Goal: Task Accomplishment & Management: Manage account settings

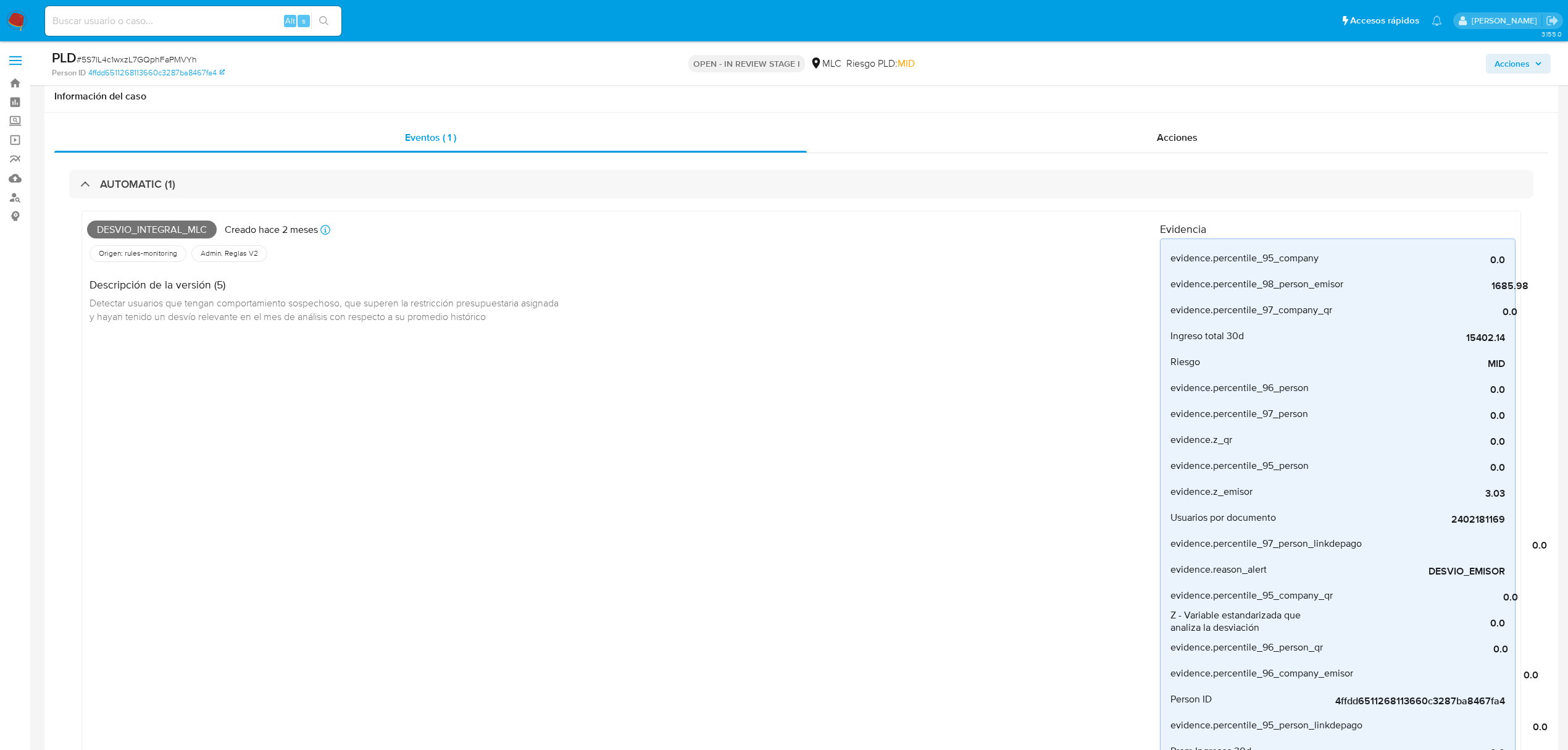
select select "10"
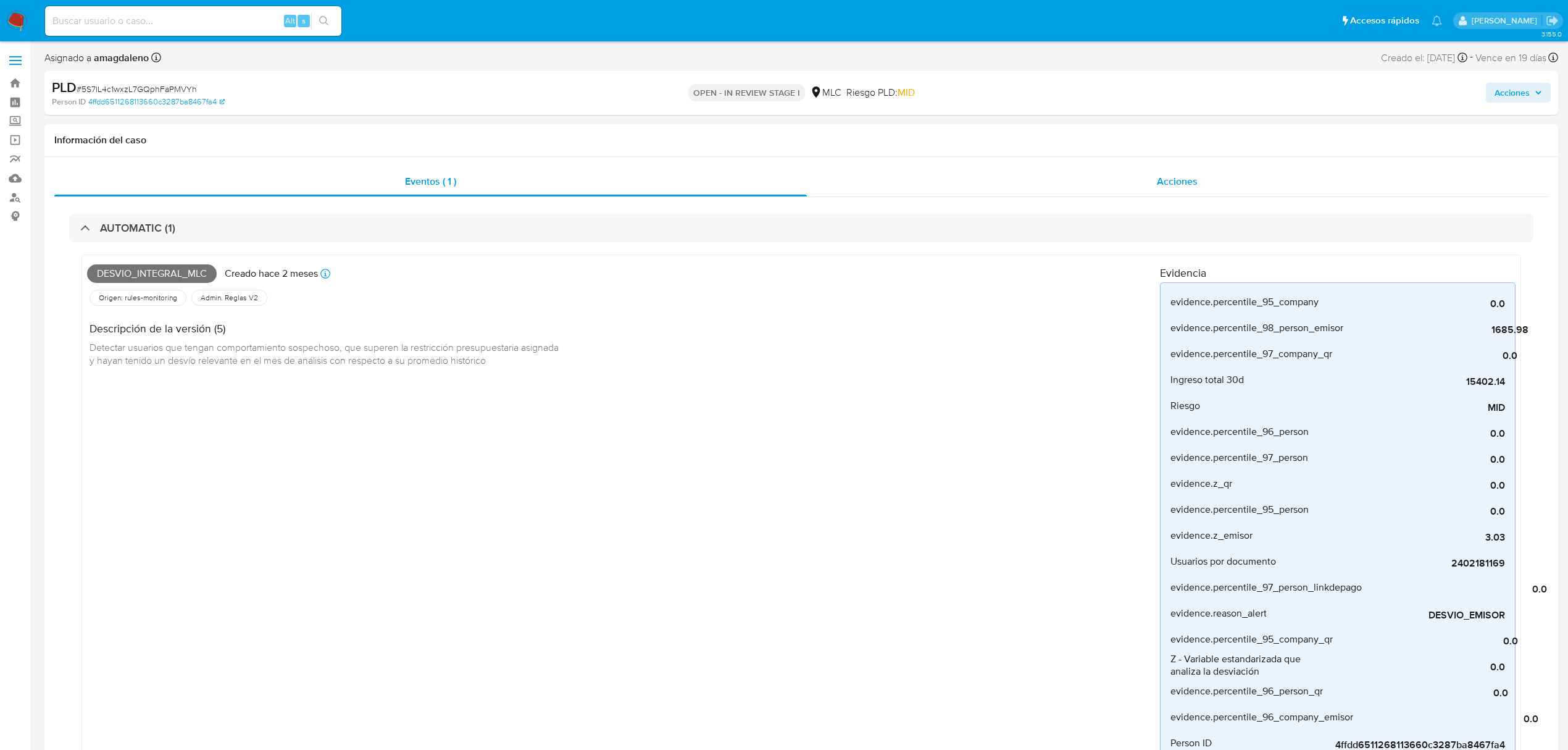
click at [990, 184] on div "Acciones" at bounding box center [1178, 181] width 742 height 30
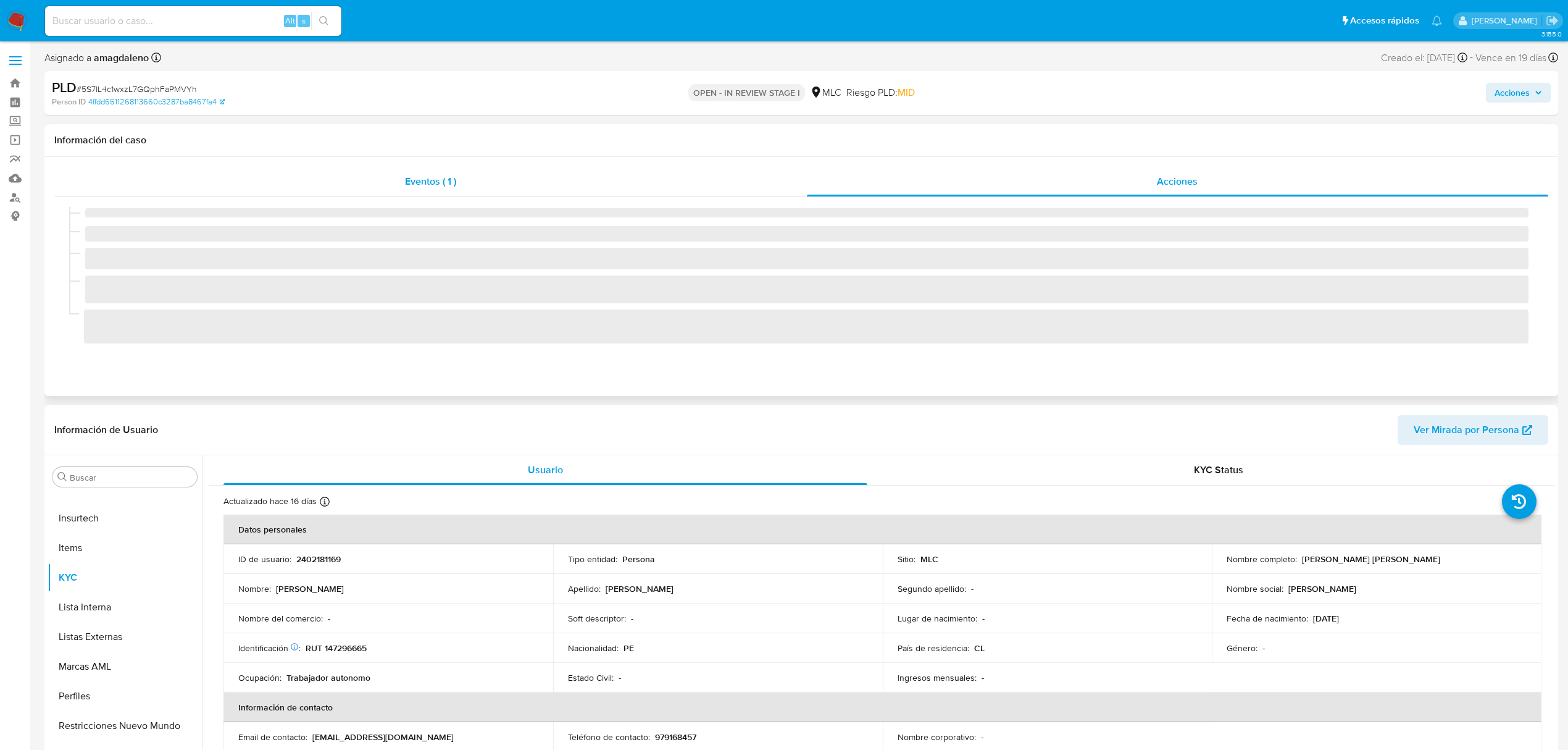
click at [683, 185] on div "Eventos ( 1 )" at bounding box center [430, 181] width 752 height 30
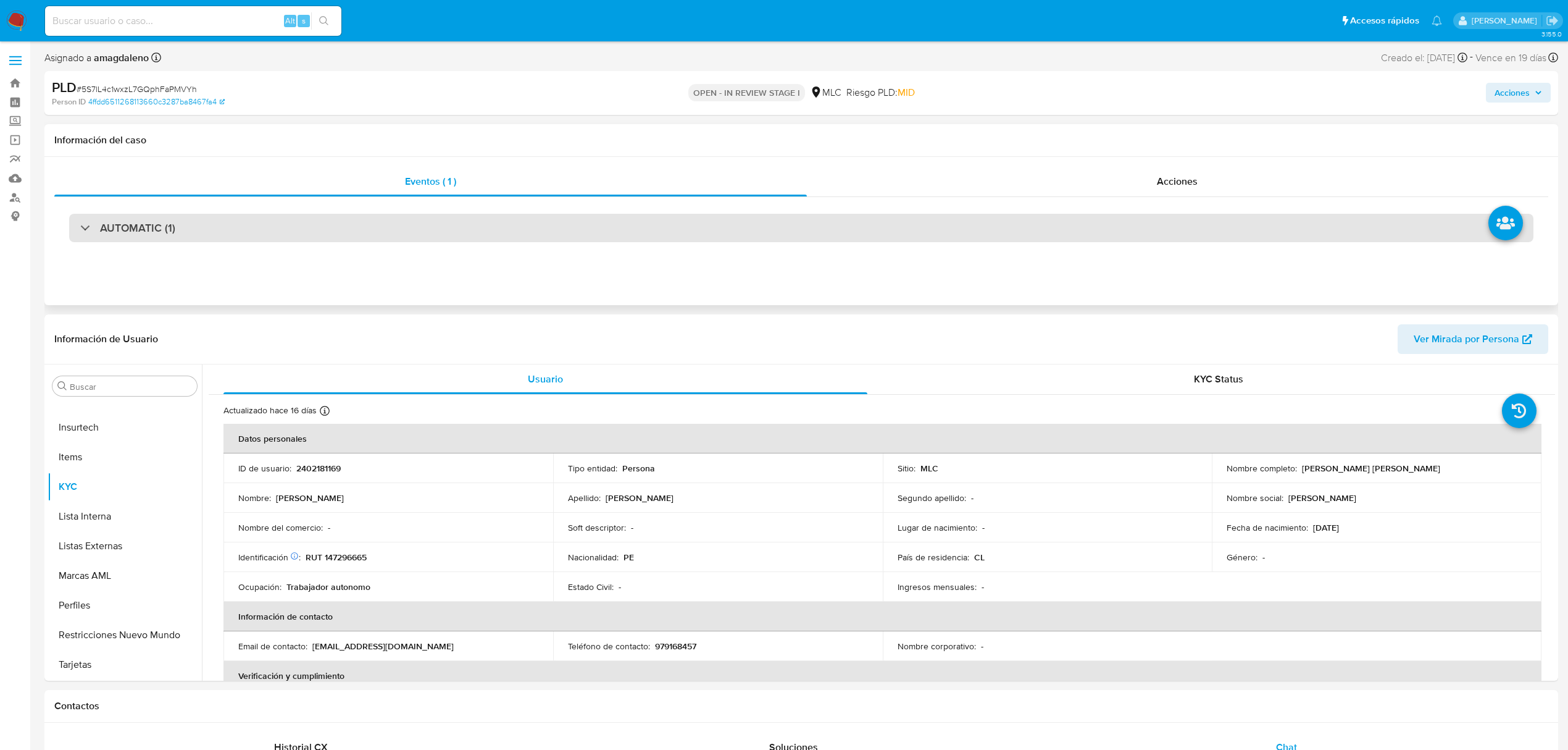
click at [486, 220] on div "AUTOMATIC (1)" at bounding box center [801, 228] width 1465 height 28
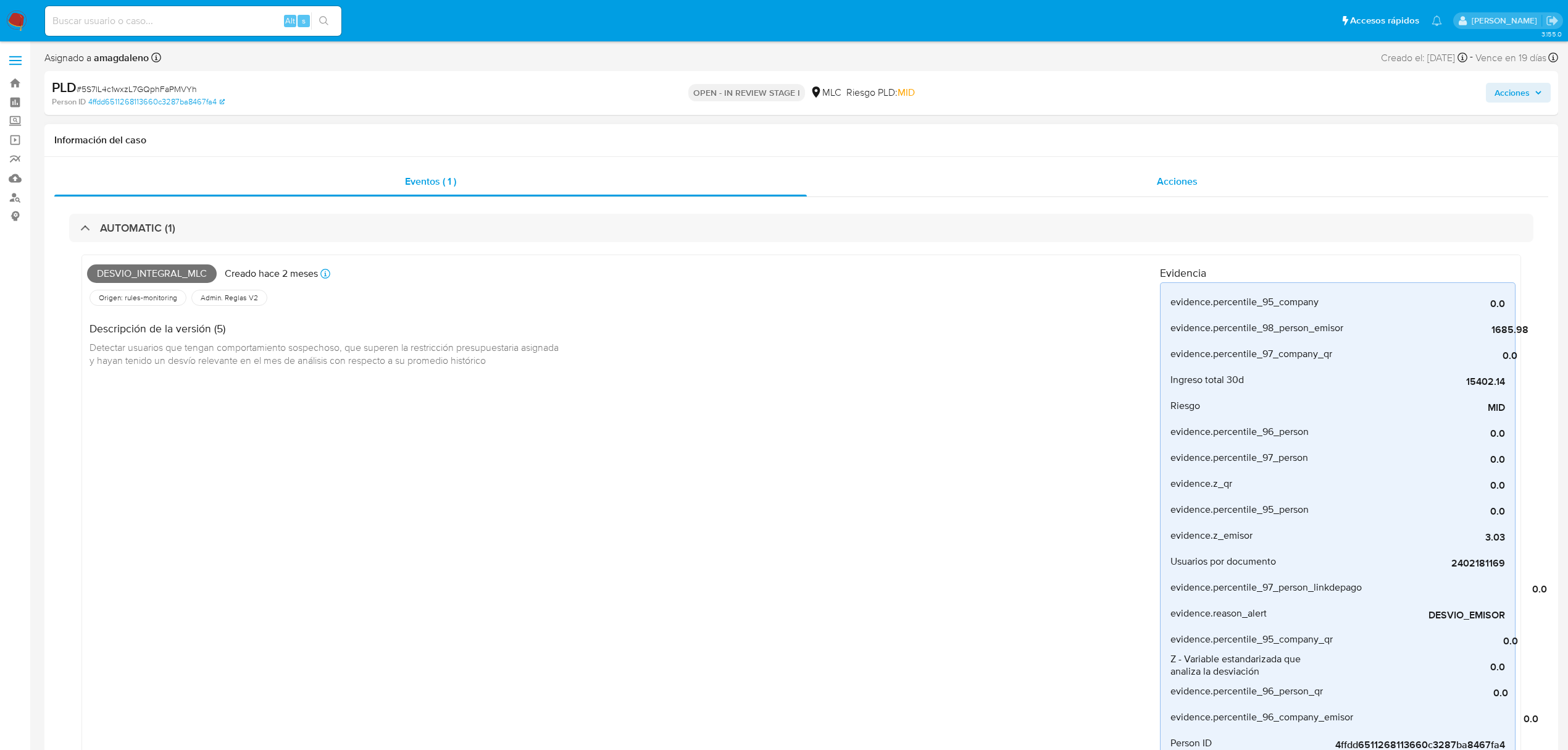
click at [1110, 183] on div "Acciones" at bounding box center [1178, 181] width 742 height 30
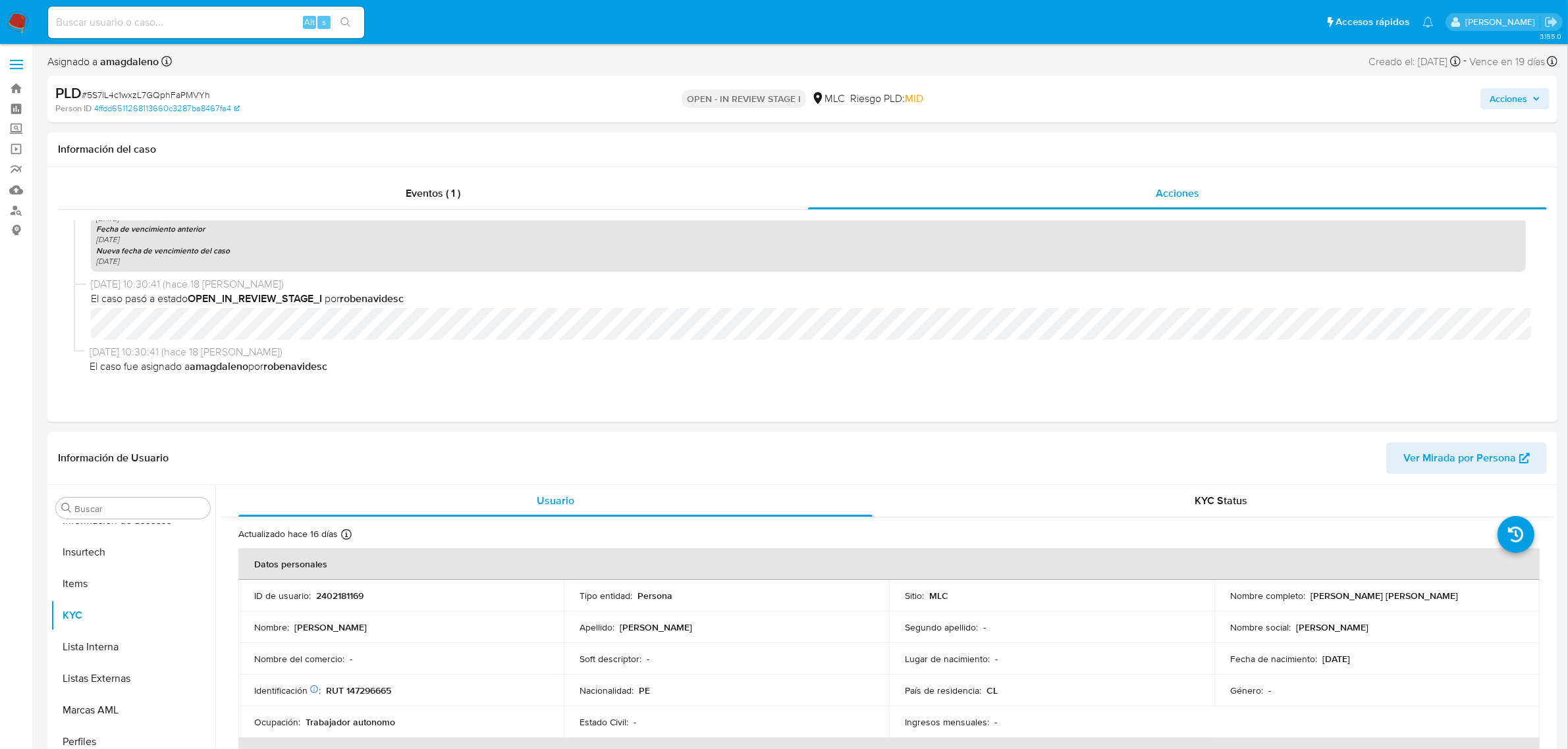
scroll to position [555, 0]
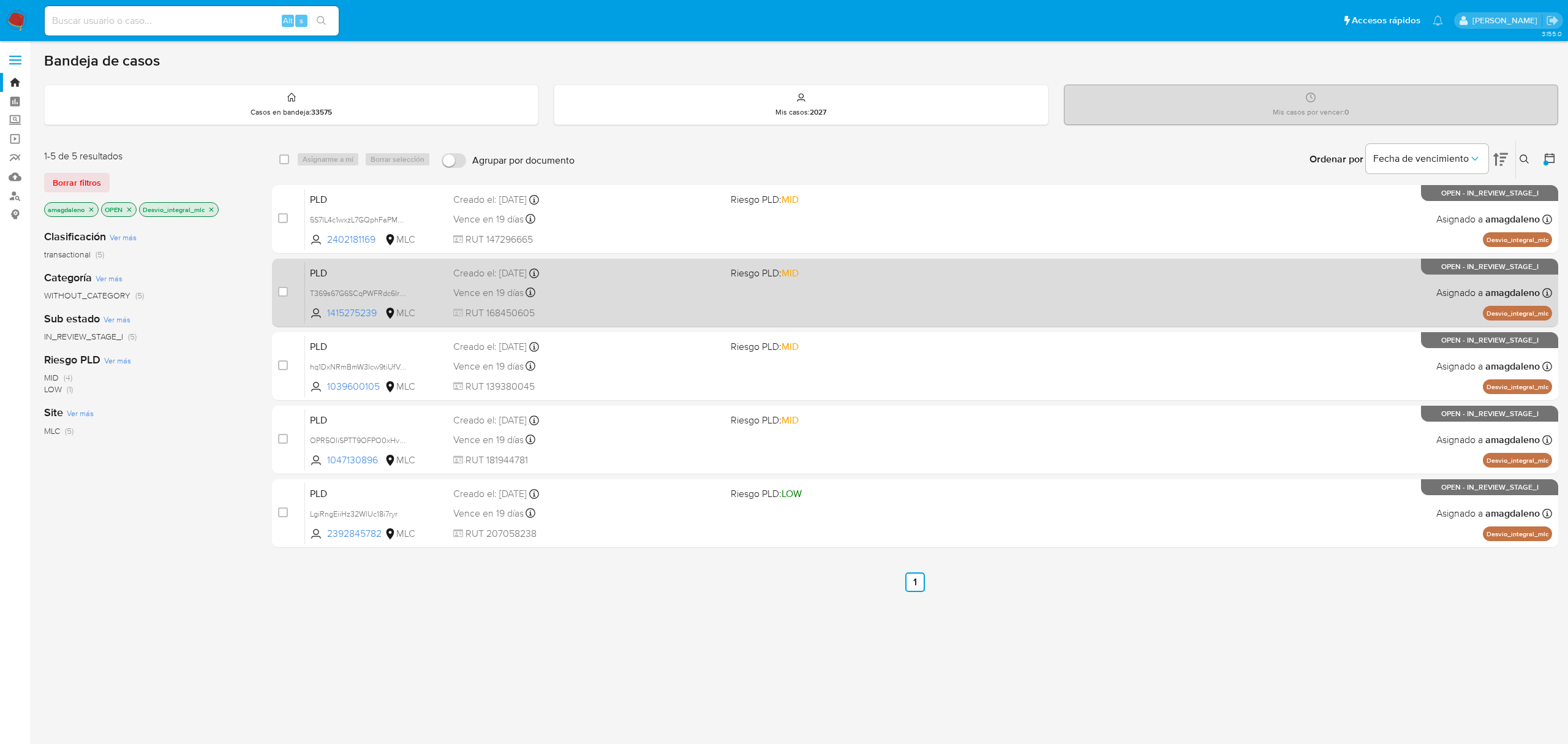
click at [643, 303] on div "PLD T369s67G6SCqPWFRdc6Irmx1 1415275239 MLC Riesgo PLD: MID Creado el: 12/06/20…" at bounding box center [928, 293] width 1247 height 62
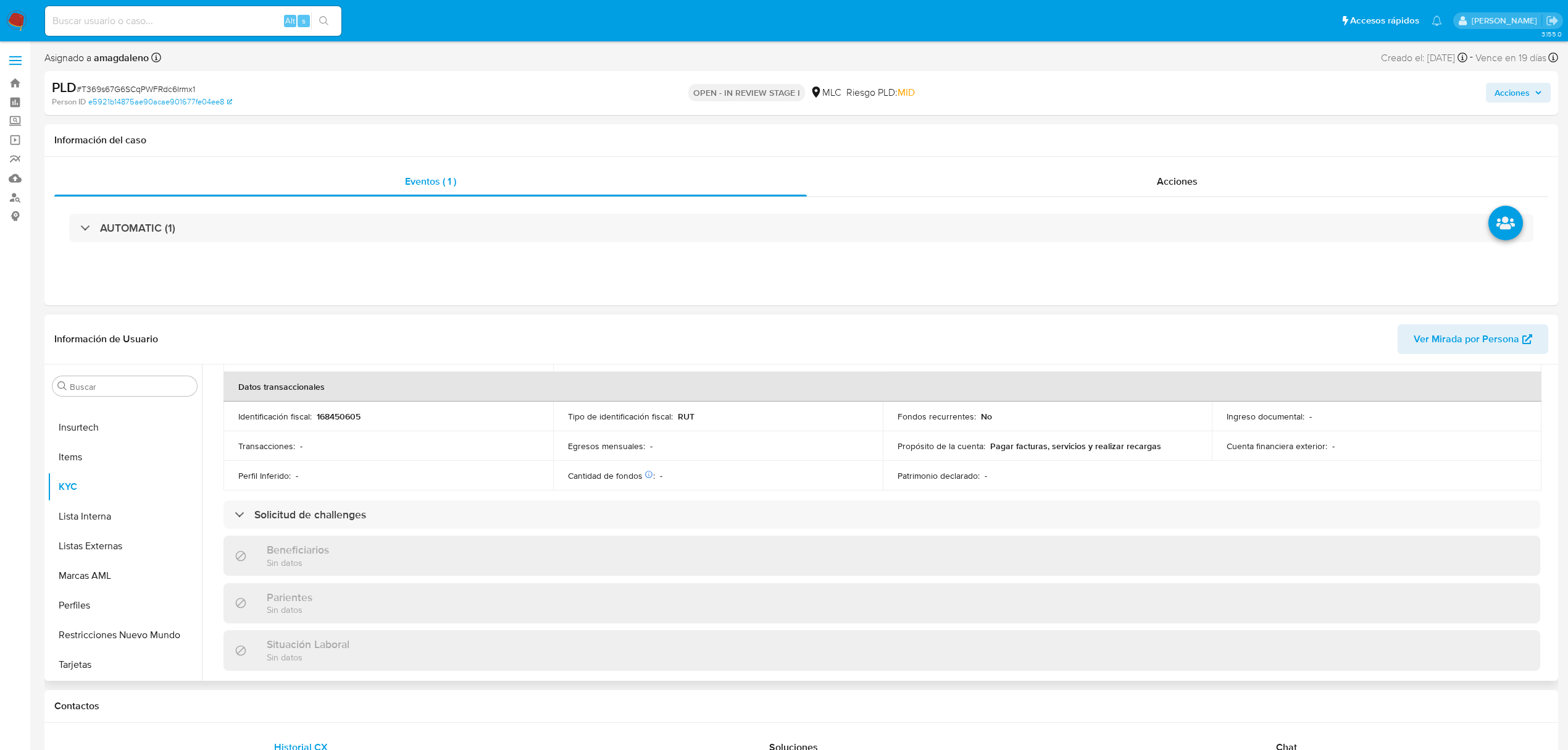
scroll to position [669, 0]
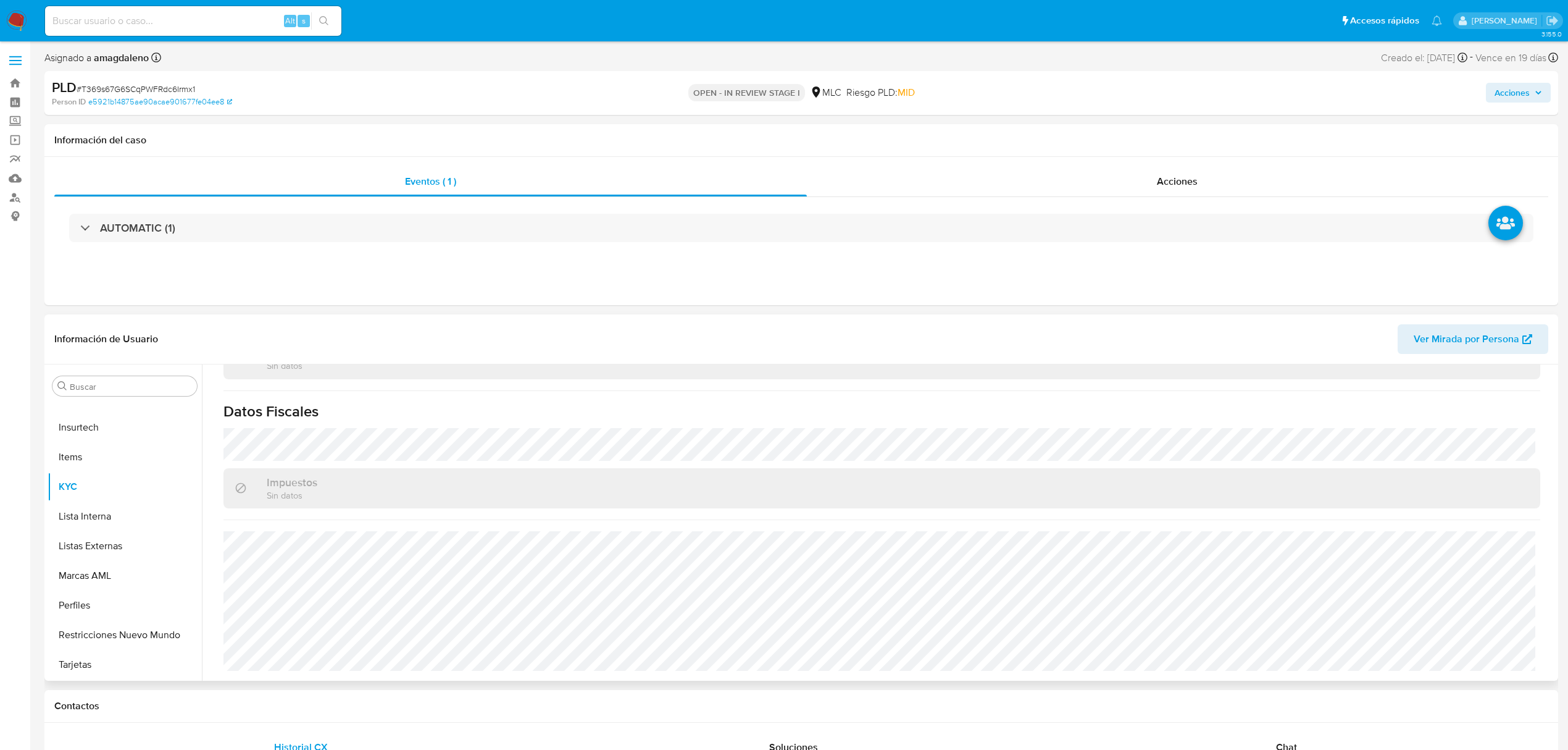
select select "10"
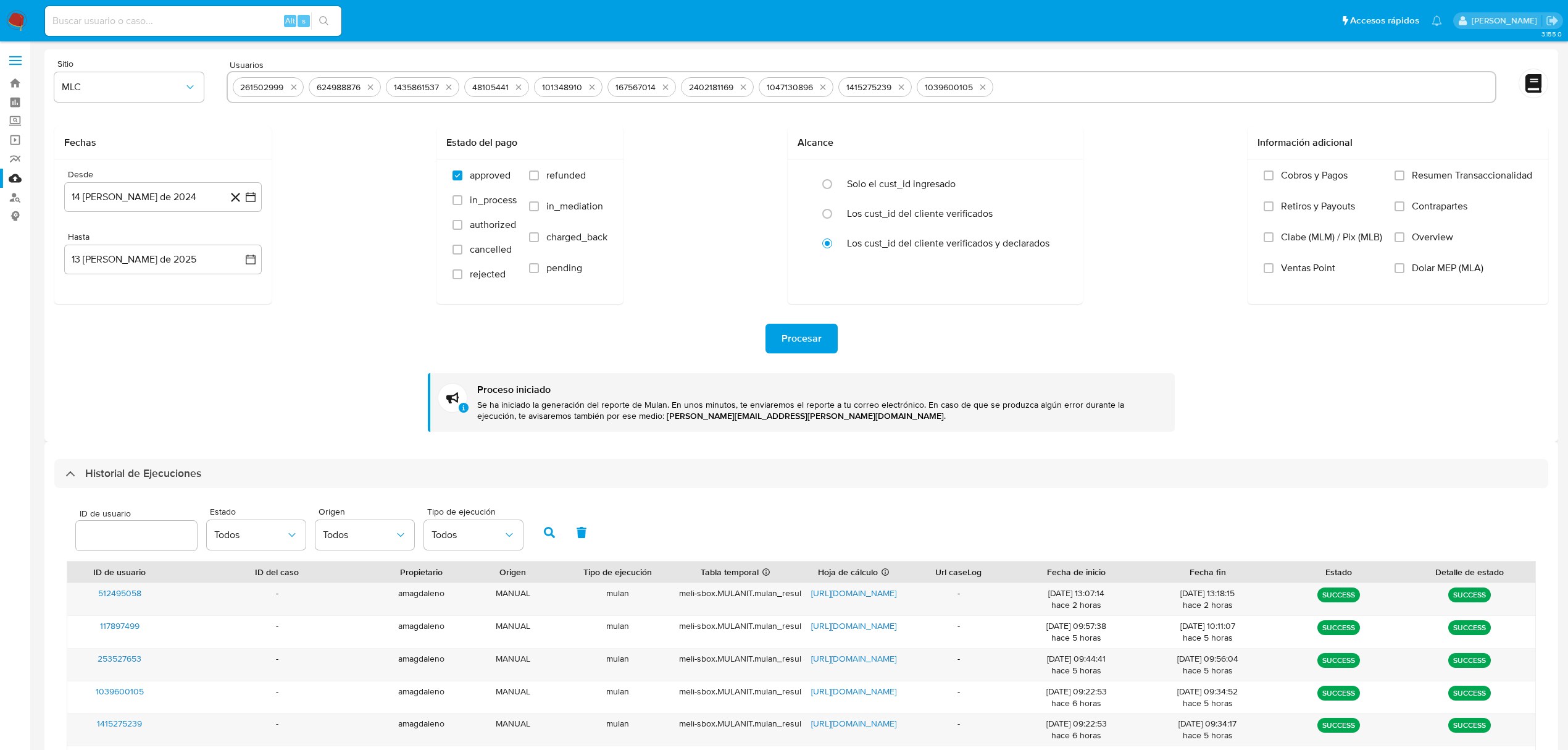
select select "50"
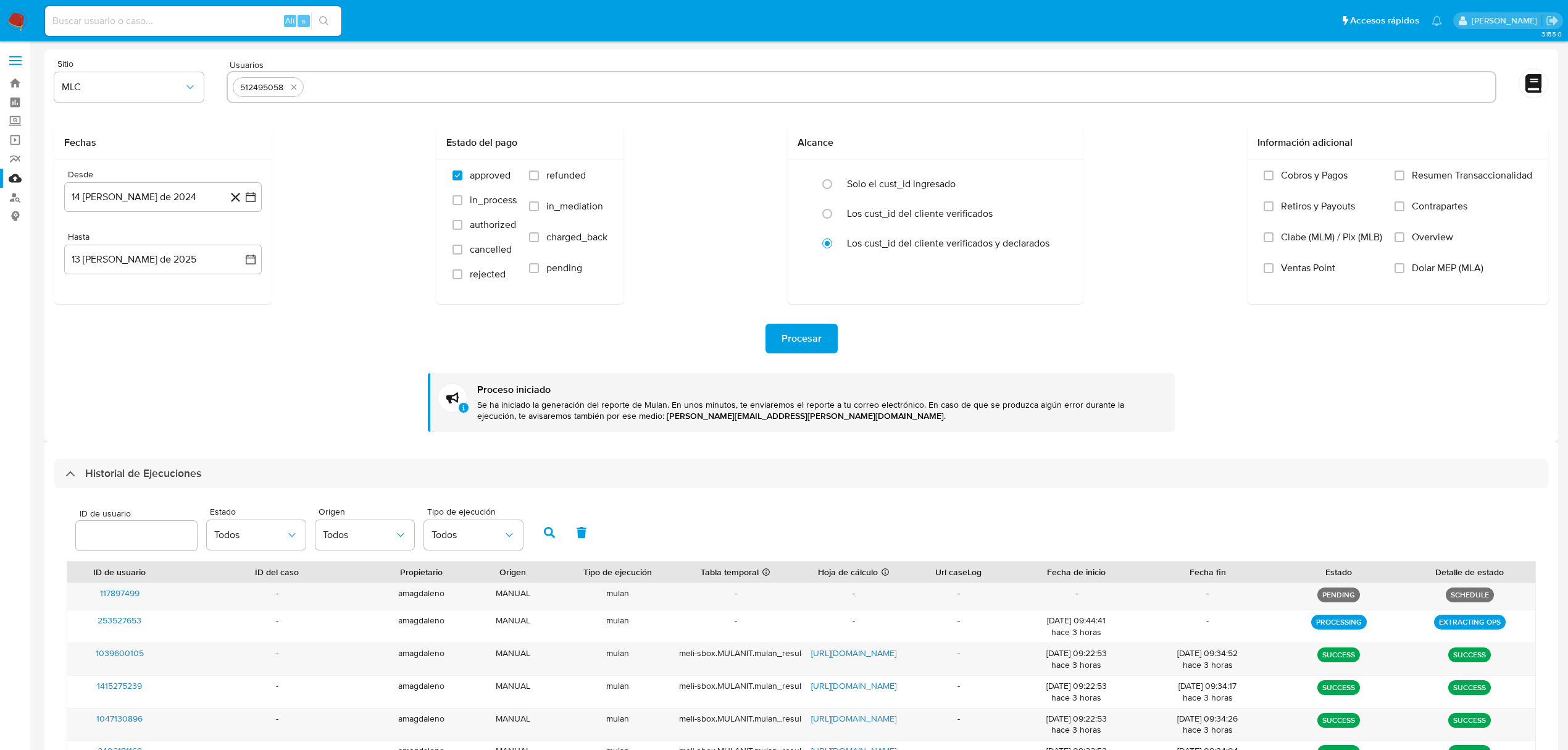
select select "10"
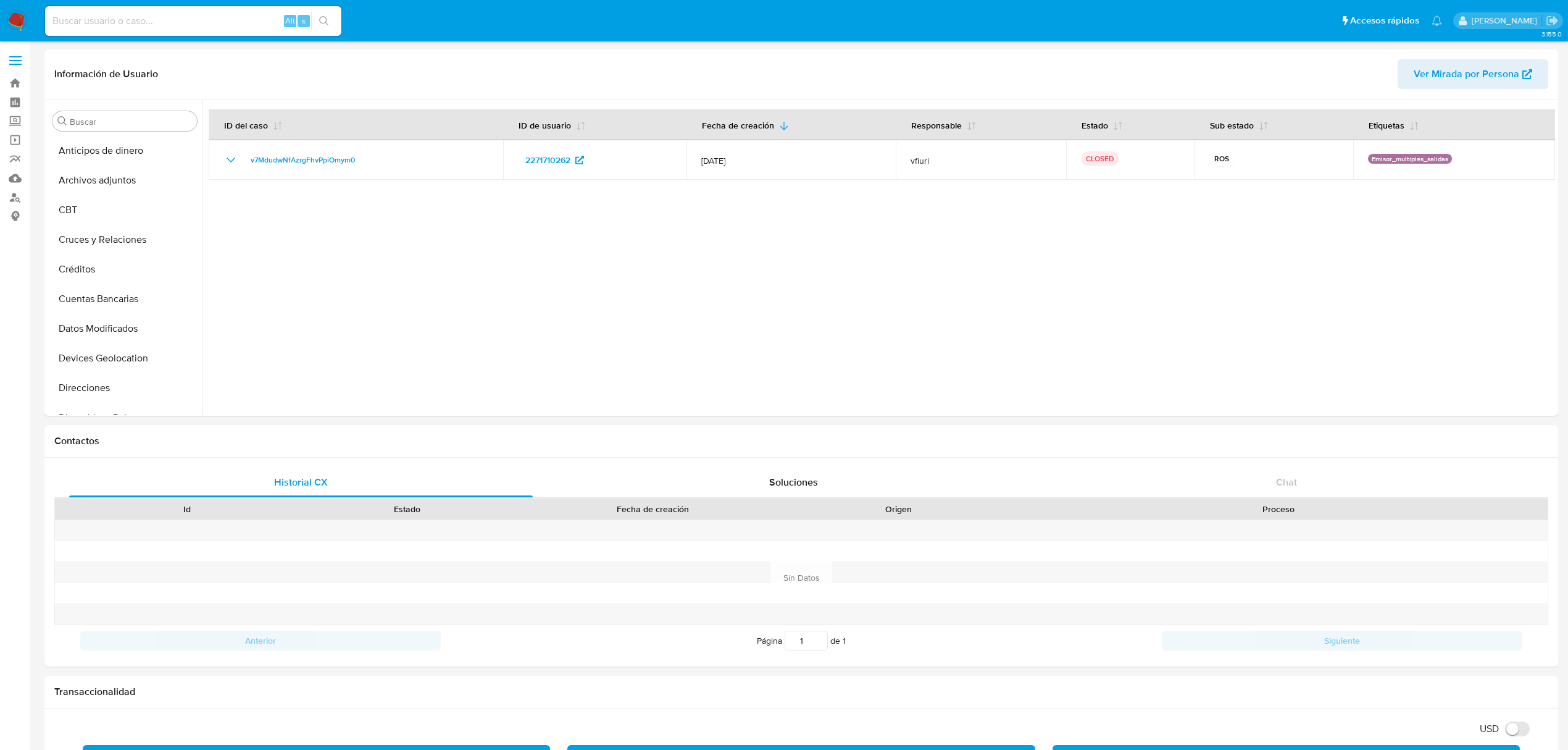
select select "10"
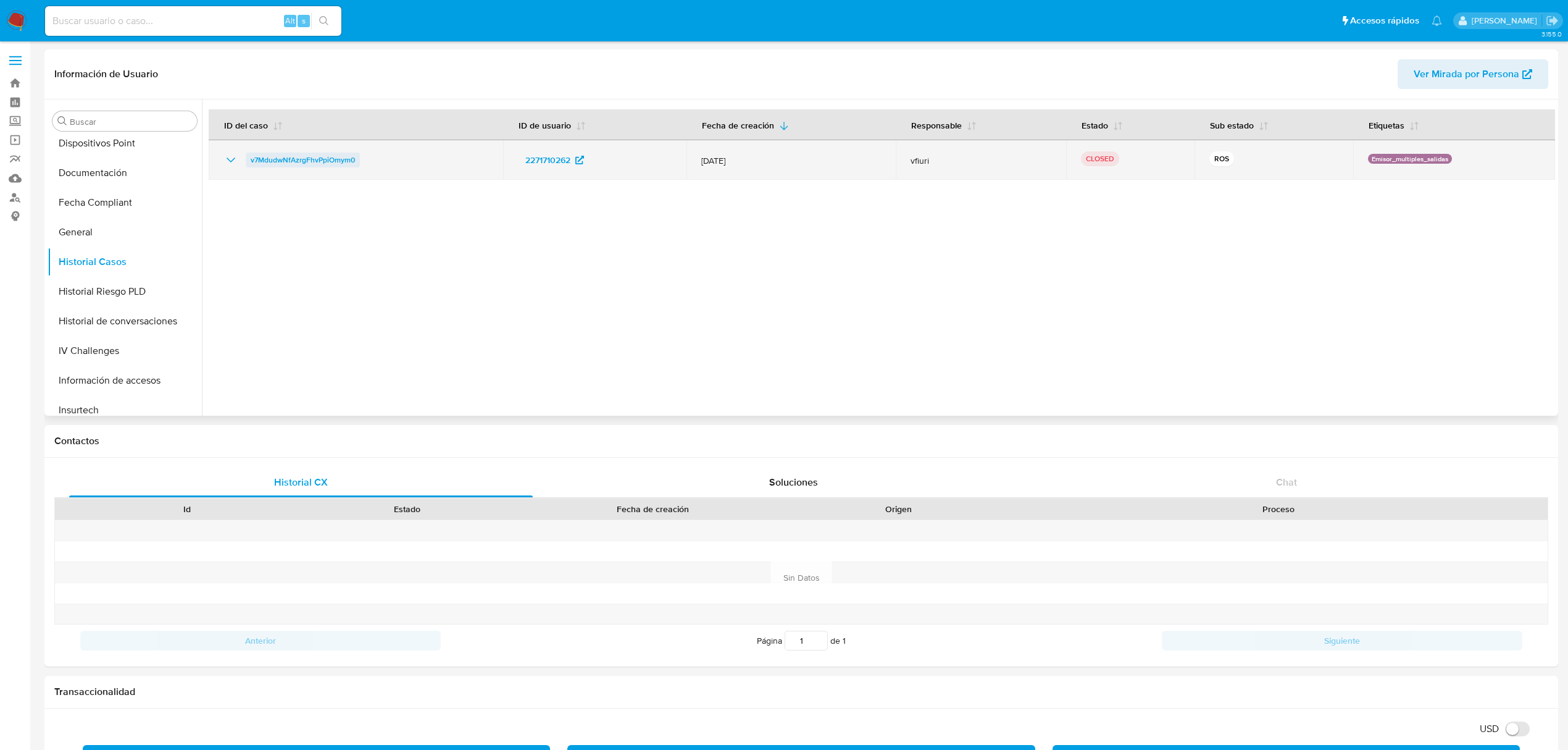
click at [315, 161] on span "v7MdudwNfAzrgFhvPpiOmym0" at bounding box center [303, 159] width 104 height 14
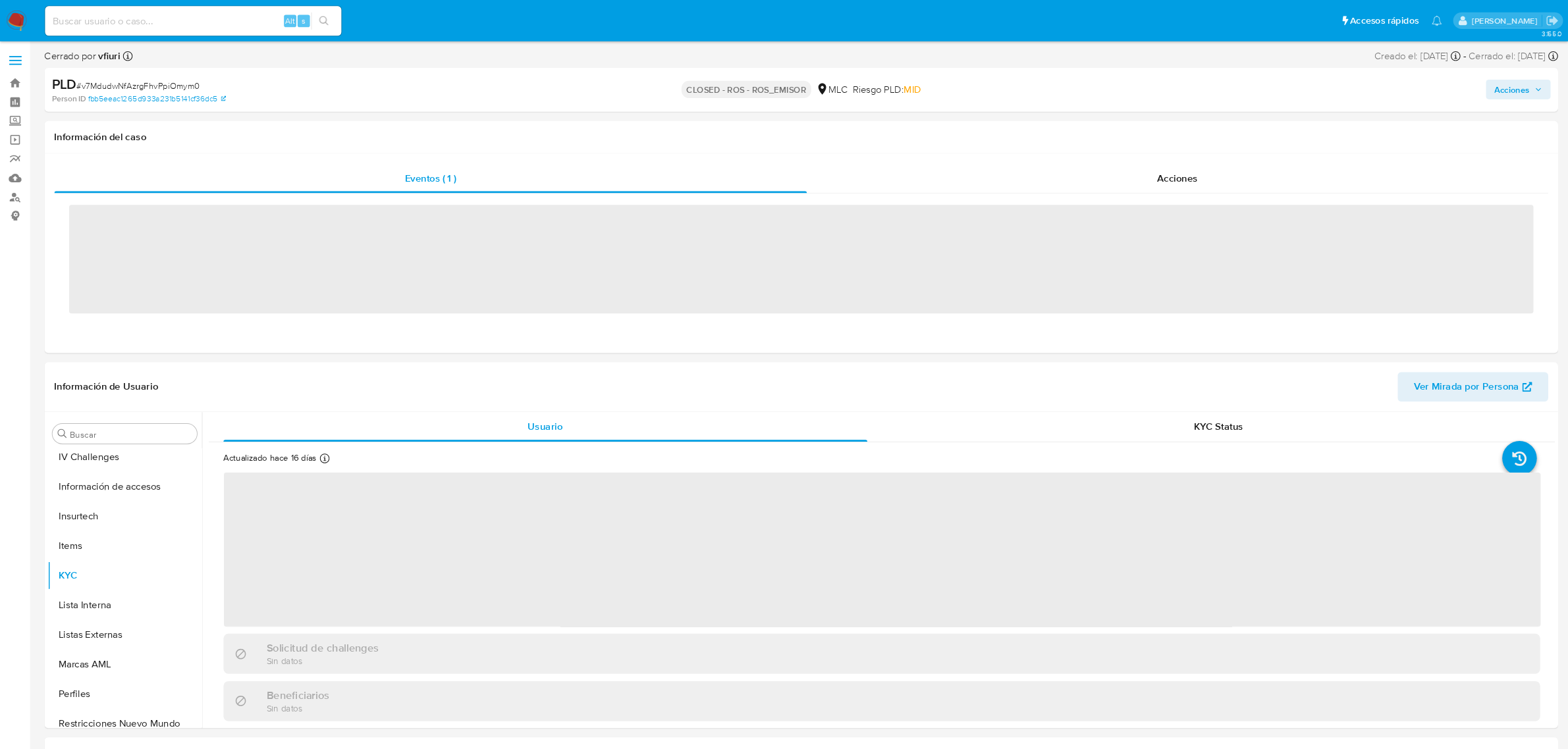
scroll to position [556, 0]
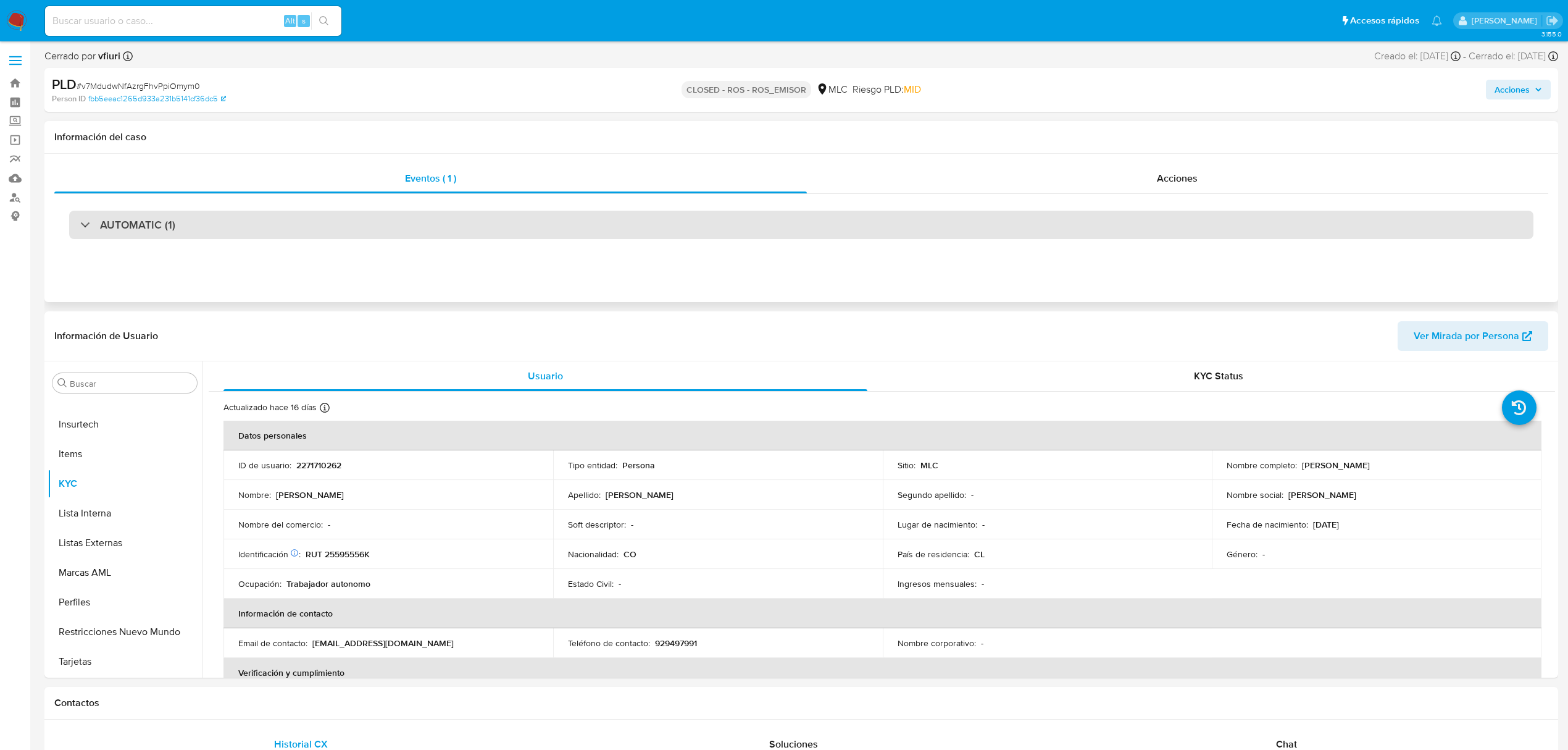
click at [685, 223] on div "AUTOMATIC (1)" at bounding box center [801, 224] width 1465 height 28
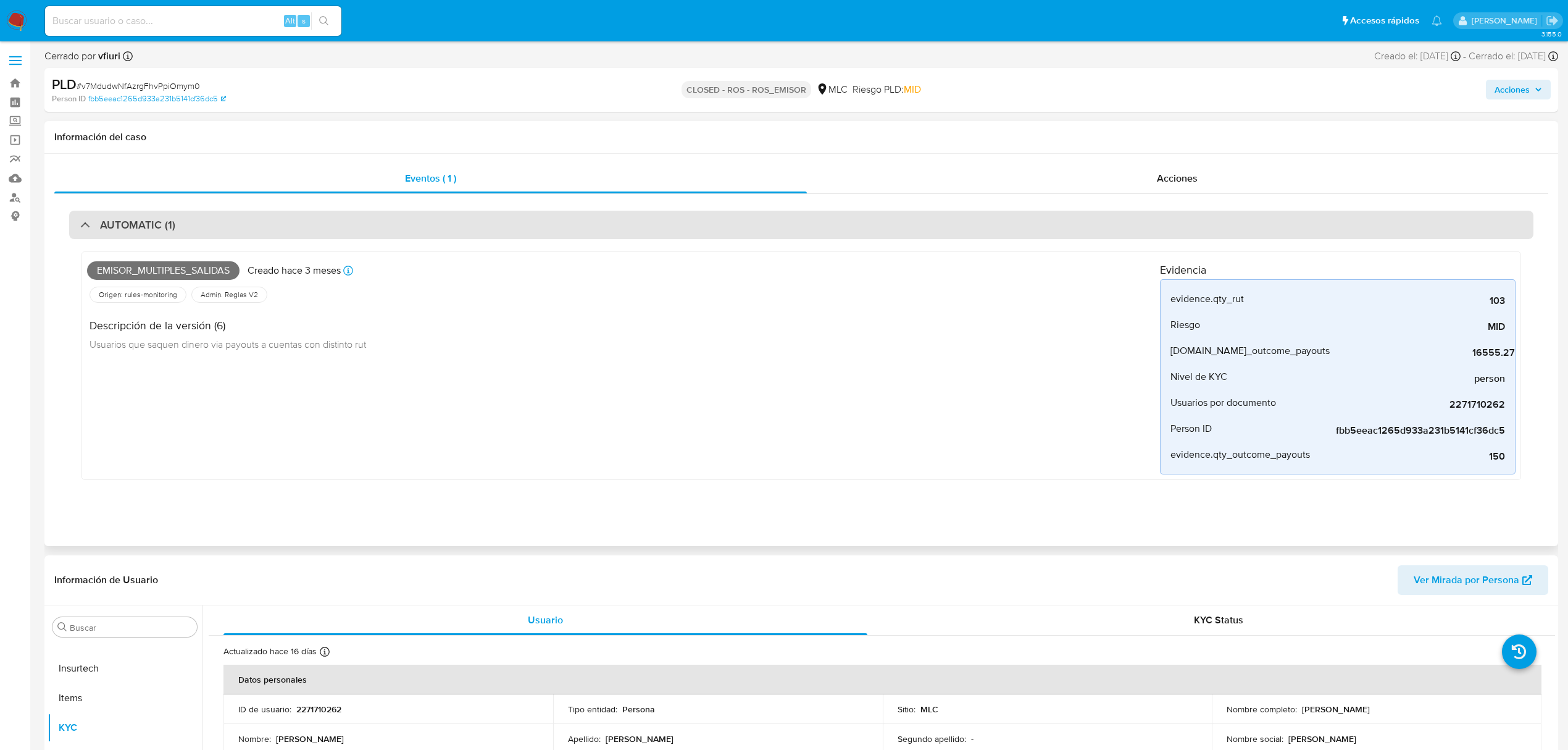
select select "10"
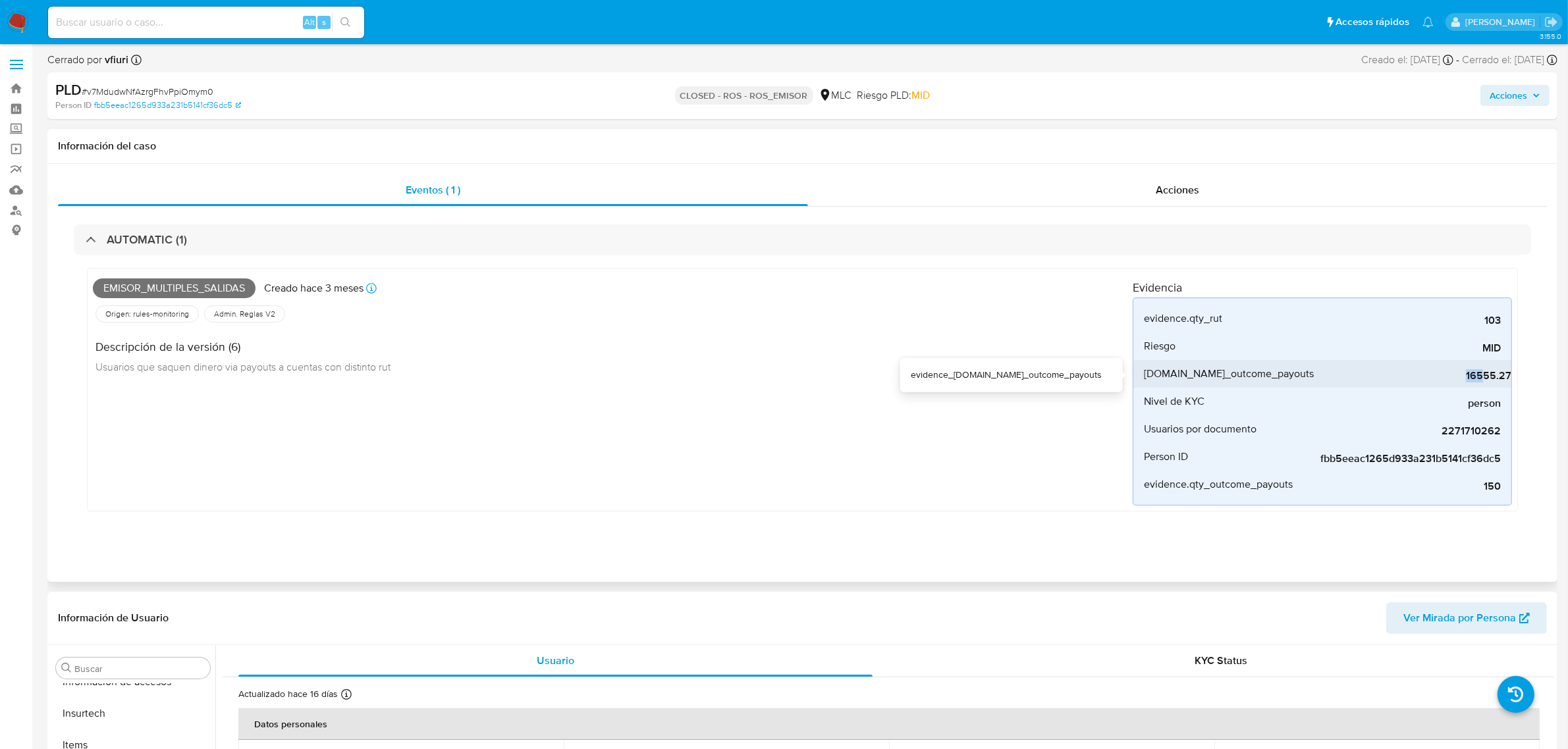
drag, startPoint x: 1457, startPoint y: 379, endPoint x: 1469, endPoint y: 378, distance: 12.0
click at [1471, 380] on span "16555.27" at bounding box center [1412, 375] width 197 height 13
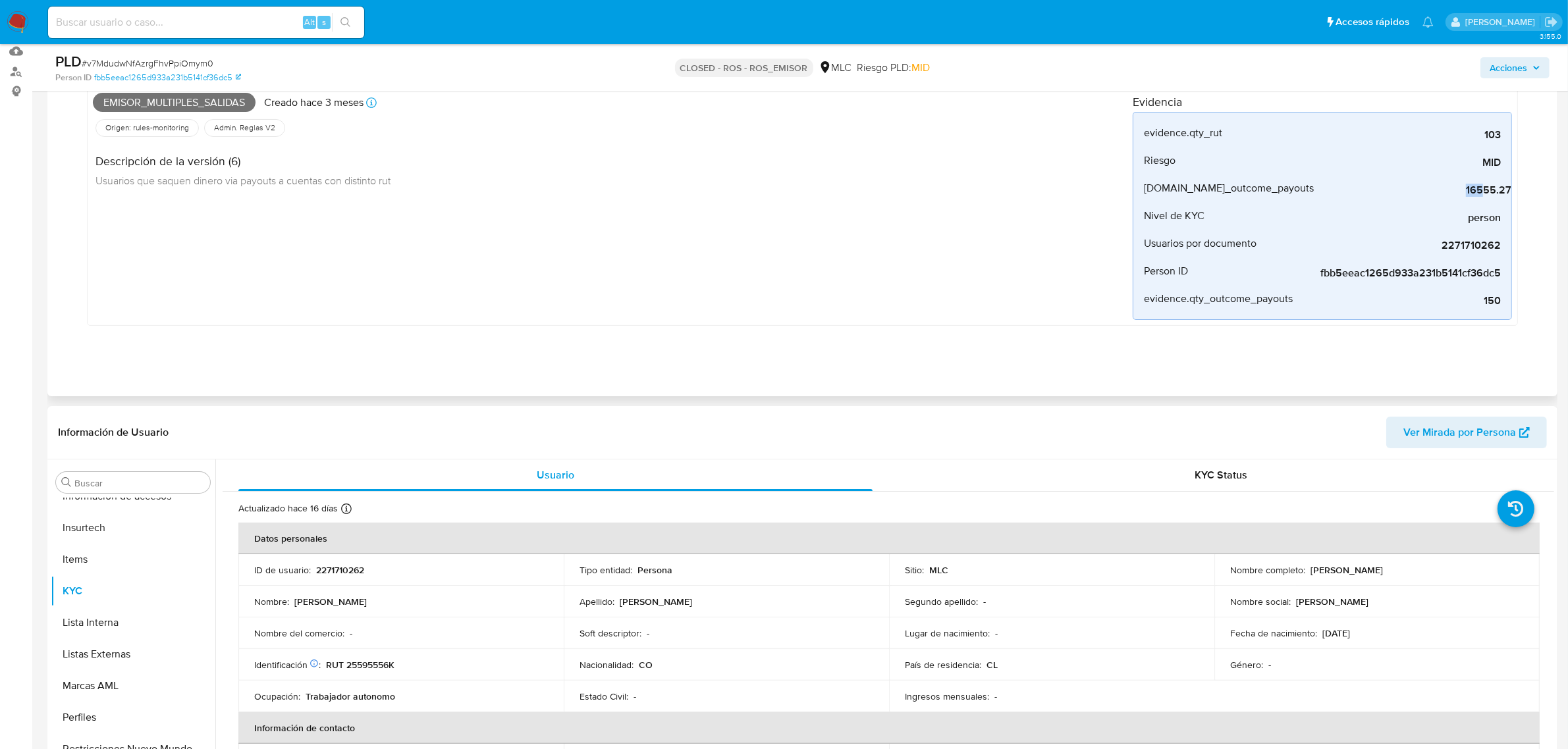
scroll to position [0, 0]
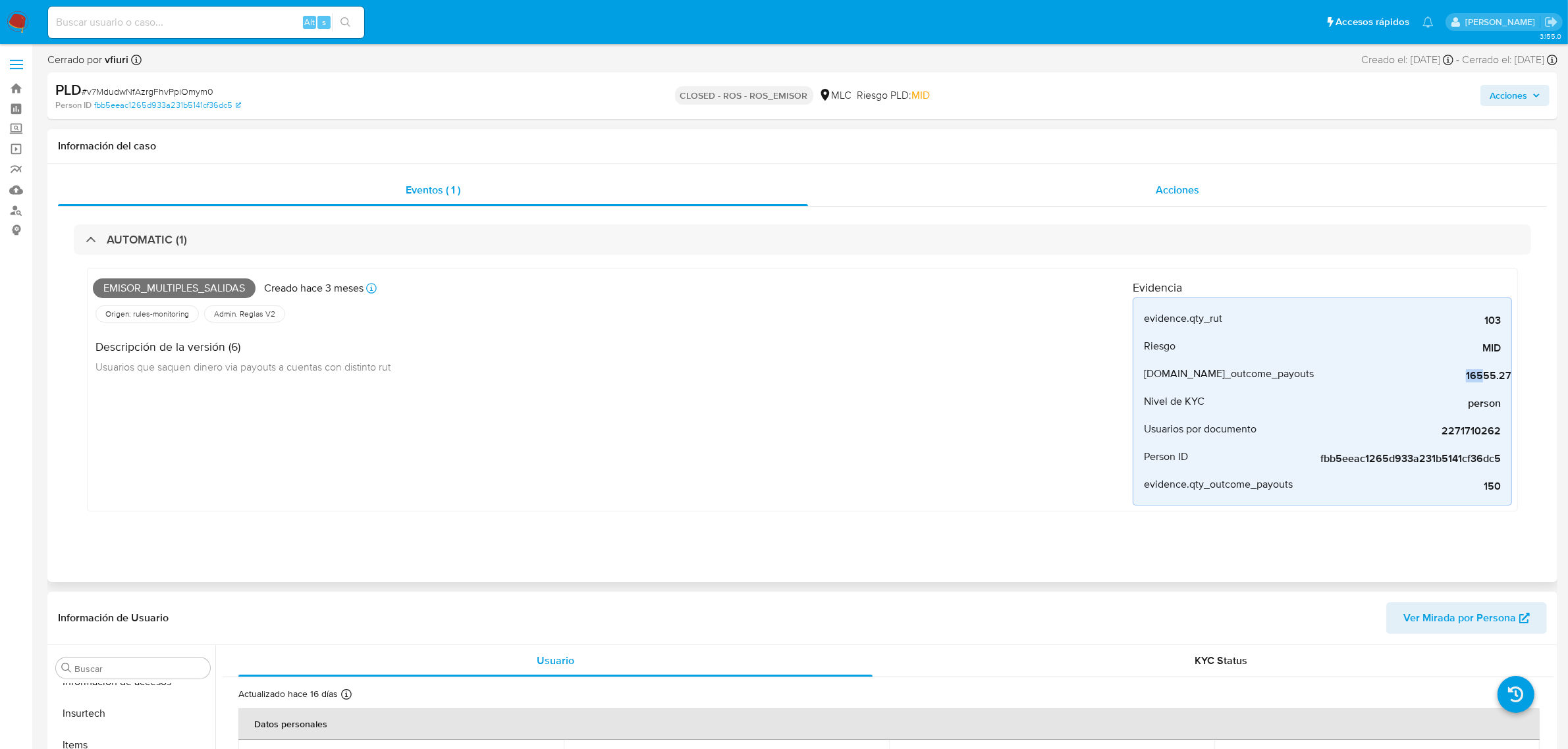
click at [1025, 182] on div "Acciones" at bounding box center [1177, 190] width 739 height 32
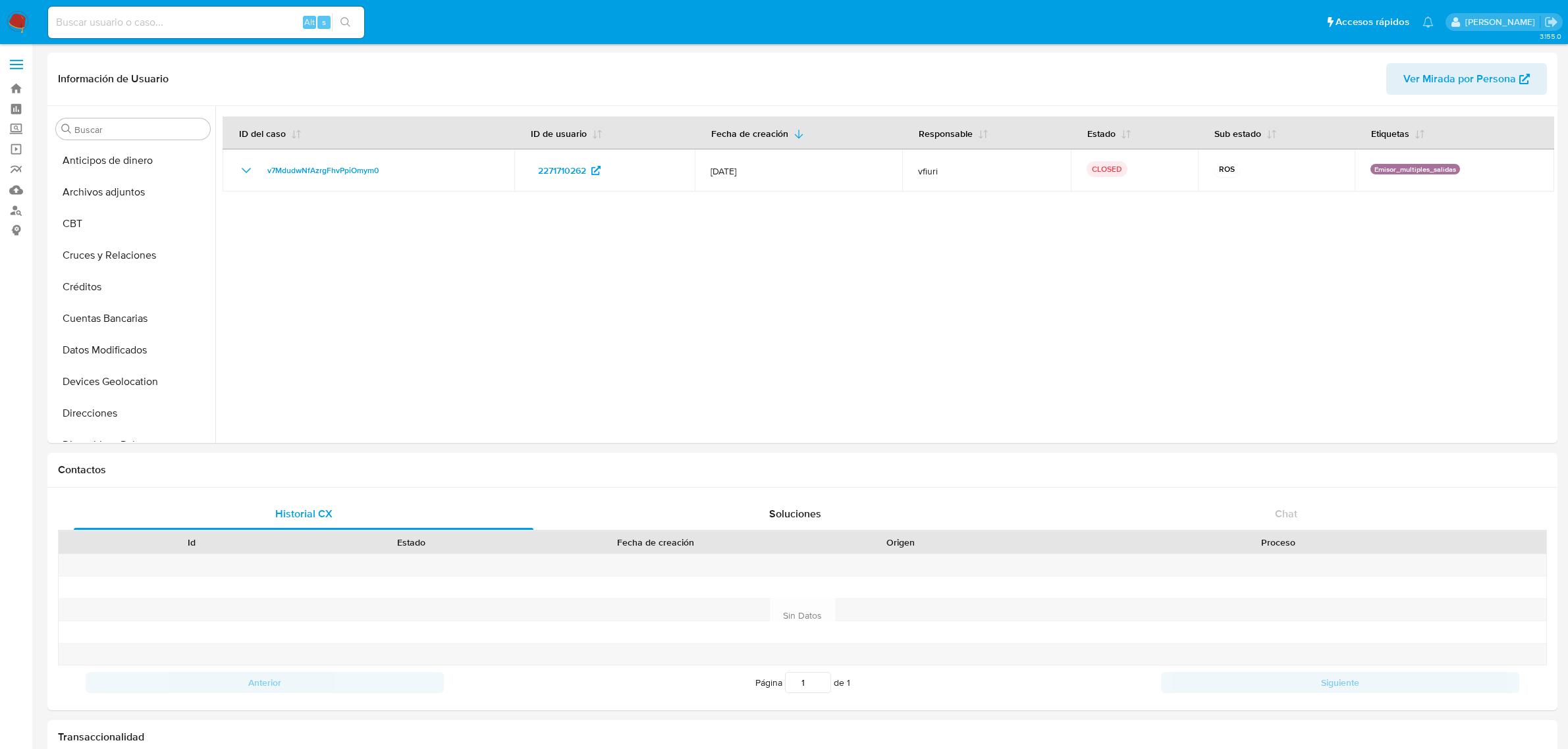
select select "10"
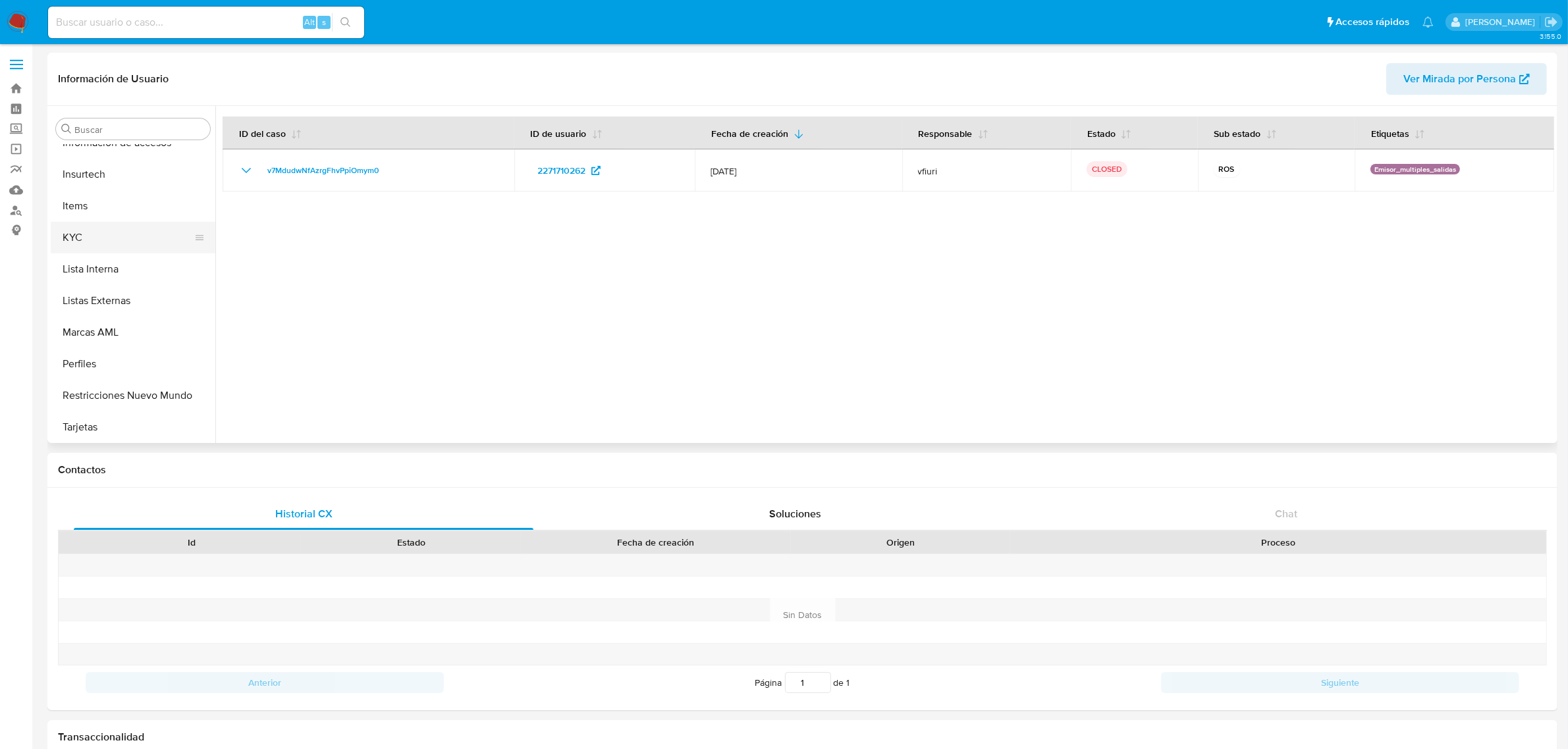
click at [63, 242] on button "KYC" at bounding box center [127, 237] width 154 height 32
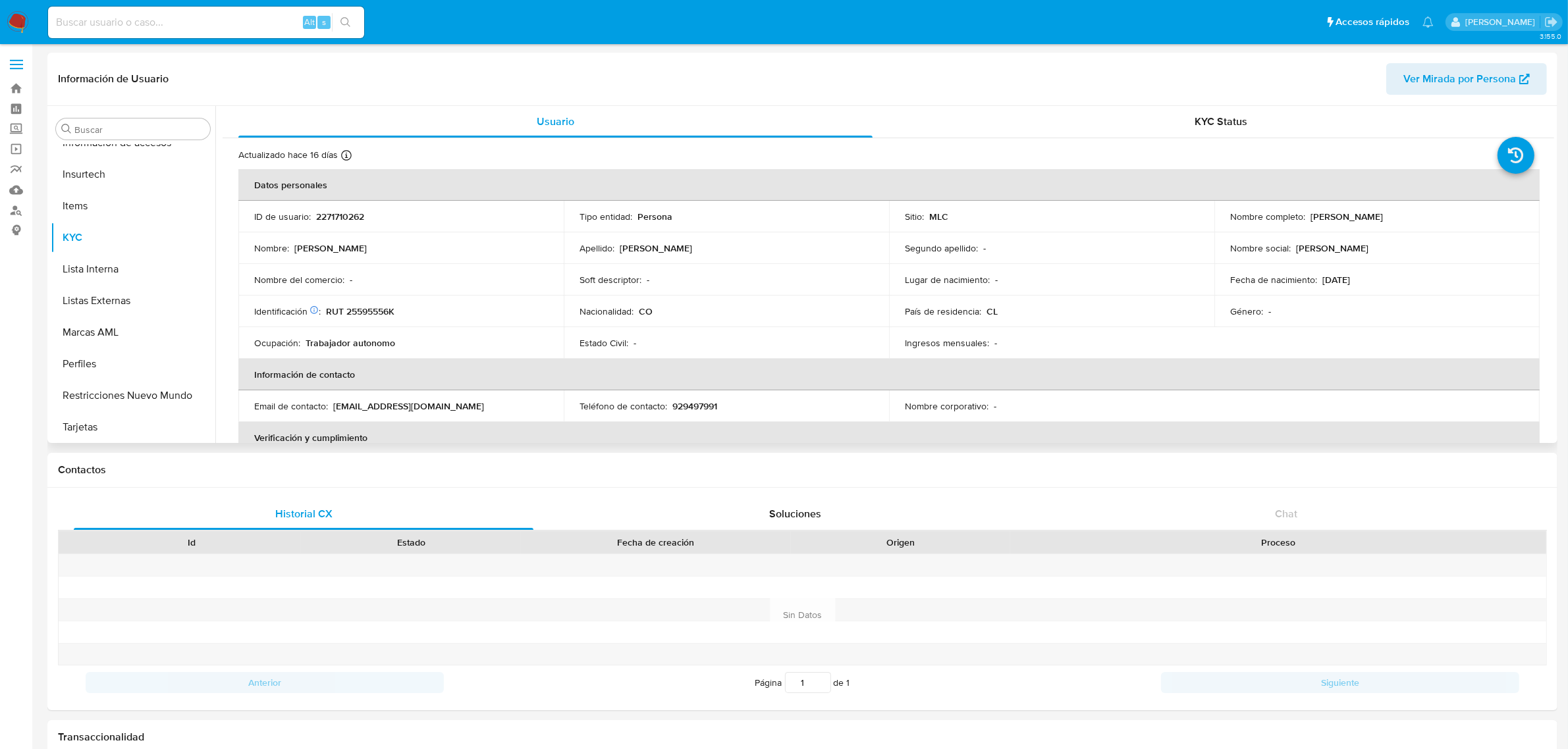
drag, startPoint x: 1554, startPoint y: 237, endPoint x: 1555, endPoint y: 251, distance: 14.0
click at [1555, 251] on div "Buscar Anticipos de dinero Archivos adjuntos CBT Cruces y Relaciones Créditos C…" at bounding box center [802, 274] width 1510 height 337
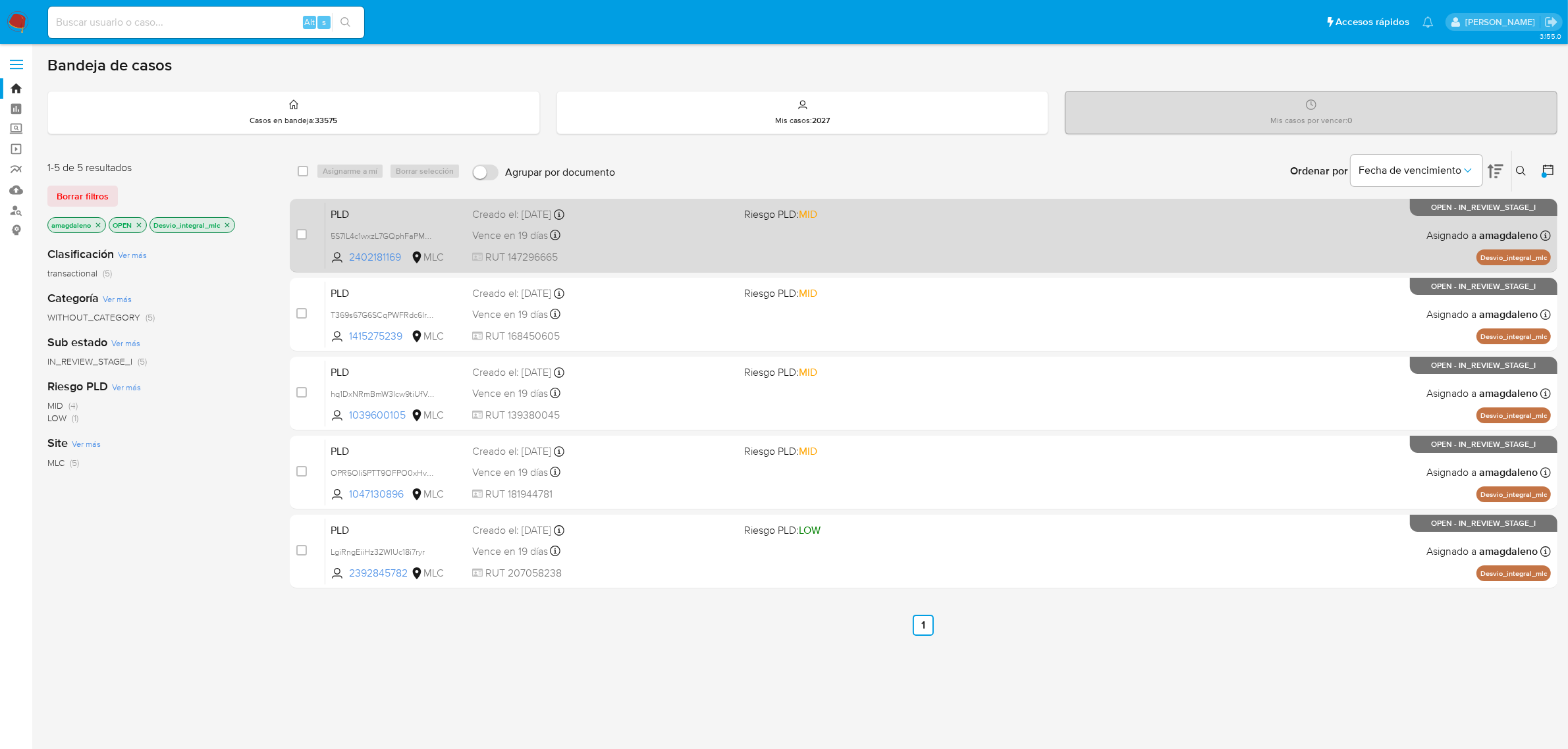
click at [644, 243] on div "Vence en 19 días Vence el [DATE] 06:04:25" at bounding box center [603, 235] width 262 height 18
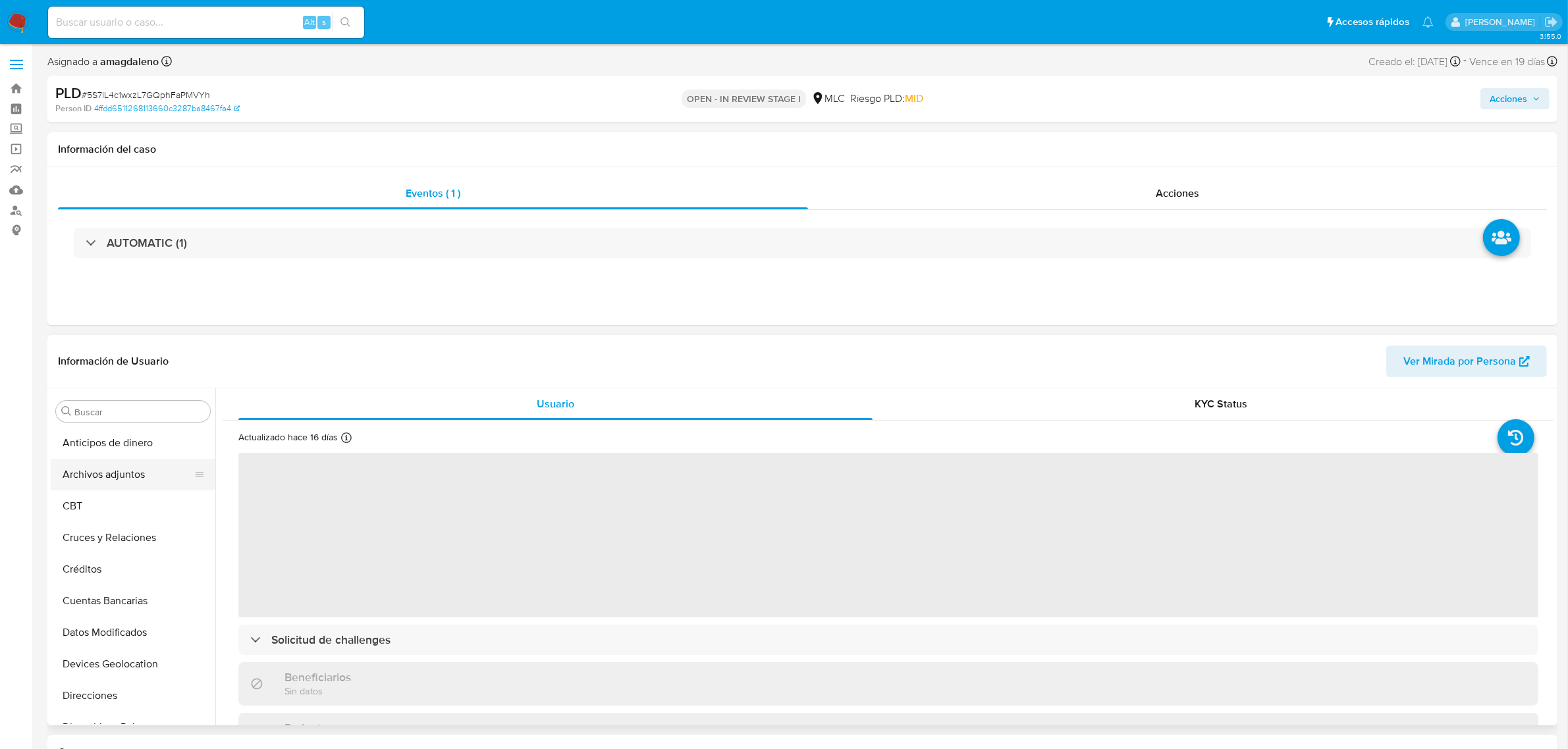
click at [76, 479] on button "Archivos adjuntos" at bounding box center [127, 474] width 154 height 32
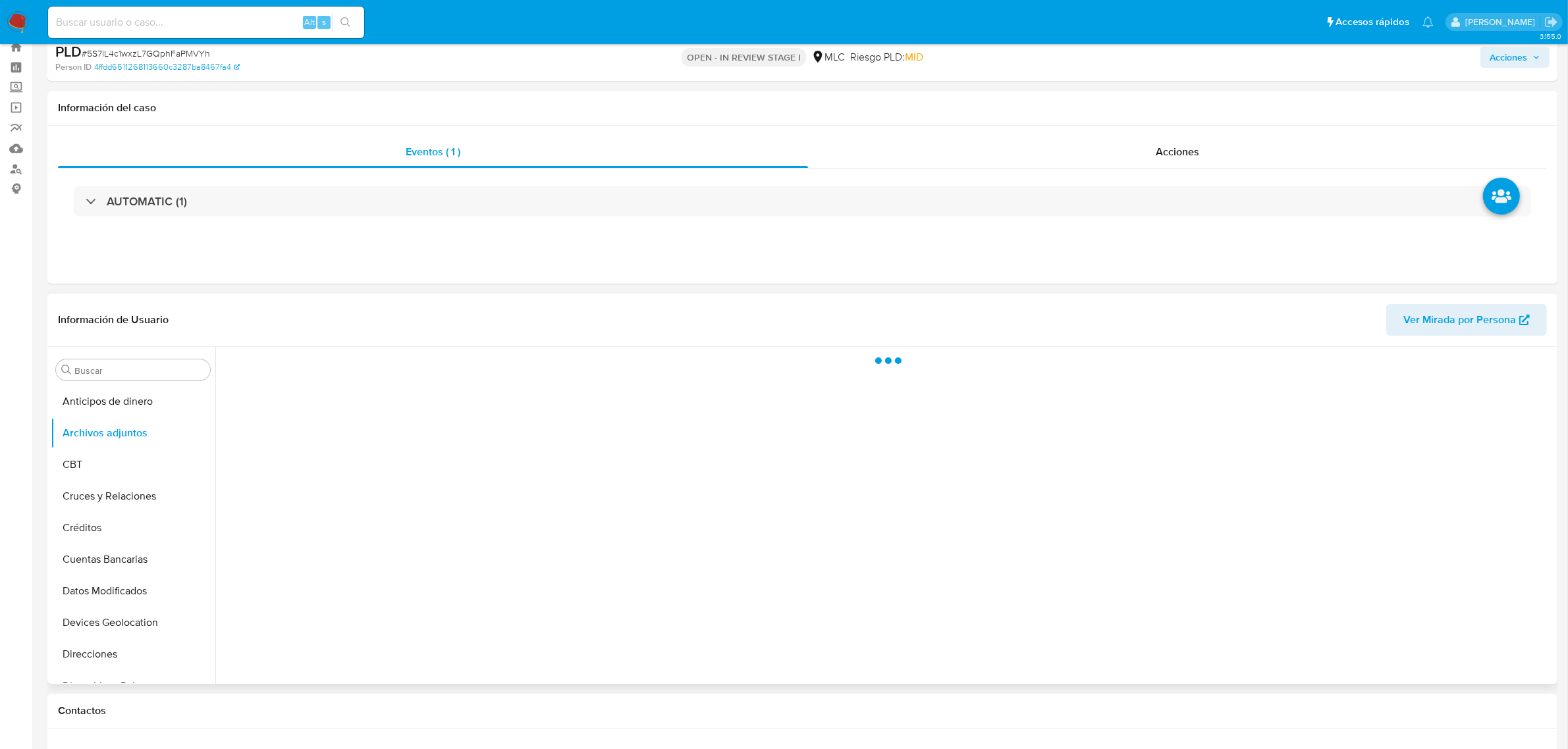
select select "10"
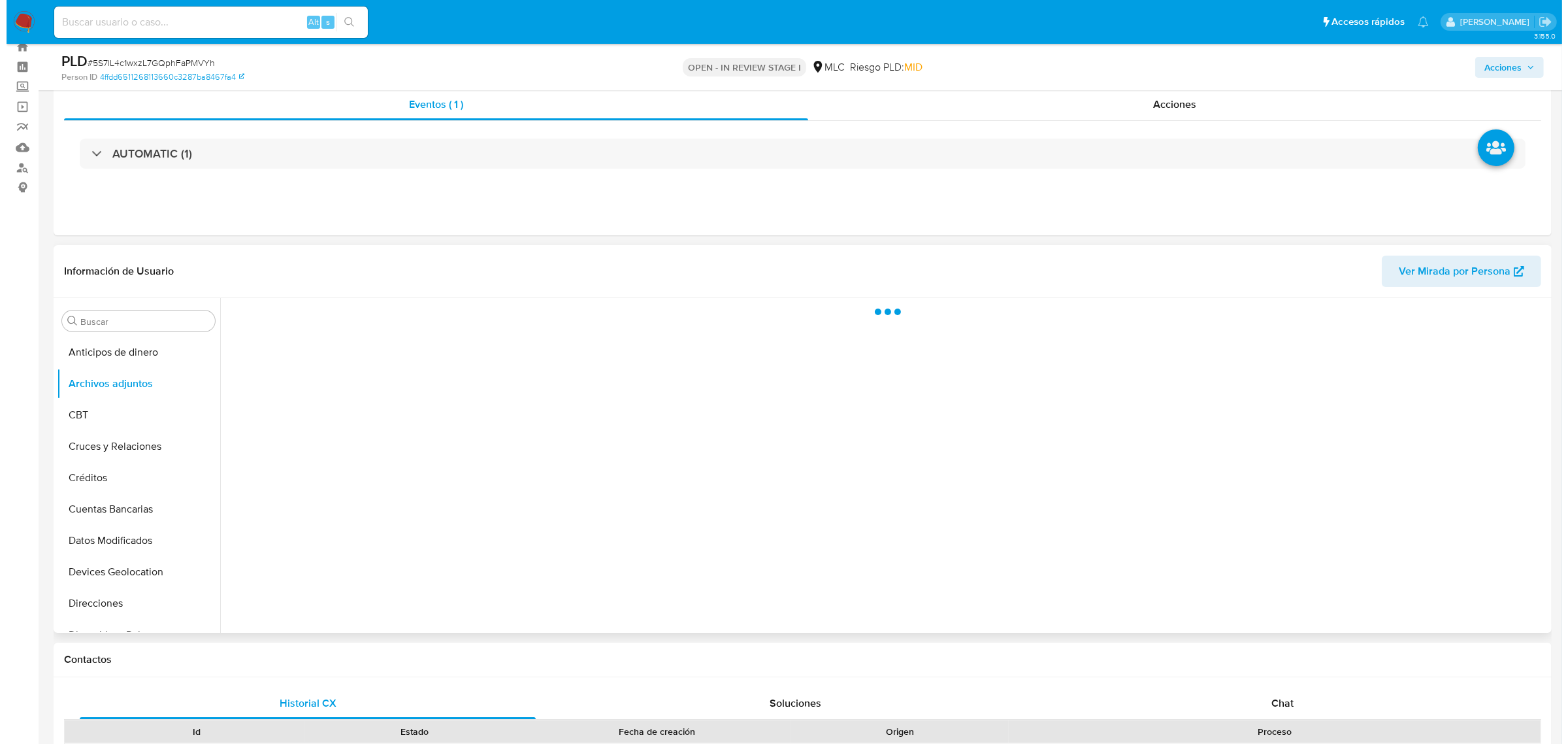
scroll to position [81, 0]
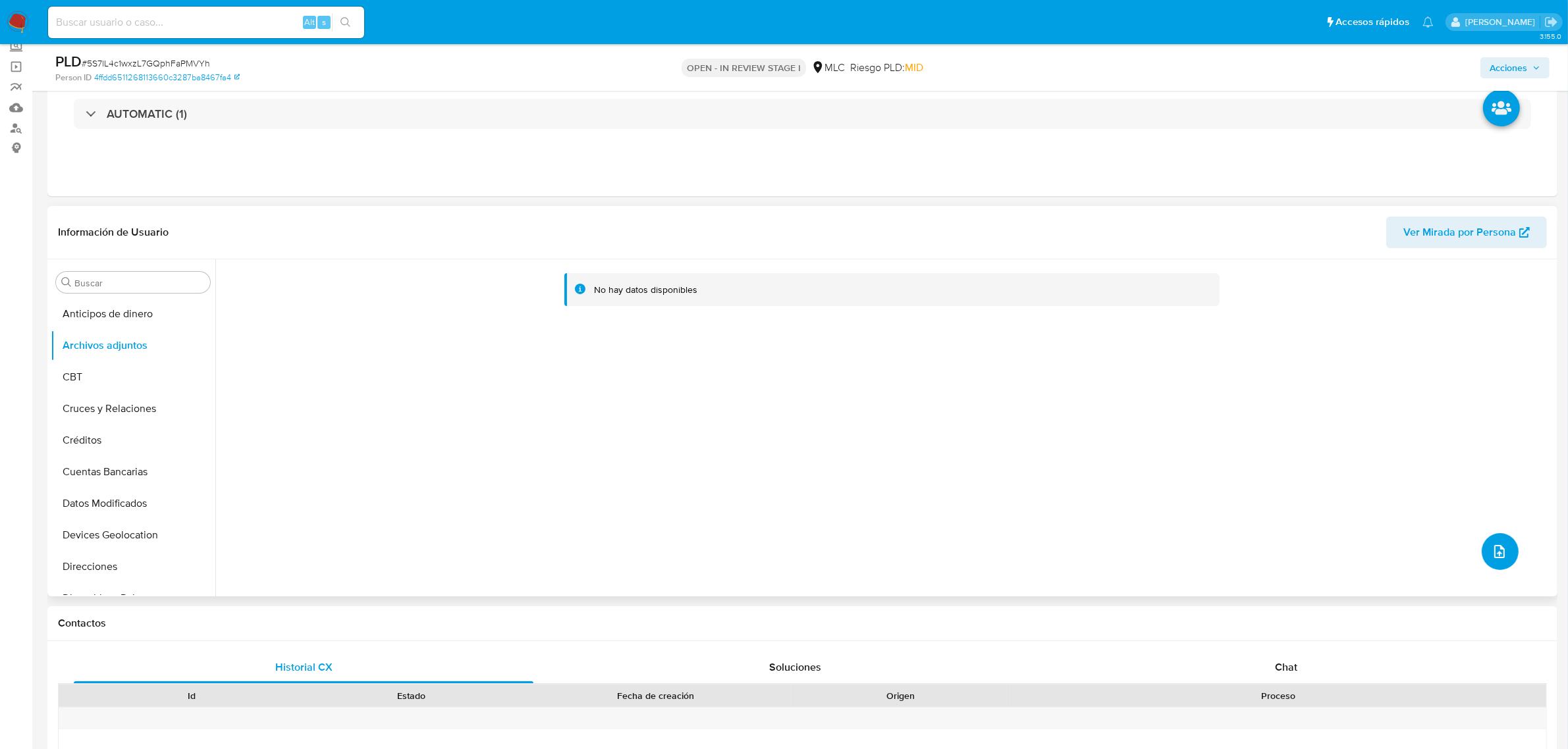
click at [1491, 544] on icon "upload-file" at bounding box center [1499, 552] width 15 height 15
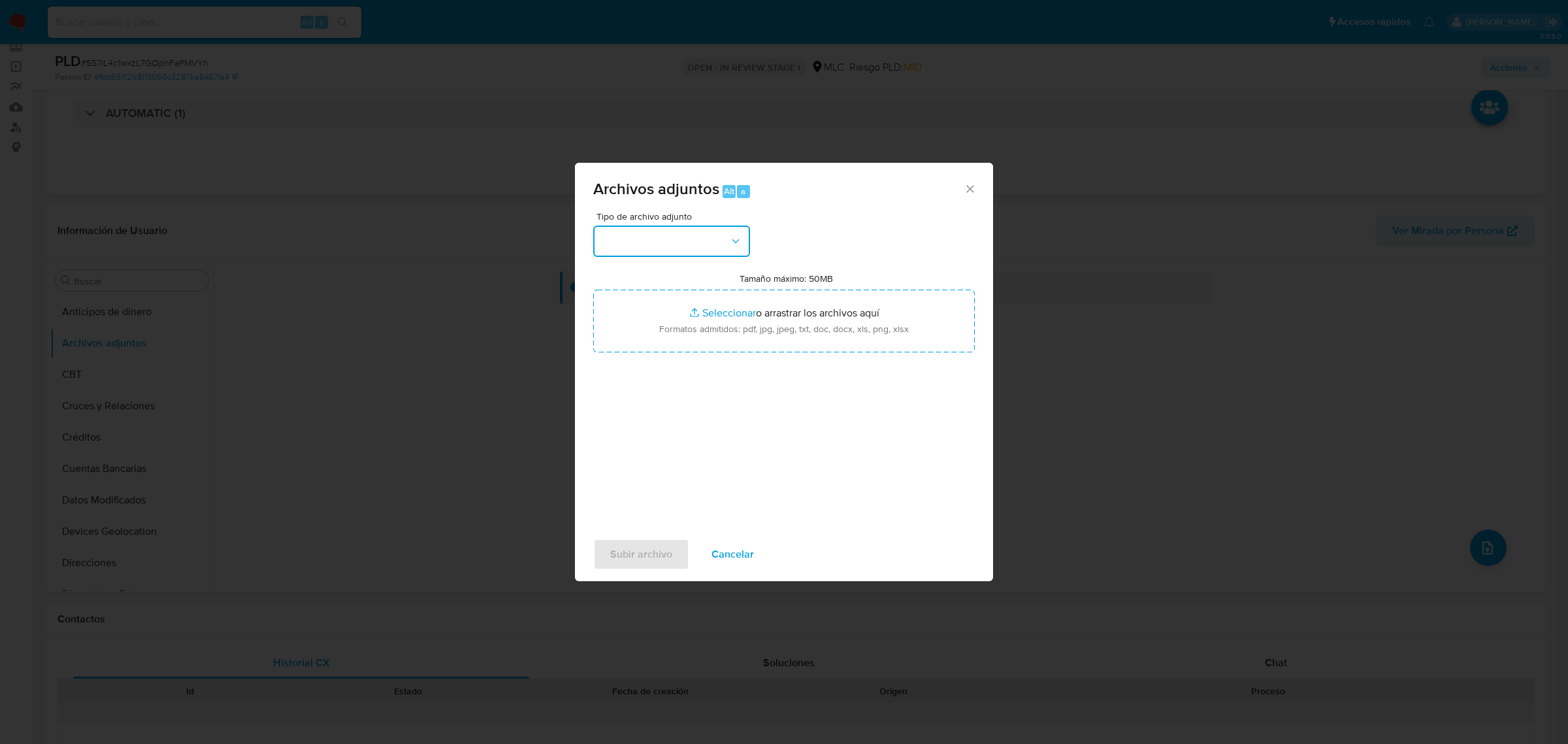
click at [673, 249] on button "button" at bounding box center [672, 241] width 157 height 31
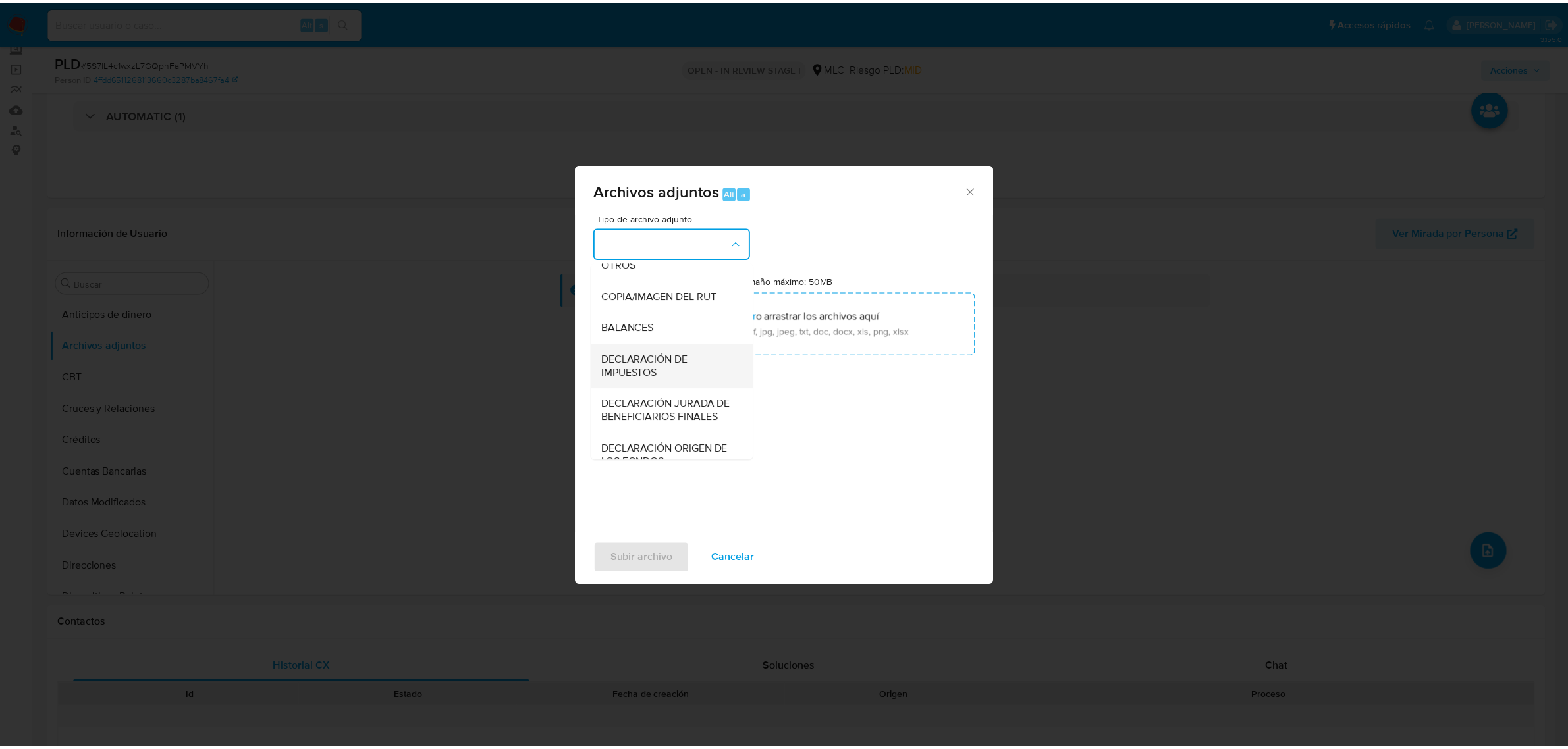
scroll to position [218, 0]
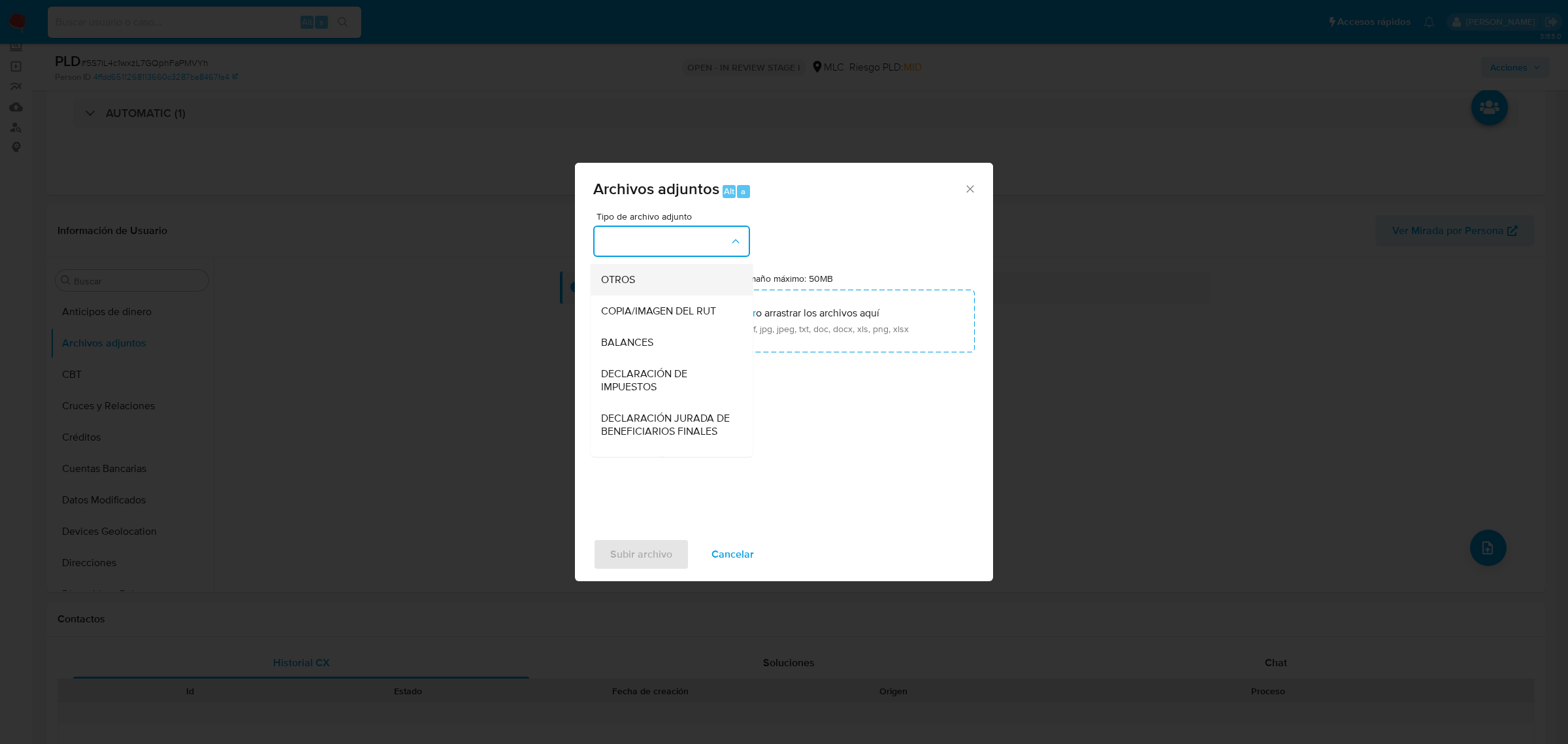
click at [618, 295] on div "OTROS" at bounding box center [667, 279] width 133 height 31
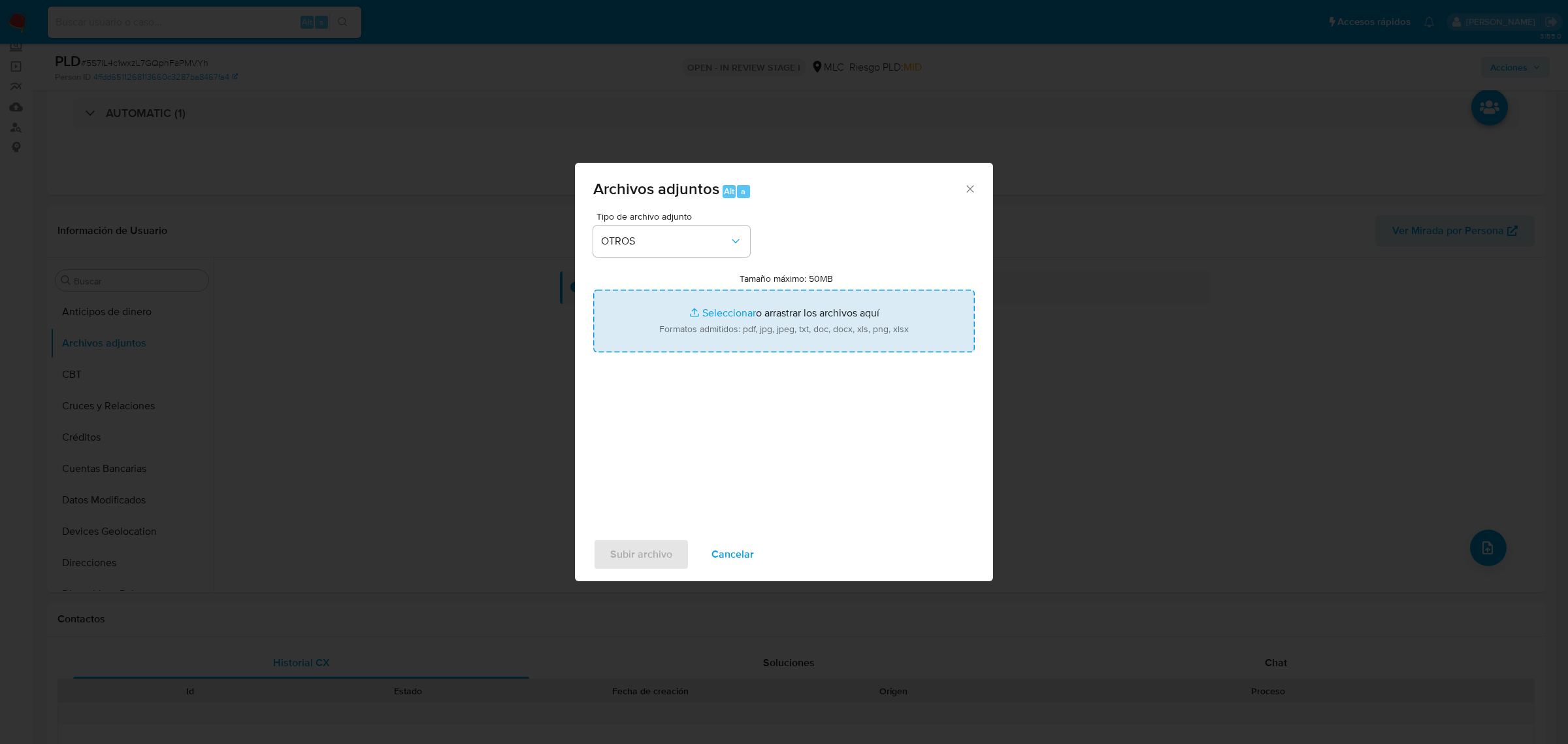
click at [736, 322] on input "Tamaño máximo: 50MB Seleccionar archivos" at bounding box center [784, 321] width 382 height 63
type input "C:\fakepath\2402181169 - 22_08_2025.xlsx"
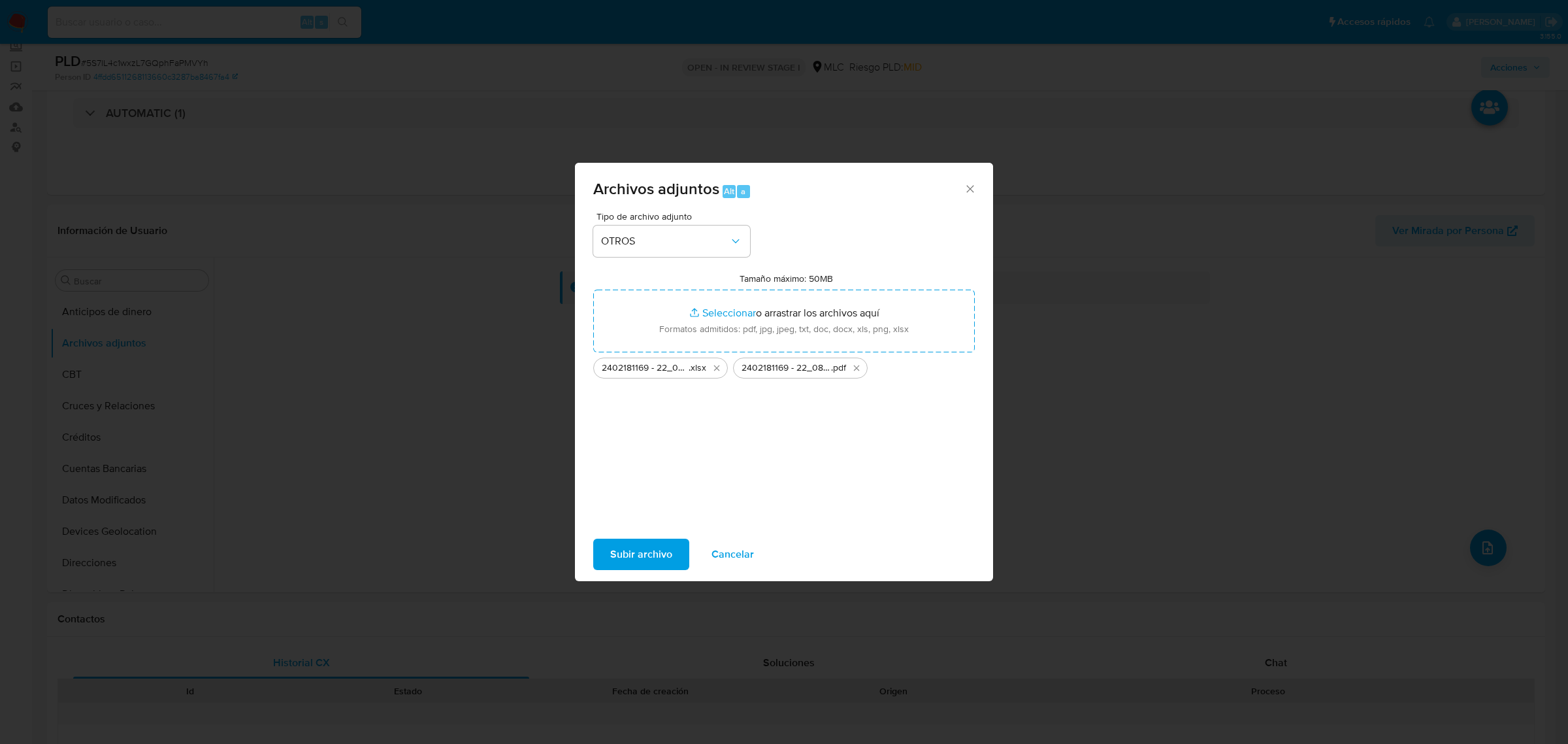
click at [659, 551] on span "Subir archivo" at bounding box center [641, 555] width 62 height 29
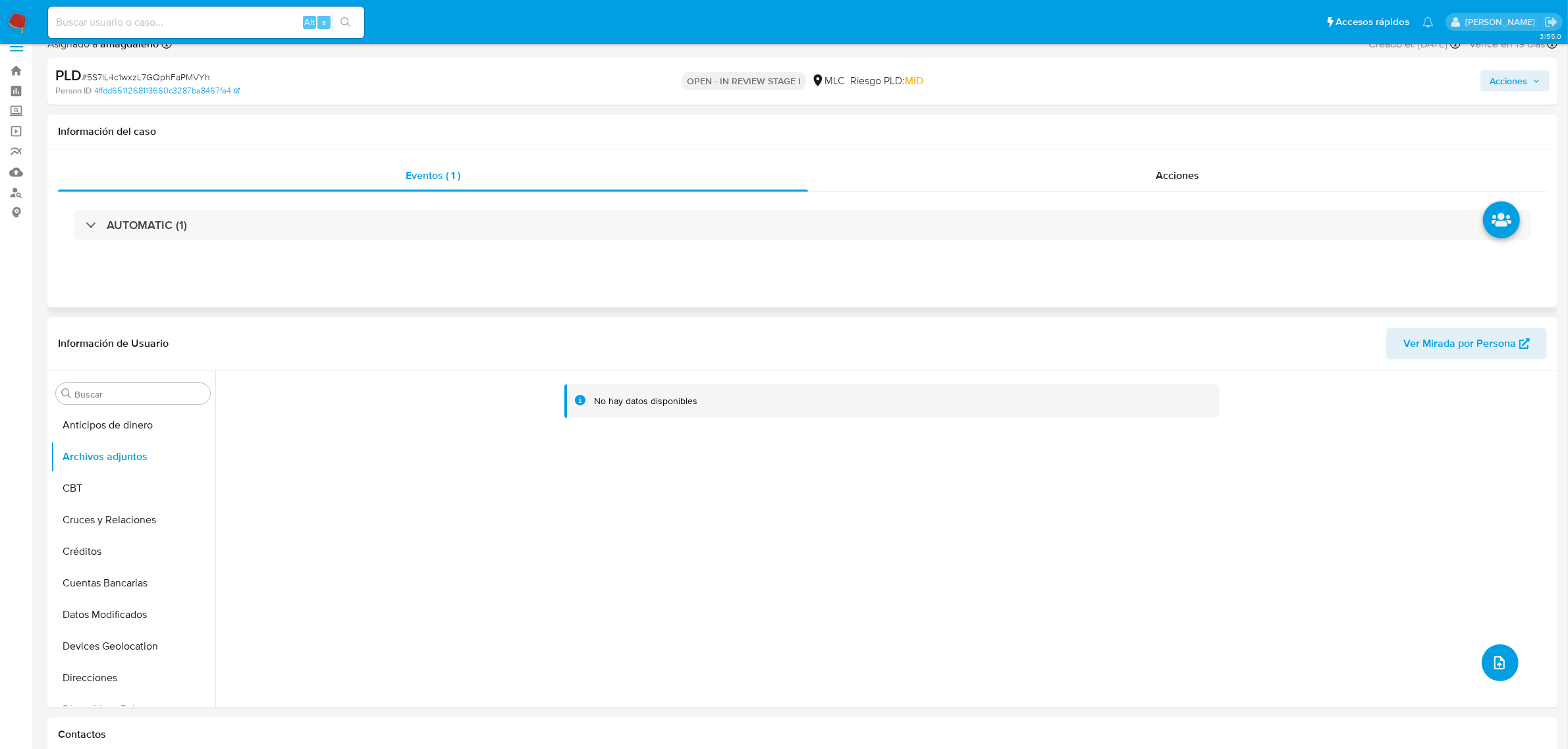
scroll to position [0, 0]
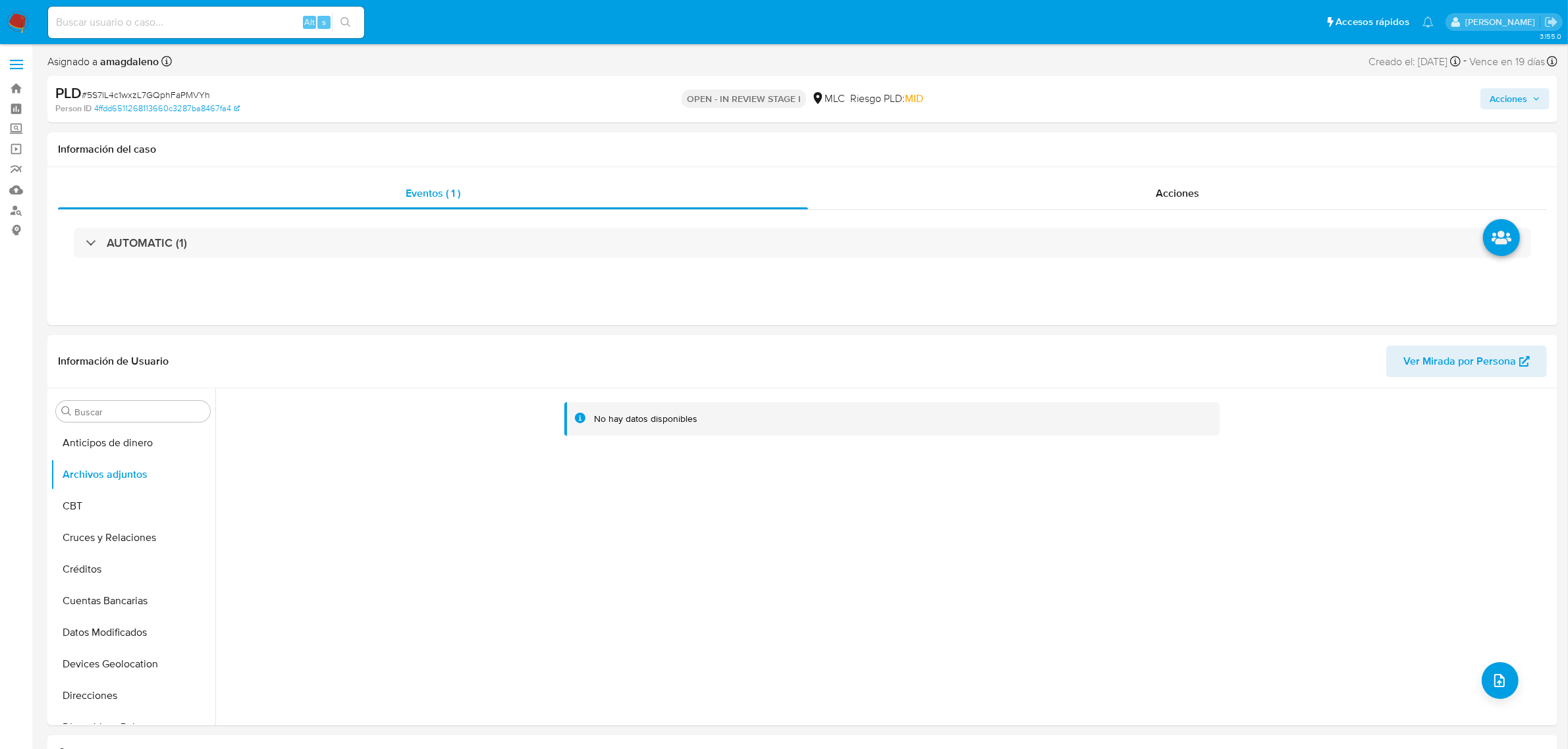
click at [1490, 102] on span "Acciones" at bounding box center [1508, 98] width 38 height 21
click at [1143, 143] on span "Resolución del caso" at bounding box center [1141, 141] width 94 height 15
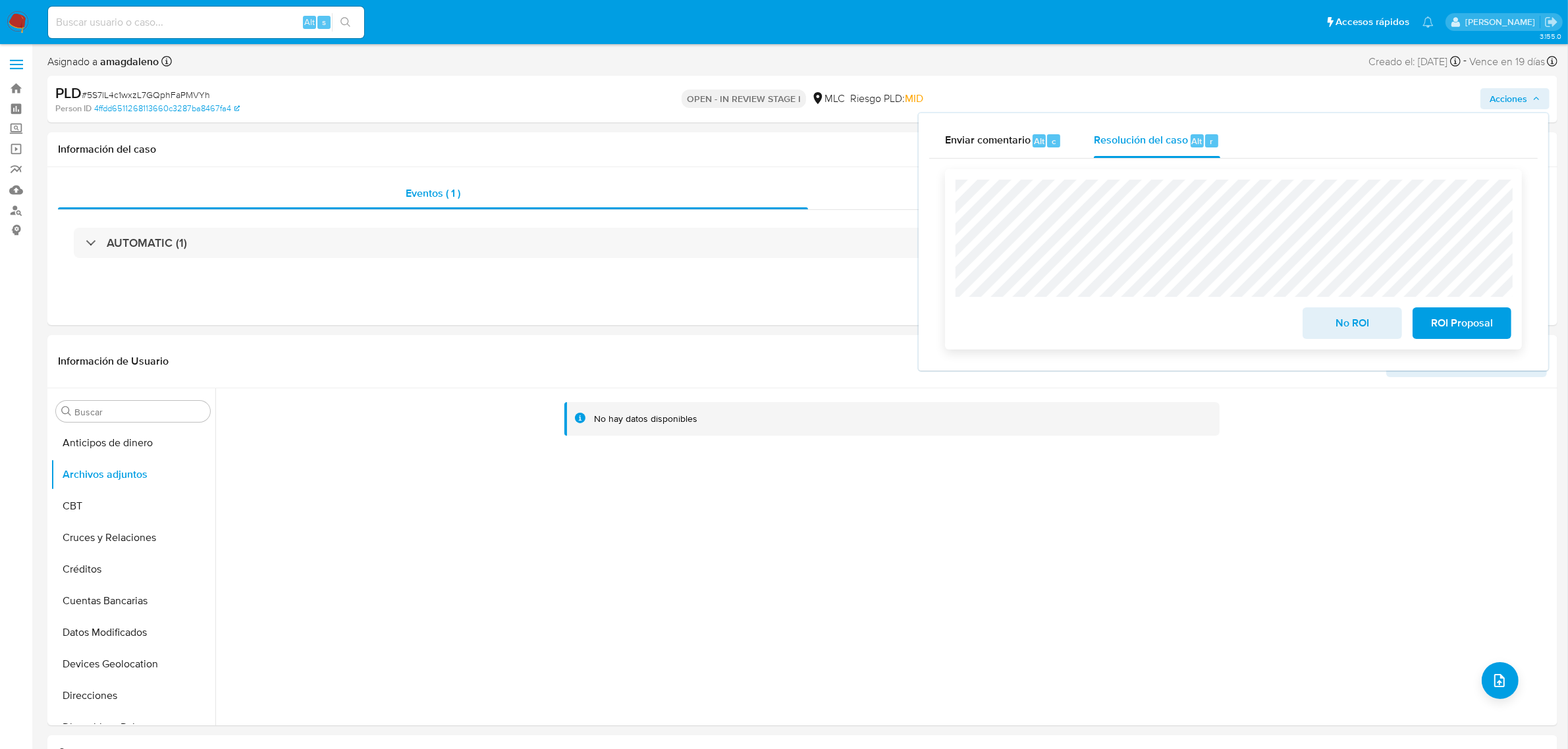
click at [1451, 331] on span "ROI Proposal" at bounding box center [1462, 323] width 65 height 29
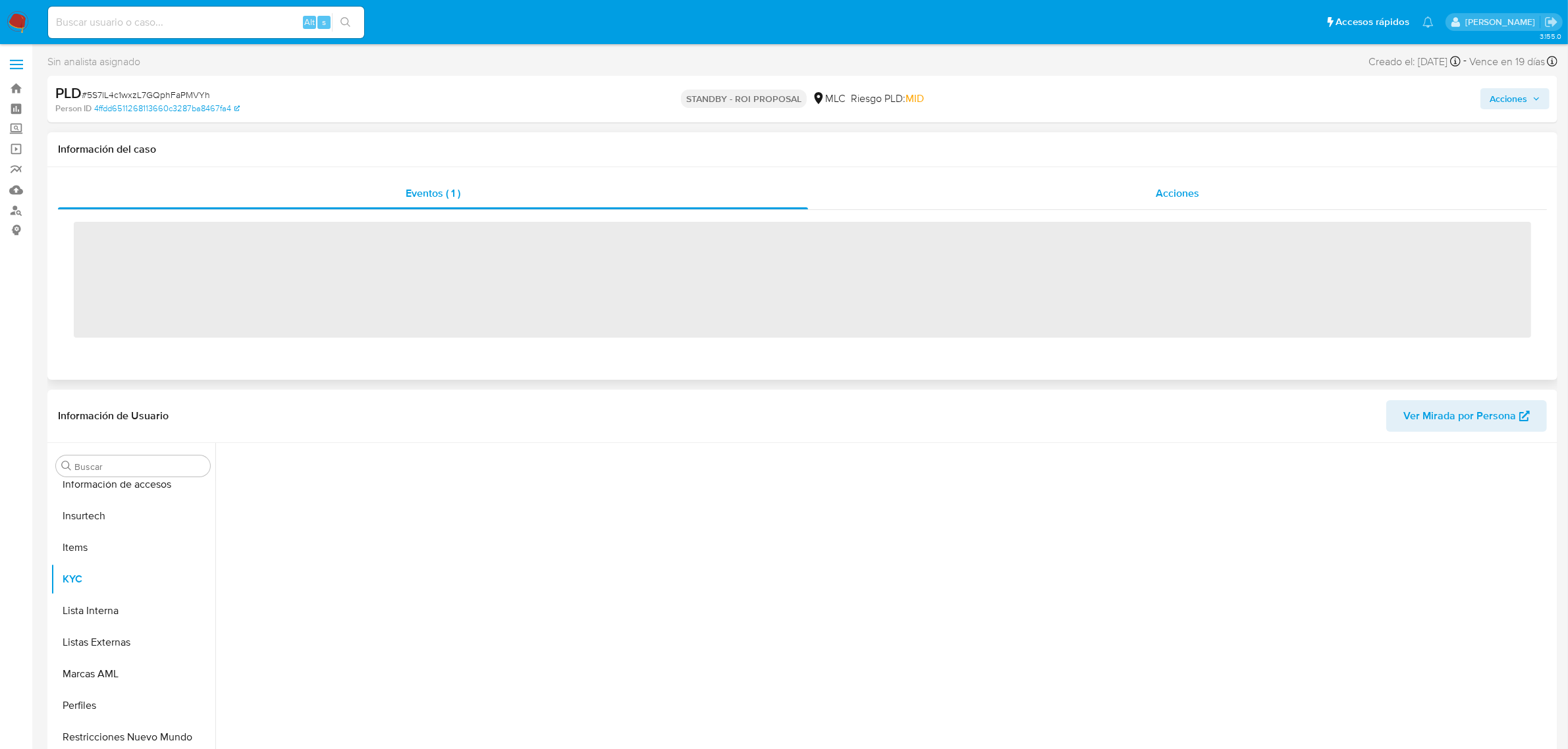
scroll to position [555, 0]
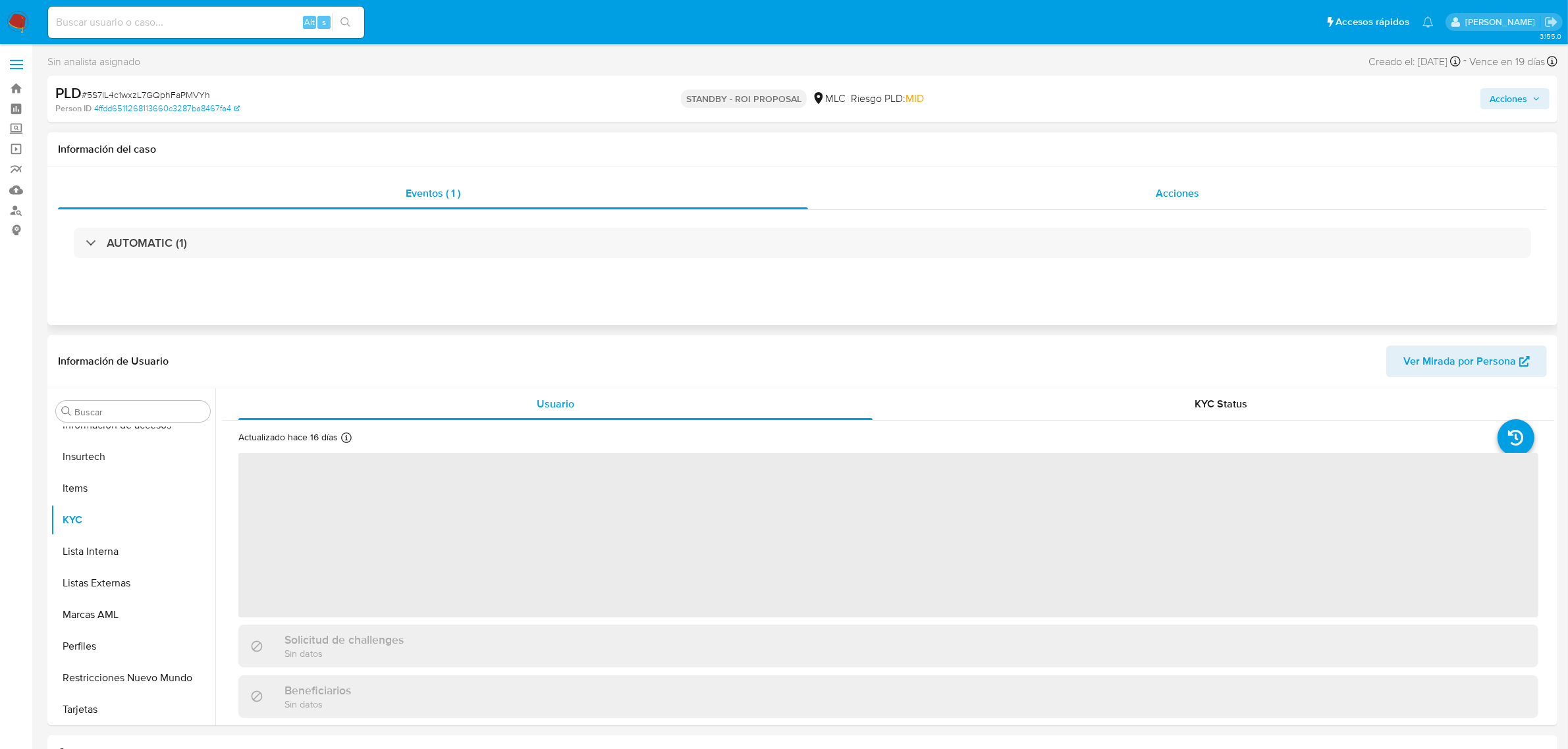
click at [942, 182] on div "Acciones" at bounding box center [1177, 193] width 739 height 32
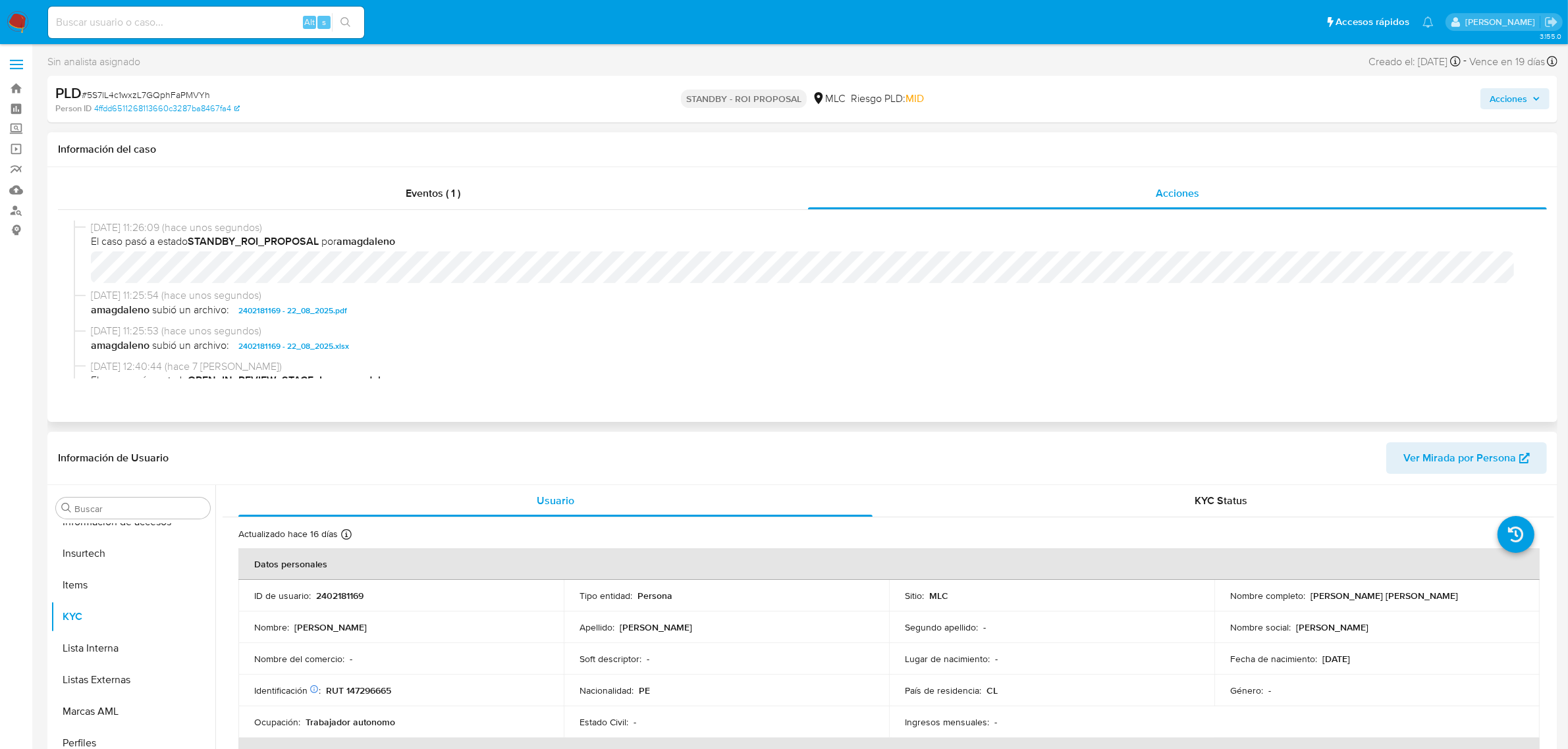
select select "10"
click at [126, 567] on button "Archivos adjuntos" at bounding box center [127, 571] width 154 height 32
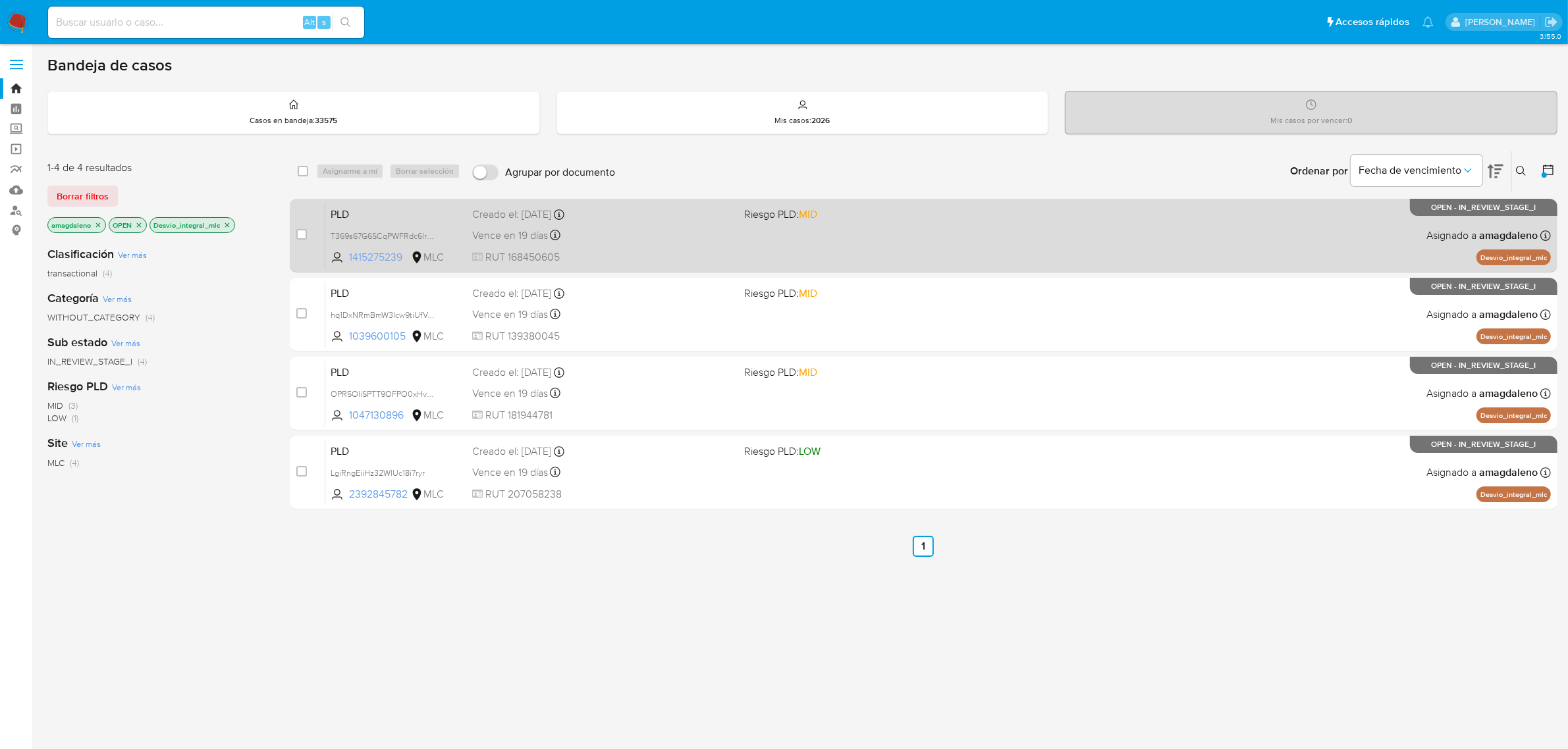
click at [374, 257] on span "1415275239" at bounding box center [378, 257] width 59 height 15
click at [634, 248] on div "PLD T369s67G6SCqPWFRdc6Irmx1 1415275239 MLC Riesgo PLD: MID Creado el: [DATE] C…" at bounding box center [938, 236] width 1225 height 67
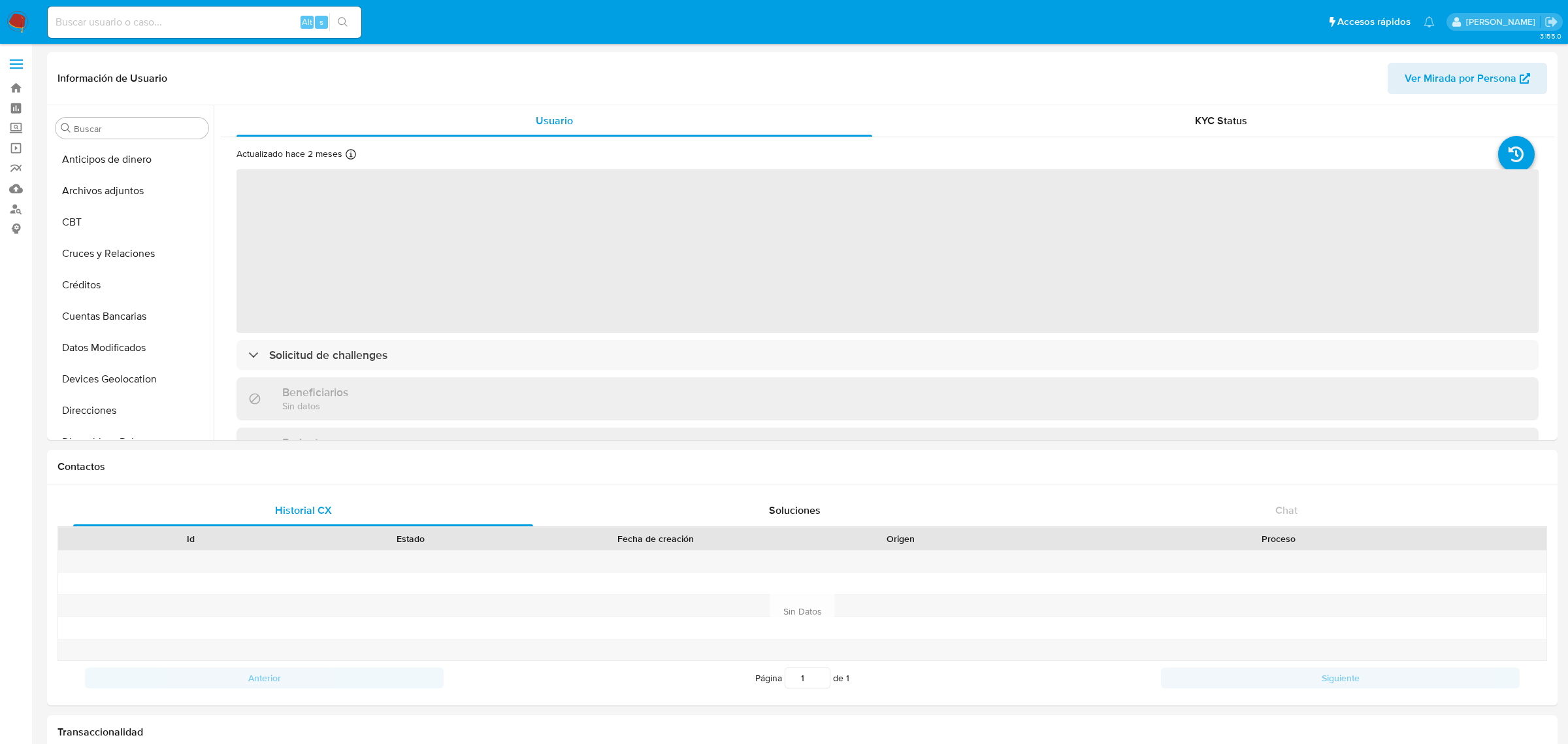
select select "10"
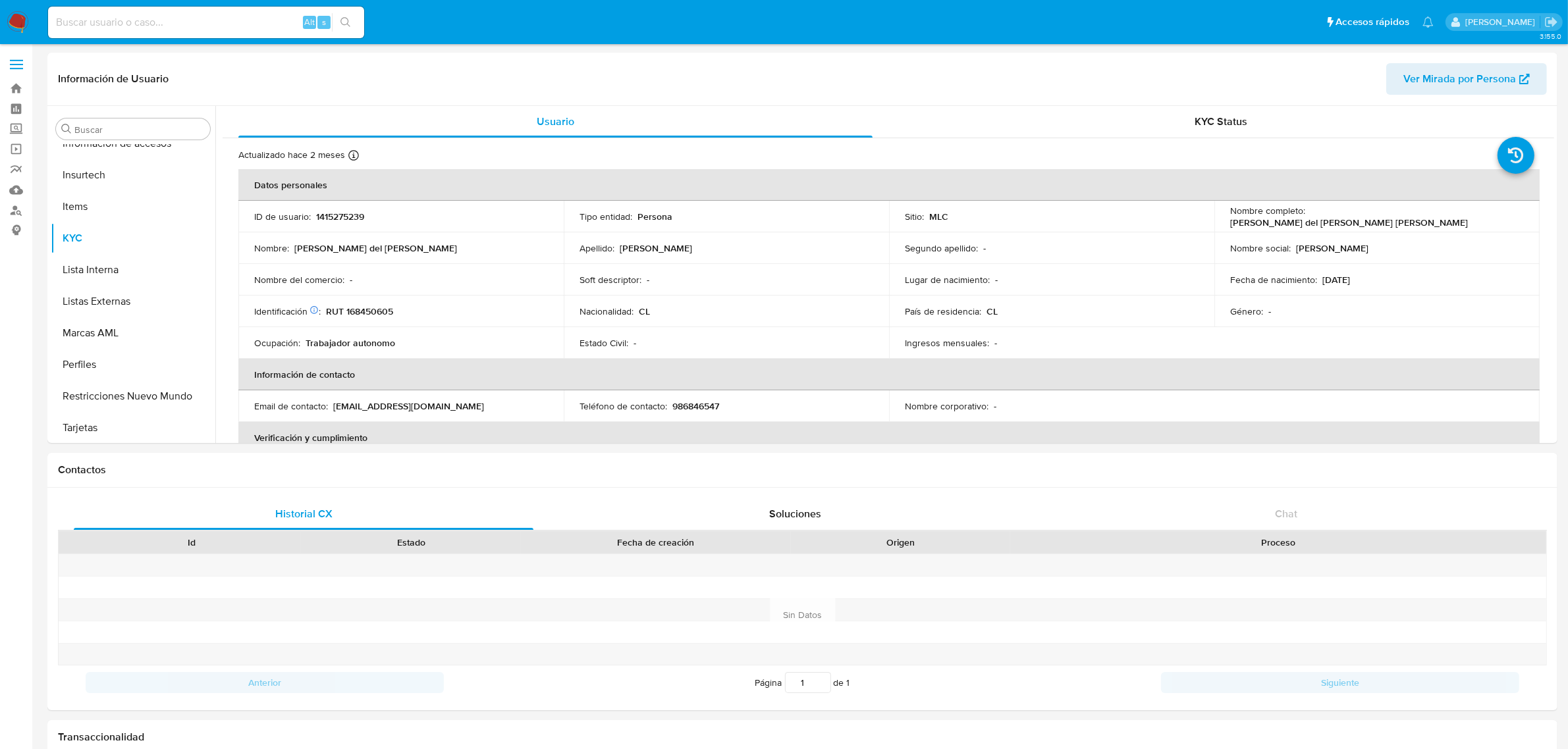
scroll to position [555, 0]
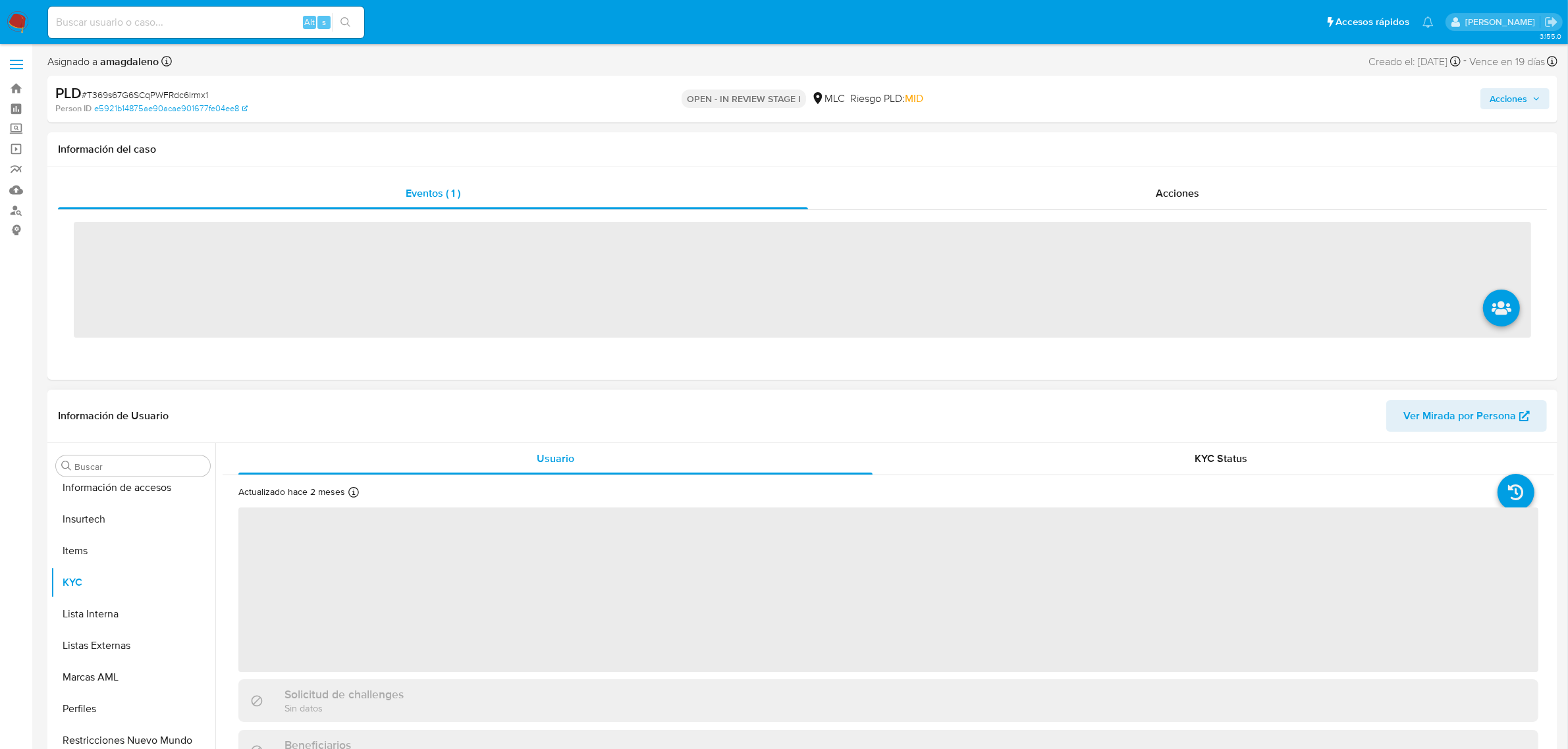
scroll to position [555, 0]
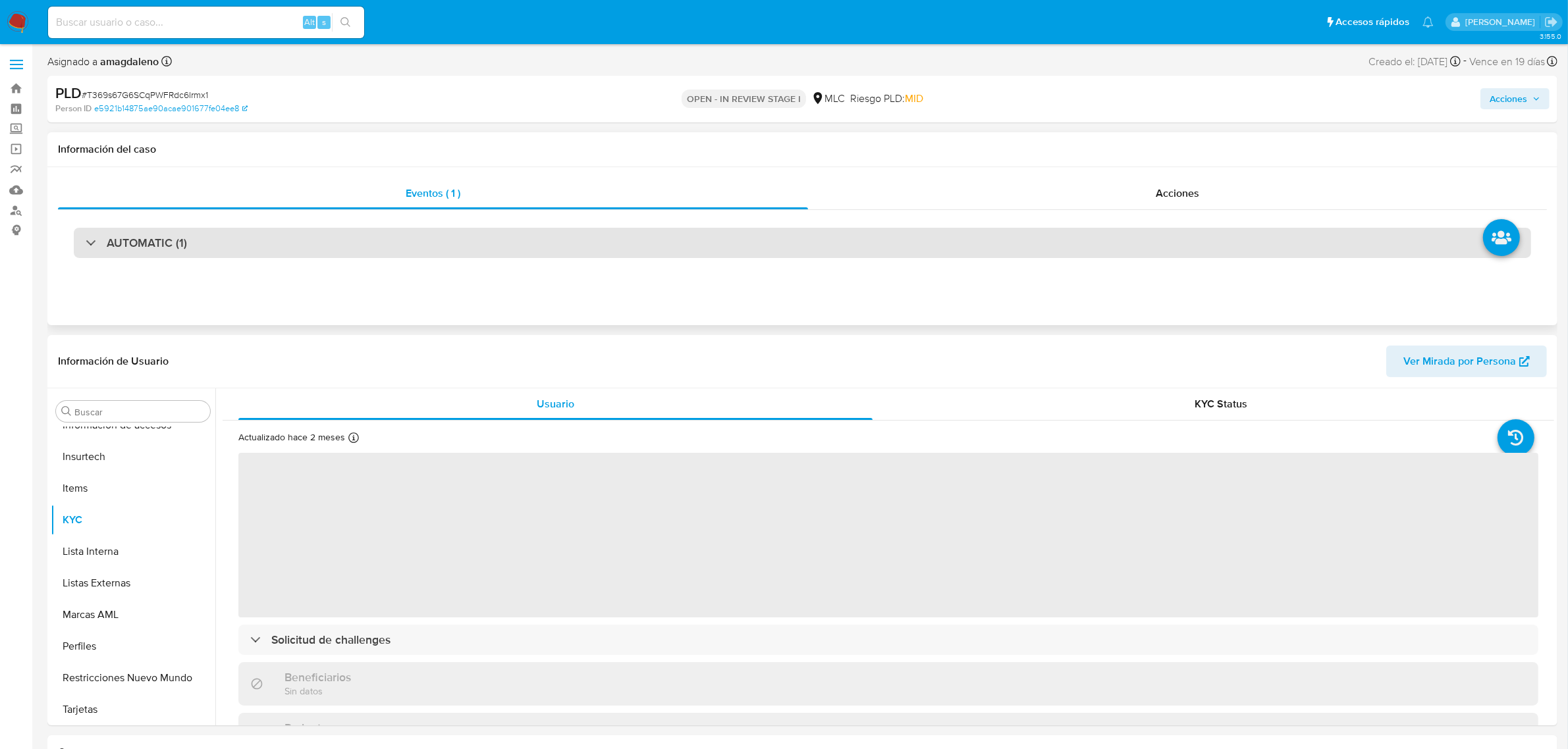
click at [698, 237] on div "AUTOMATIC (1)" at bounding box center [802, 243] width 1457 height 30
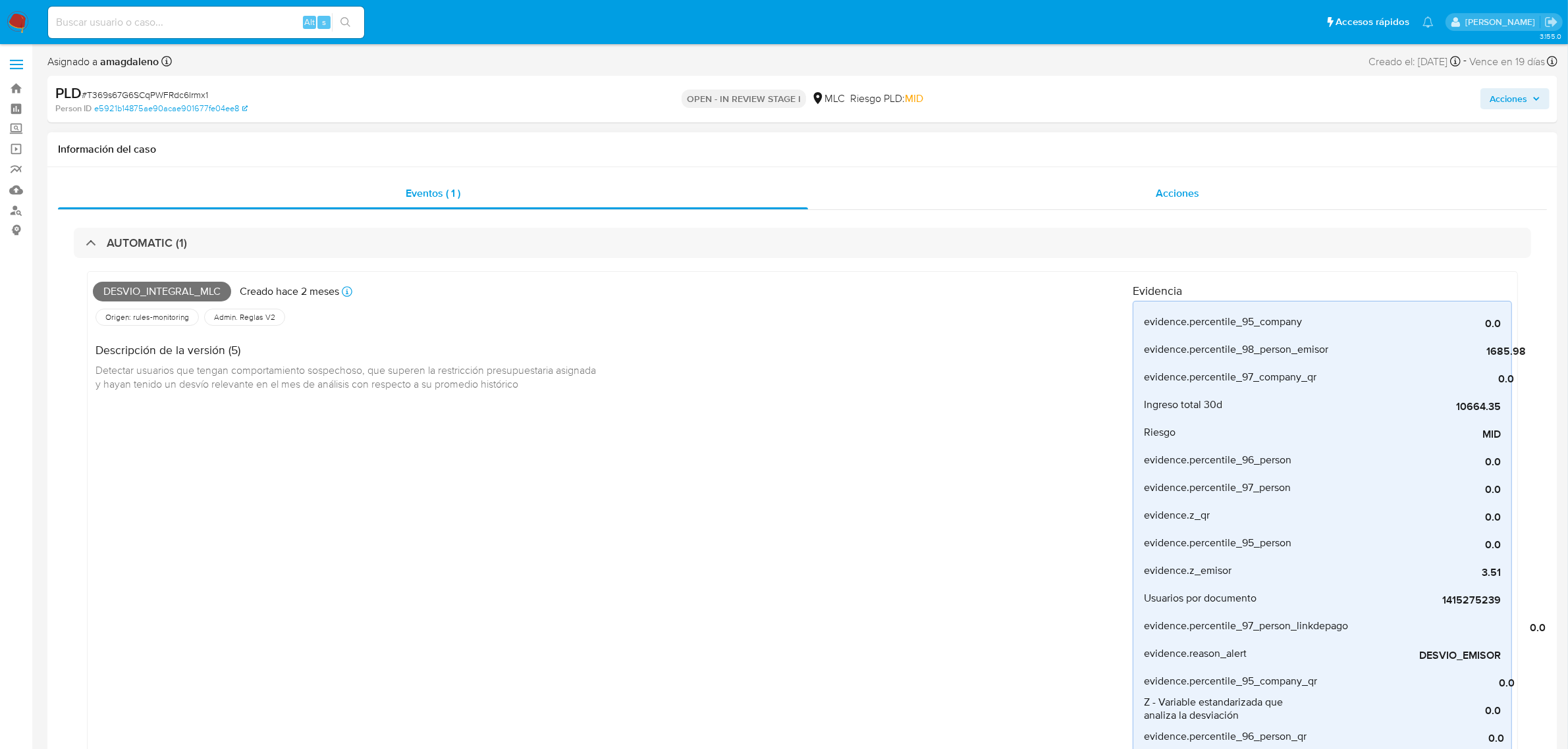
select select "10"
click at [939, 188] on div "Acciones" at bounding box center [1177, 193] width 739 height 32
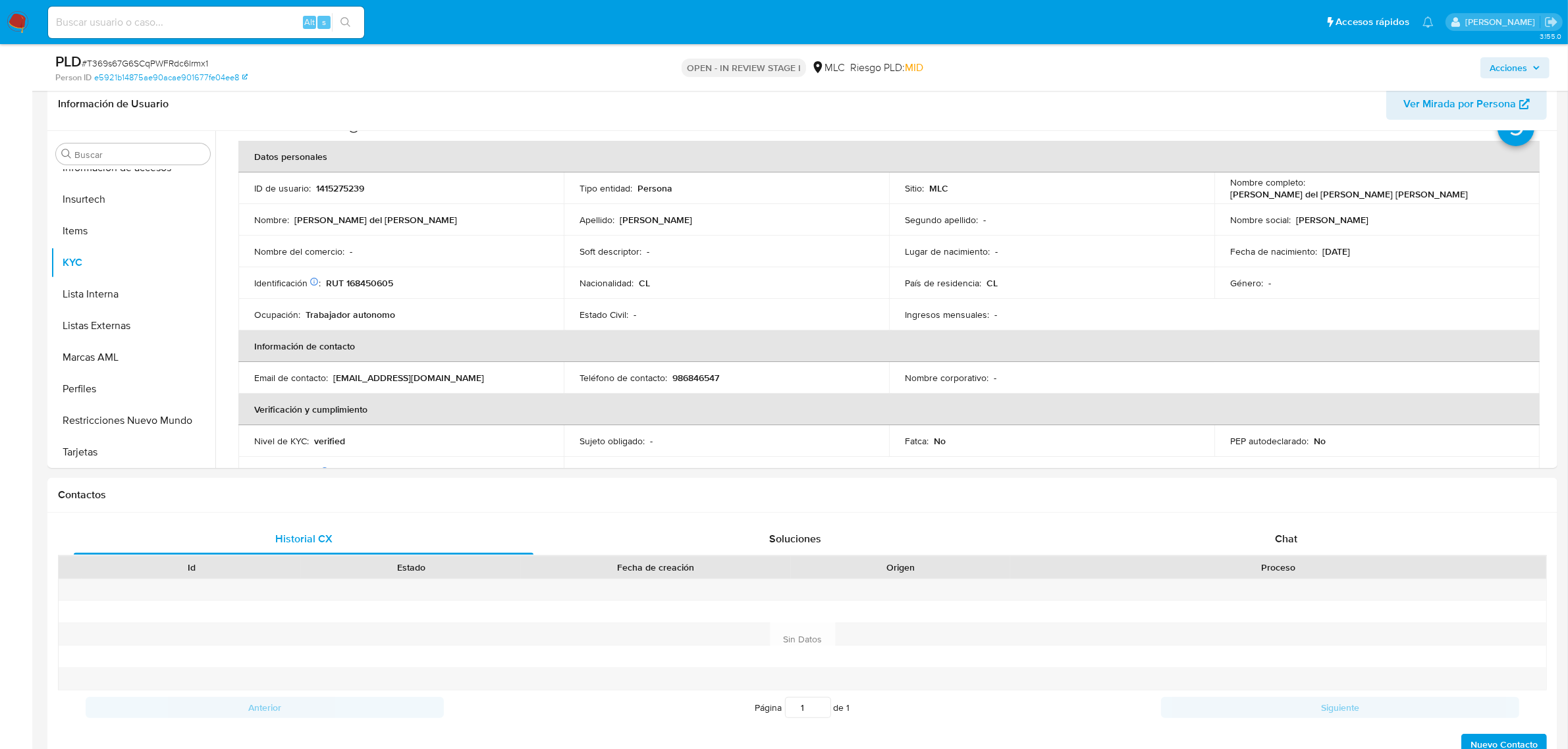
scroll to position [82, 0]
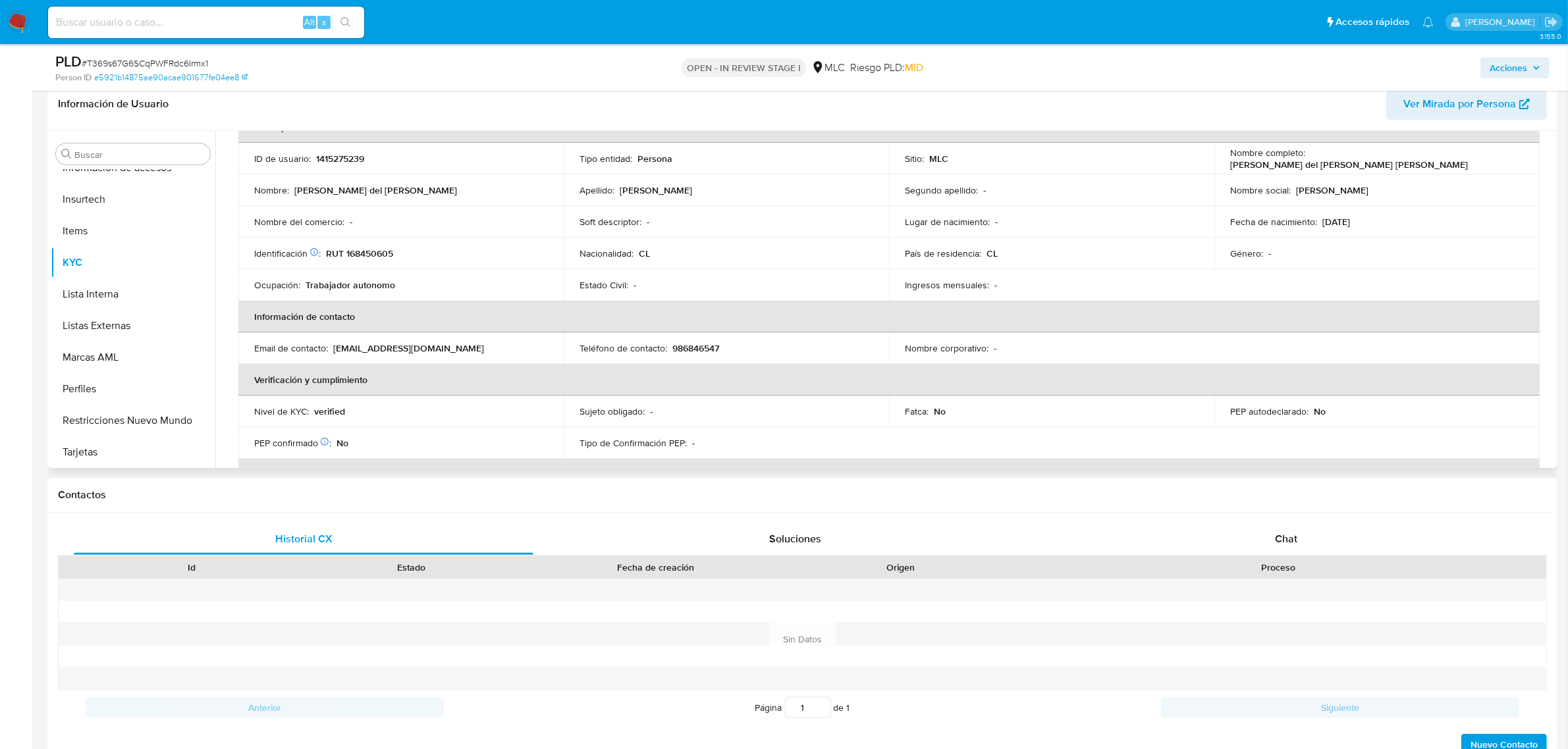
drag, startPoint x: 1554, startPoint y: 202, endPoint x: 1555, endPoint y: 194, distance: 8.1
click at [1555, 194] on div "Buscar Anticipos de dinero Archivos adjuntos CBT Cruces y Relaciones Créditos C…" at bounding box center [802, 299] width 1510 height 337
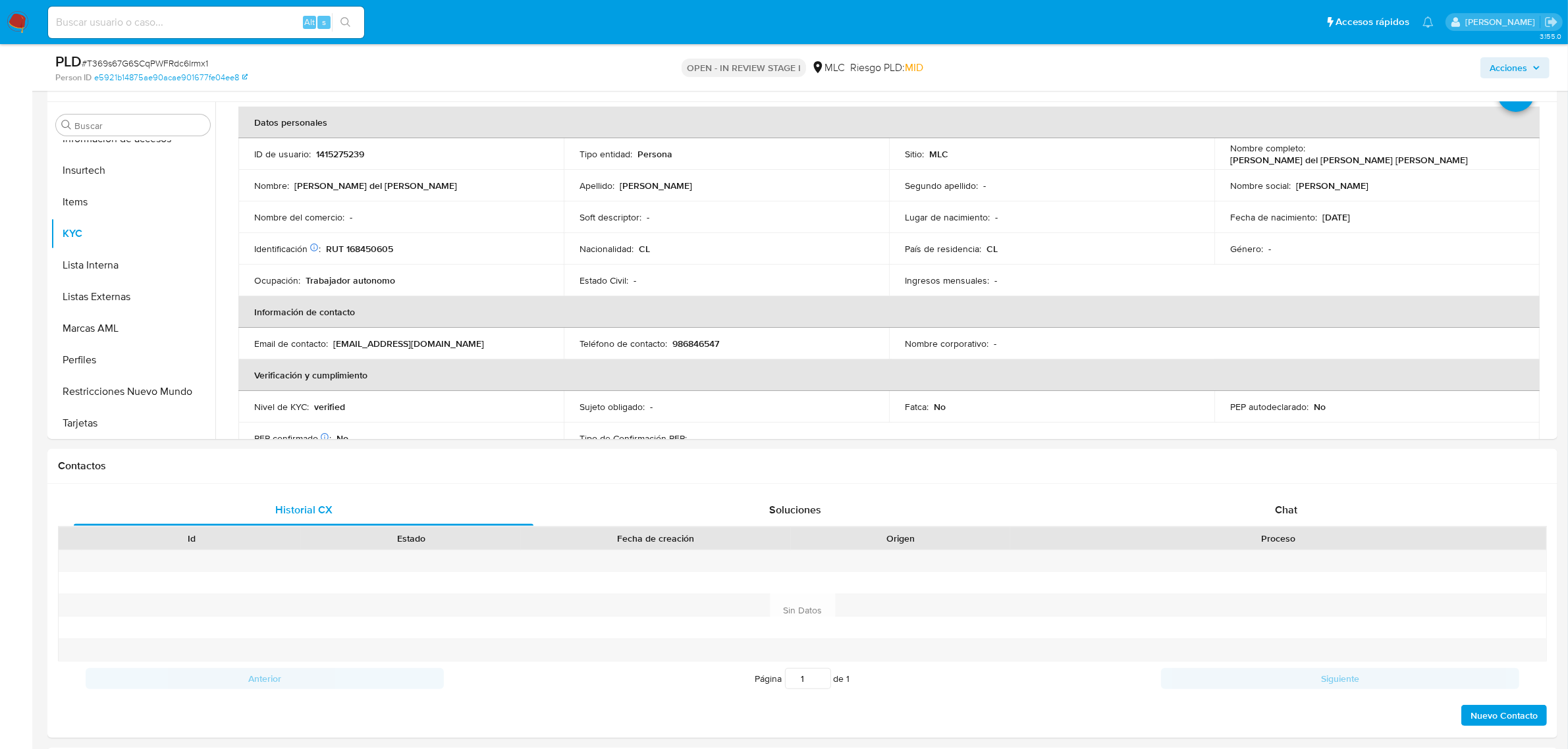
scroll to position [340, 0]
click at [373, 244] on p "RUT 168450605" at bounding box center [359, 246] width 68 height 12
copy p "168450605"
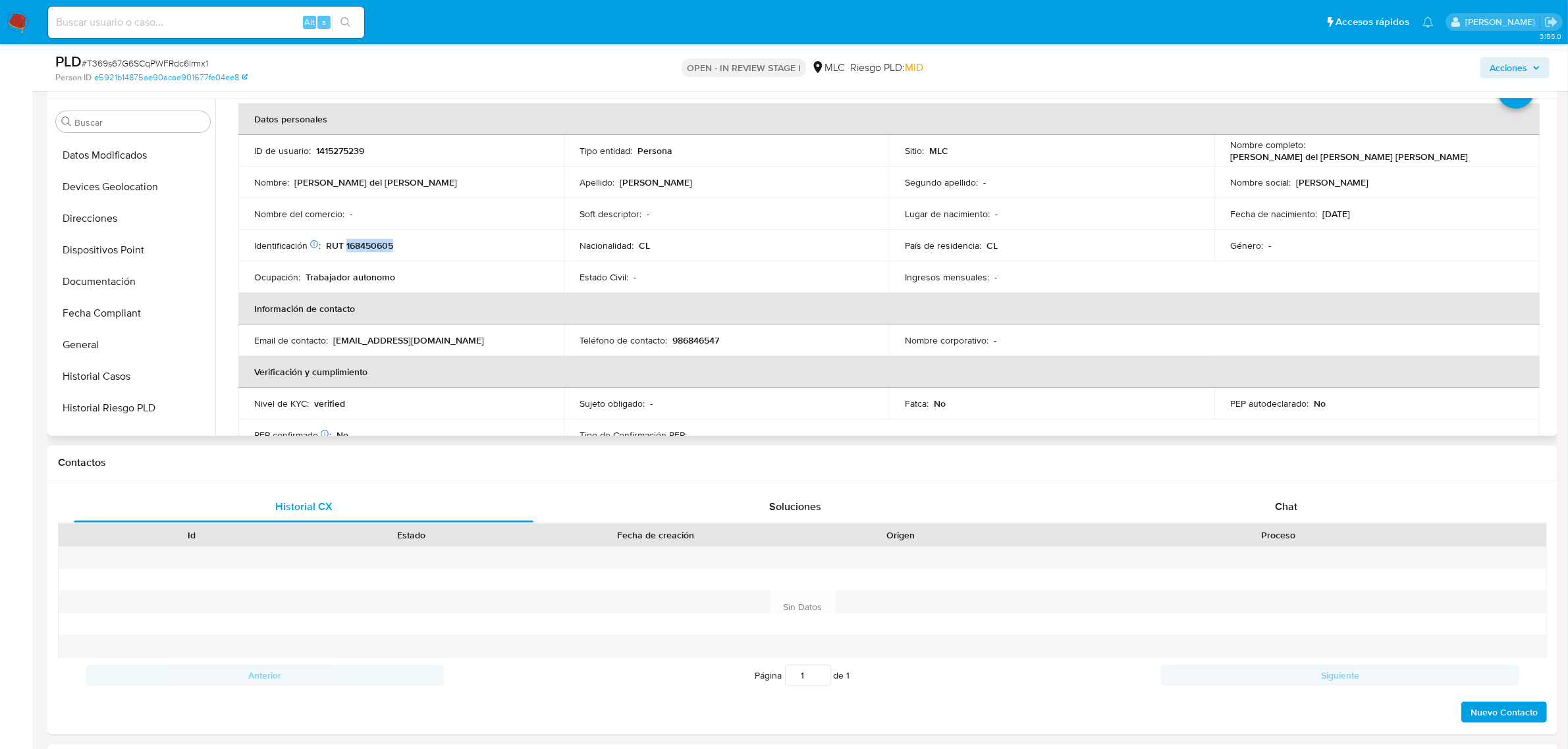
scroll to position [61, 0]
click at [139, 190] on button "Cruces y Relaciones" at bounding box center [127, 186] width 154 height 32
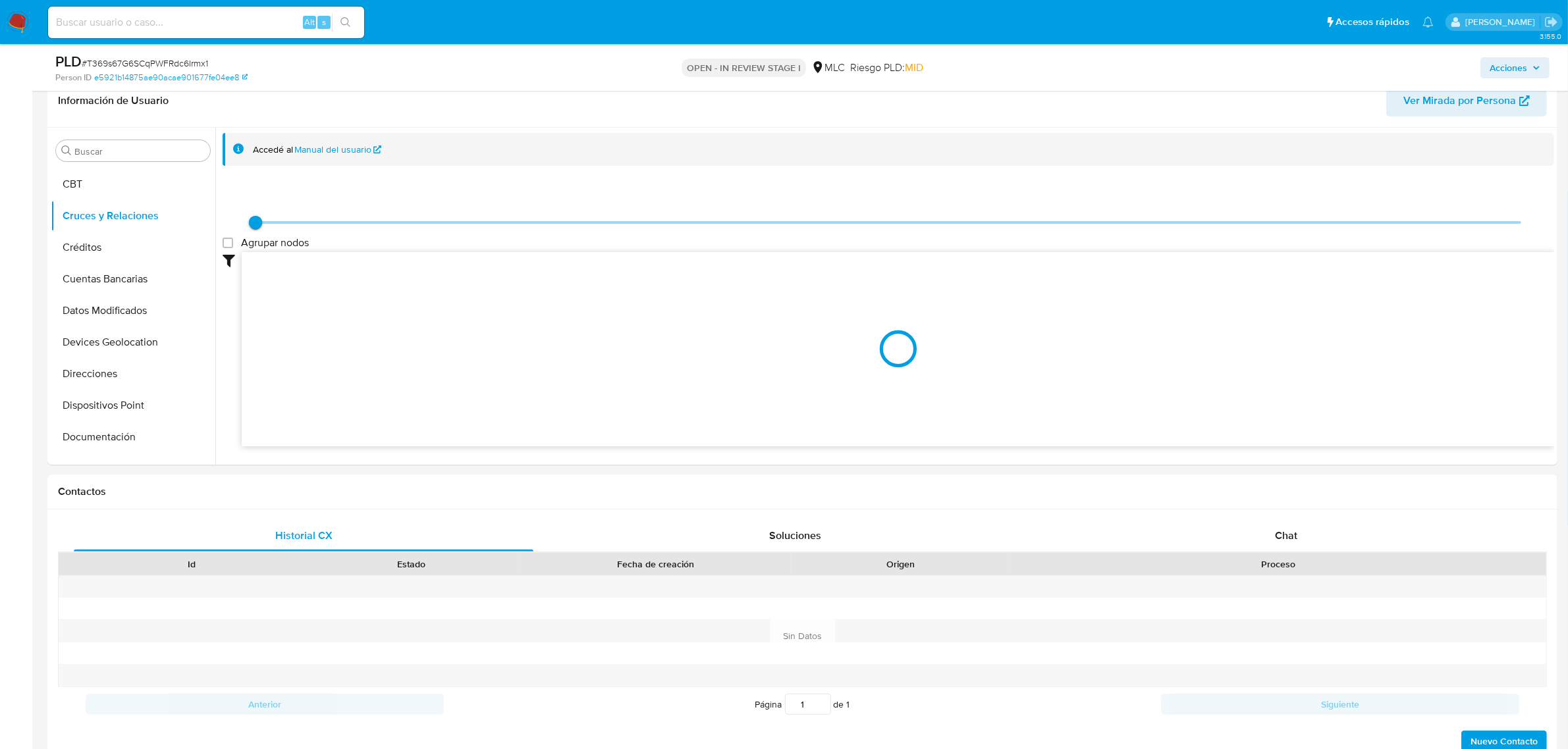
scroll to position [314, 0]
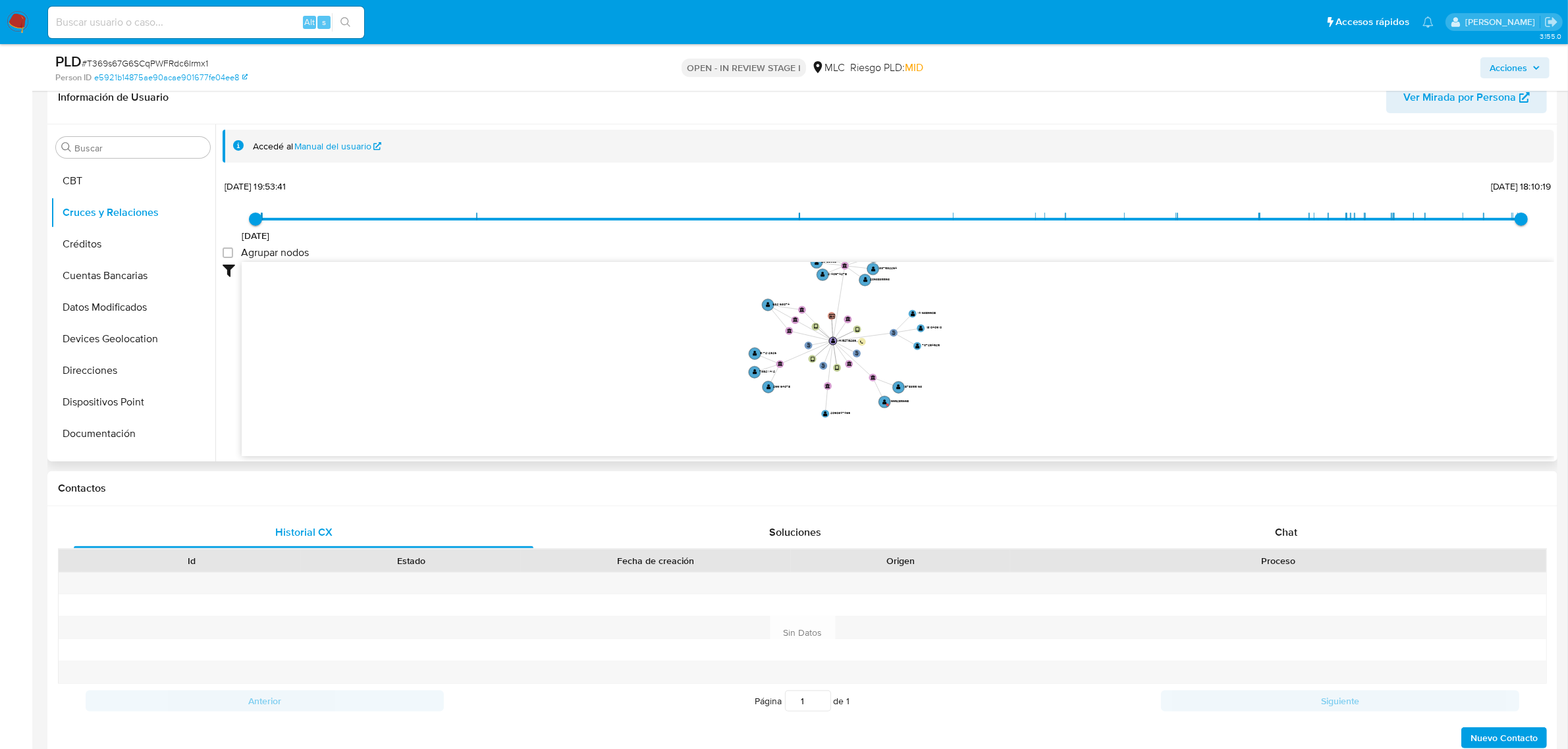
drag, startPoint x: 1161, startPoint y: 327, endPoint x: 1008, endPoint y: 324, distance: 153.0
click at [1008, 324] on icon "phone-039464f9d94dd5b15bb0ba982e55ff5d  user-1415275239  1415275239 person-e5…" at bounding box center [898, 357] width 1313 height 190
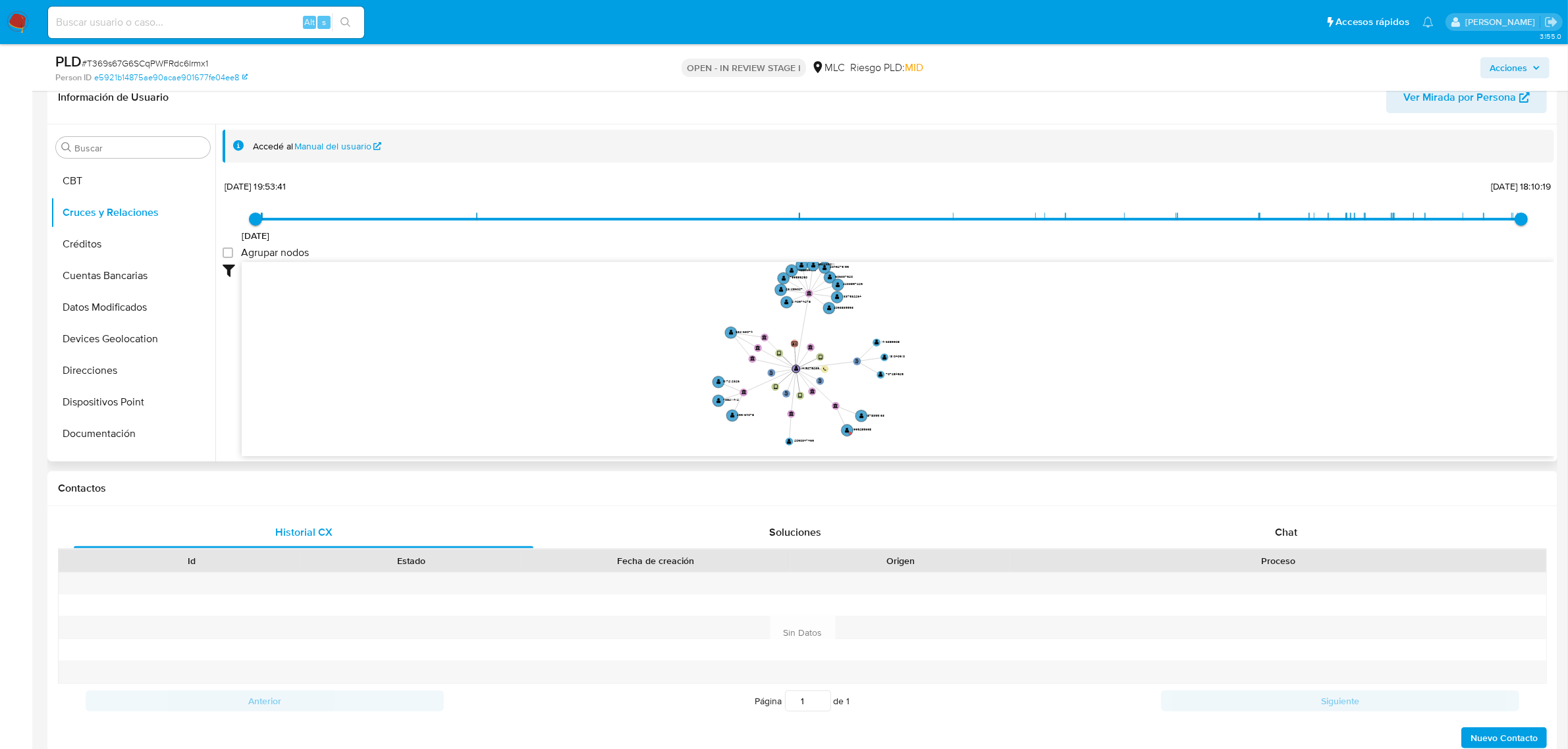
drag, startPoint x: 1006, startPoint y: 325, endPoint x: 969, endPoint y: 351, distance: 45.2
click at [969, 351] on icon "phone-039464f9d94dd5b15bb0ba982e55ff5d  user-1415275239  1415275239 person-e5…" at bounding box center [898, 357] width 1313 height 190
click at [969, 356] on icon "phone-039464f9d94dd5b15bb0ba982e55ff5d  user-1415275239  1415275239 person-e5…" at bounding box center [898, 357] width 1313 height 190
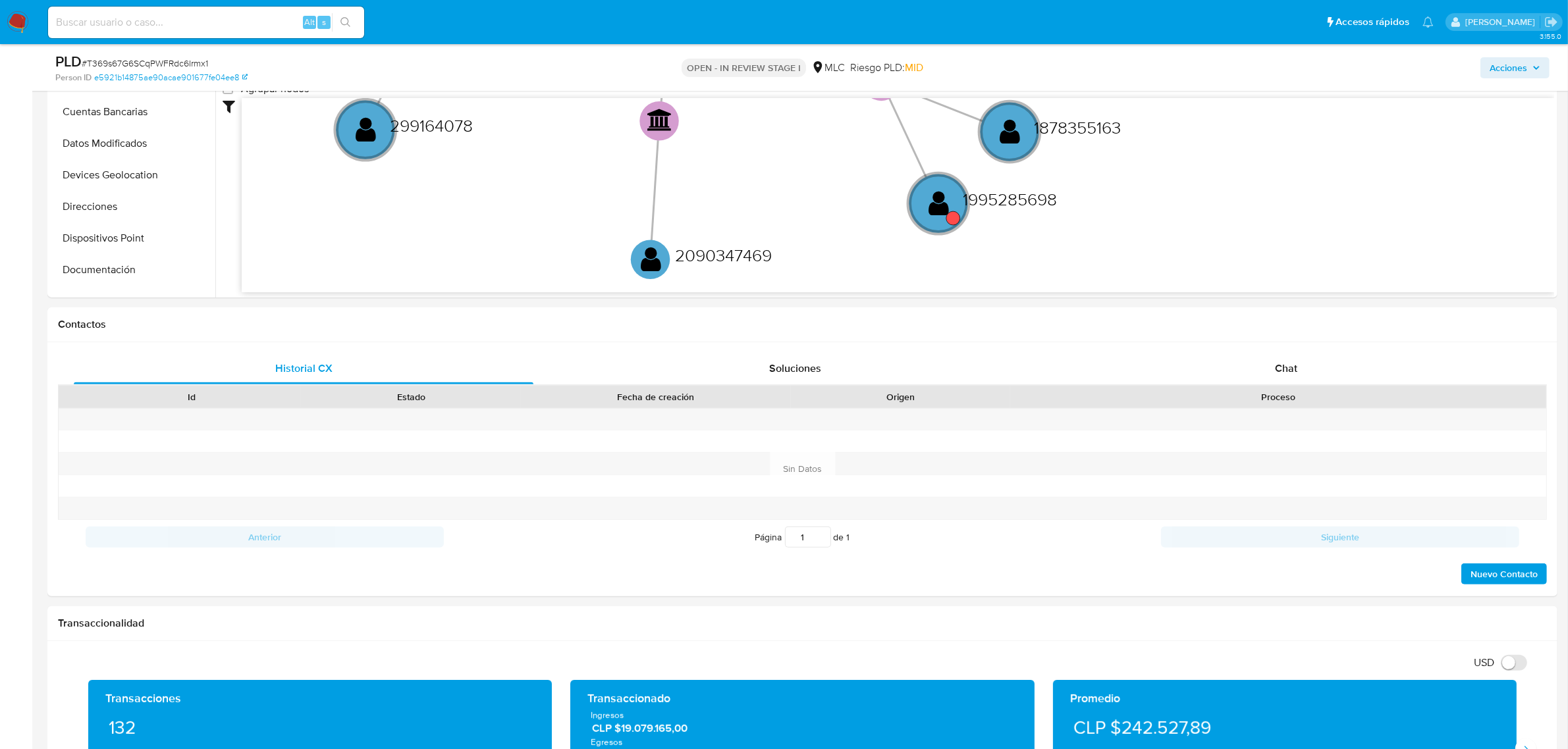
scroll to position [340, 0]
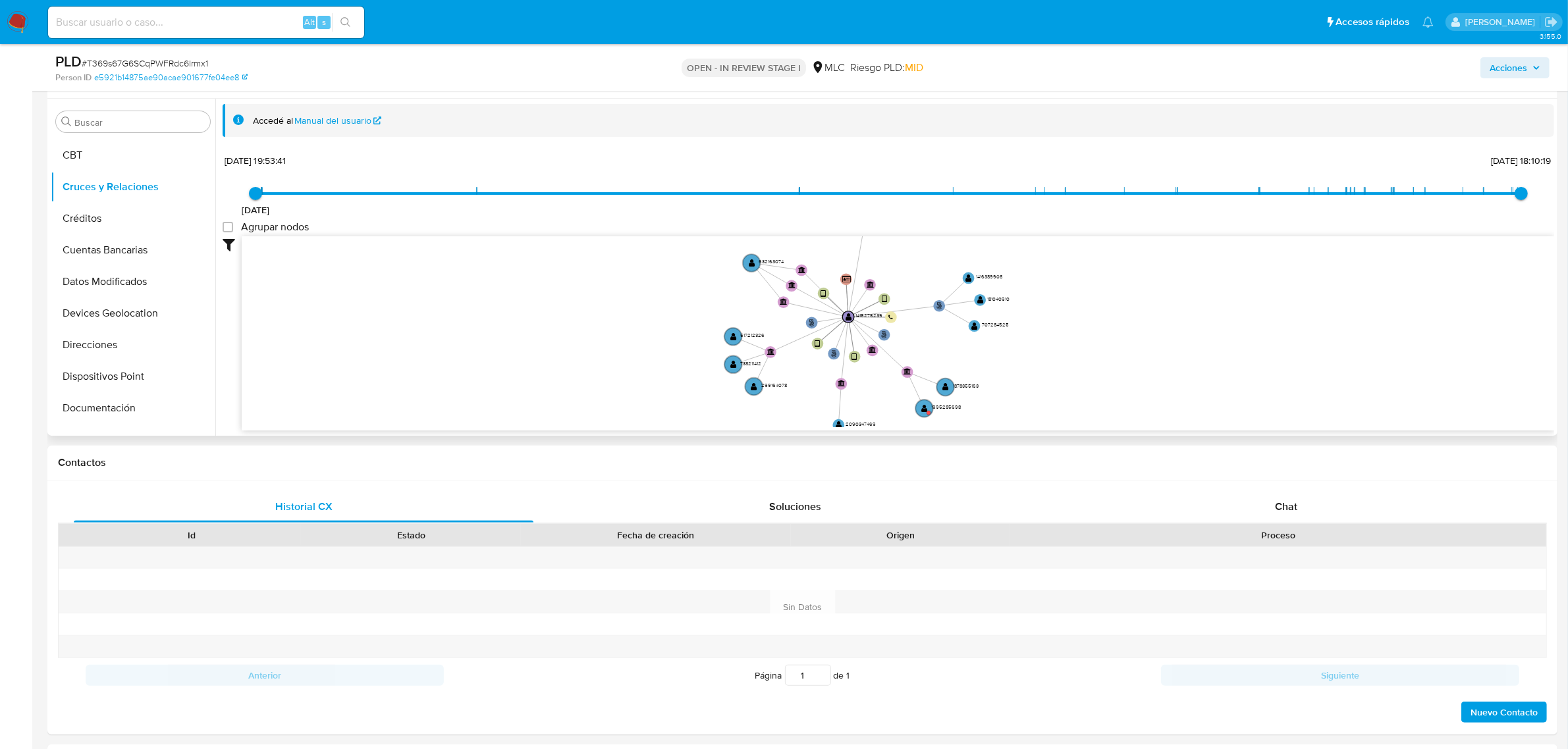
drag, startPoint x: 1190, startPoint y: 354, endPoint x: 990, endPoint y: 369, distance: 200.6
click at [988, 372] on icon "phone-039464f9d94dd5b15bb0ba982e55ff5d  user-1415275239  1415275239 person-e5…" at bounding box center [898, 331] width 1313 height 190
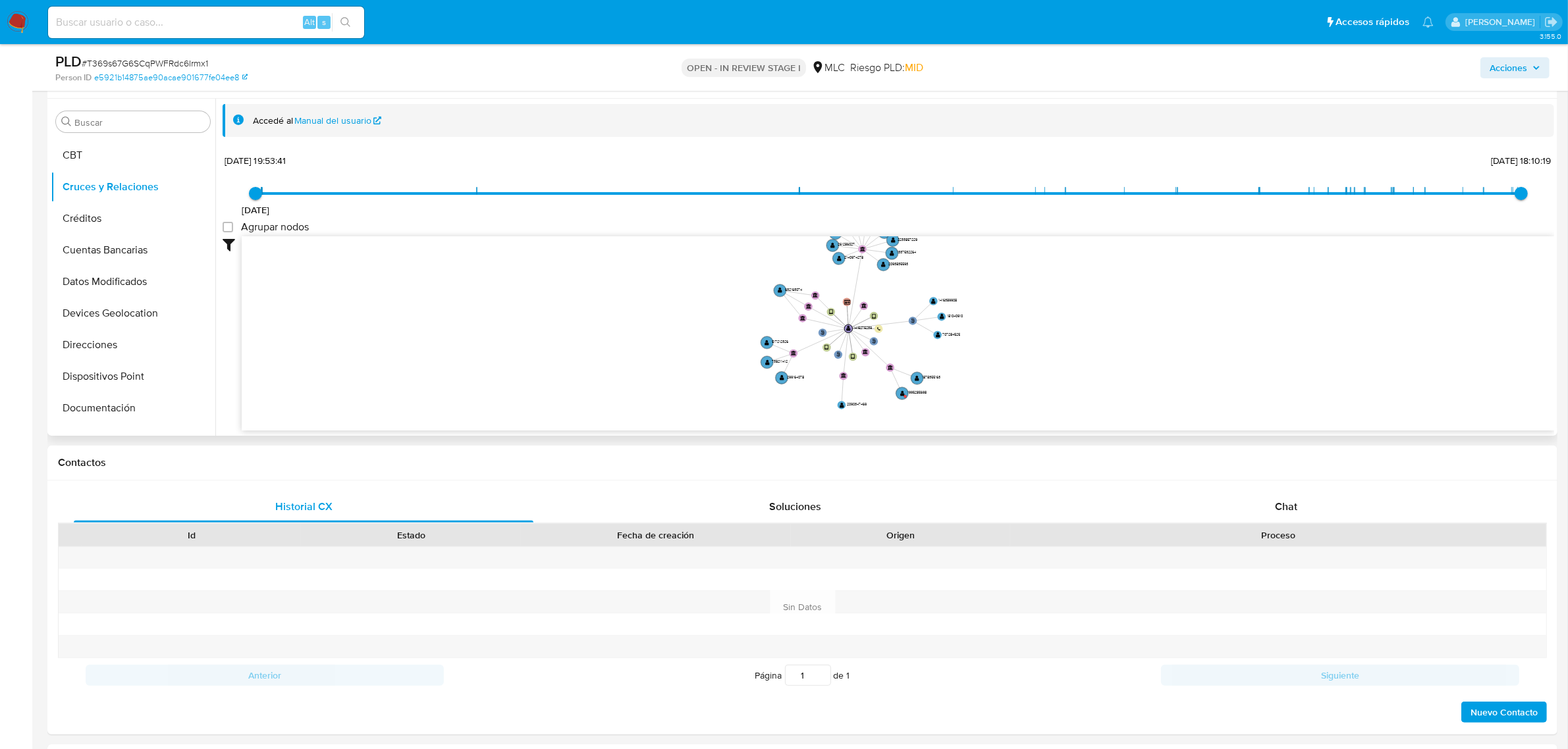
click at [1009, 360] on icon "phone-039464f9d94dd5b15bb0ba982e55ff5d  user-1415275239  1415275239 person-e5…" at bounding box center [898, 331] width 1313 height 190
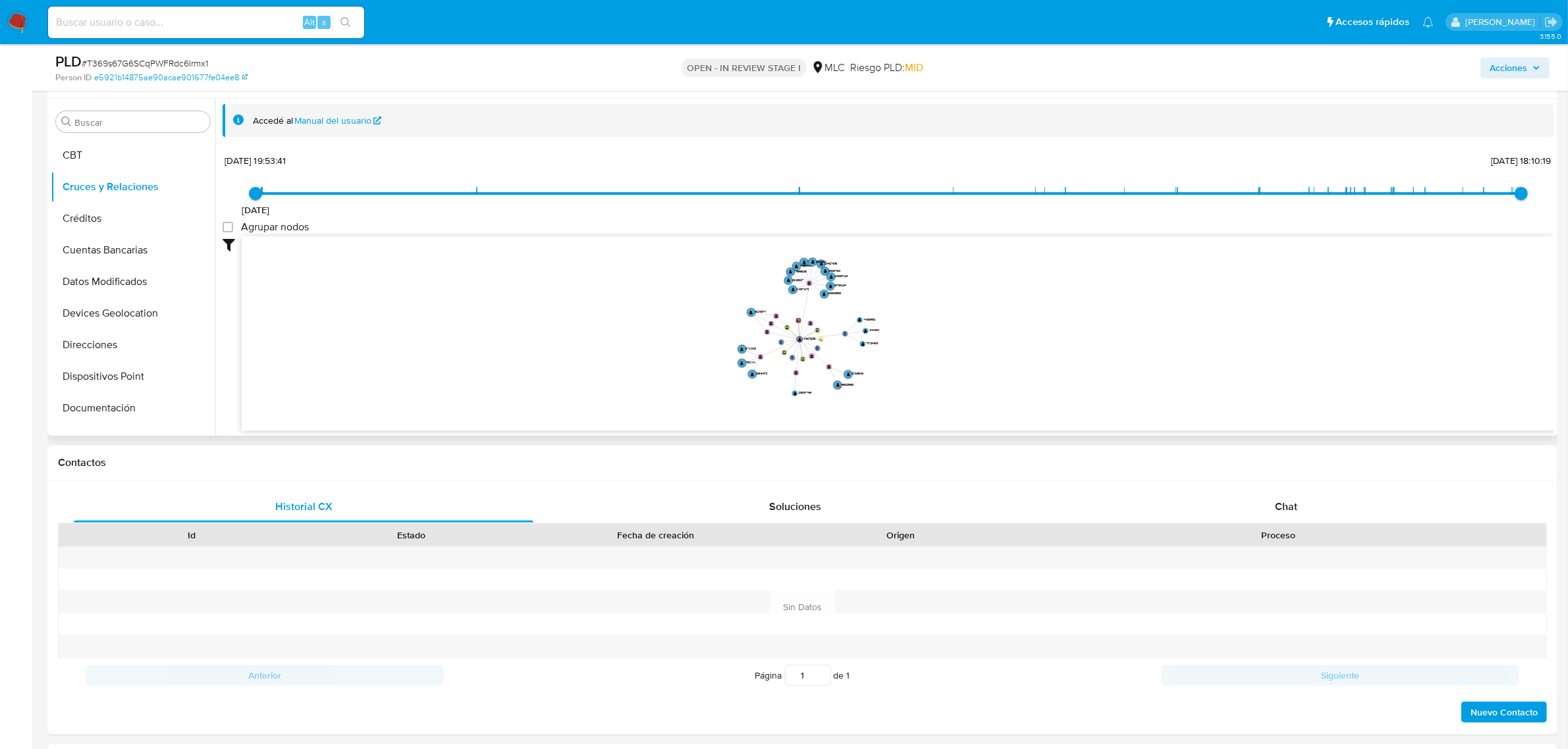
drag, startPoint x: 998, startPoint y: 357, endPoint x: 885, endPoint y: 359, distance: 113.0
click at [885, 359] on icon "phone-039464f9d94dd5b15bb0ba982e55ff5d  user-1415275239  1415275239 person-e5…" at bounding box center [898, 331] width 1313 height 190
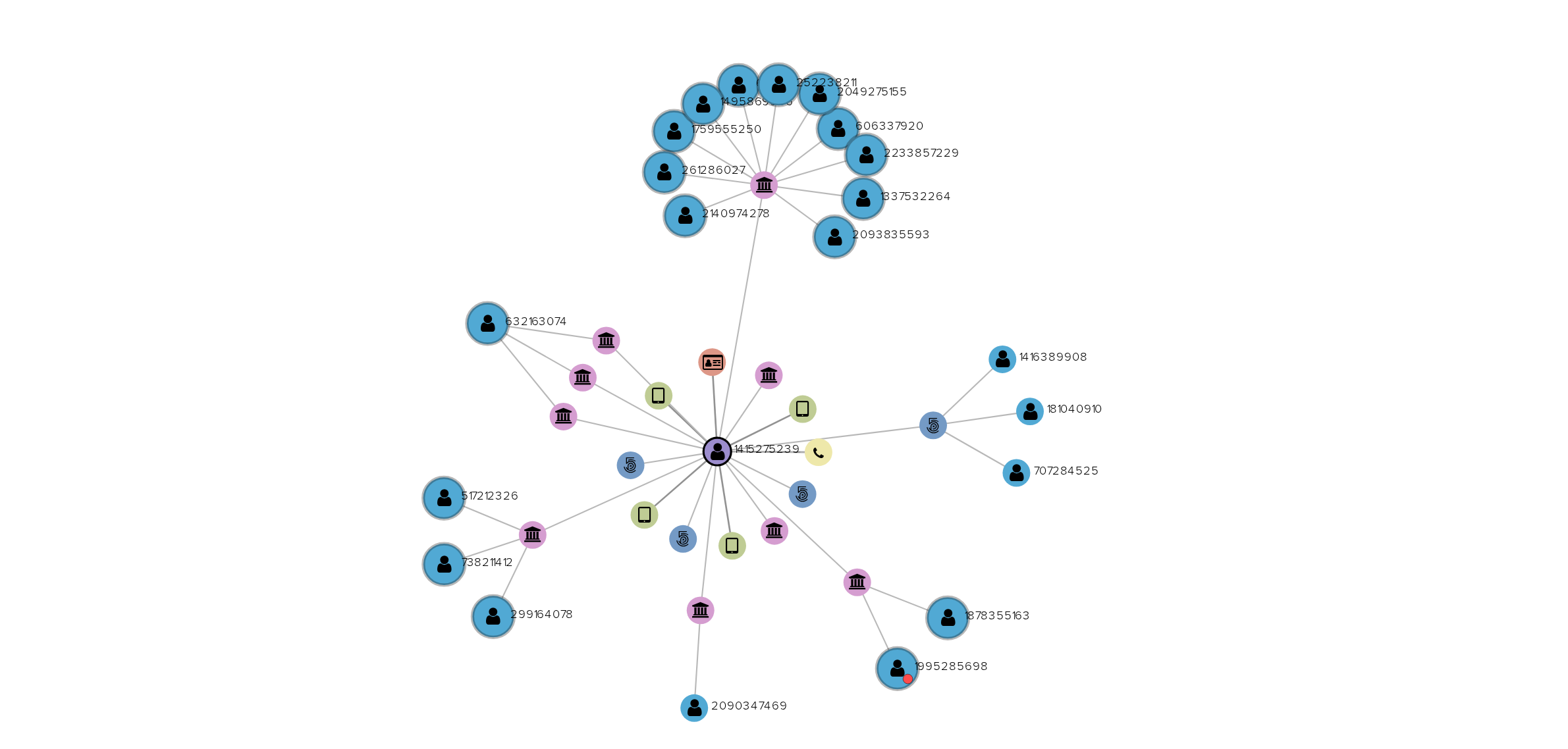
click at [903, 365] on icon "phone-039464f9d94dd5b15bb0ba982e55ff5d  user-1415275239  1415275239 person-e5…" at bounding box center [898, 331] width 1313 height 190
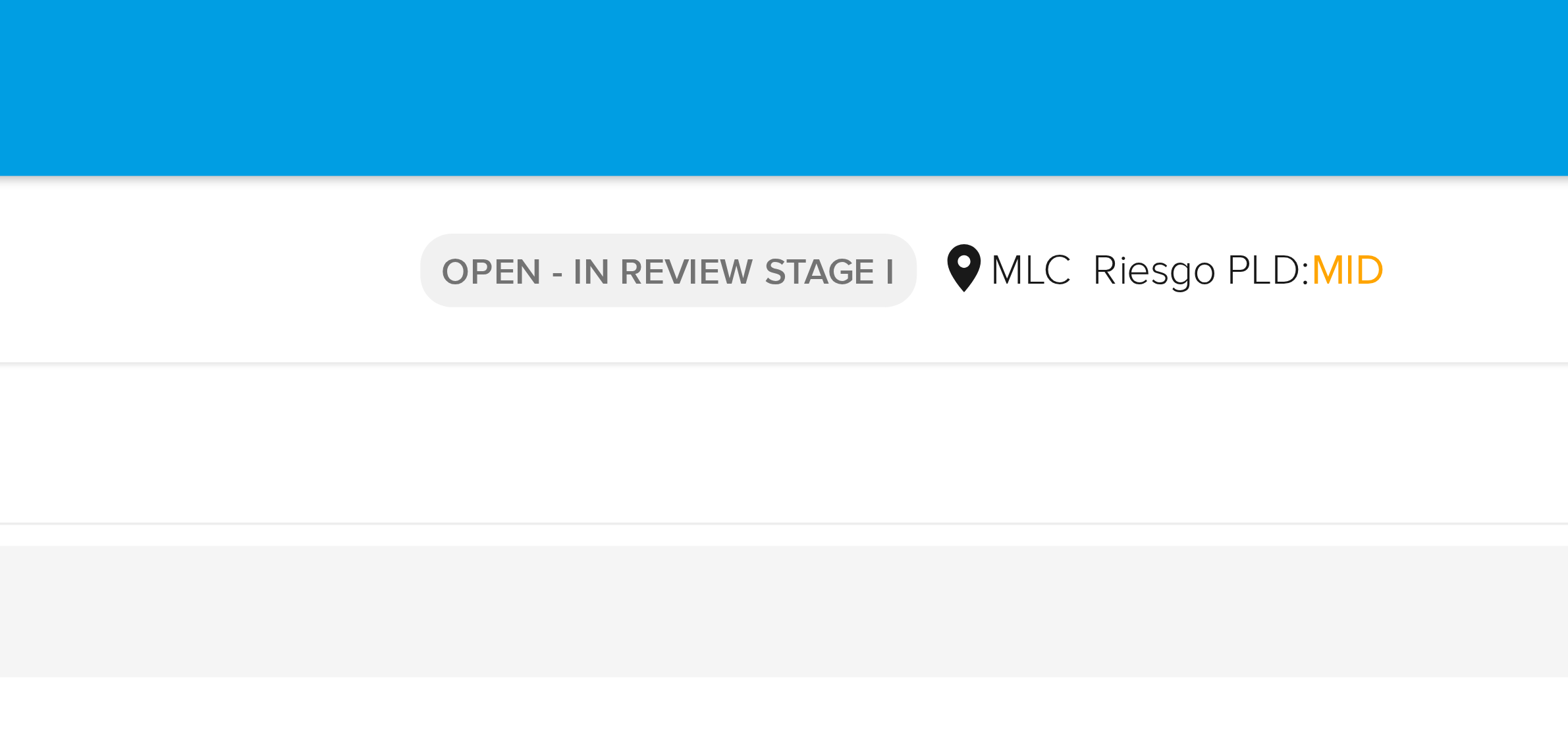
scroll to position [294, 0]
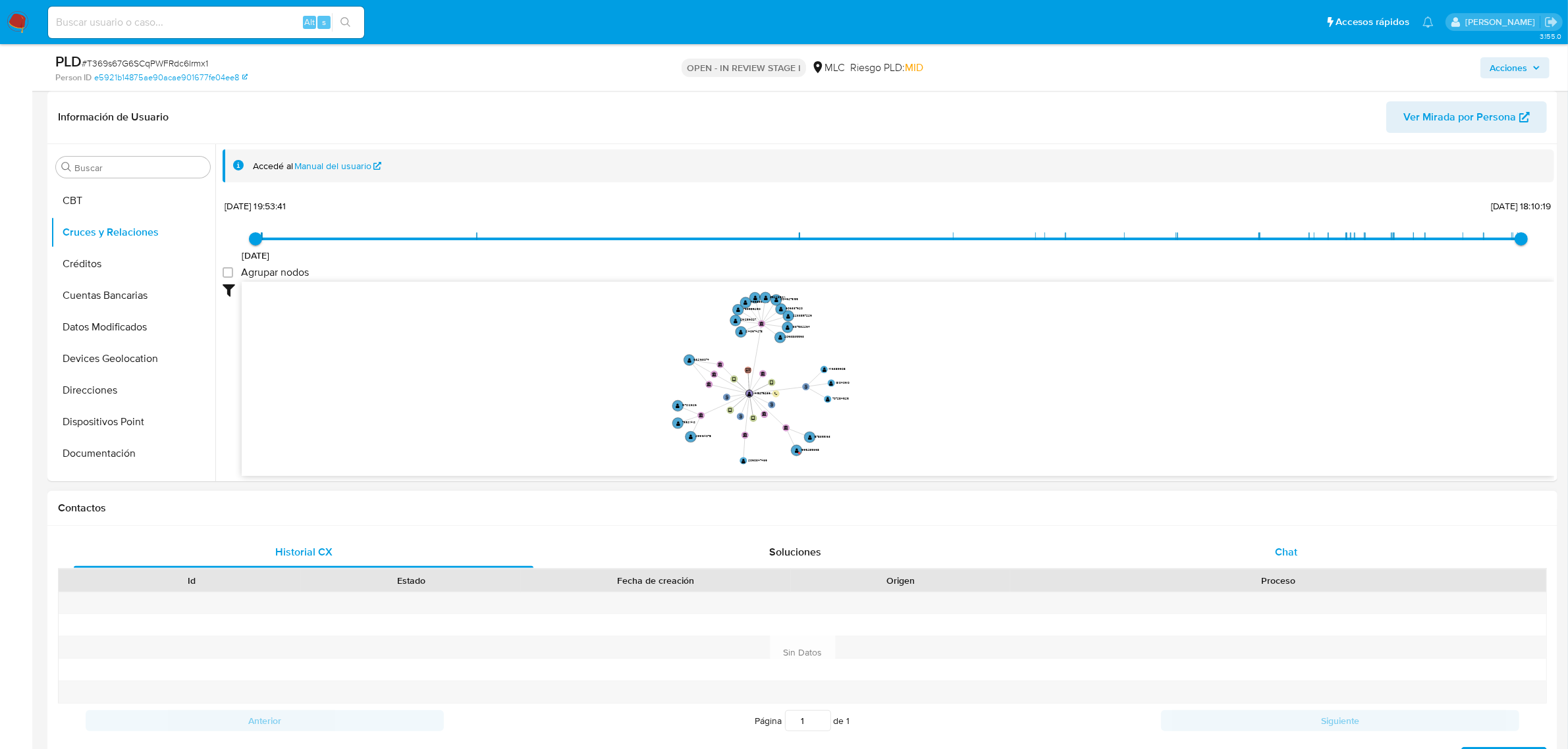
click at [1262, 549] on div "Chat" at bounding box center [1286, 552] width 460 height 32
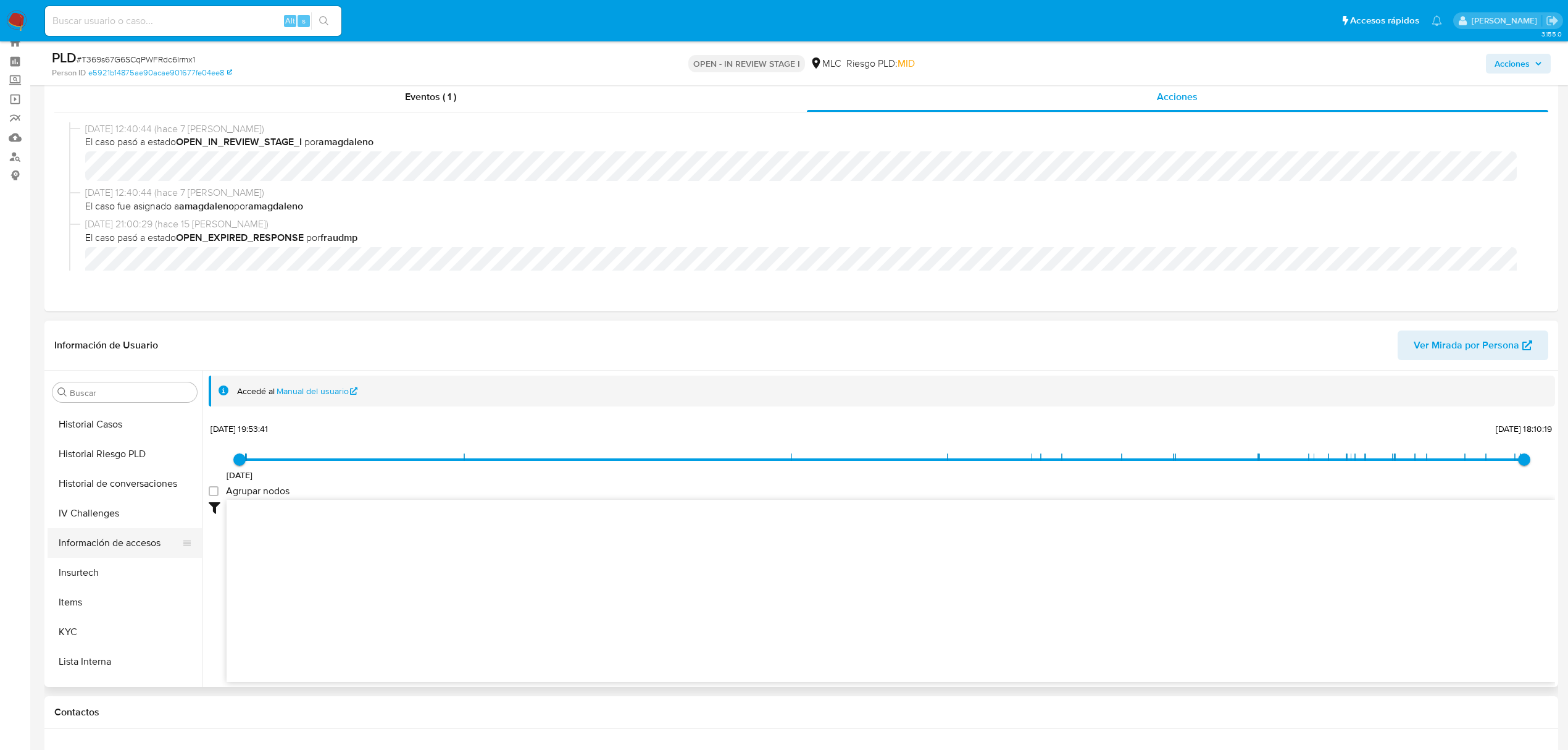
scroll to position [494, 0]
click at [95, 529] on button "KYC" at bounding box center [119, 520] width 144 height 30
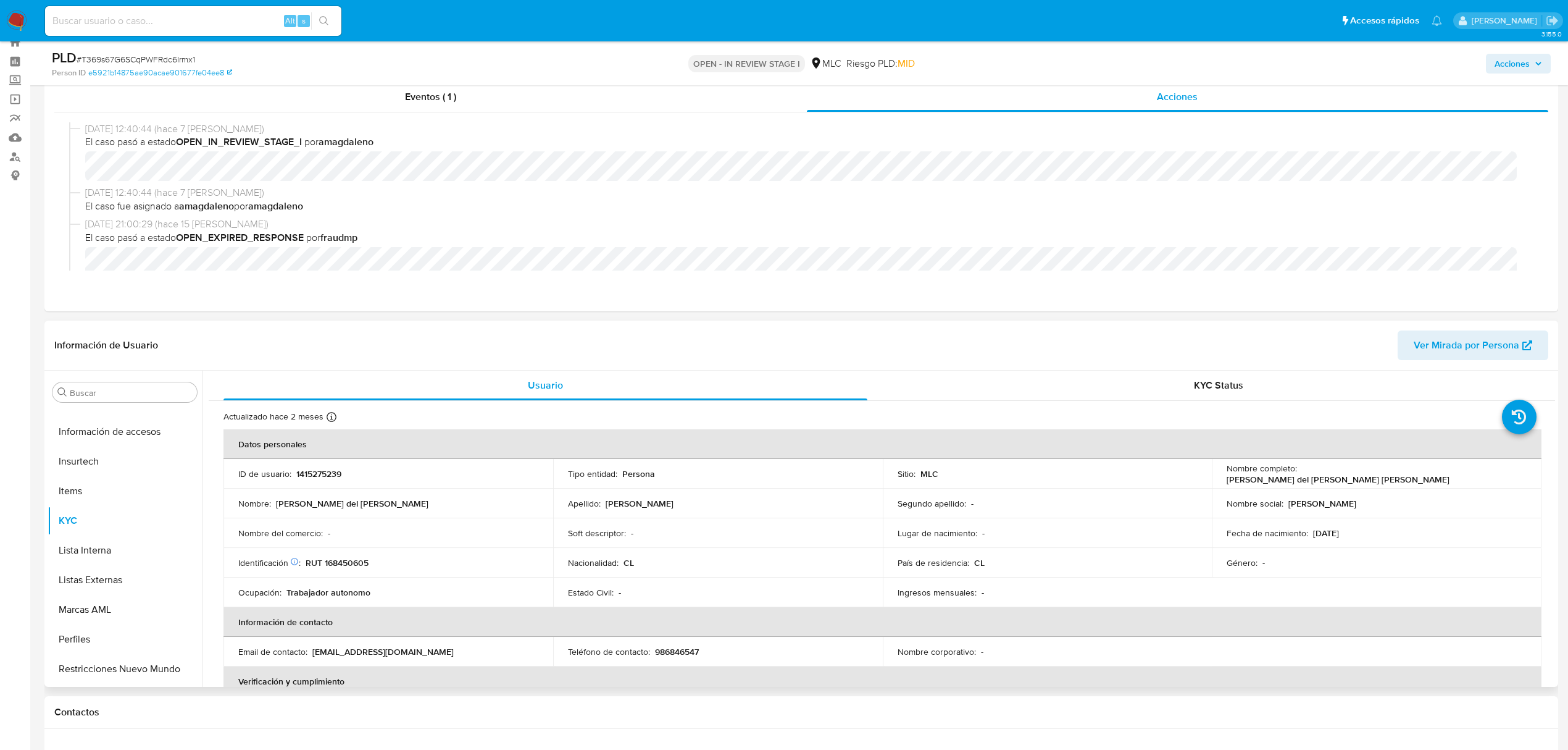
click at [316, 473] on p "1415275239" at bounding box center [319, 474] width 45 height 11
copy p "1415275239"
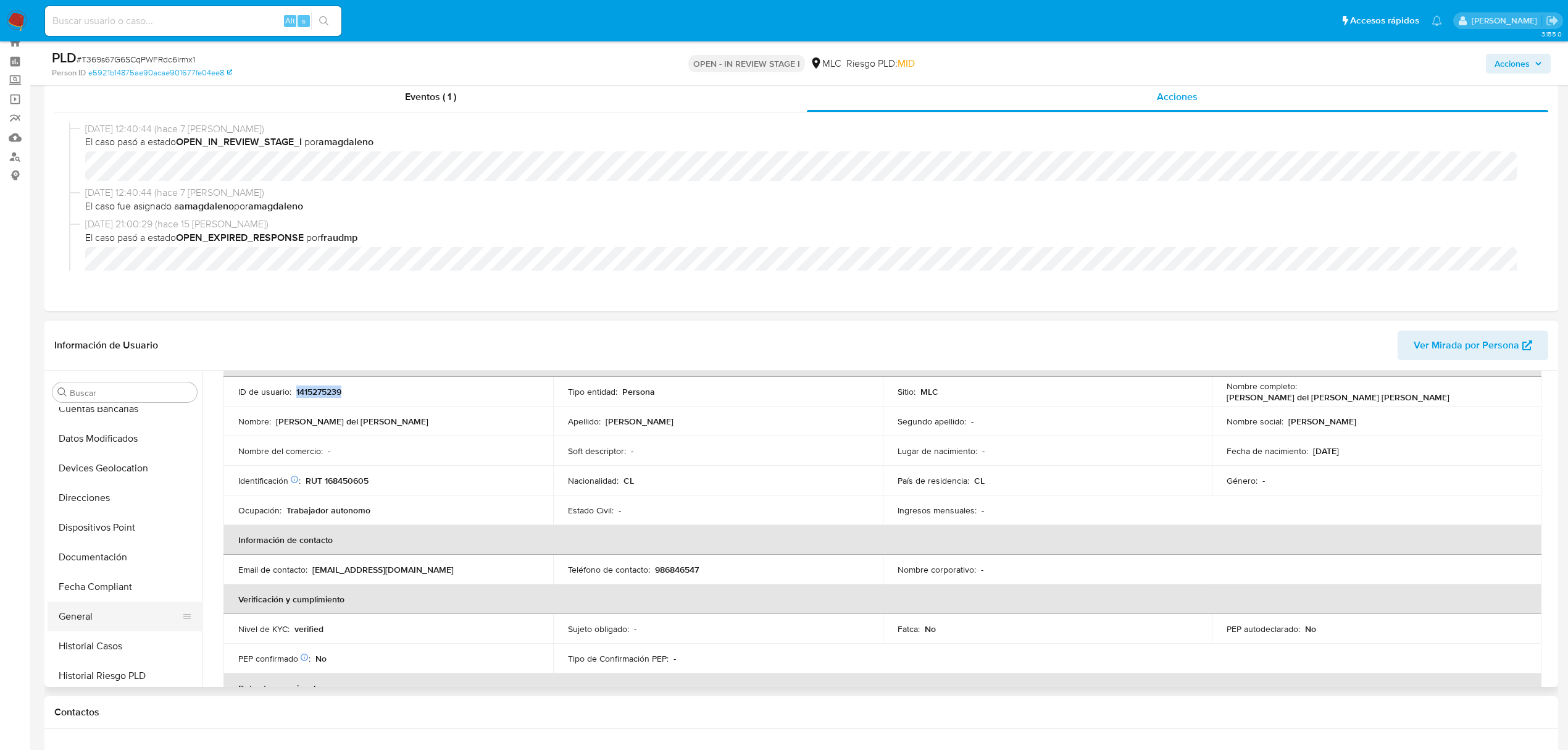
scroll to position [247, 0]
click at [105, 473] on button "Documentación" at bounding box center [119, 470] width 144 height 30
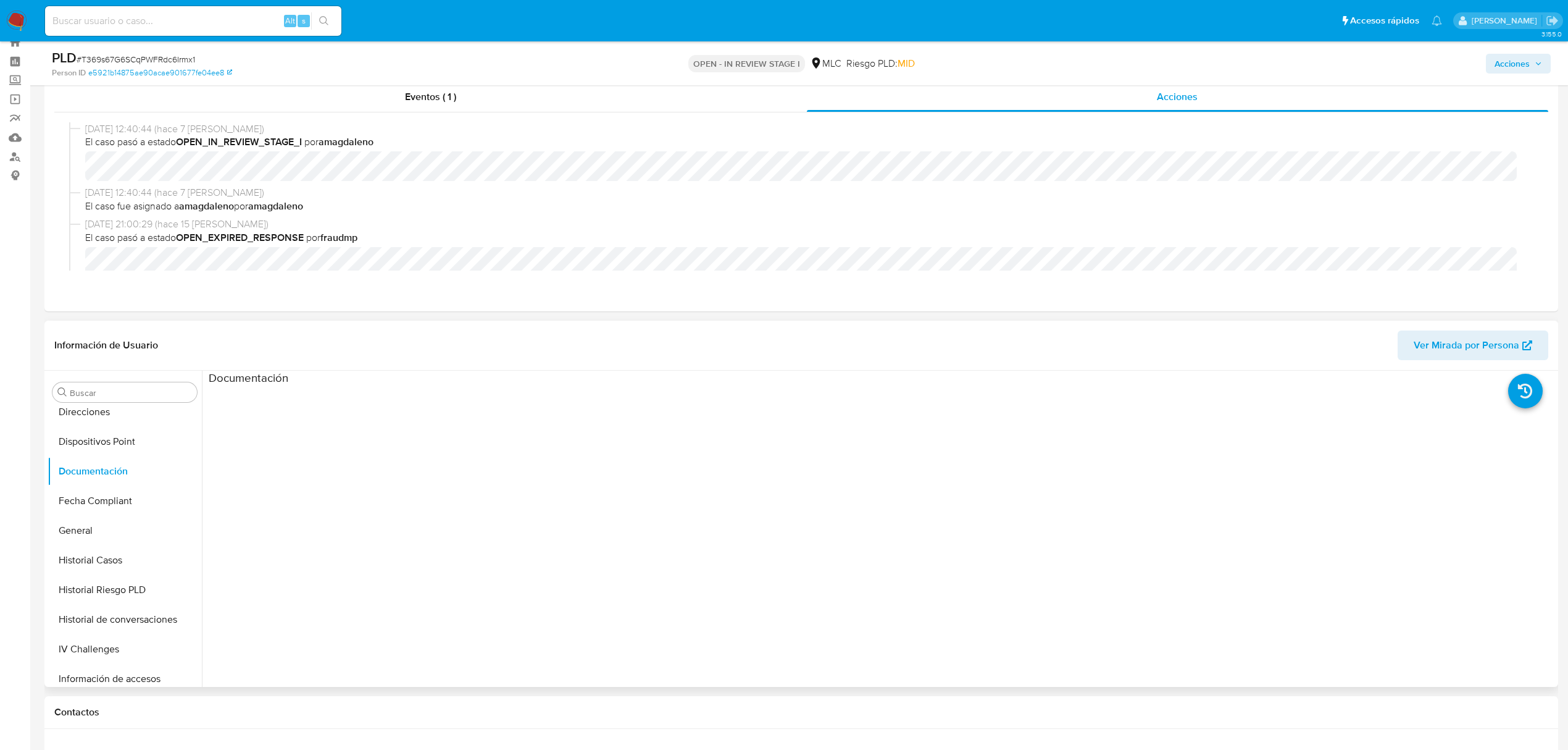
scroll to position [0, 0]
click at [268, 440] on button "Identificación" at bounding box center [366, 431] width 316 height 31
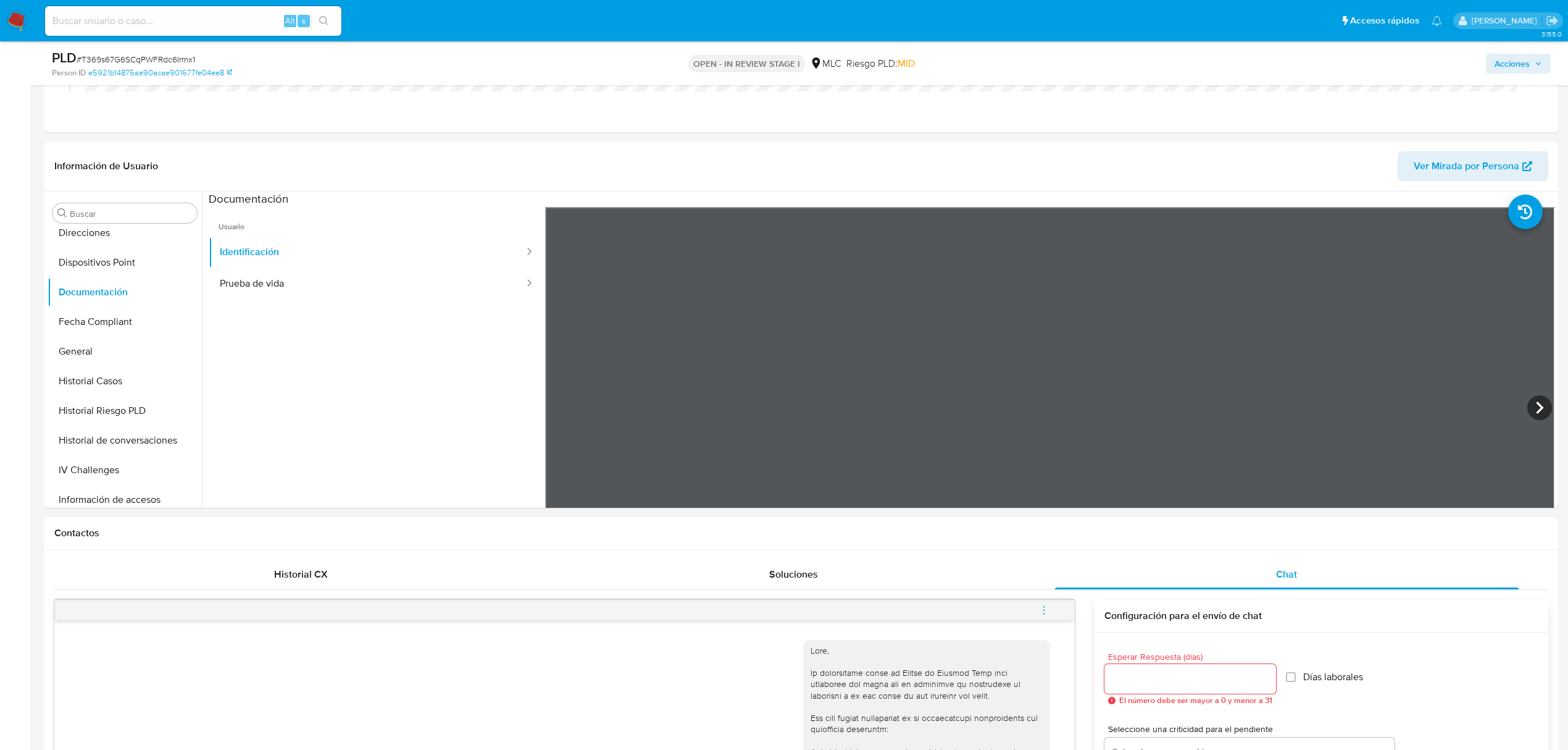
scroll to position [223, 0]
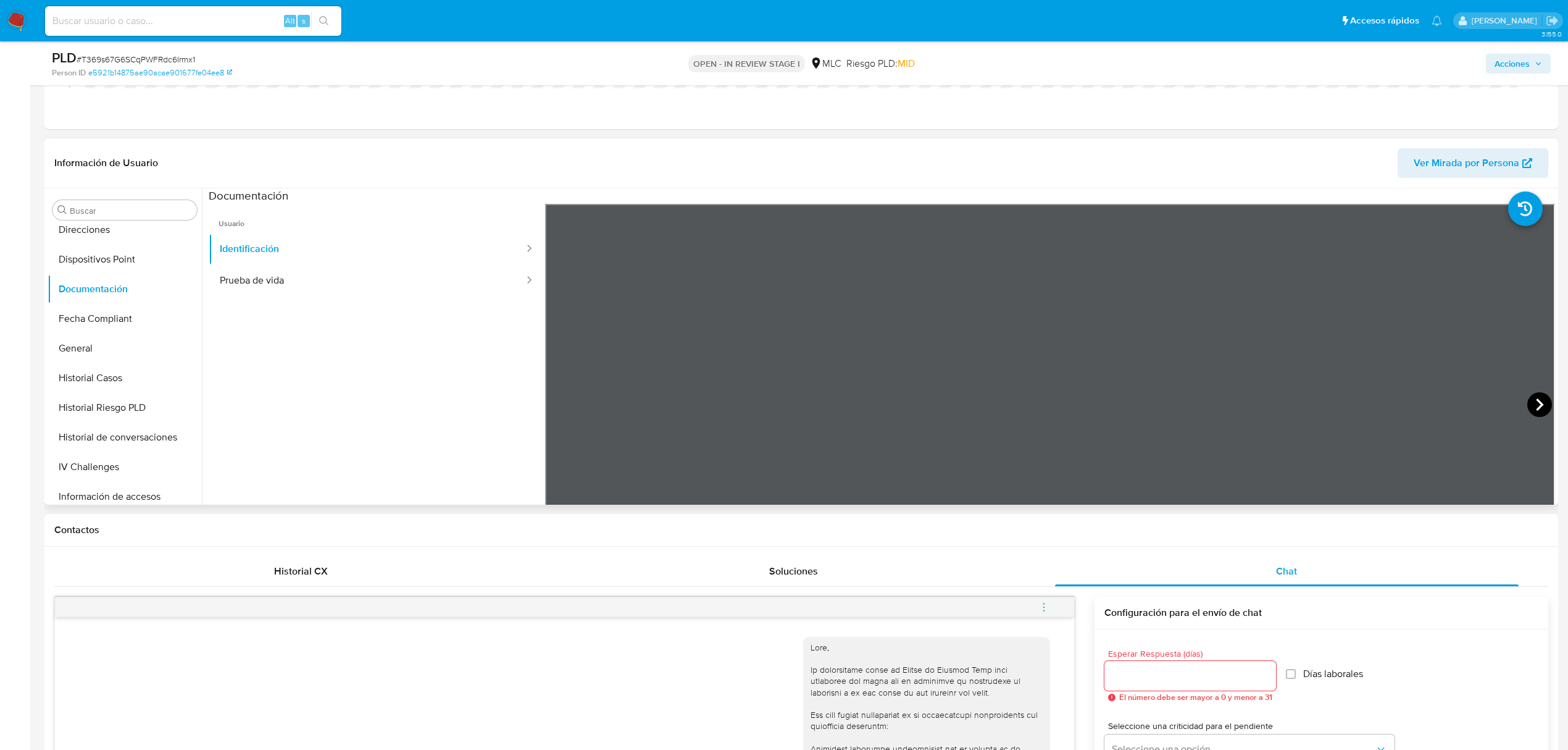
click at [1481, 401] on icon at bounding box center [1540, 404] width 25 height 25
click at [268, 282] on button "Prueba de vida" at bounding box center [366, 280] width 316 height 31
click at [336, 257] on button "Identificación" at bounding box center [366, 248] width 316 height 31
click at [1481, 405] on icon at bounding box center [1539, 404] width 7 height 12
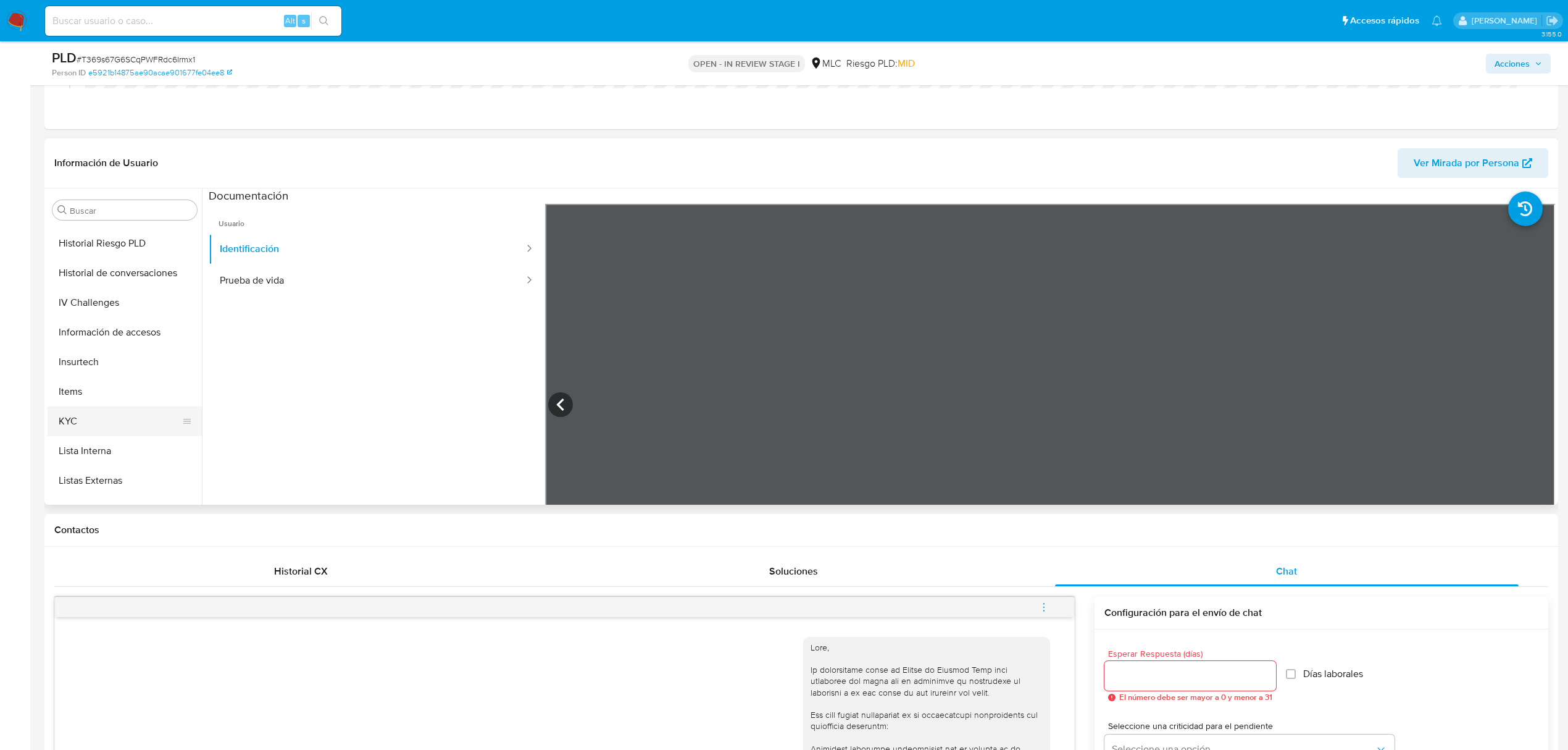
click at [93, 430] on button "KYC" at bounding box center [119, 421] width 144 height 30
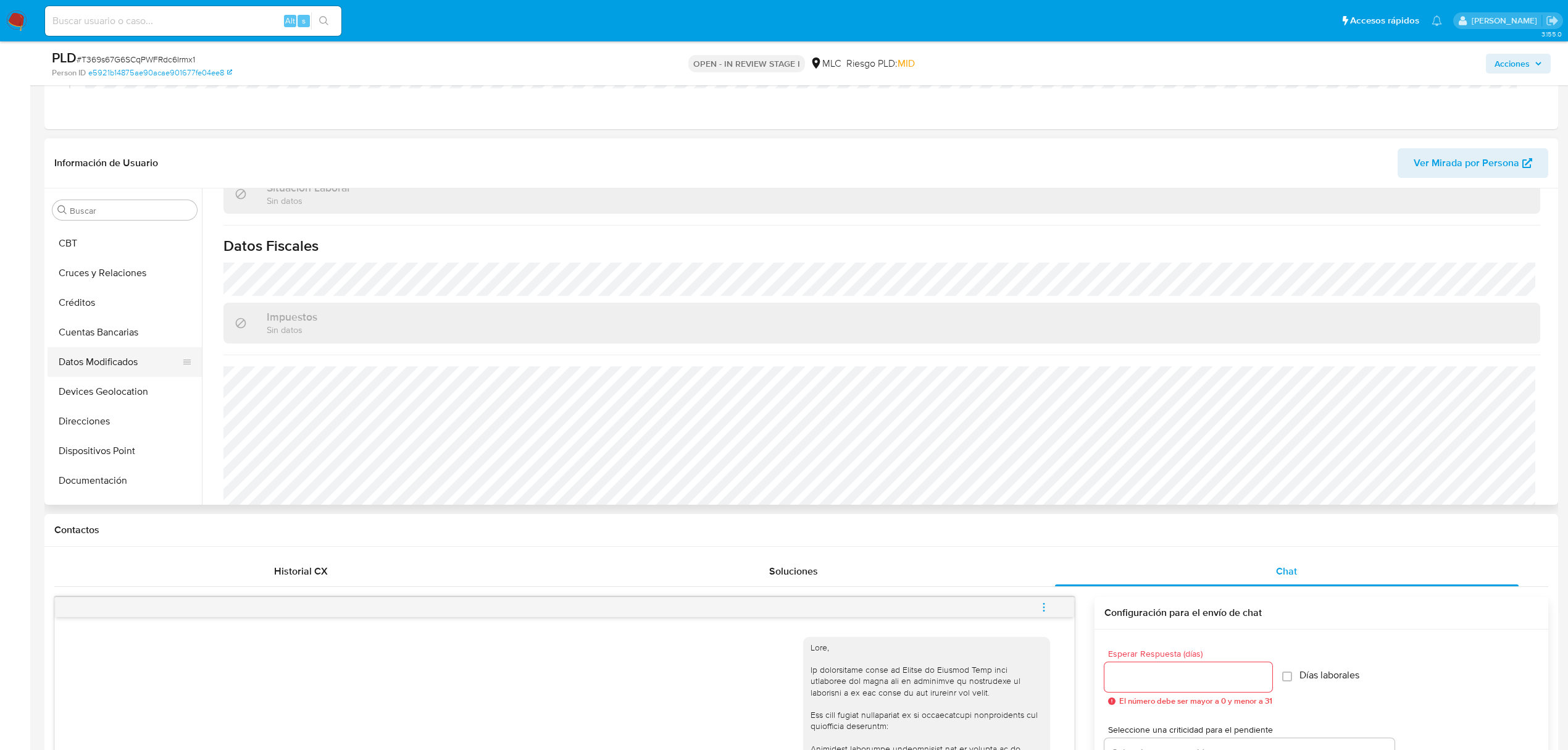
scroll to position [84, 0]
click at [109, 463] on button "Documentación" at bounding box center [119, 452] width 144 height 30
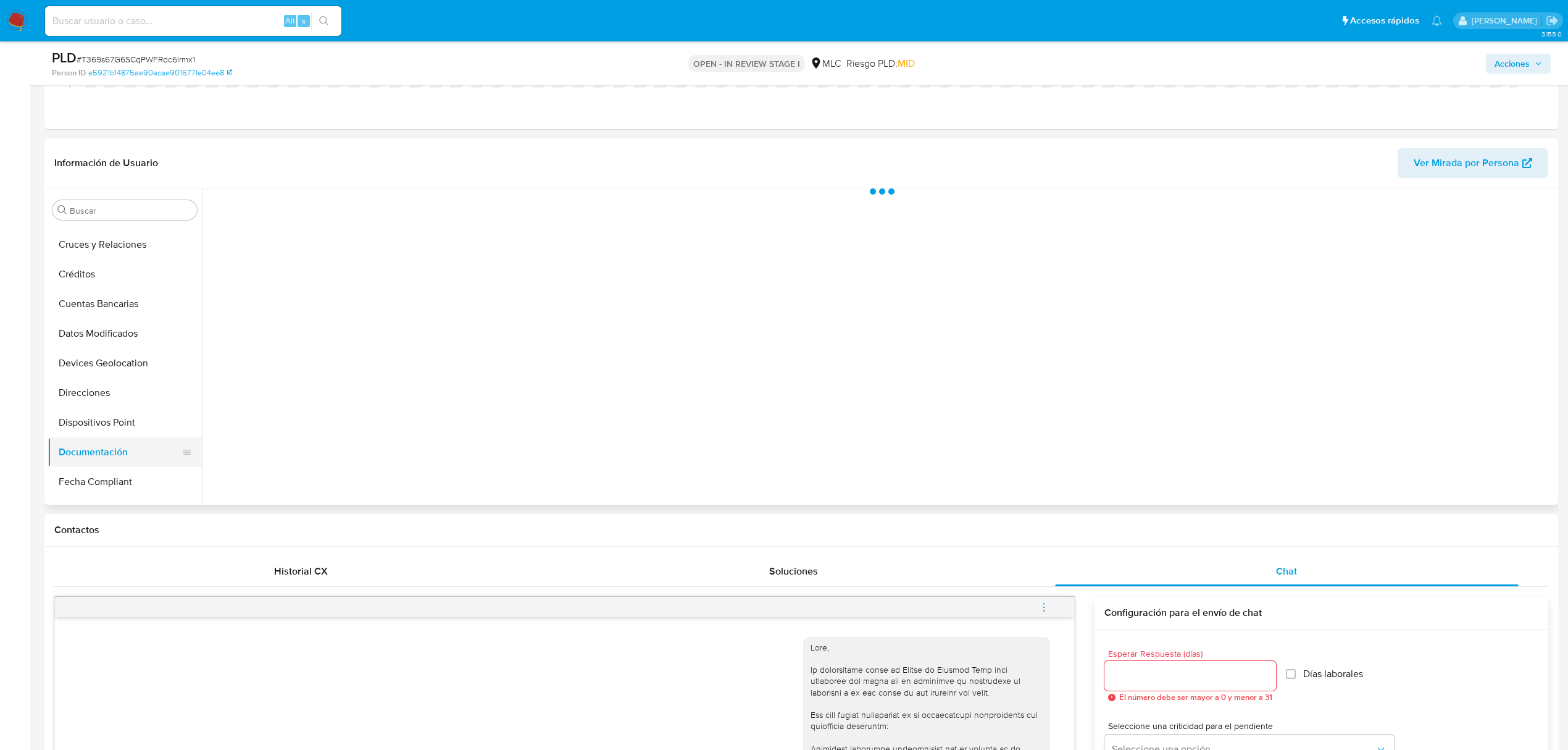
scroll to position [0, 0]
click at [300, 252] on button "Prueba de vida" at bounding box center [366, 248] width 316 height 31
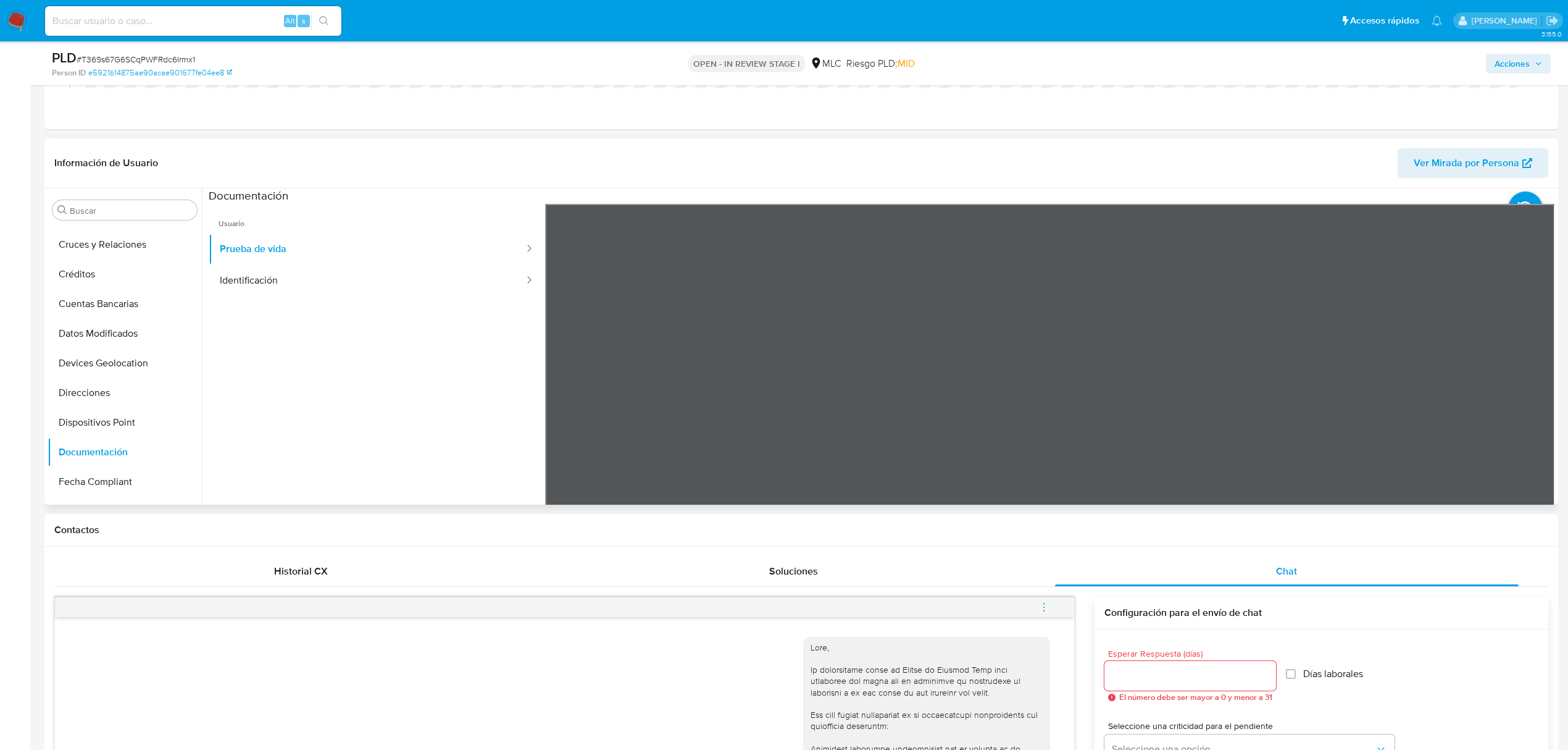
scroll to position [38, 0]
click at [257, 281] on button "Identificación" at bounding box center [366, 280] width 316 height 31
click at [142, 321] on button "Cruces y Relaciones" at bounding box center [119, 328] width 144 height 30
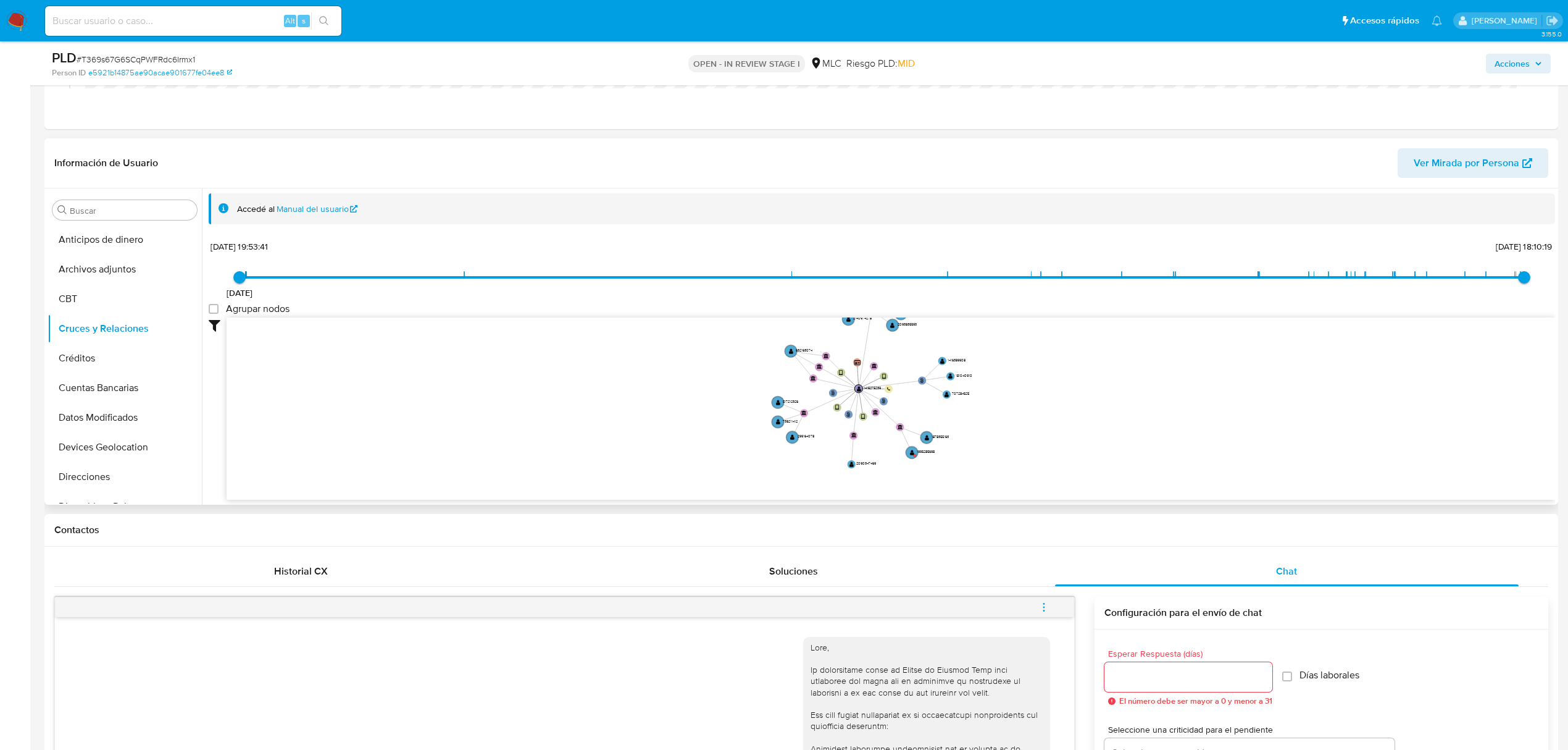
drag, startPoint x: 934, startPoint y: 335, endPoint x: 933, endPoint y: 344, distance: 9.1
click at [933, 344] on icon "phone-039464f9d94dd5b15bb0ba982e55ff5d  user-1415275239  1415275239 person-e5…" at bounding box center [891, 406] width 1328 height 179
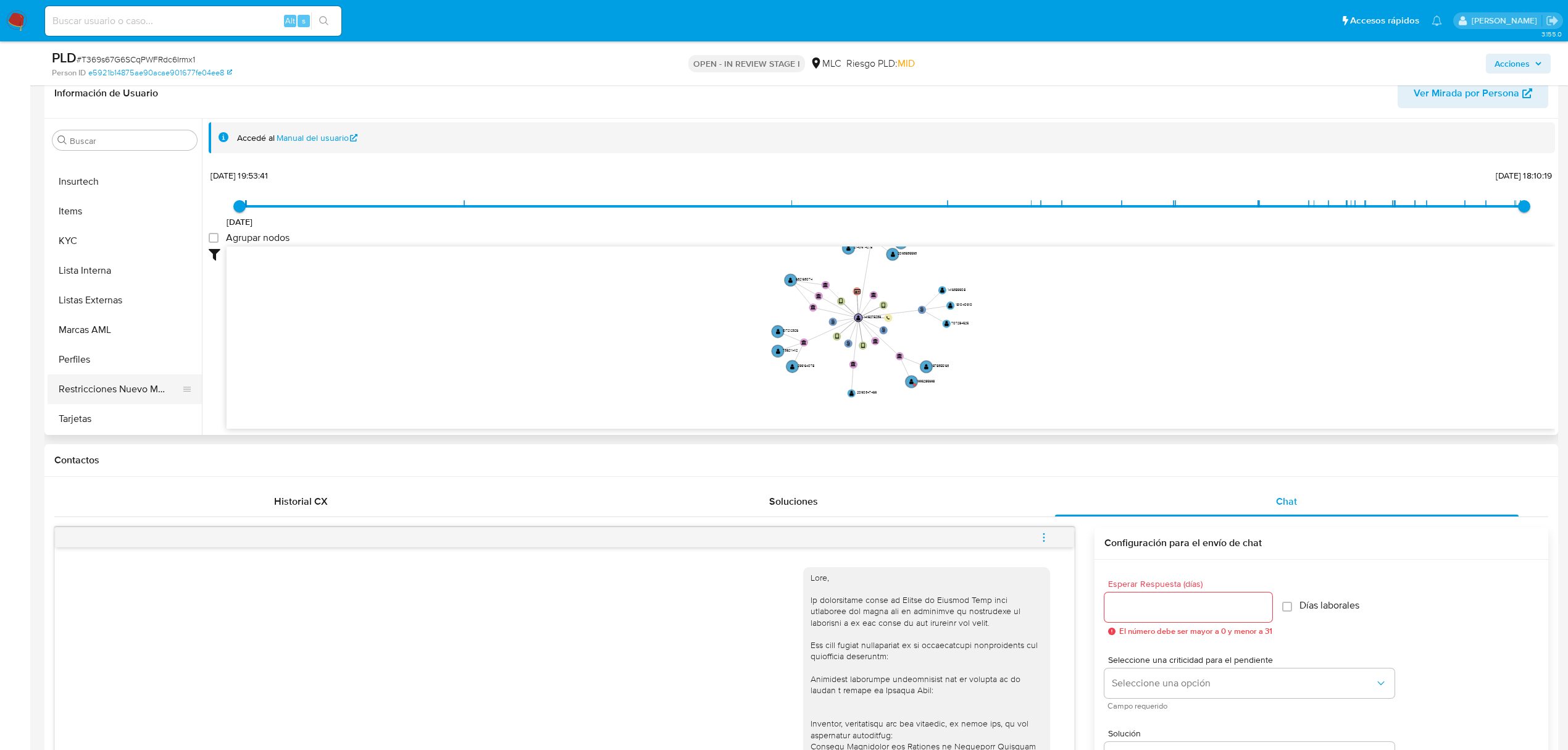
scroll to position [329, 0]
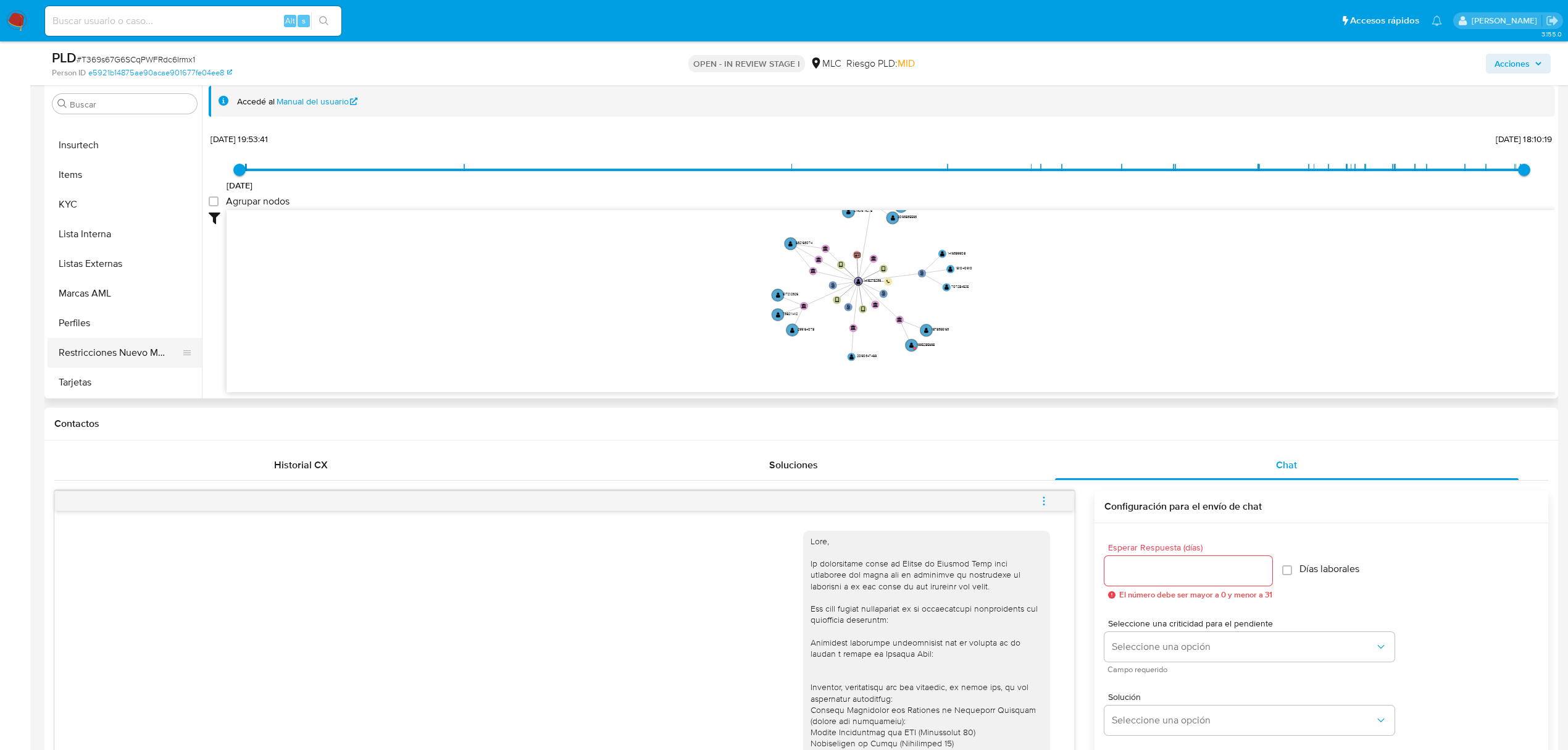
click at [122, 346] on button "Restricciones Nuevo Mundo" at bounding box center [119, 353] width 144 height 30
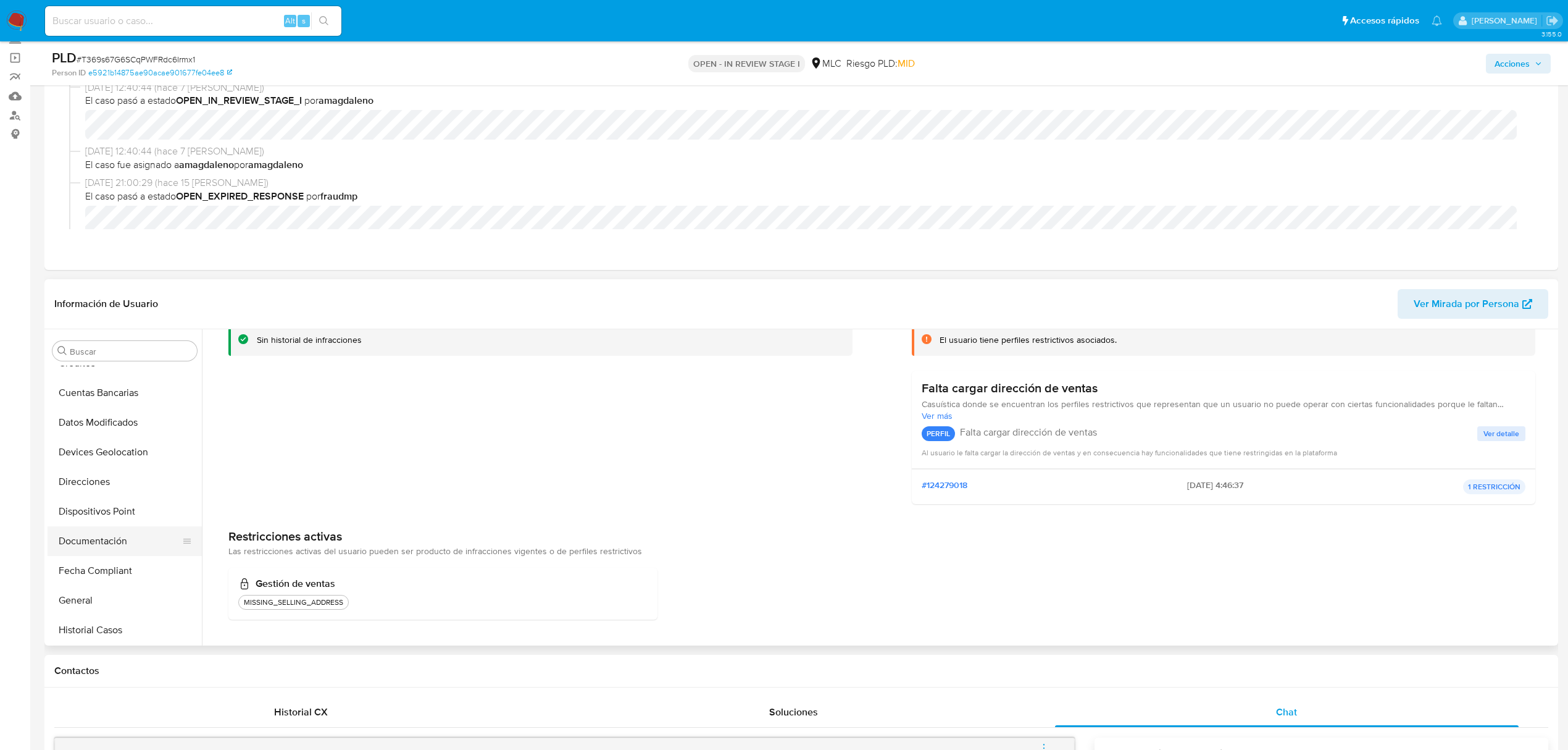
scroll to position [164, 0]
click at [65, 523] on button "Documentación" at bounding box center [119, 512] width 144 height 30
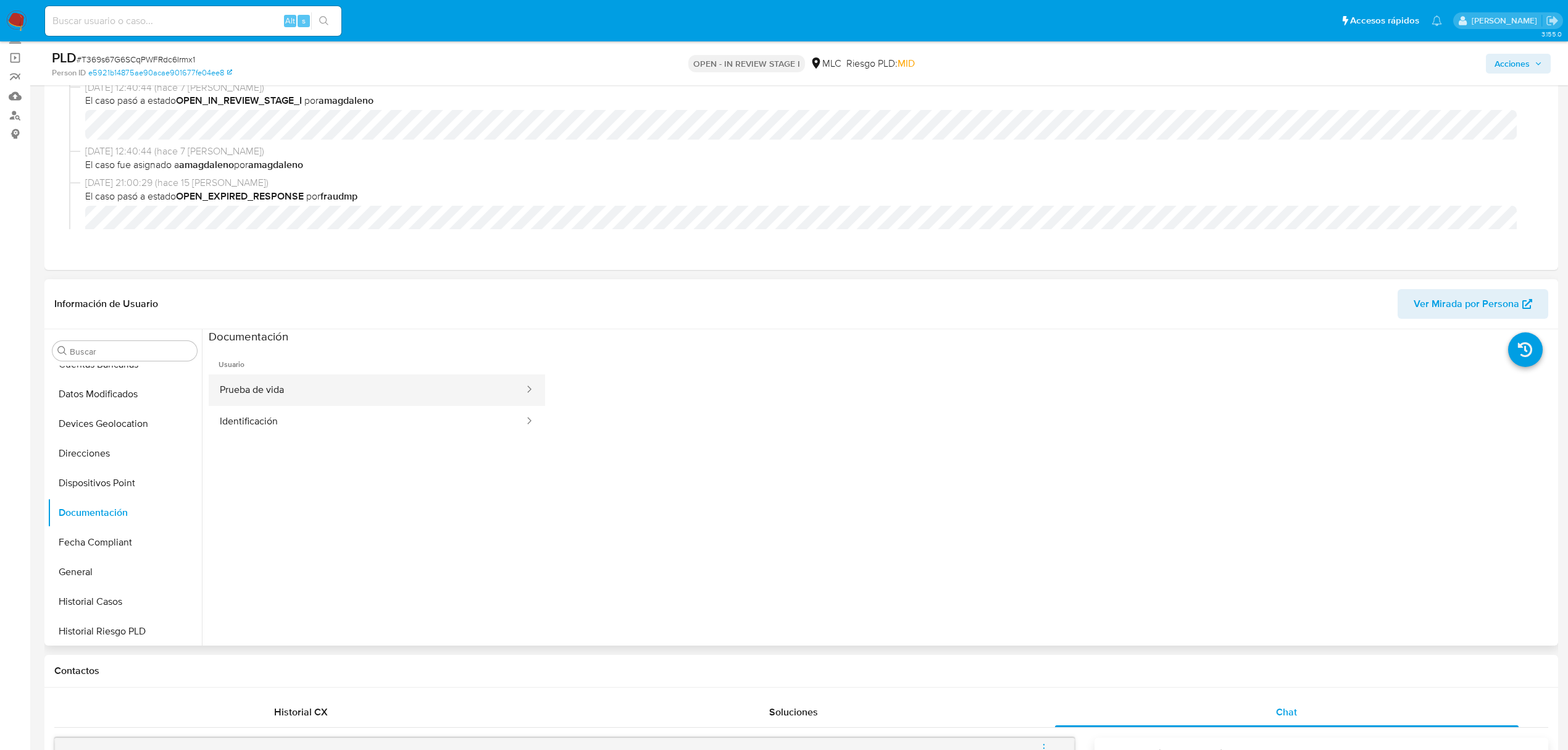
click at [252, 393] on button "Prueba de vida" at bounding box center [366, 389] width 316 height 31
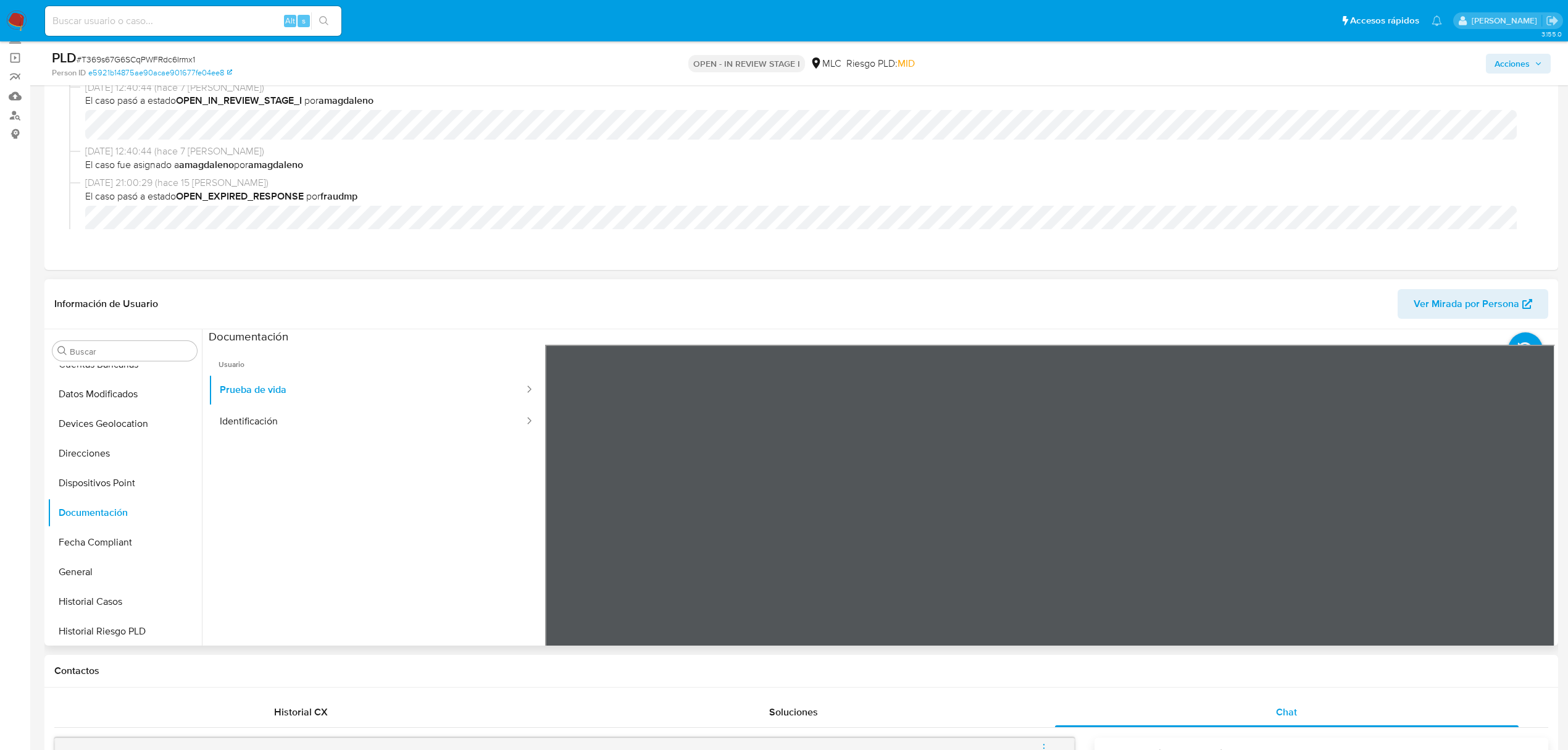
click at [251, 440] on ul "Usuario Prueba de vida Identificación" at bounding box center [377, 522] width 337 height 356
click at [258, 433] on button "Identificación" at bounding box center [366, 421] width 316 height 31
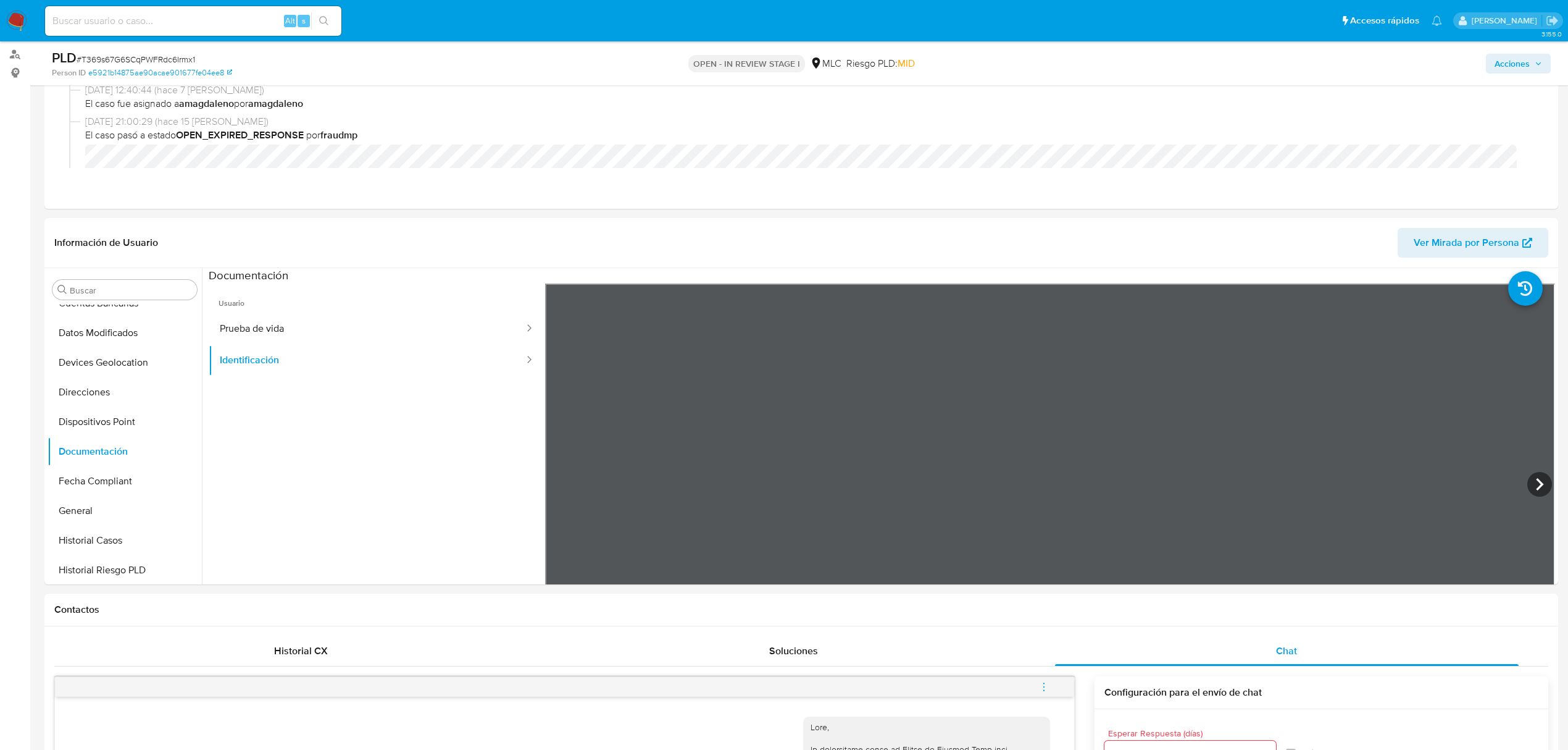
scroll to position [174, 0]
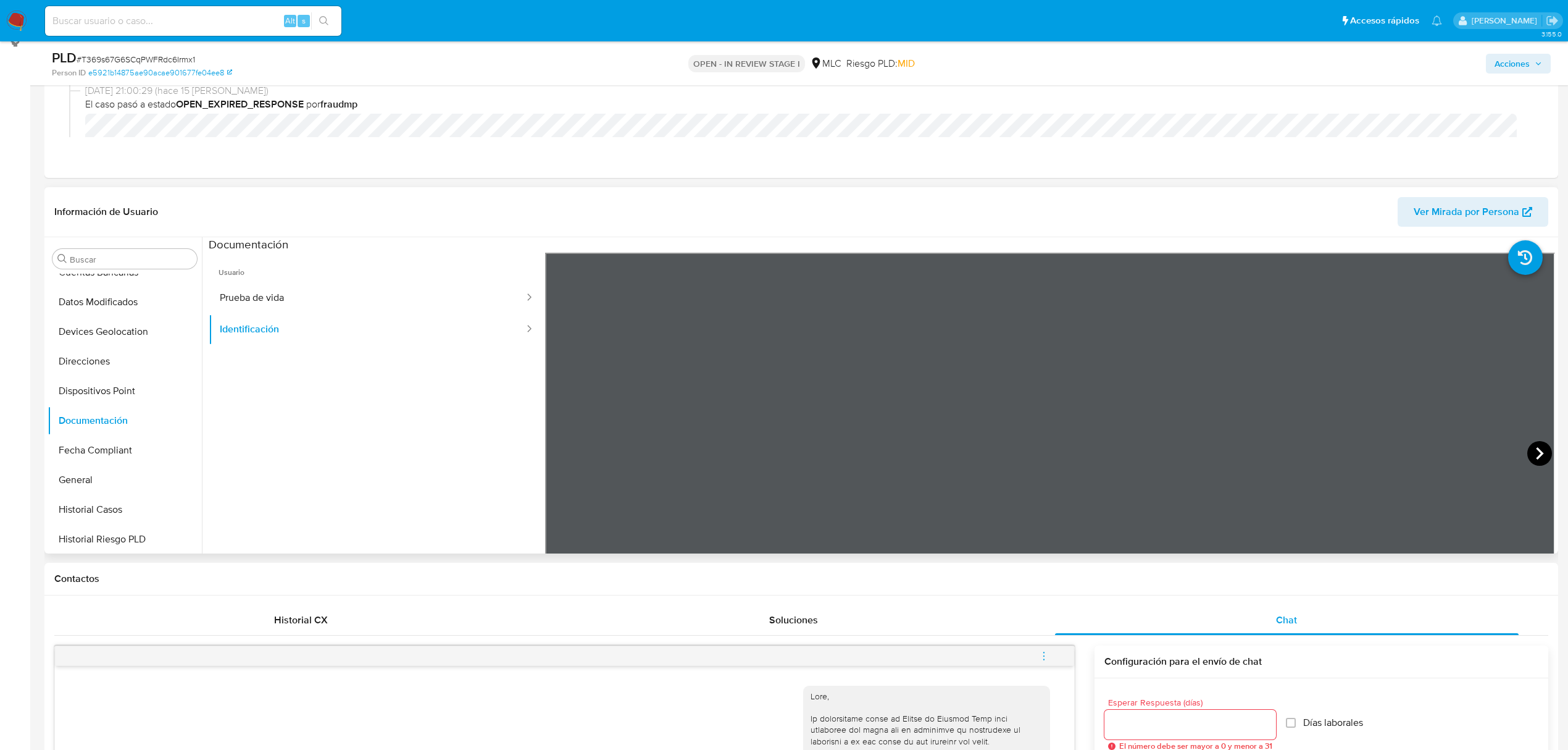
click at [1481, 452] on icon at bounding box center [1539, 453] width 7 height 12
click at [109, 368] on button "Direcciones" at bounding box center [119, 361] width 144 height 30
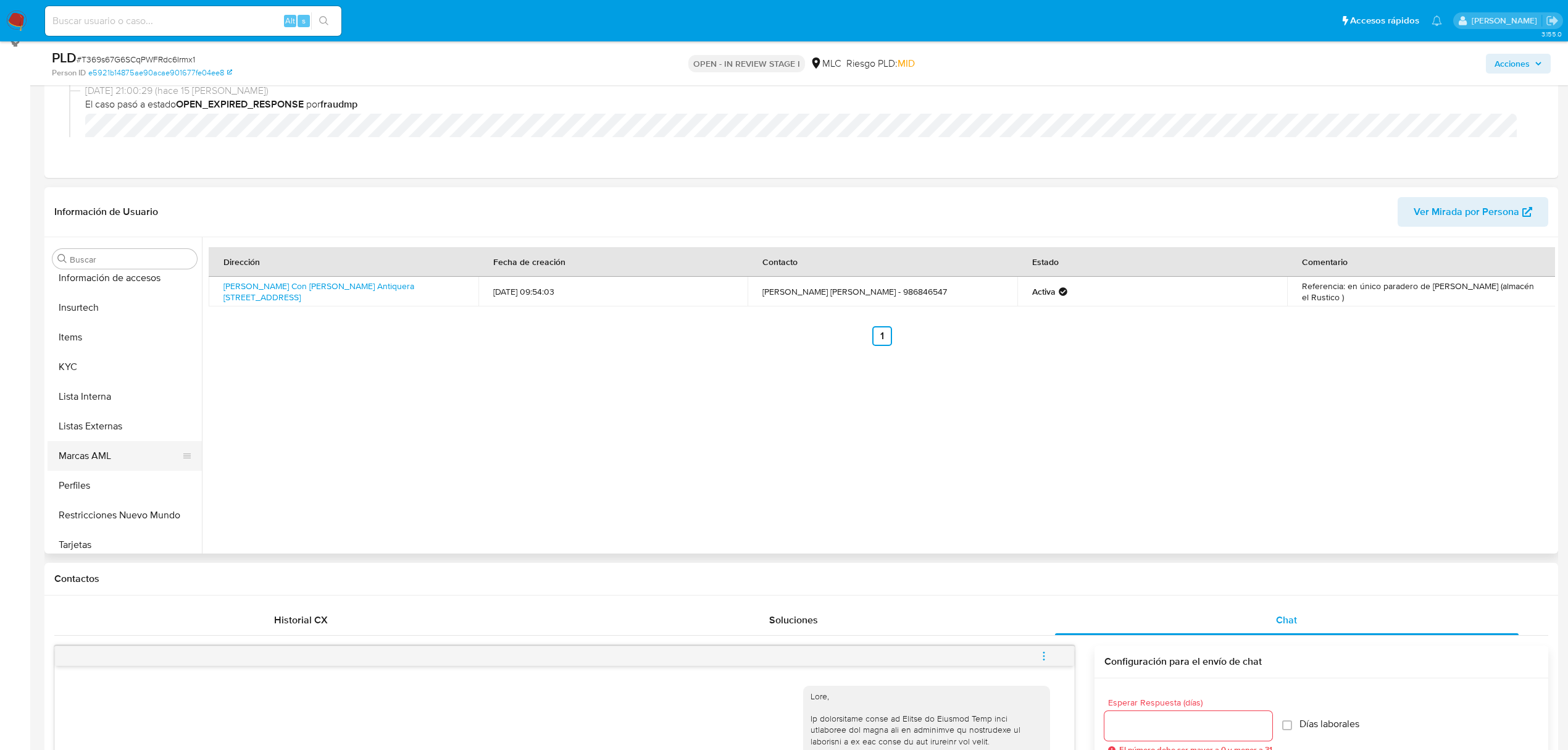
scroll to position [522, 0]
click at [85, 358] on button "KYC" at bounding box center [119, 359] width 144 height 30
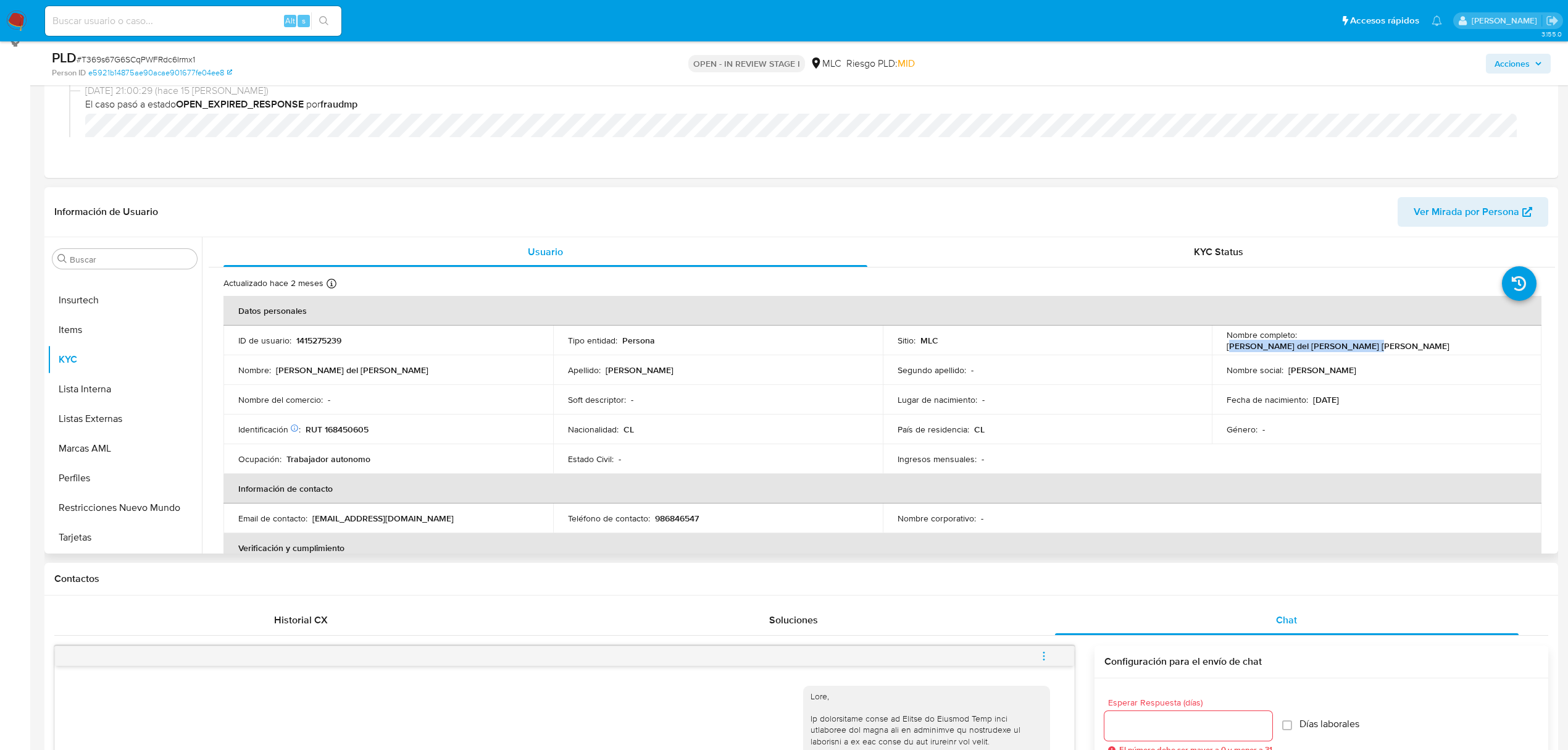
drag, startPoint x: 1302, startPoint y: 341, endPoint x: 1436, endPoint y: 343, distance: 134.0
click at [1436, 343] on div "Nombre completo : Miguel del Tránsito Jeldres Muñoz" at bounding box center [1377, 341] width 300 height 22
click at [1352, 347] on td "Nombre completo : Miguel del Tránsito Jeldres Muñoz" at bounding box center [1377, 340] width 330 height 30
drag, startPoint x: 1301, startPoint y: 341, endPoint x: 1433, endPoint y: 341, distance: 132.0
click at [1433, 341] on div "Nombre completo : Miguel del Tránsito Jeldres Muñoz" at bounding box center [1377, 341] width 300 height 22
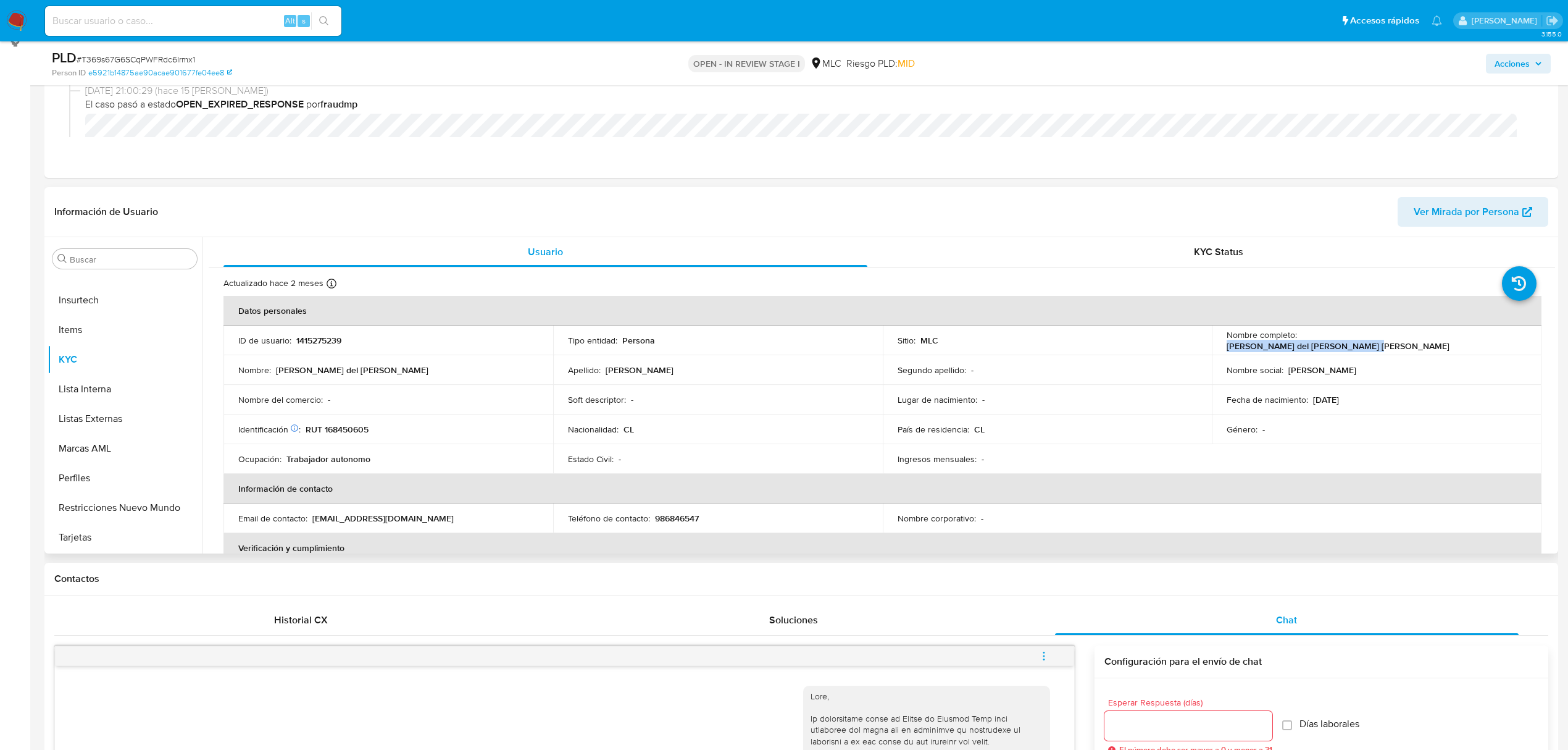
copy p "Miguel del Tránsito Jeldres Muñoz"
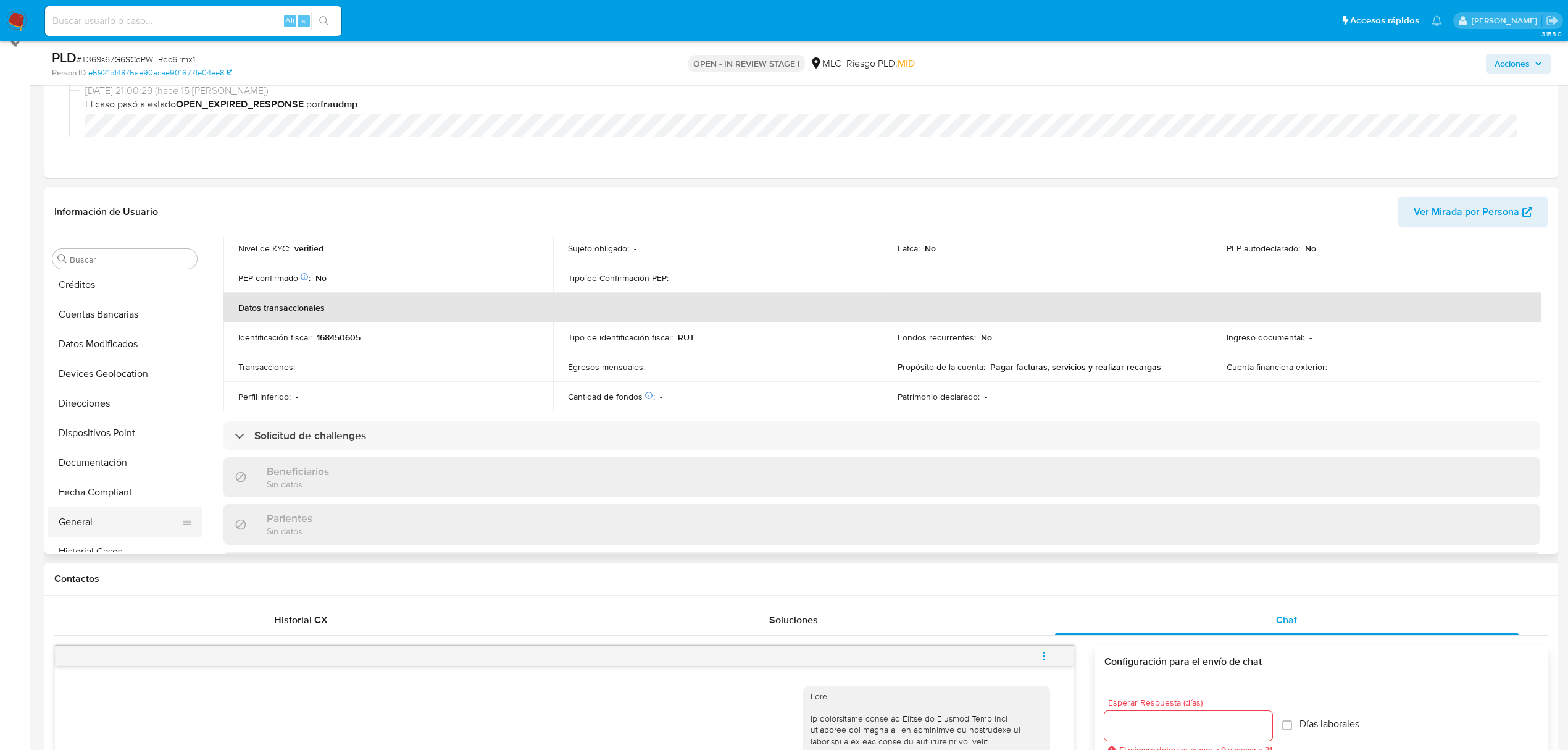
scroll to position [110, 0]
click at [103, 333] on button "Cuentas Bancarias" at bounding box center [119, 326] width 144 height 30
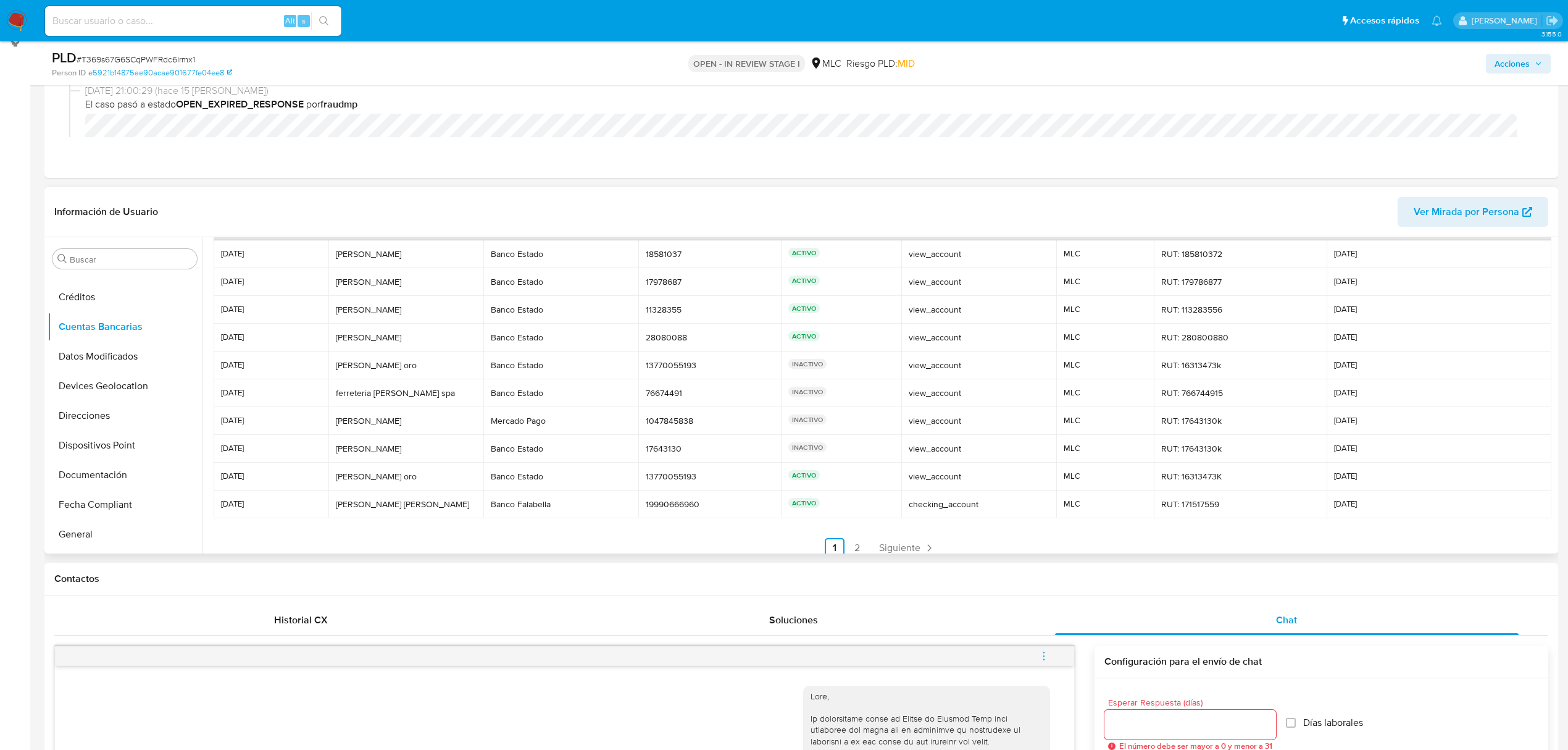
scroll to position [58, 0]
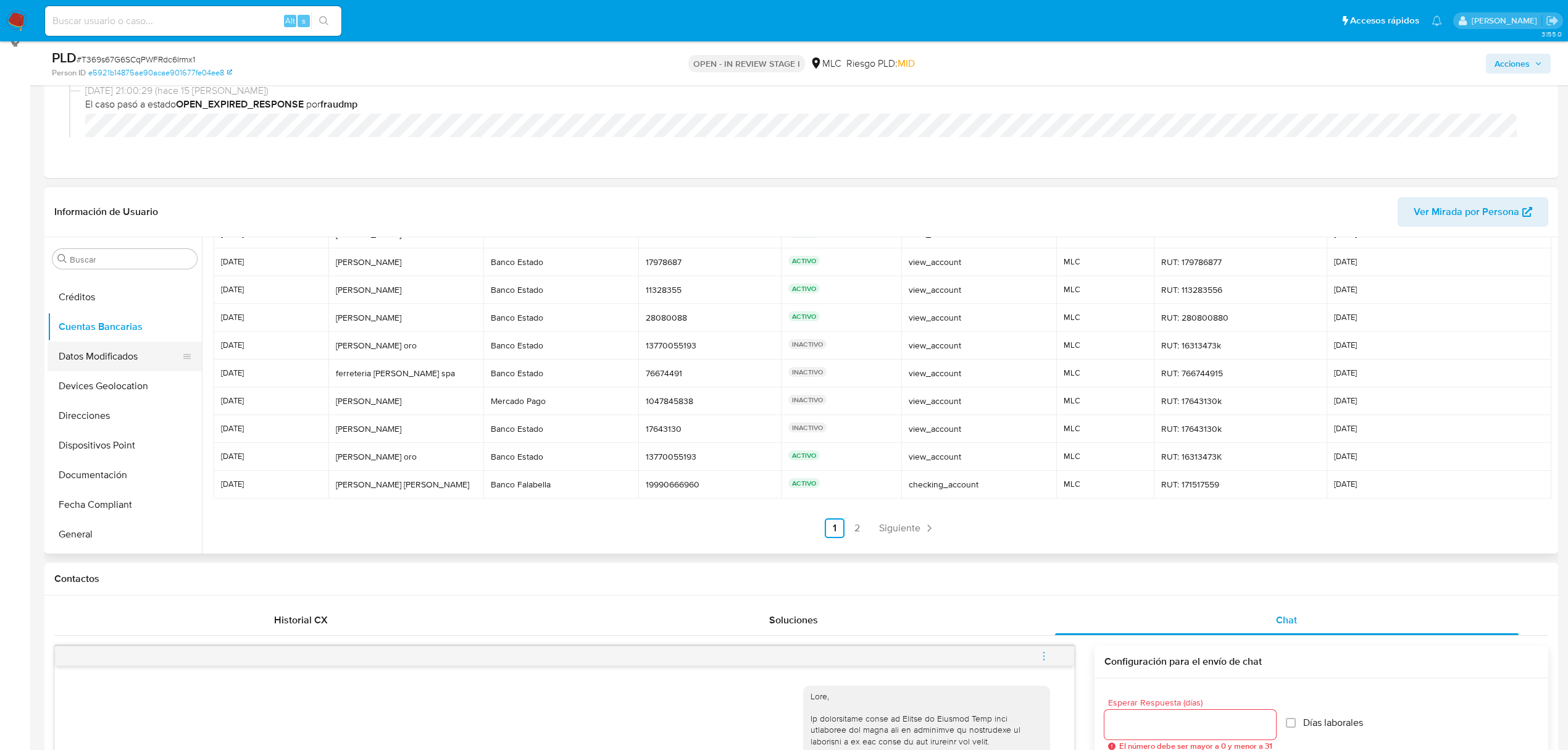
click at [111, 357] on button "Datos Modificados" at bounding box center [119, 356] width 144 height 30
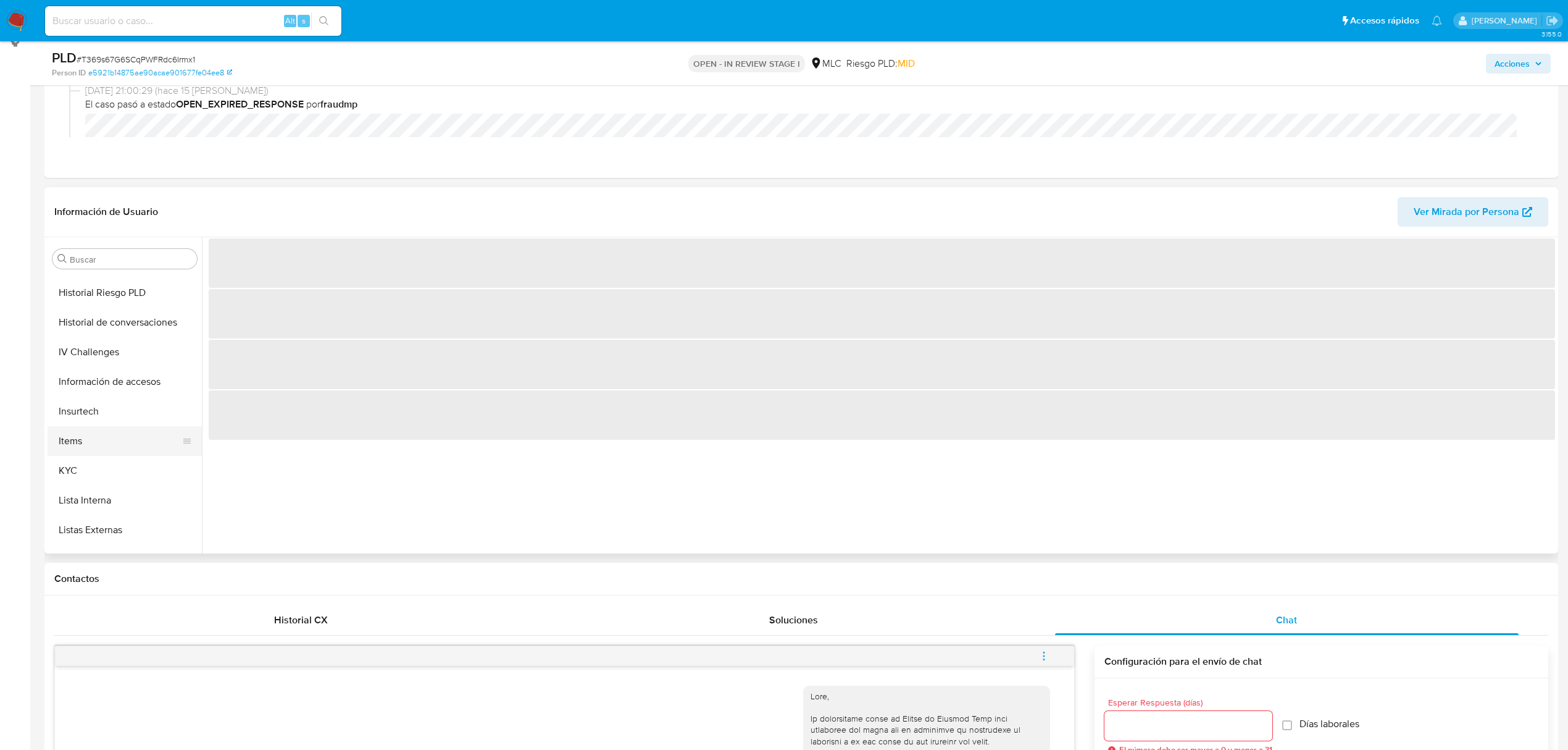
scroll to position [440, 0]
click at [139, 351] on button "Información de accesos" at bounding box center [119, 353] width 144 height 30
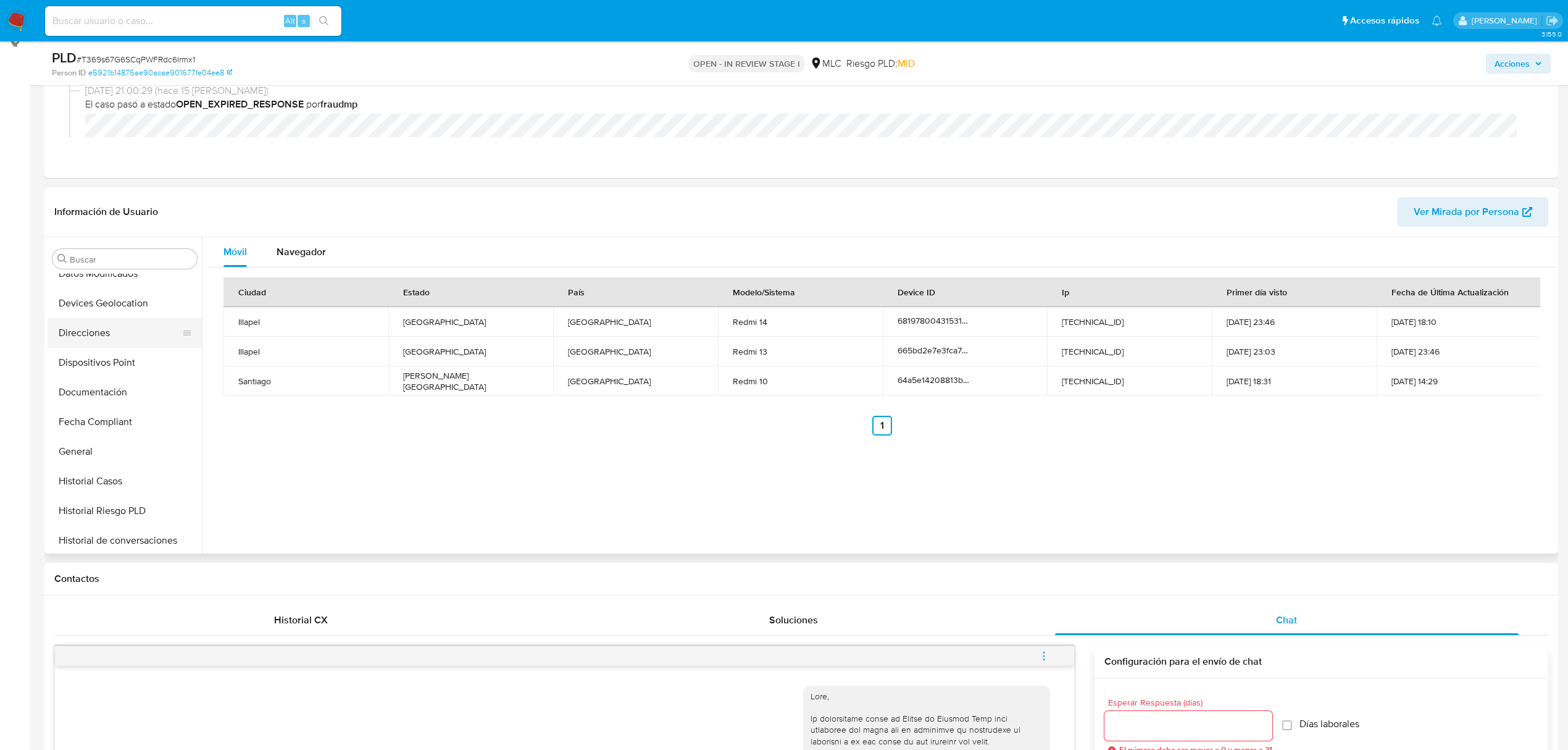
scroll to position [110, 0]
click at [124, 389] on button "Devices Geolocation" at bounding box center [119, 385] width 144 height 30
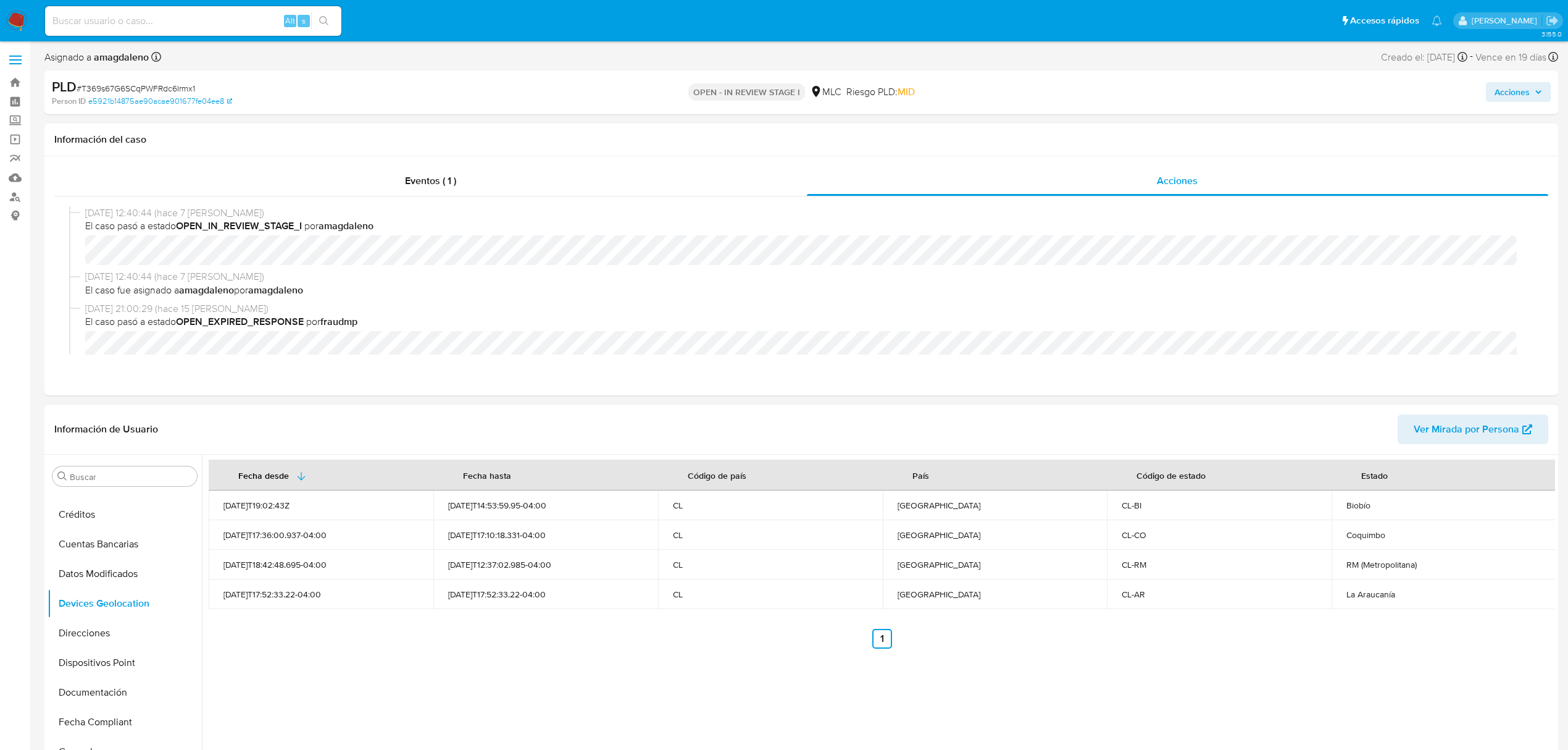
scroll to position [0, 0]
click at [544, 190] on div "Eventos ( 1 )" at bounding box center [430, 181] width 752 height 30
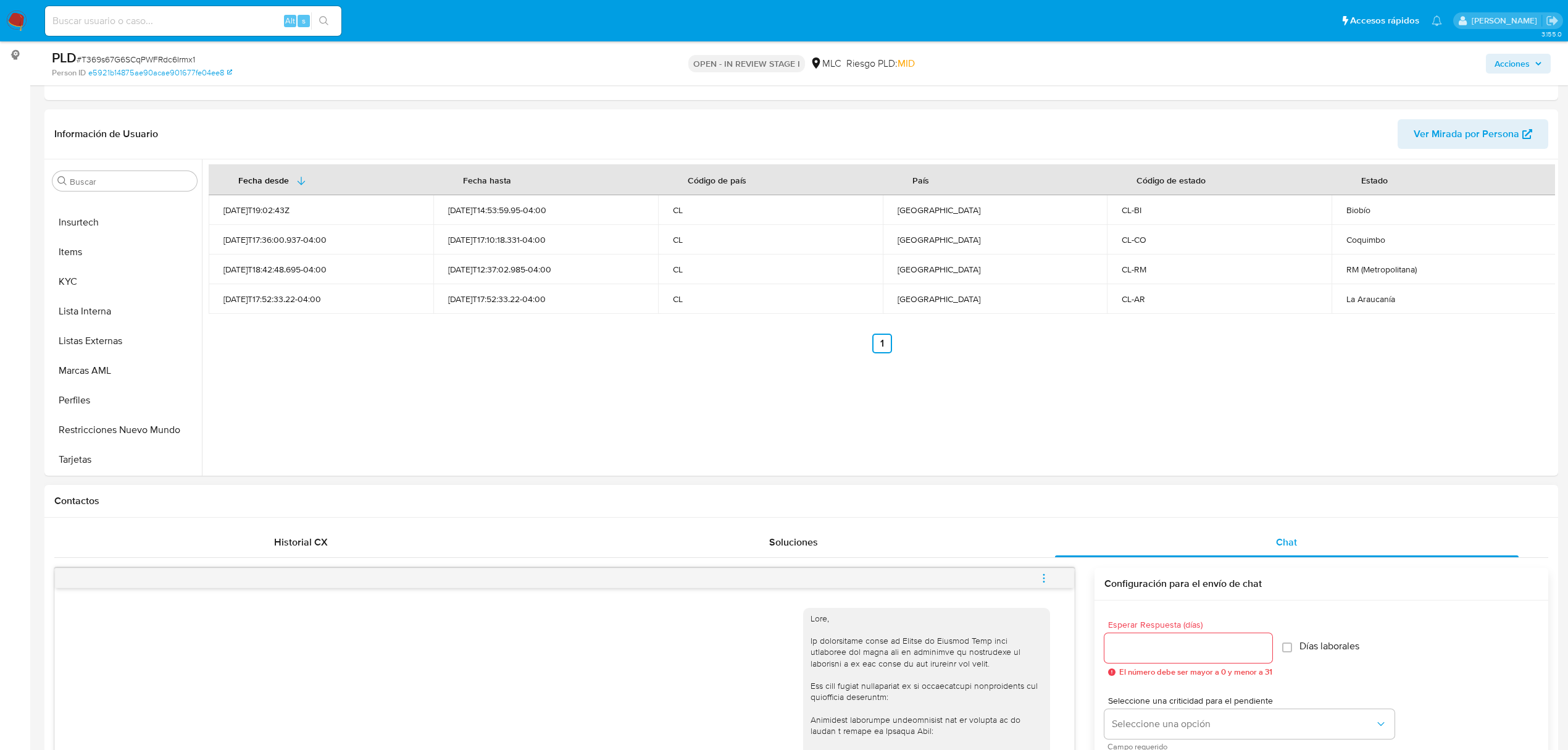
scroll to position [164, 0]
click at [115, 429] on button "Restricciones Nuevo Mundo" at bounding box center [119, 426] width 144 height 30
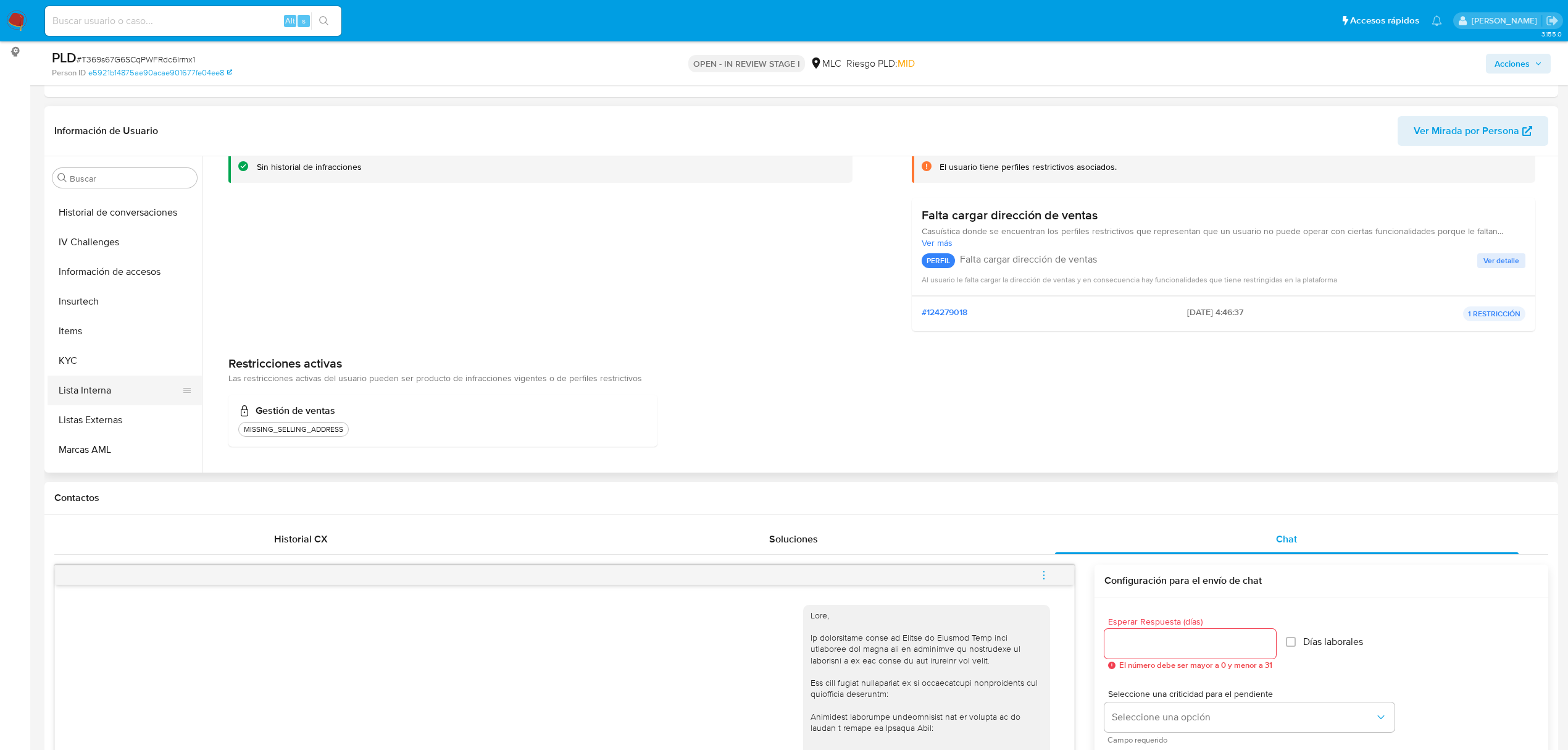
scroll to position [275, 0]
click at [116, 320] on button "Historial Casos" at bounding box center [119, 317] width 144 height 30
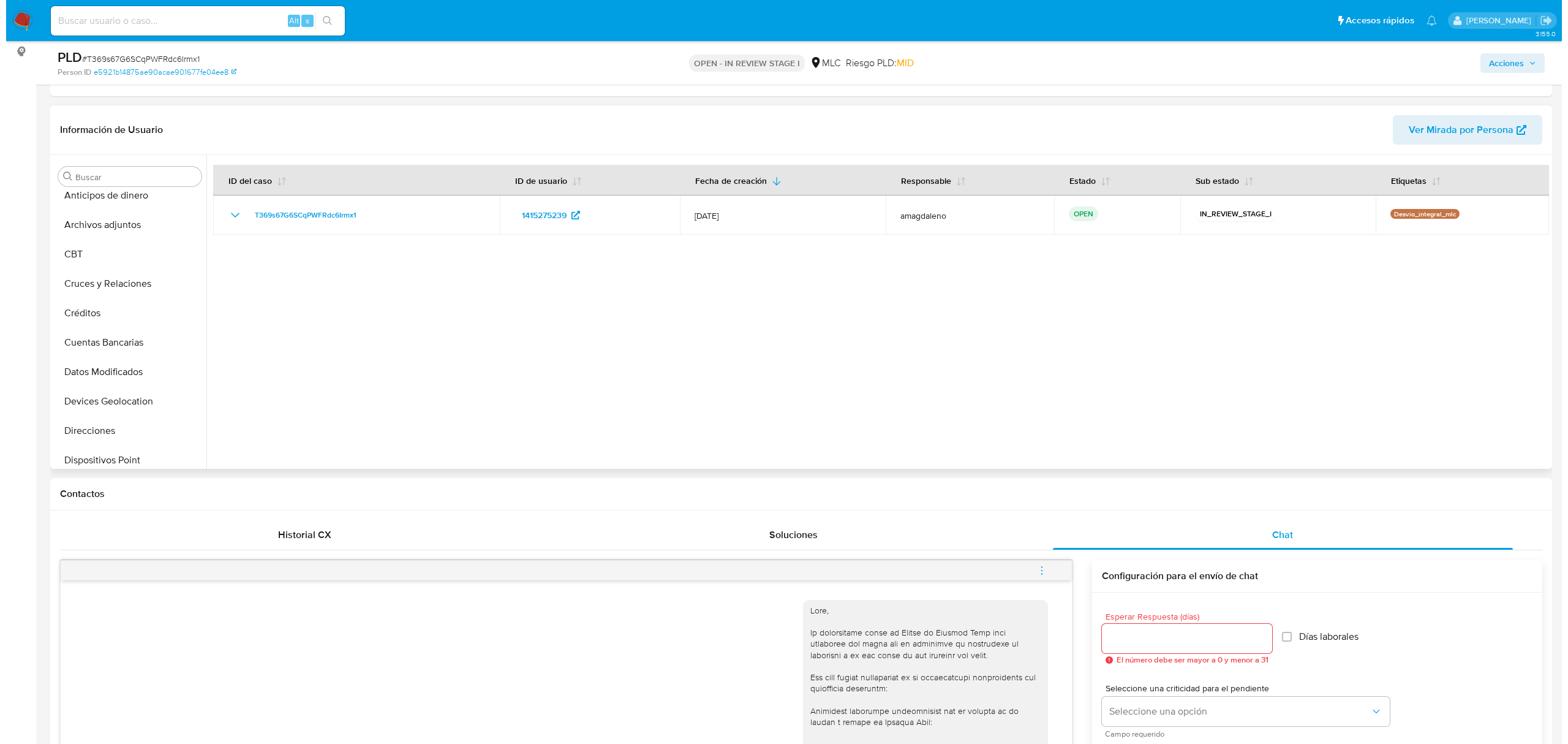
scroll to position [0, 0]
drag, startPoint x: 87, startPoint y: 229, endPoint x: 314, endPoint y: 235, distance: 227.1
click at [87, 229] on button "Archivos adjuntos" at bounding box center [123, 234] width 153 height 29
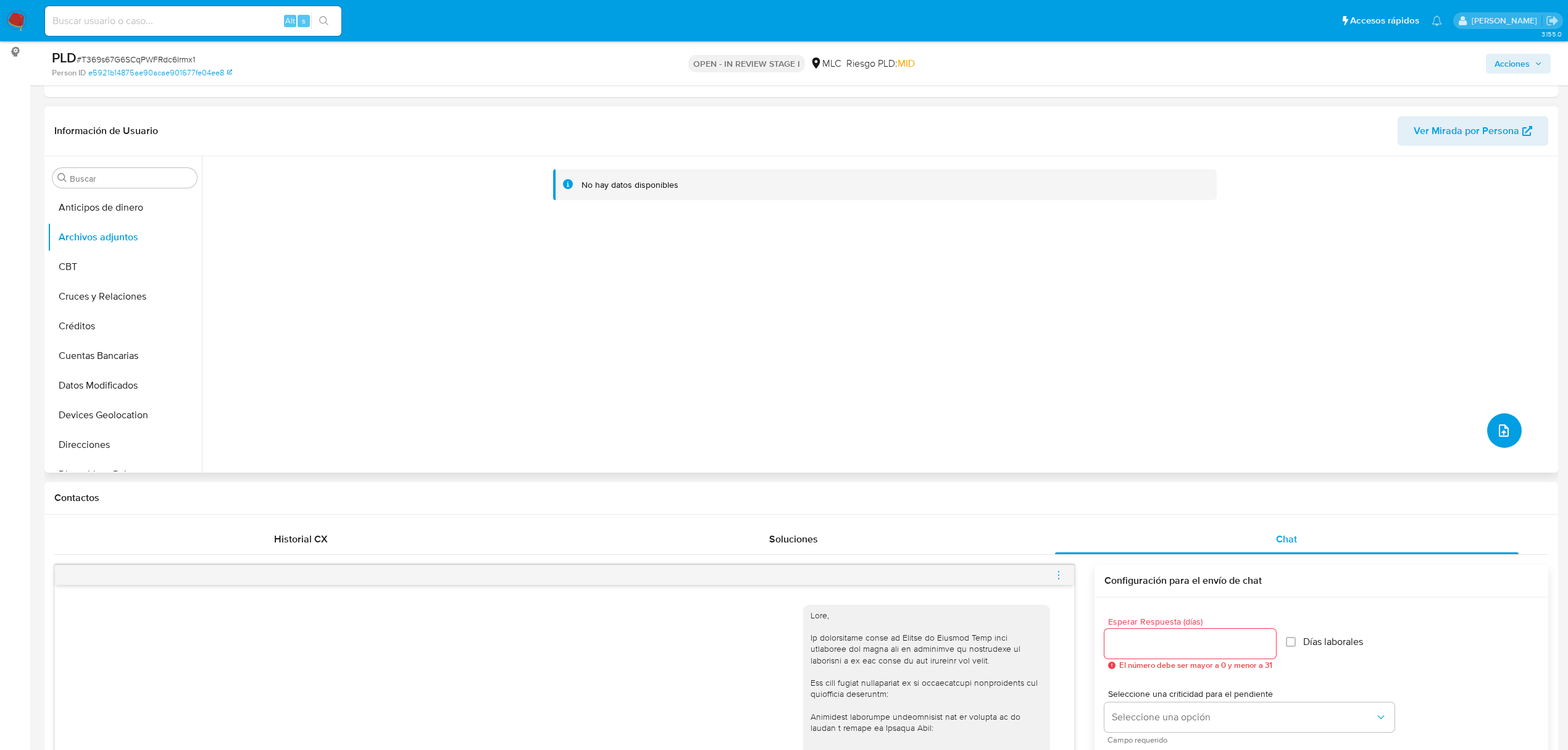
click at [1481, 430] on icon "upload-file" at bounding box center [1504, 429] width 10 height 12
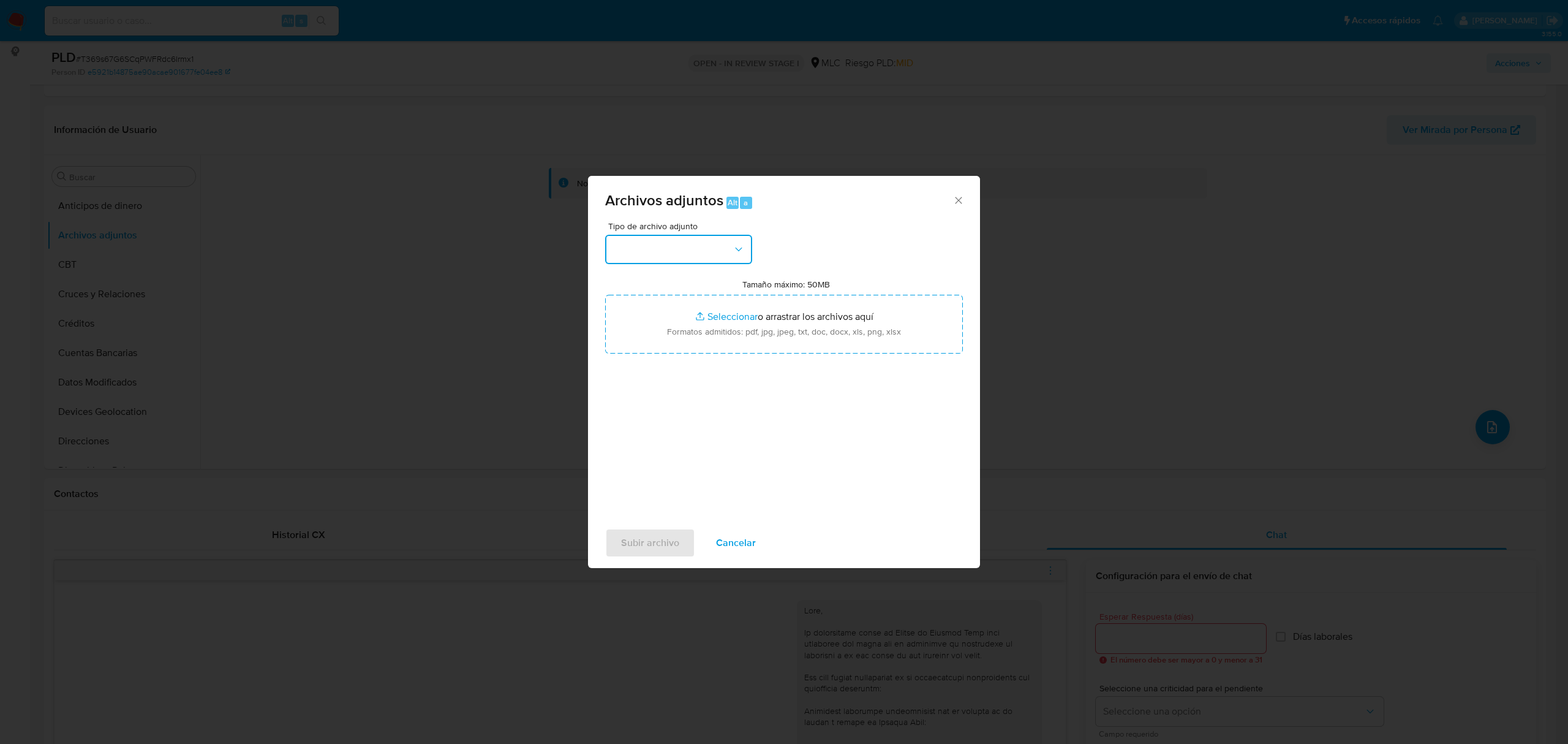
click at [724, 258] on button "button" at bounding box center [678, 249] width 147 height 29
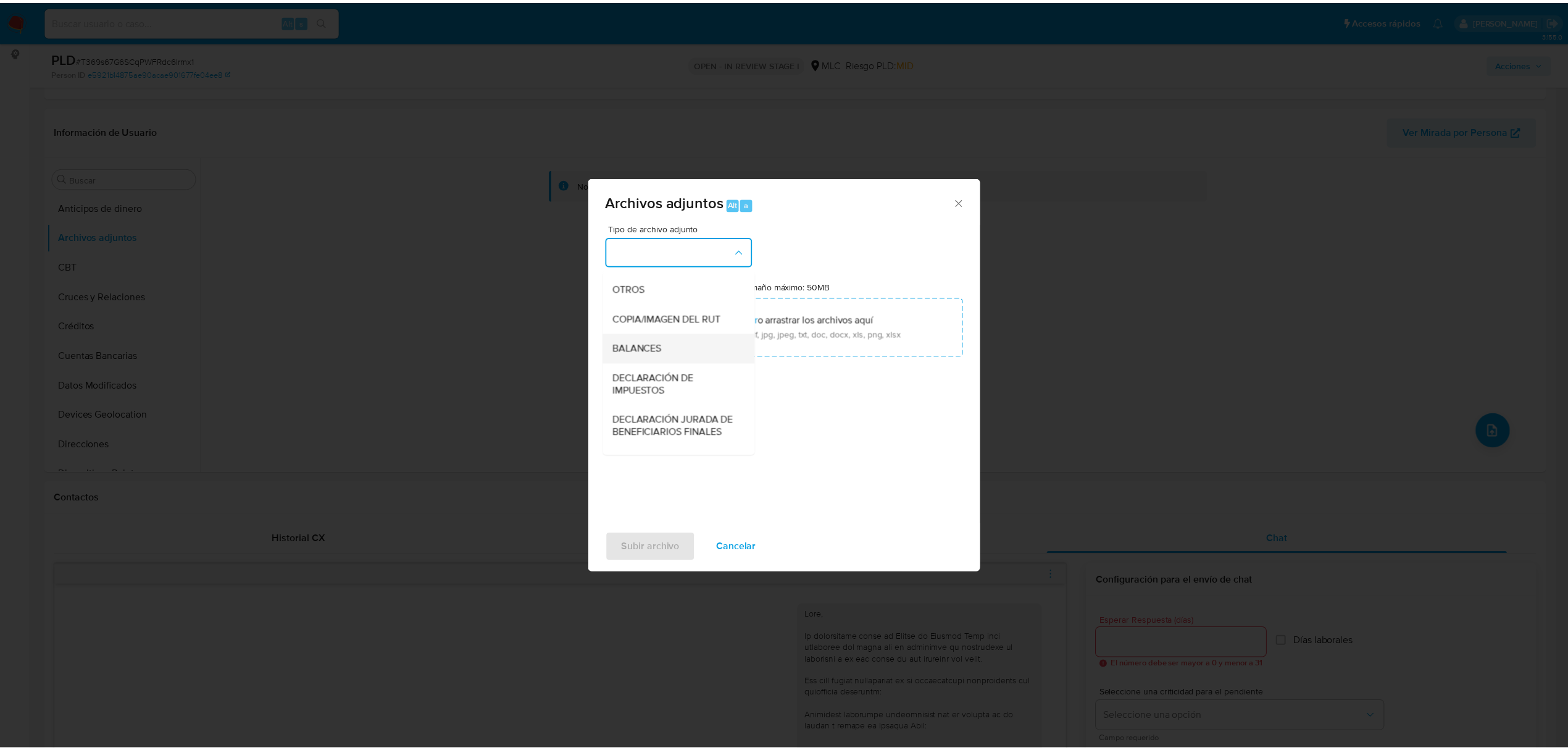
scroll to position [184, 0]
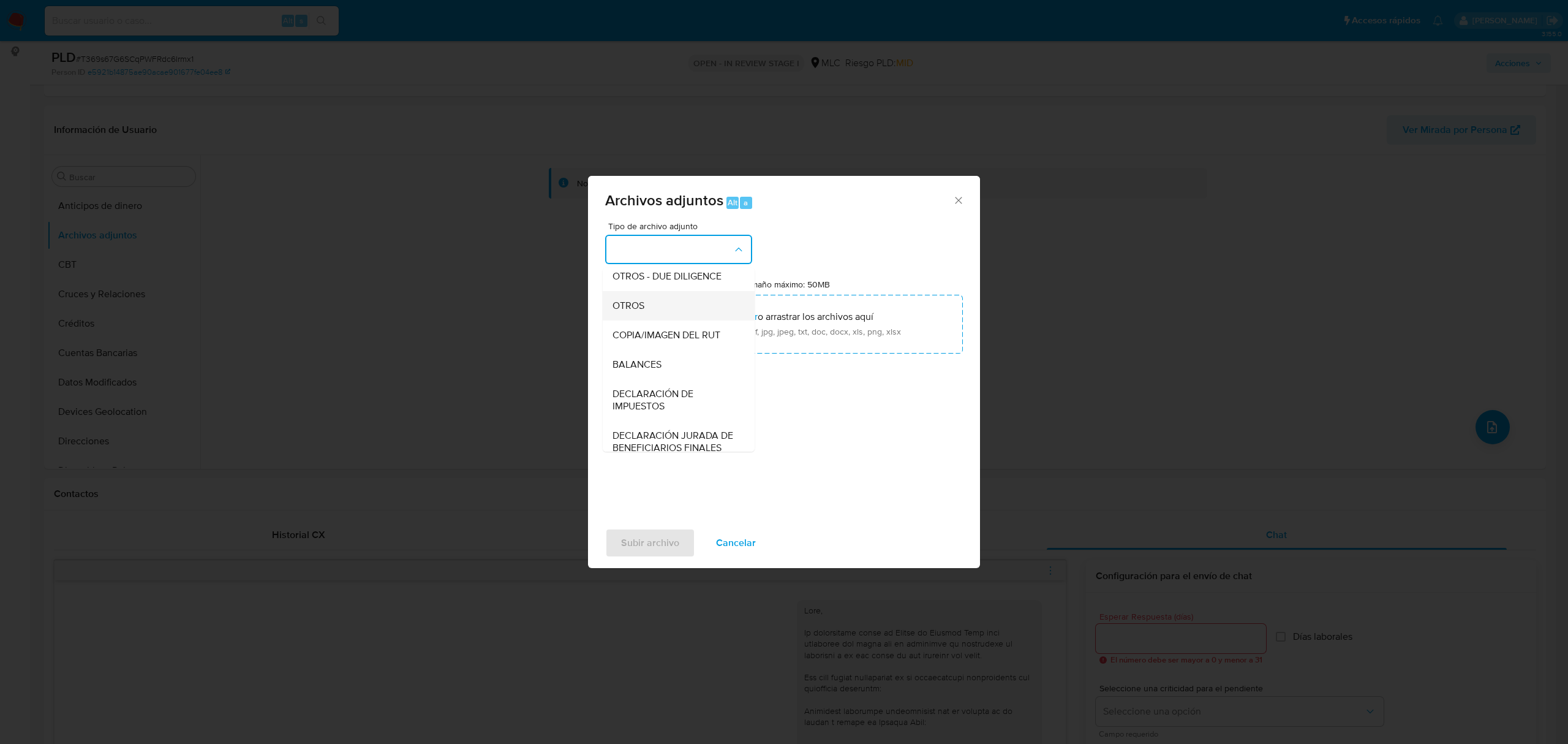
click at [626, 312] on span "OTROS" at bounding box center [629, 305] width 32 height 12
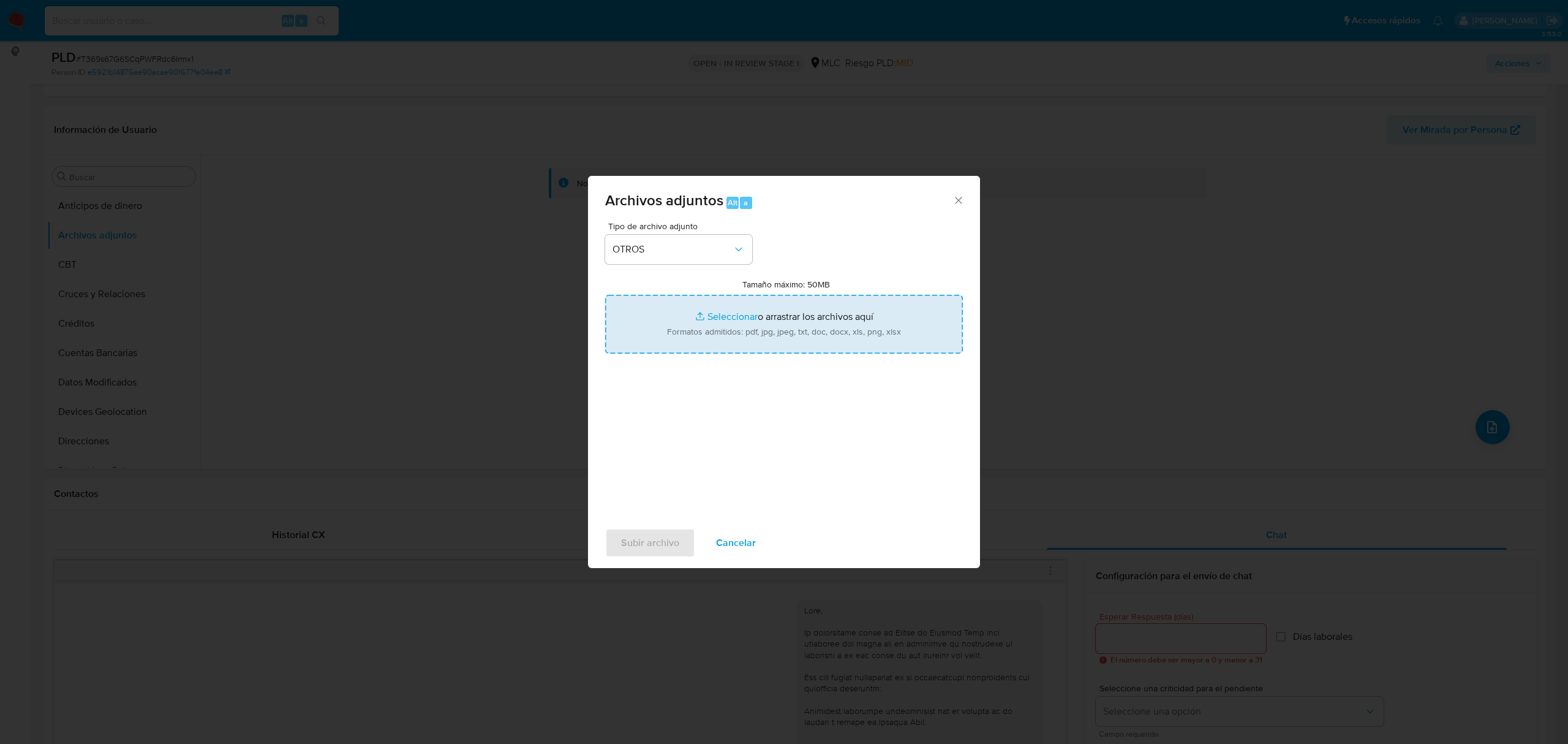
click at [709, 316] on input "Tamaño máximo: 50MB Seleccionar archivos" at bounding box center [784, 324] width 358 height 59
type input "C:\fakepath\1415275239 - 22_08_2025.xlsx"
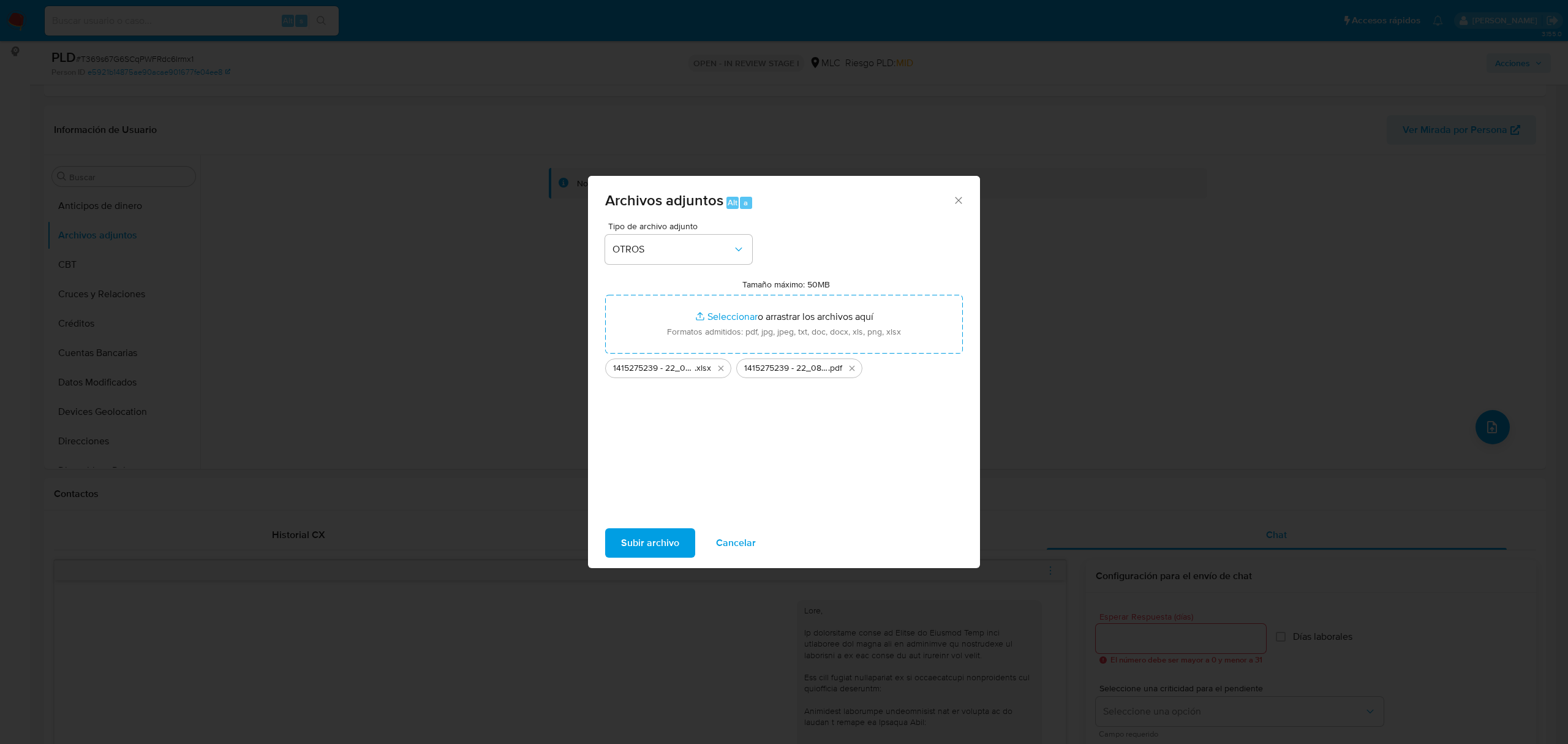
click at [642, 548] on span "Subir archivo" at bounding box center [649, 543] width 58 height 27
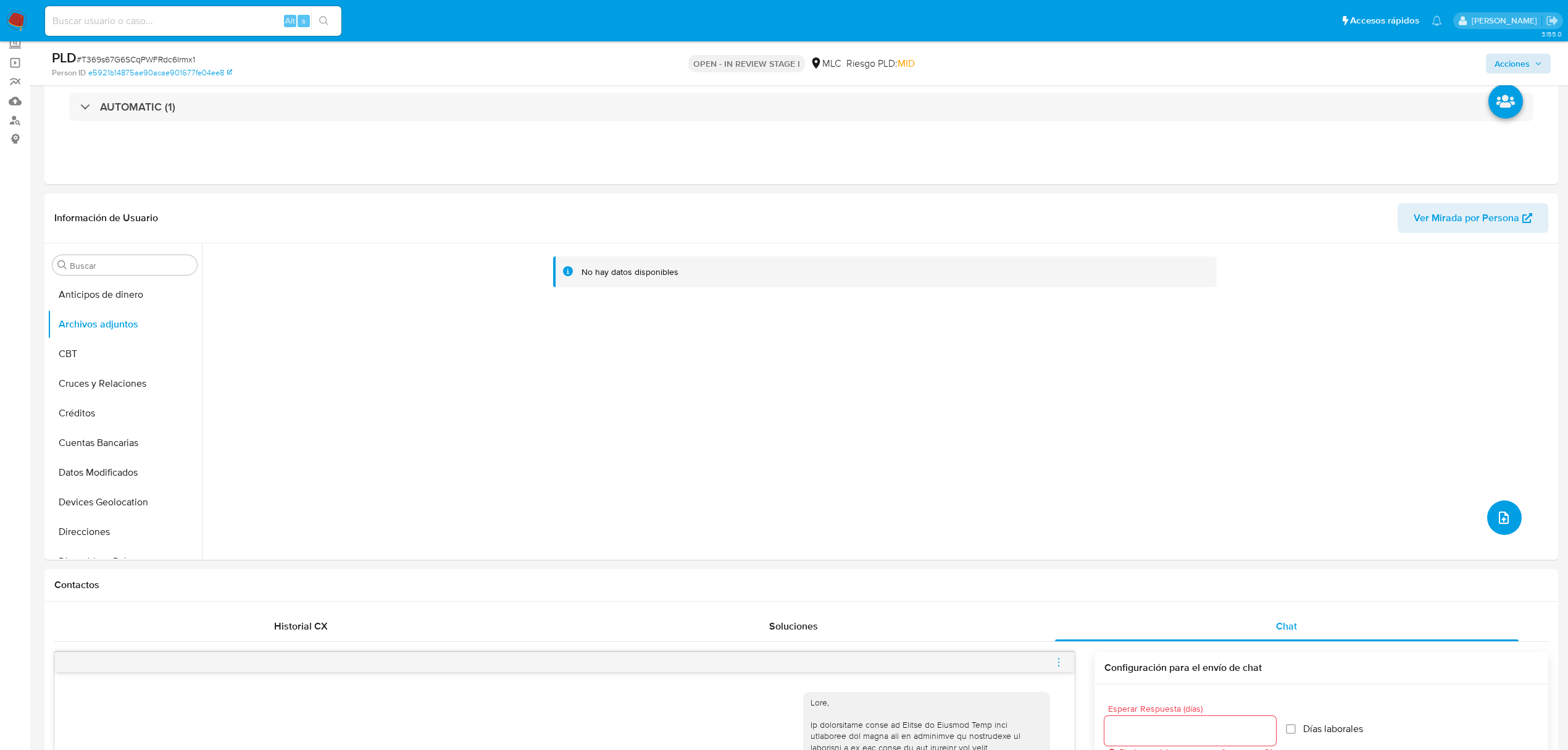
scroll to position [0, 0]
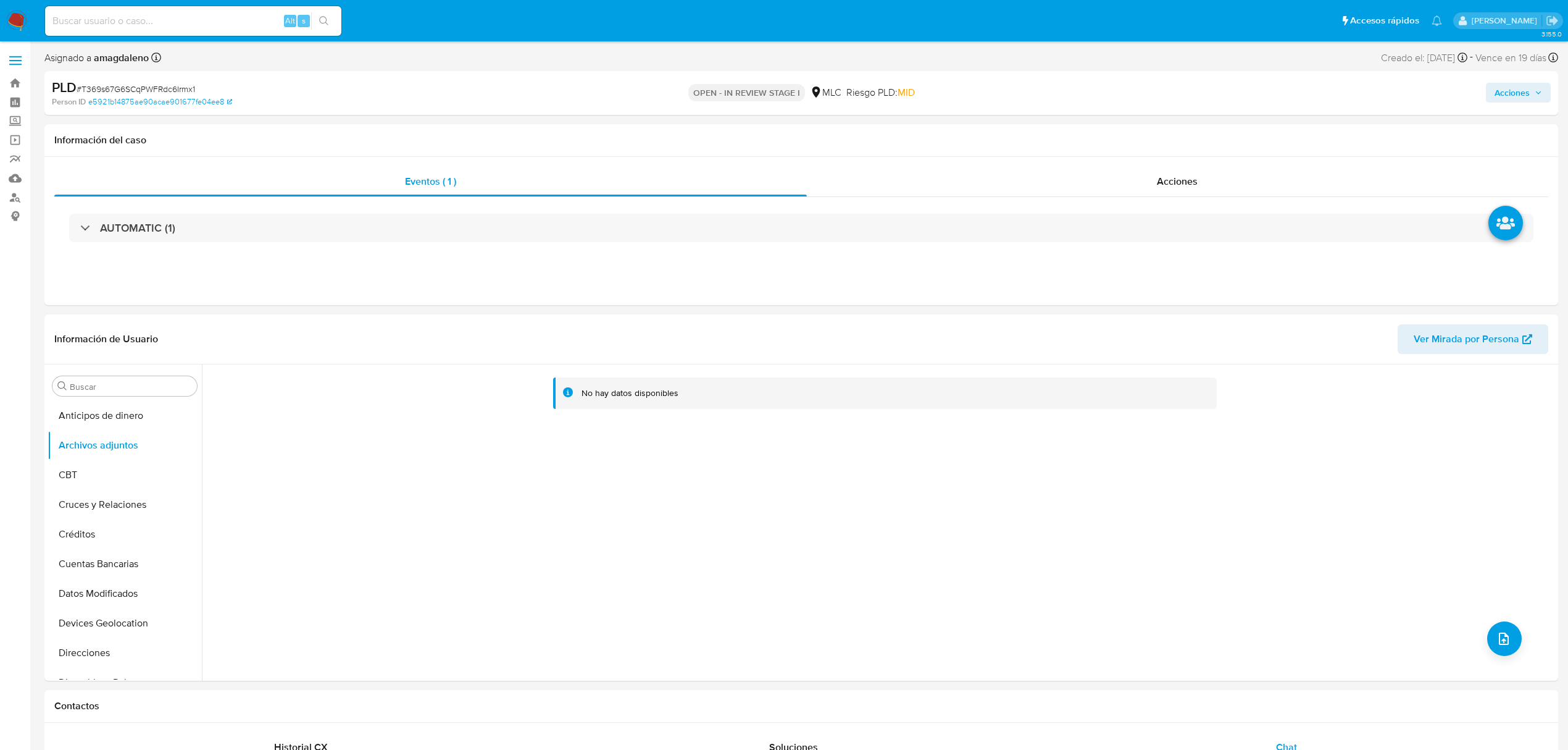
click at [1481, 90] on span "Acciones" at bounding box center [1513, 92] width 35 height 20
click at [1179, 134] on span "Resolución del caso" at bounding box center [1168, 132] width 88 height 14
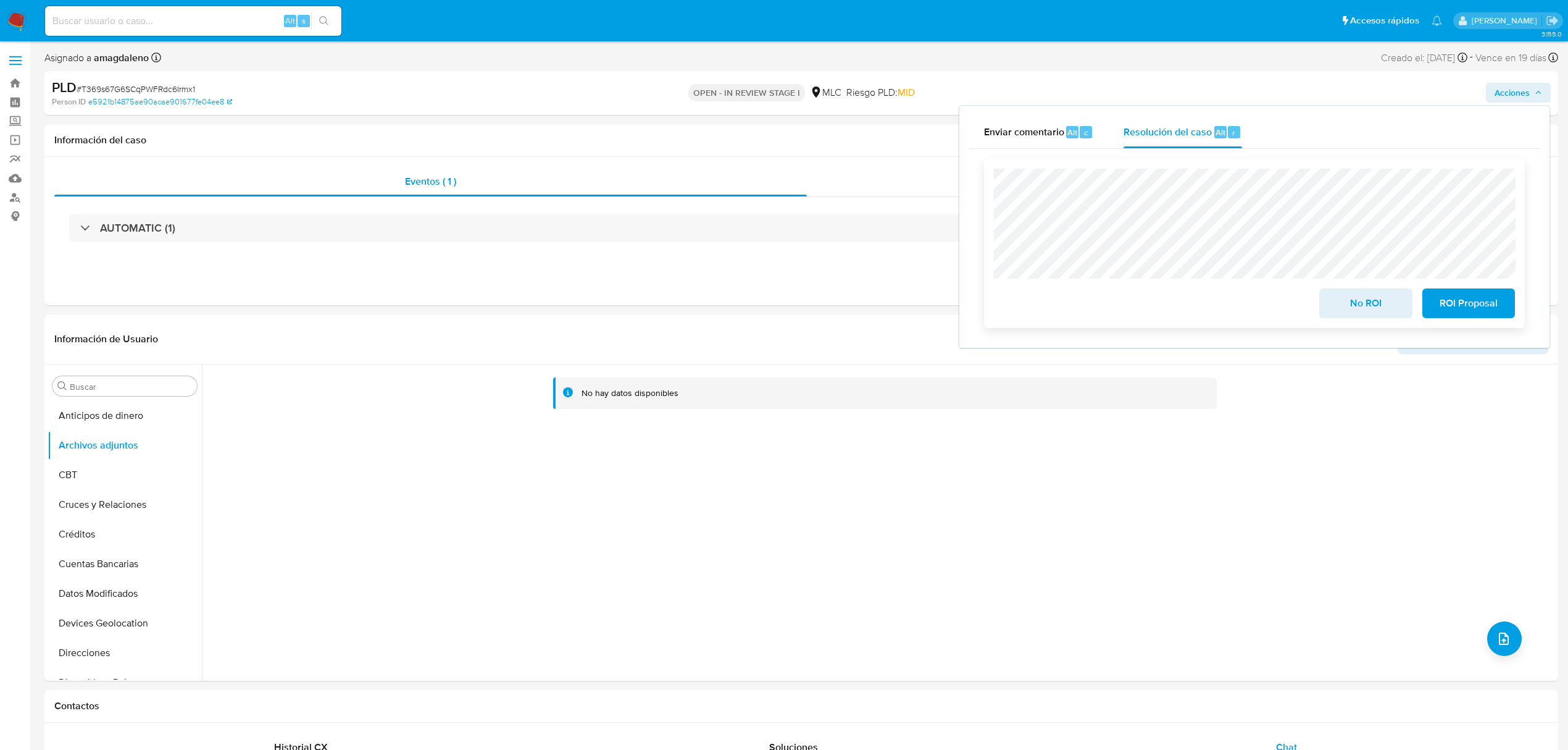
click at [1380, 317] on span "No ROI" at bounding box center [1366, 303] width 61 height 27
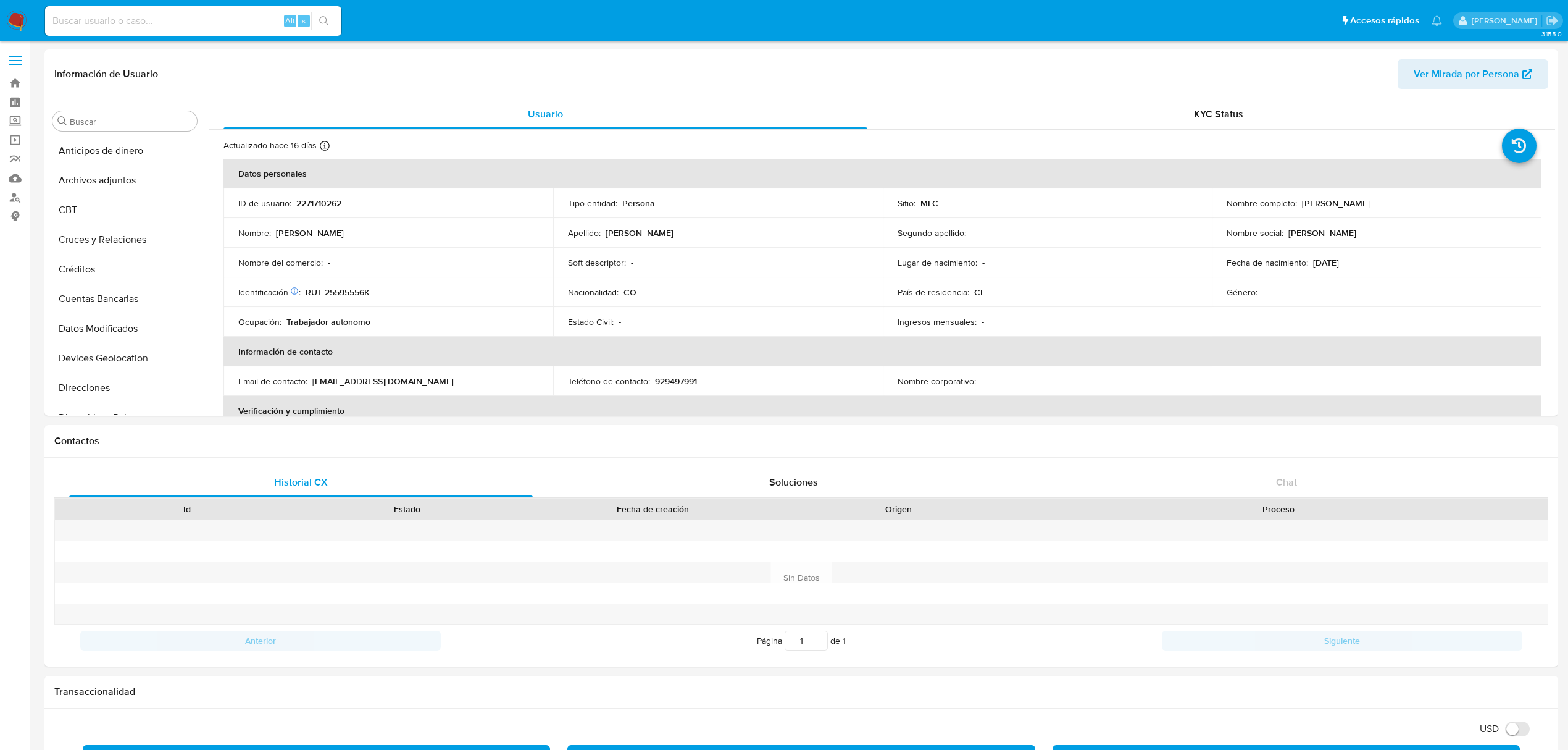
select select "10"
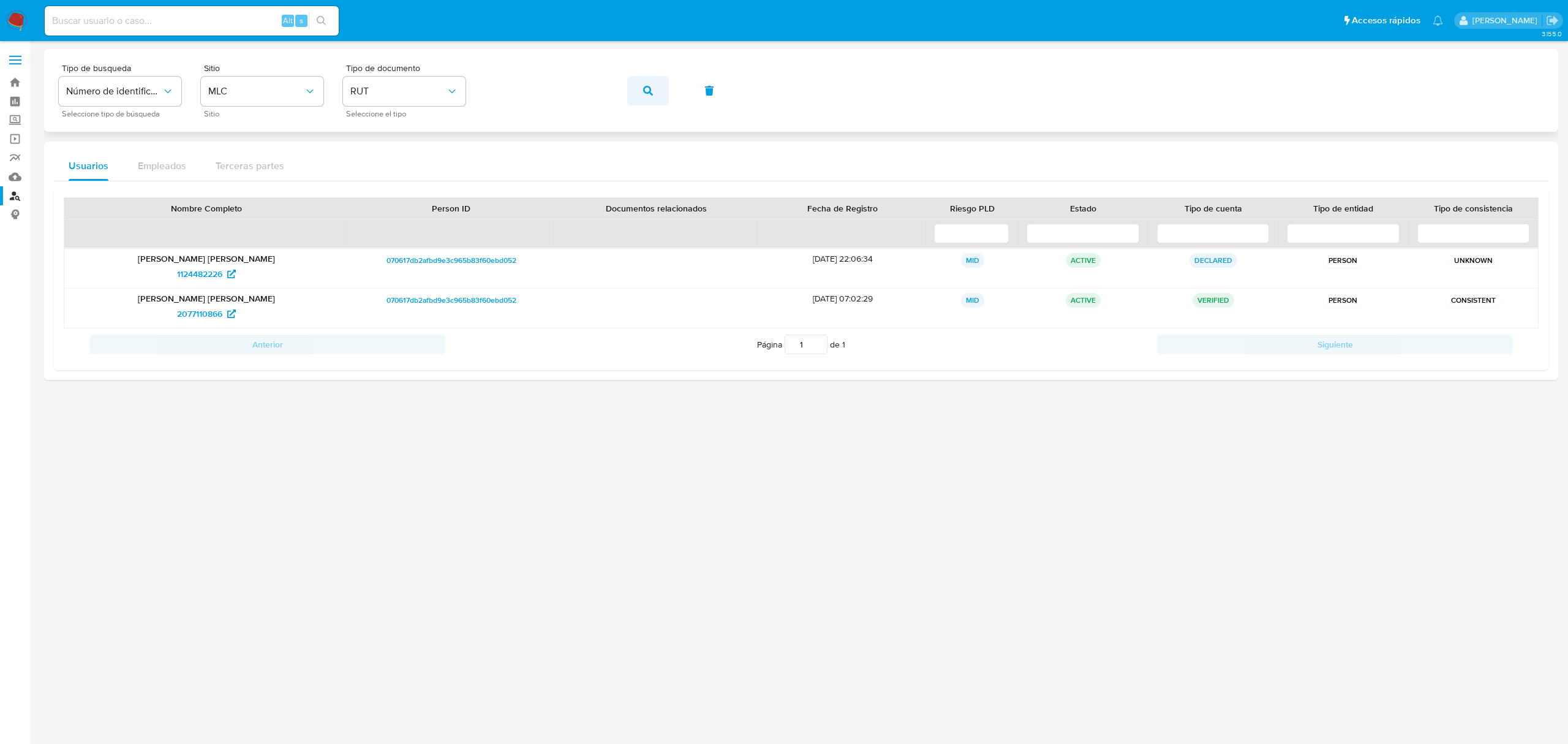
click at [652, 87] on icon "button" at bounding box center [648, 91] width 10 height 10
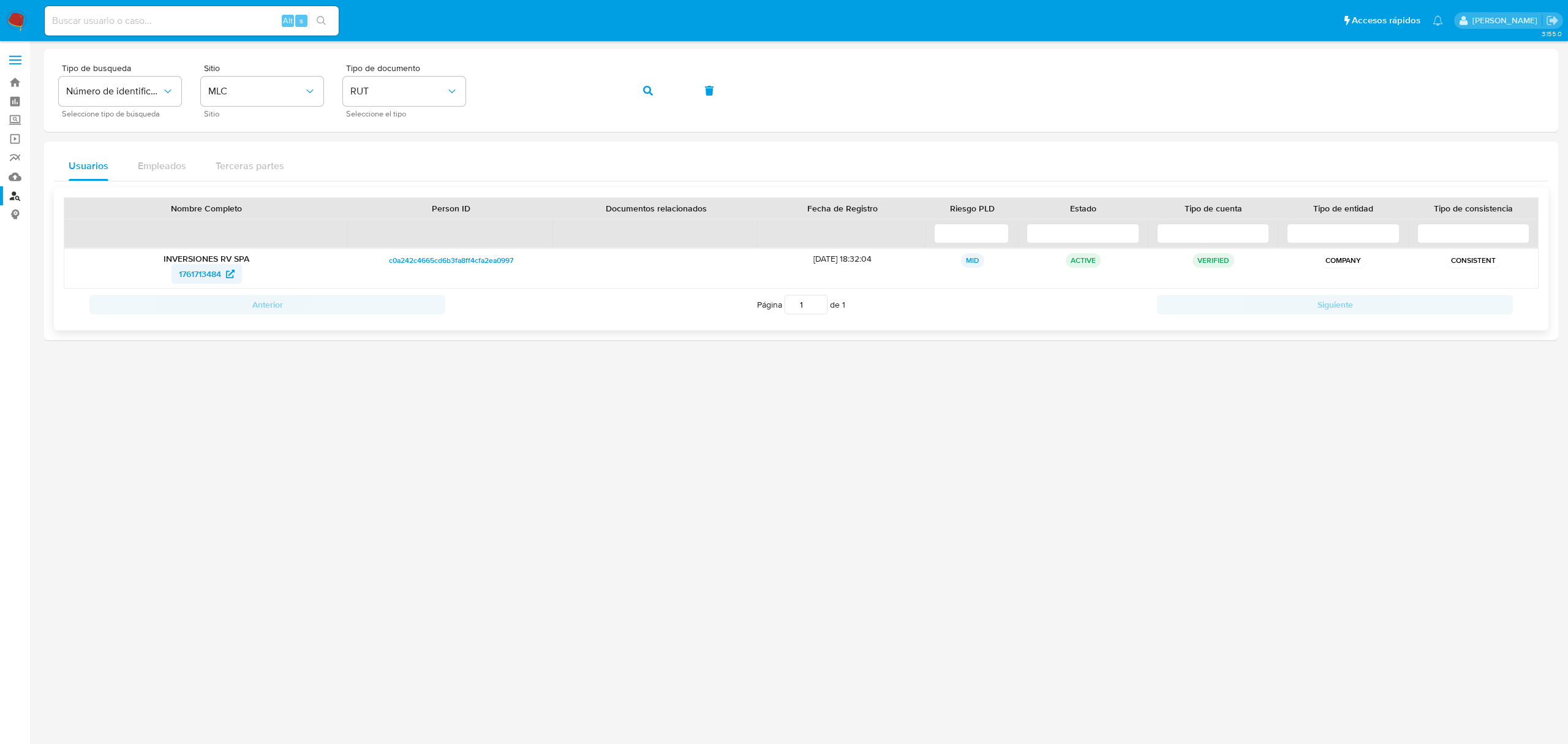
click at [202, 276] on span "1761713484" at bounding box center [199, 273] width 42 height 20
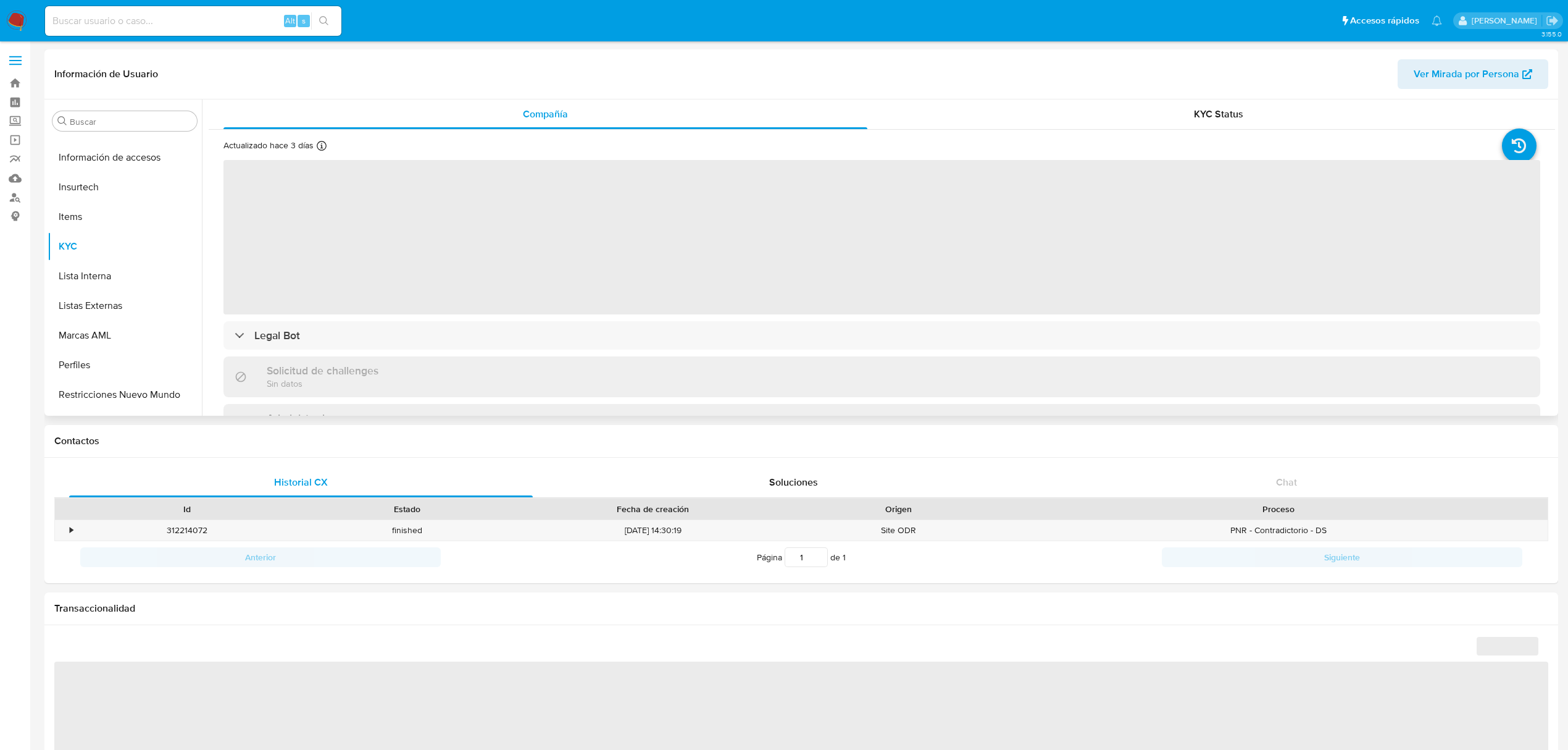
scroll to position [521, 0]
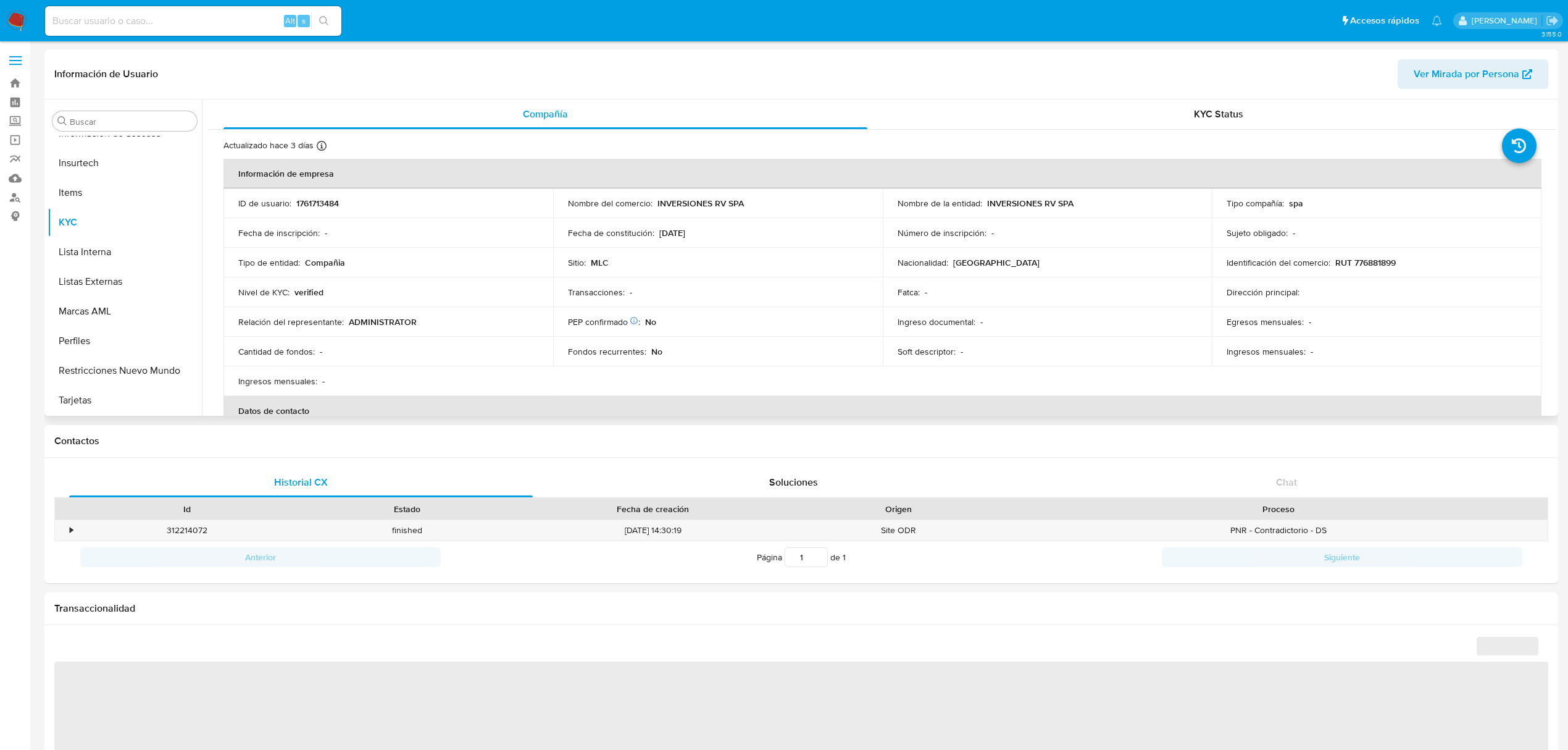
select select "10"
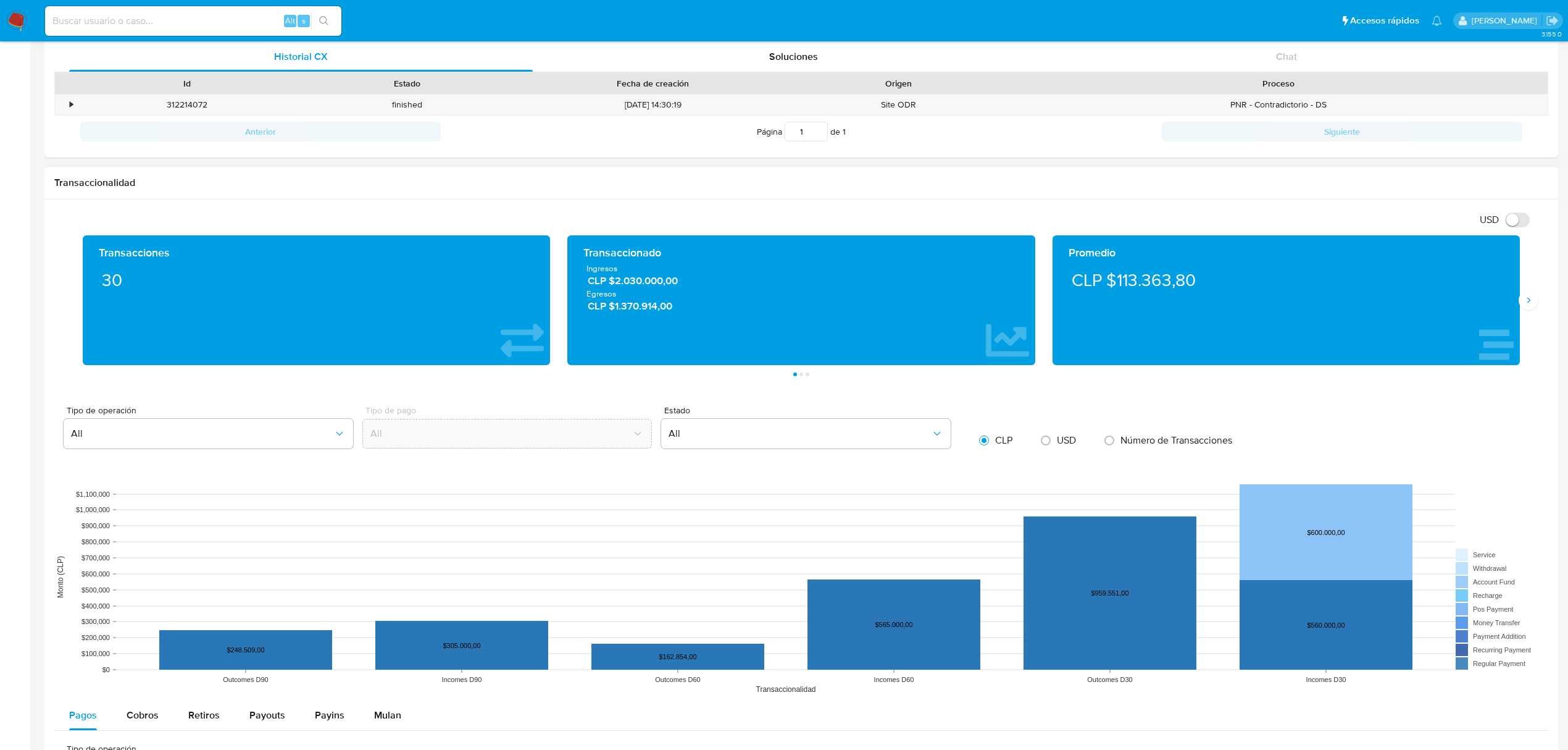
scroll to position [494, 0]
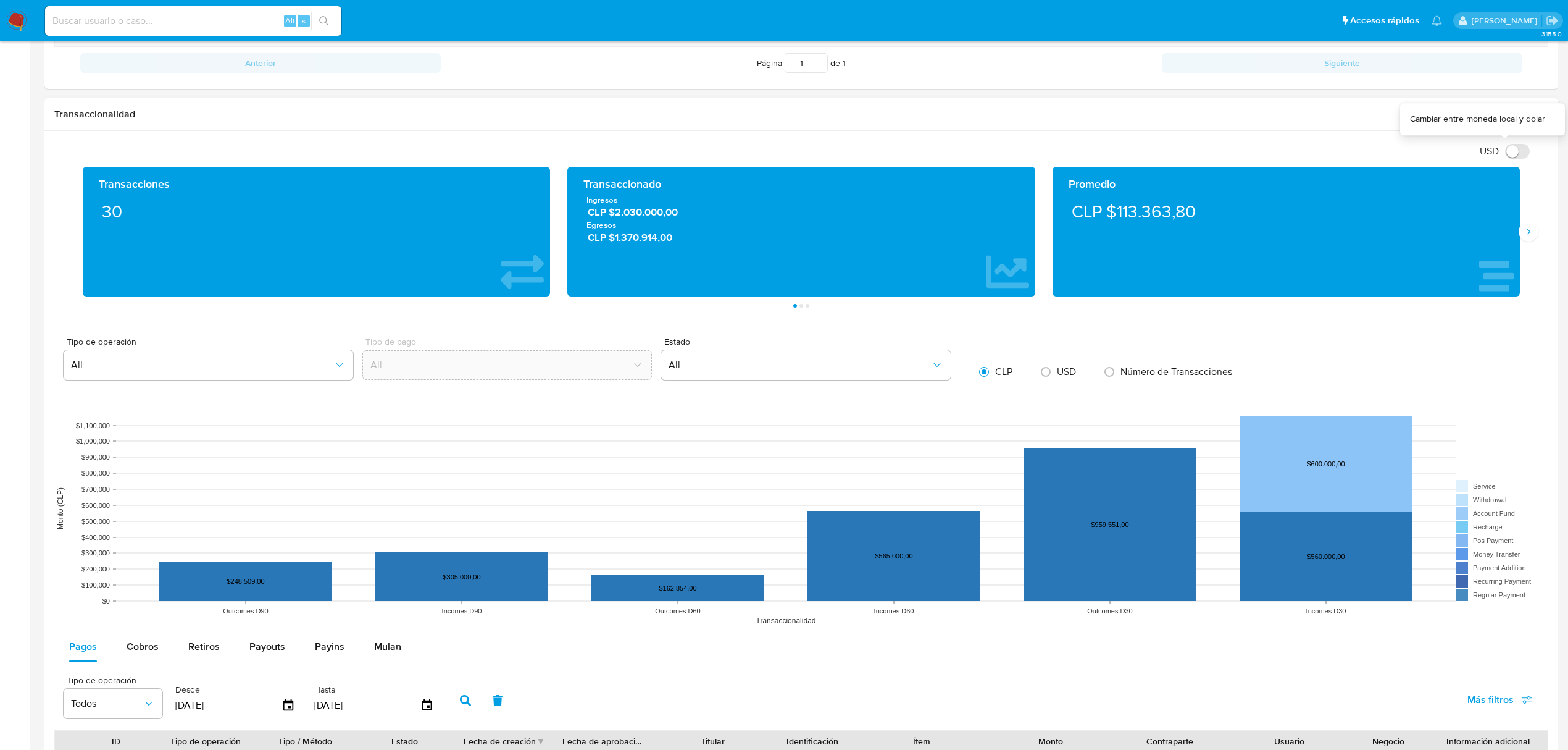
click at [1520, 155] on input "USD" at bounding box center [1518, 151] width 25 height 14
checkbox input "true"
click at [1525, 236] on icon "Siguiente" at bounding box center [1529, 232] width 10 height 10
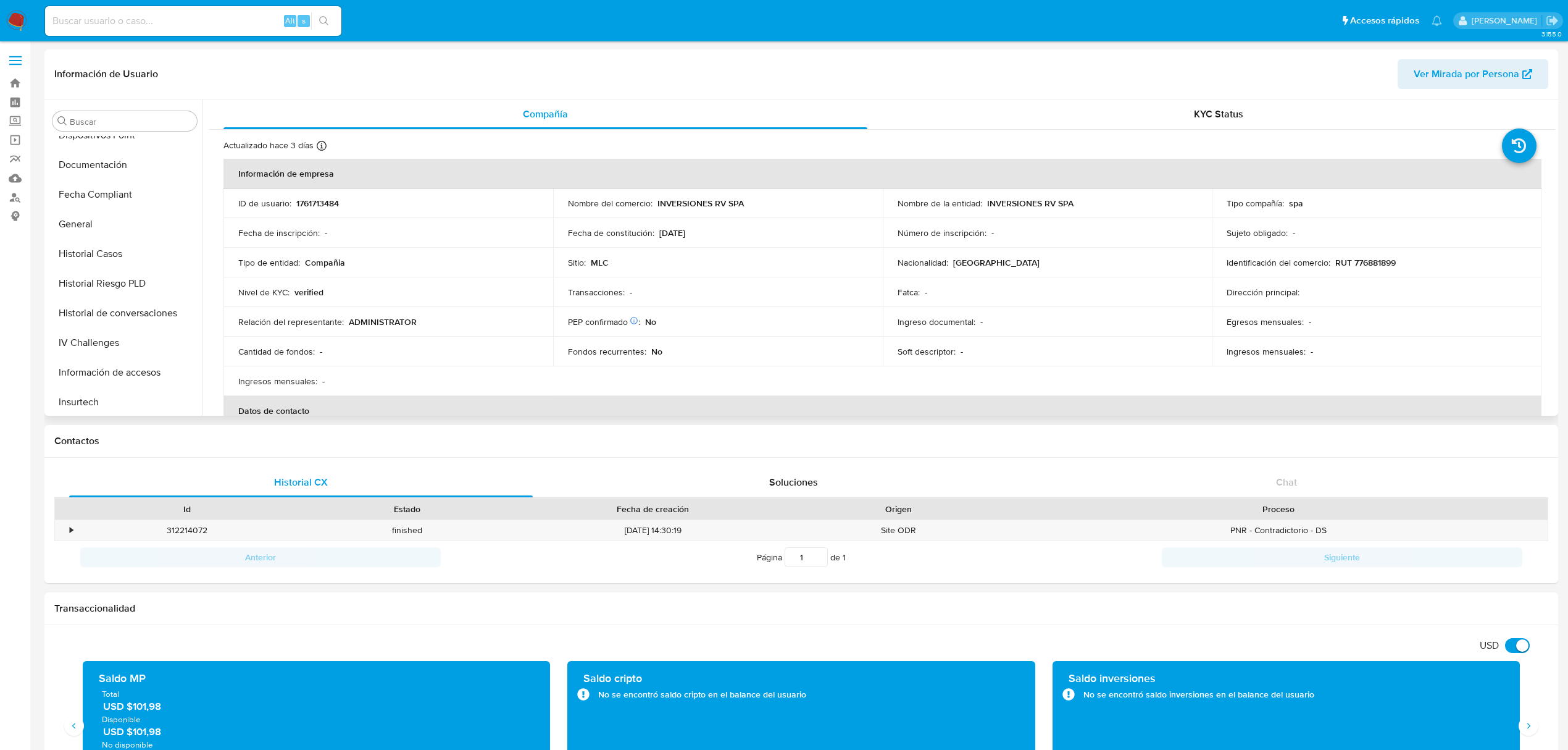
scroll to position [274, 0]
click at [107, 268] on button "Historial Casos" at bounding box center [119, 261] width 144 height 30
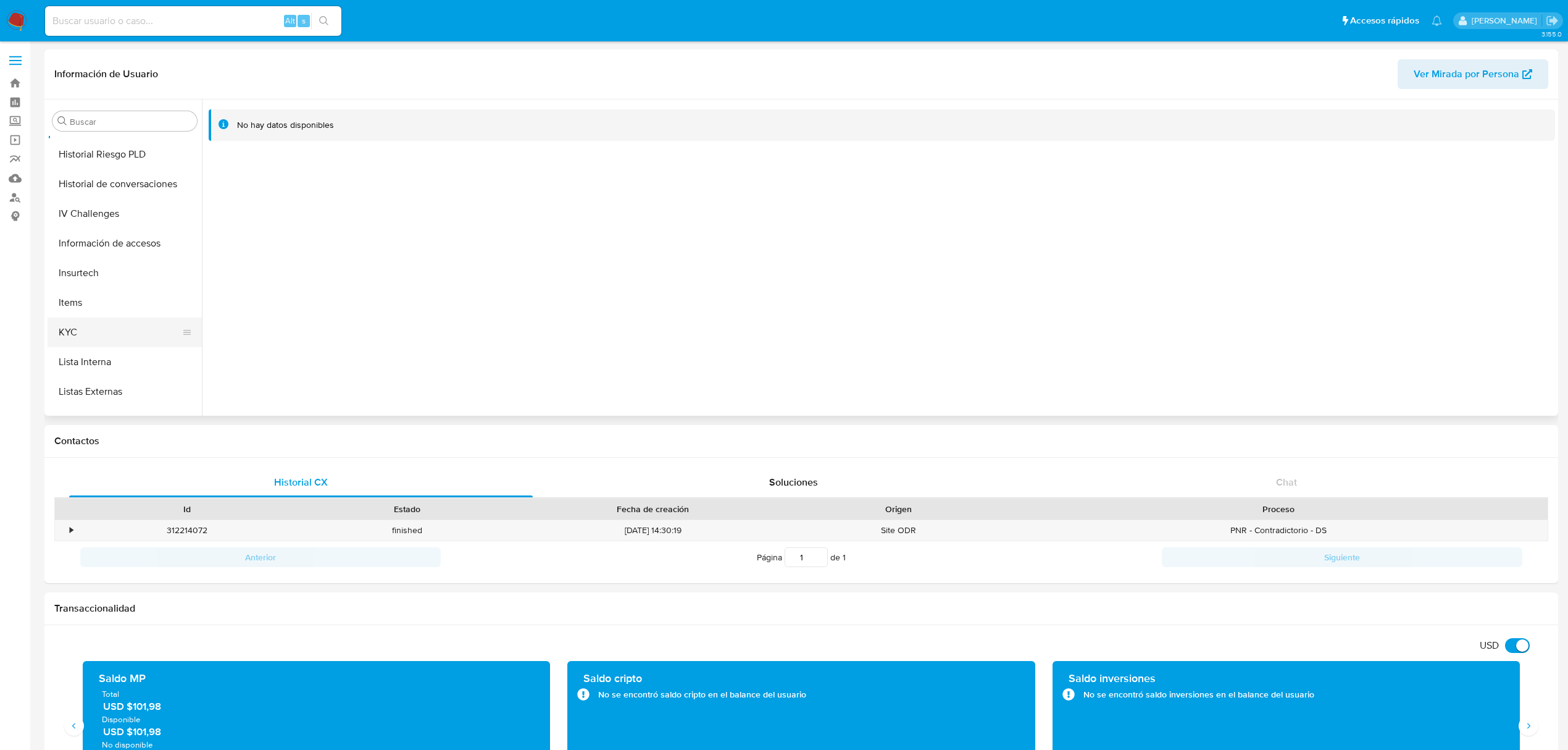
scroll to position [494, 0]
click at [98, 248] on button "KYC" at bounding box center [119, 249] width 144 height 30
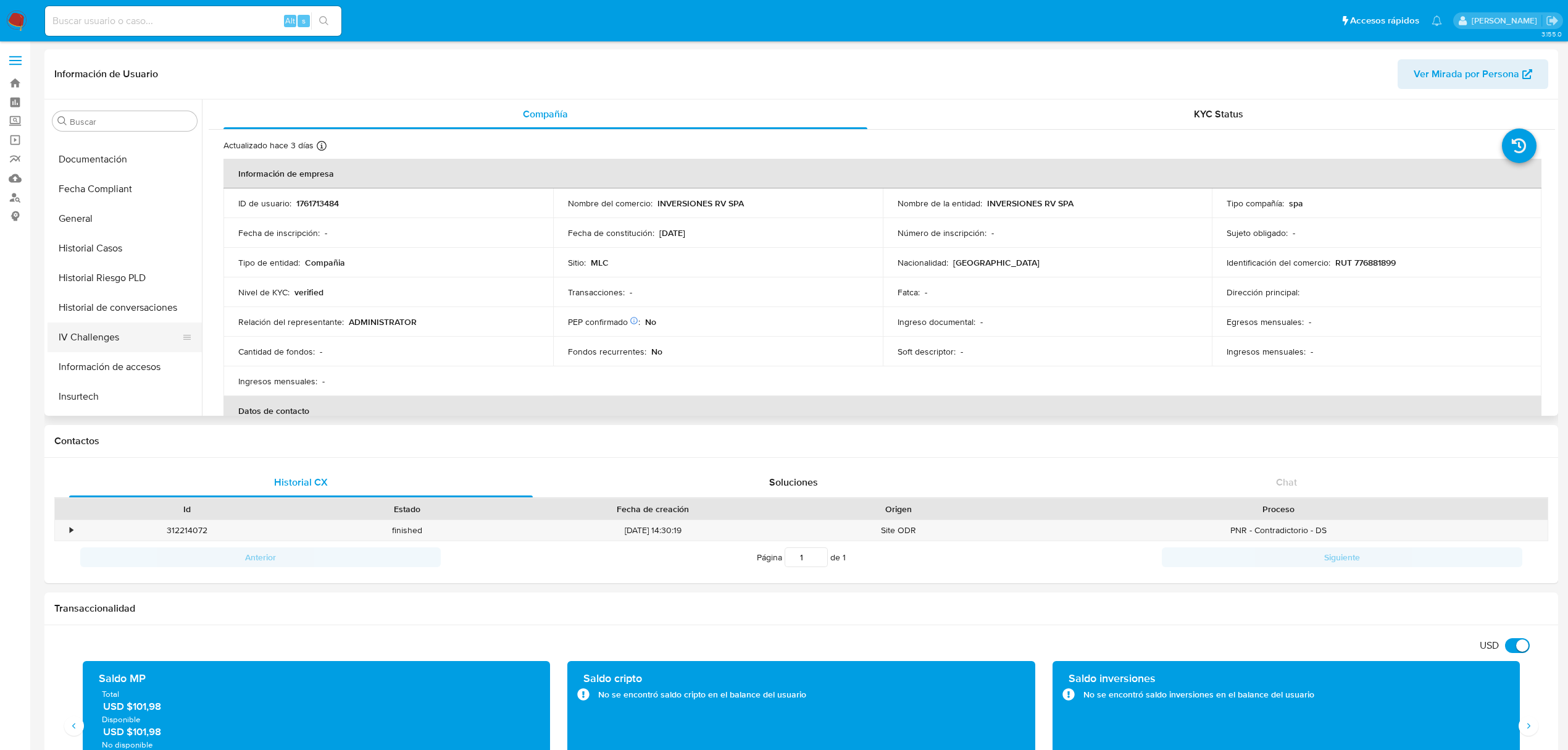
scroll to position [329, 0]
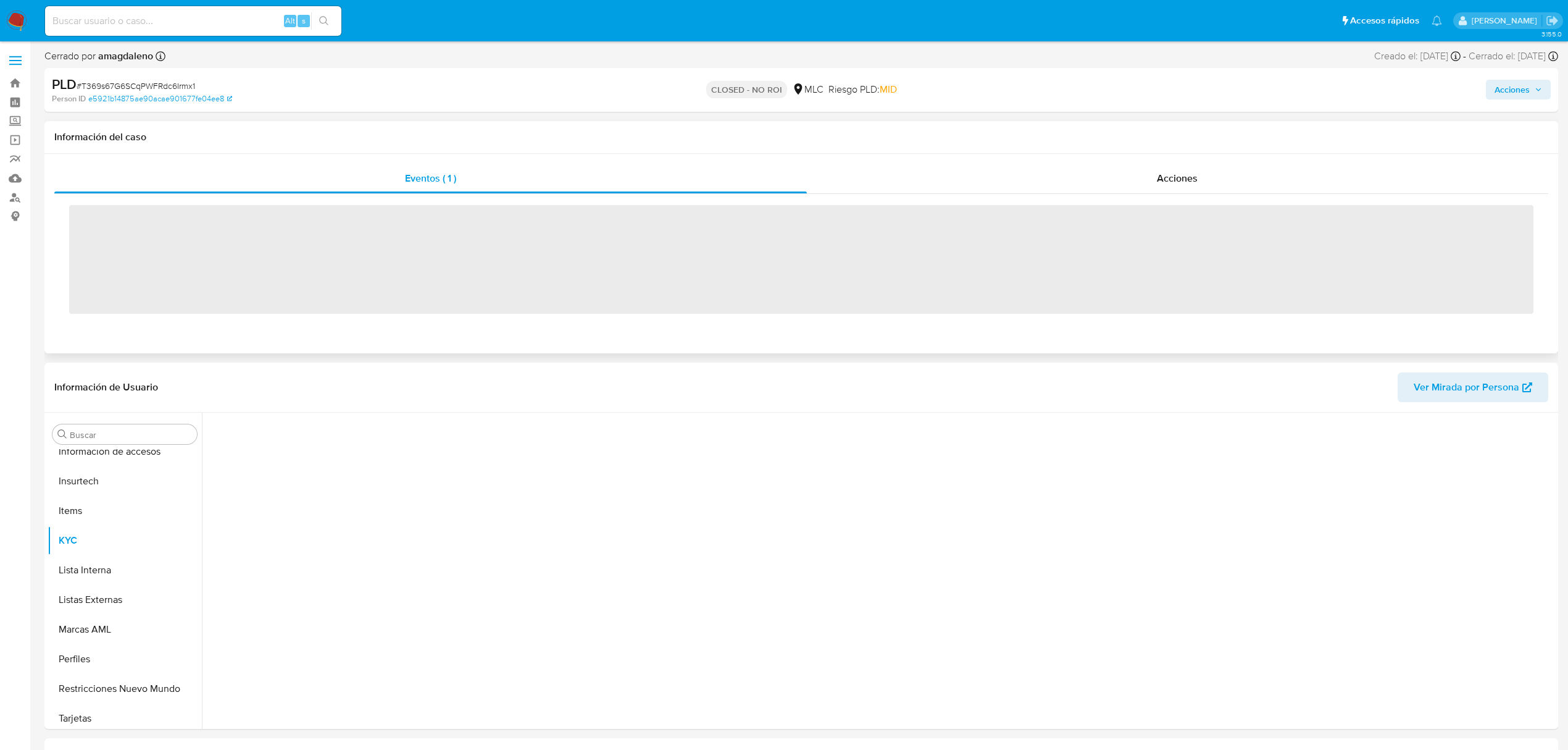
scroll to position [522, 0]
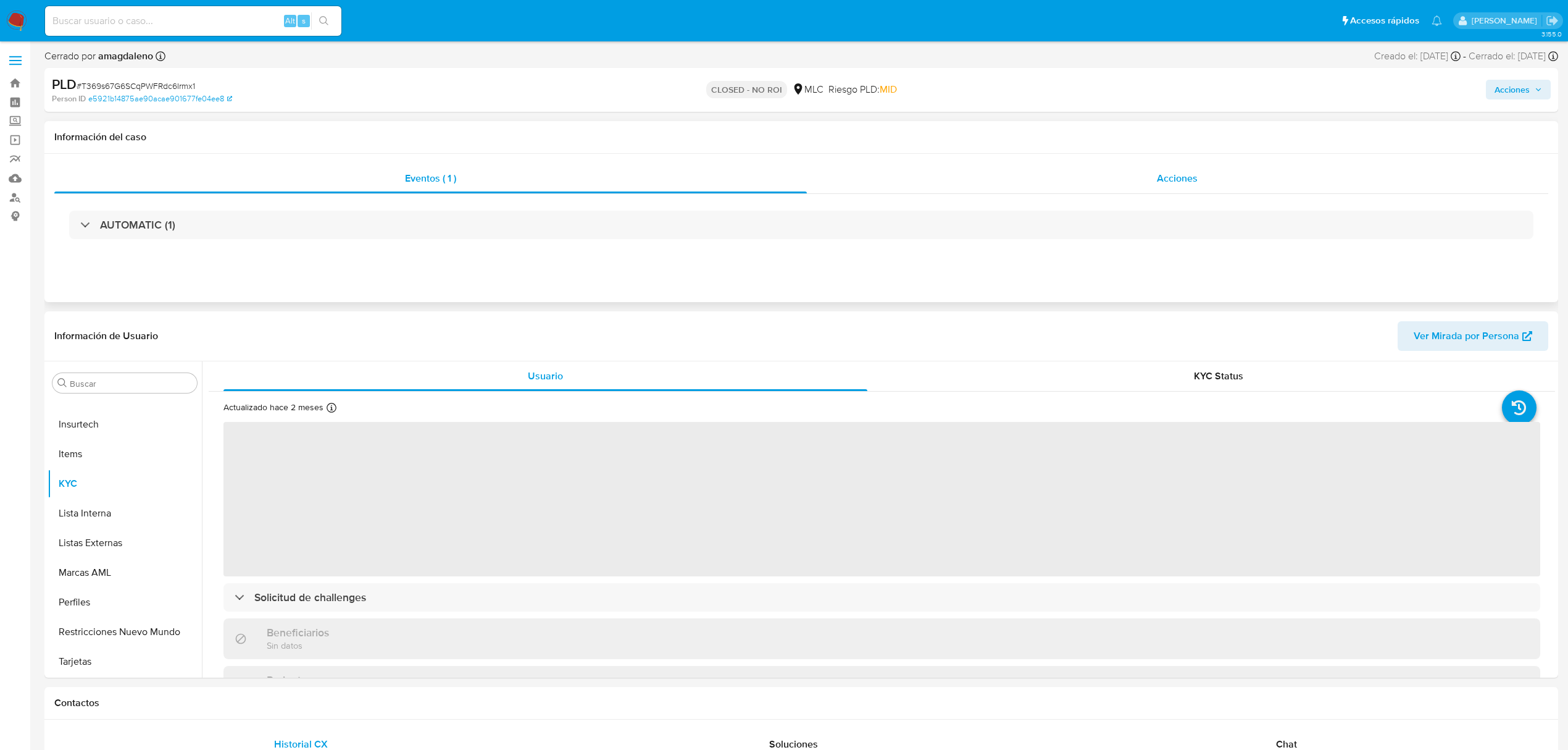
click at [1052, 192] on div "Acciones" at bounding box center [1178, 178] width 742 height 30
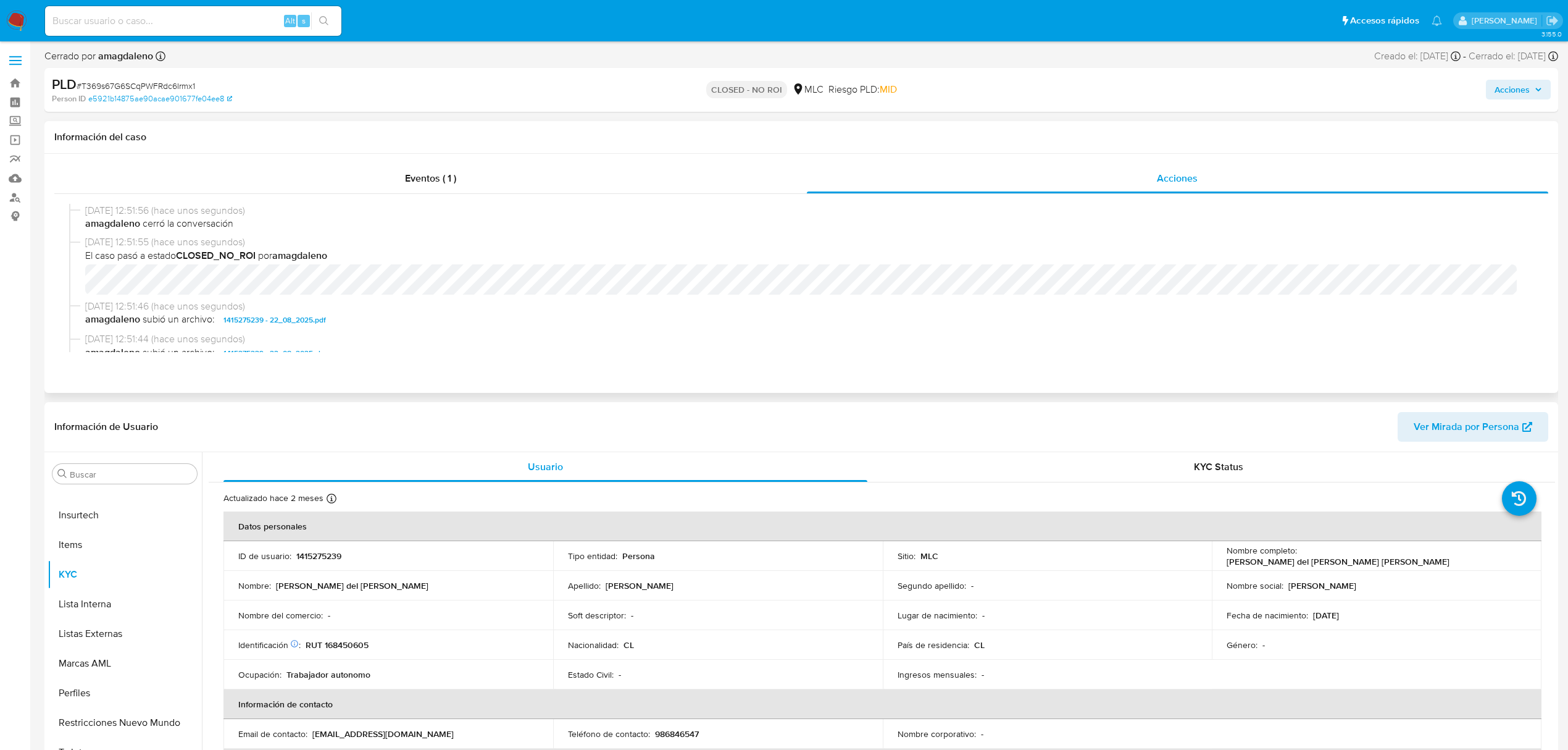
scroll to position [82, 0]
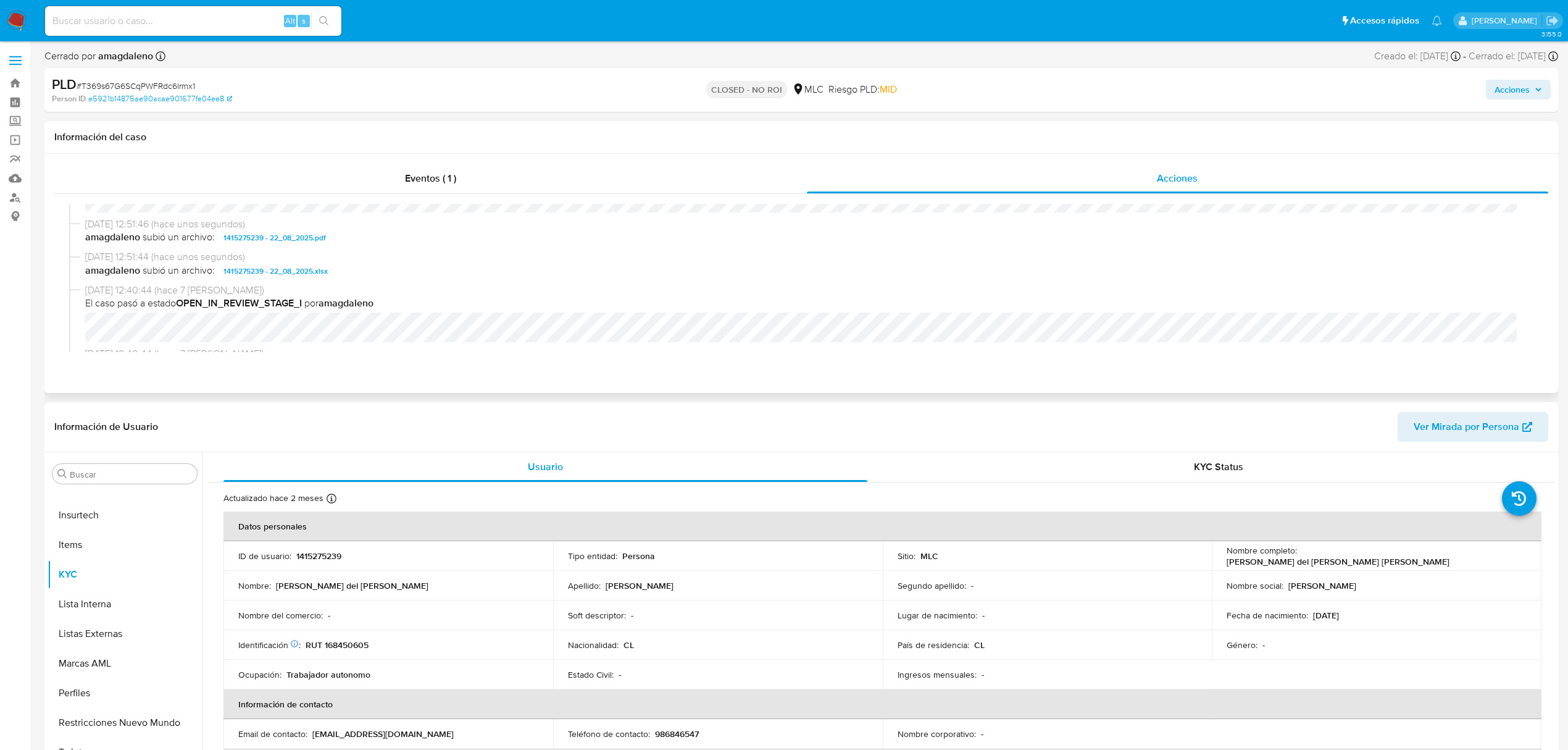
select select "10"
click at [121, 514] on button "Archivos adjuntos" at bounding box center [119, 505] width 144 height 30
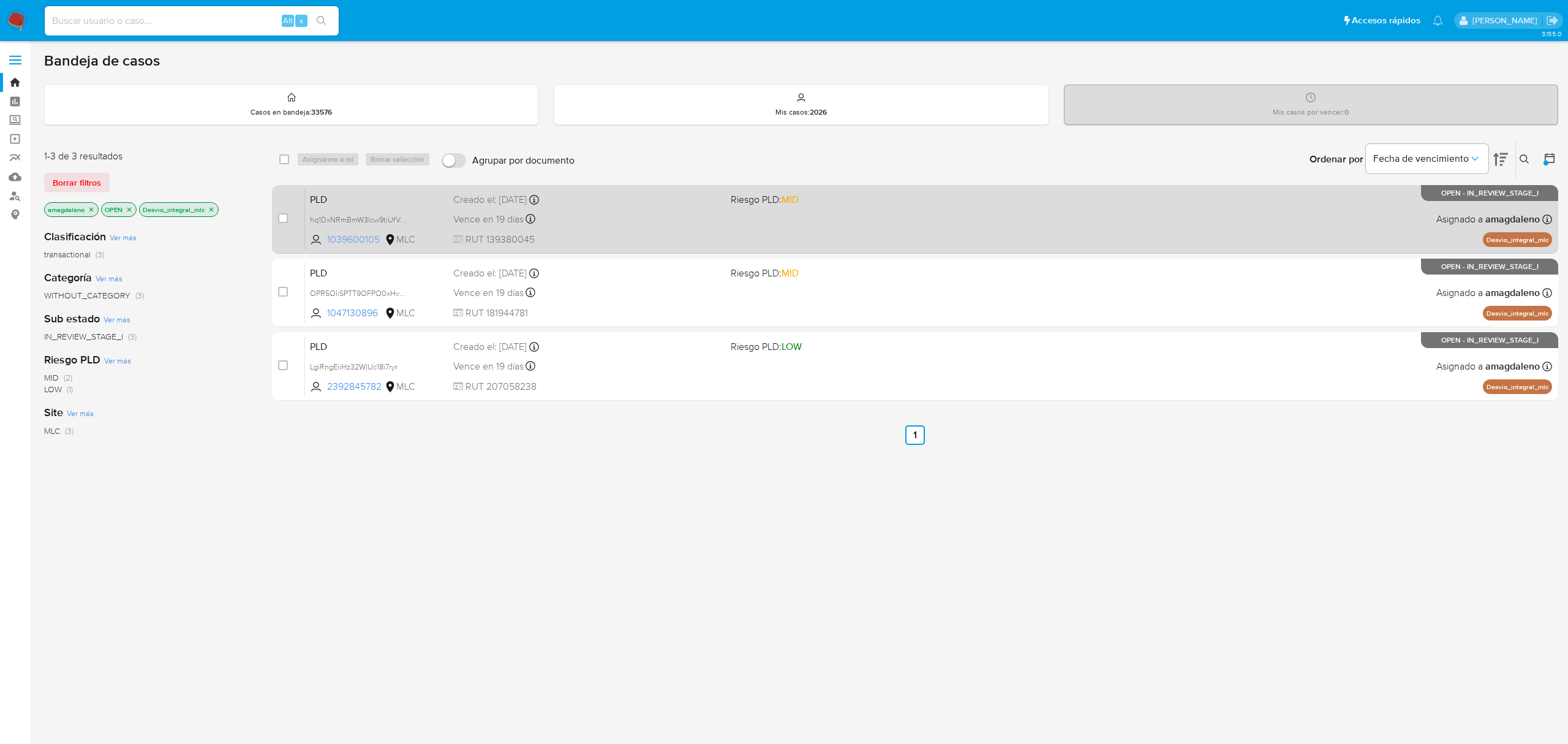
click at [354, 234] on span "1039600105" at bounding box center [354, 239] width 55 height 14
click at [654, 217] on div "Vence en 19 días Vence el 10/09/2025 06:04:39" at bounding box center [587, 219] width 267 height 17
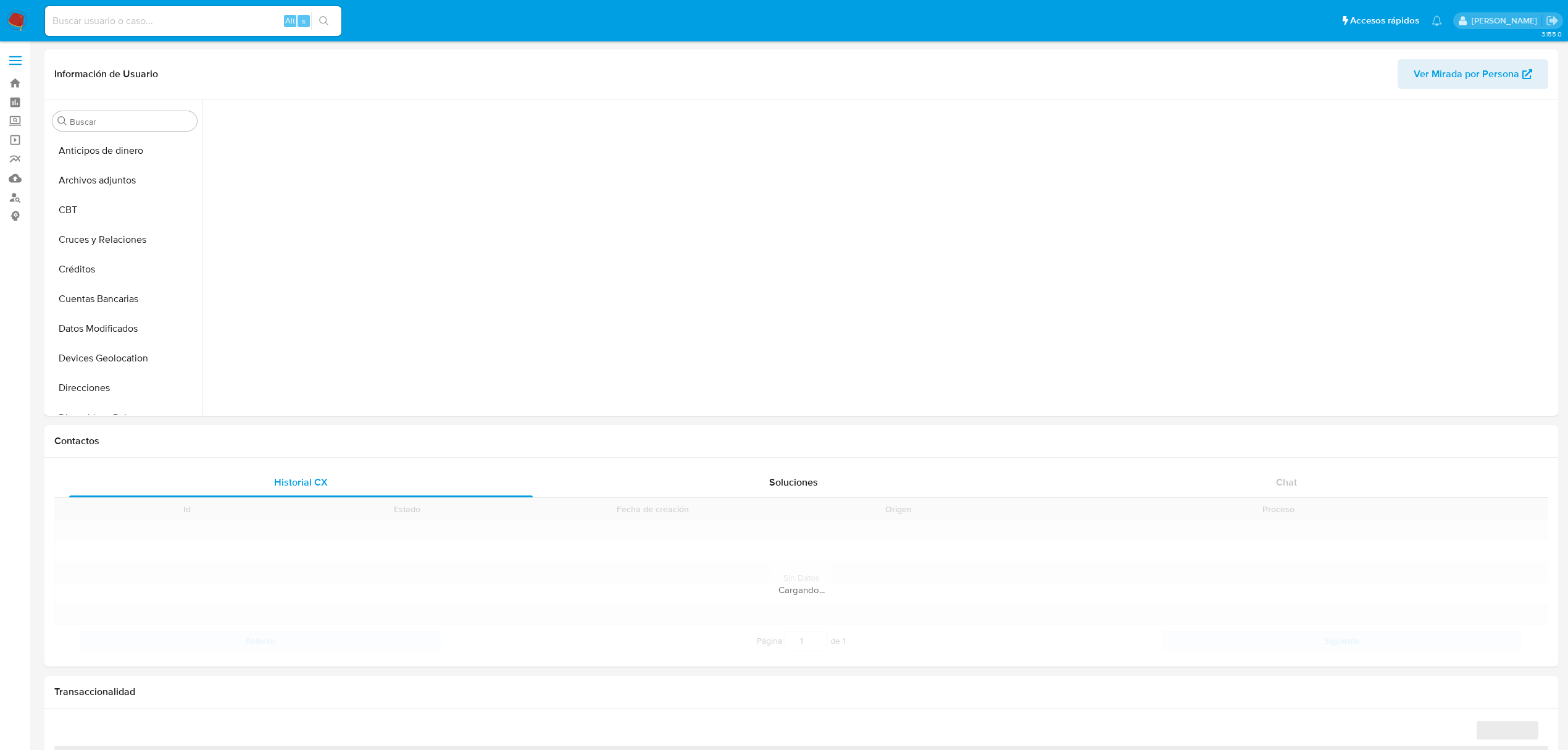
scroll to position [365, 0]
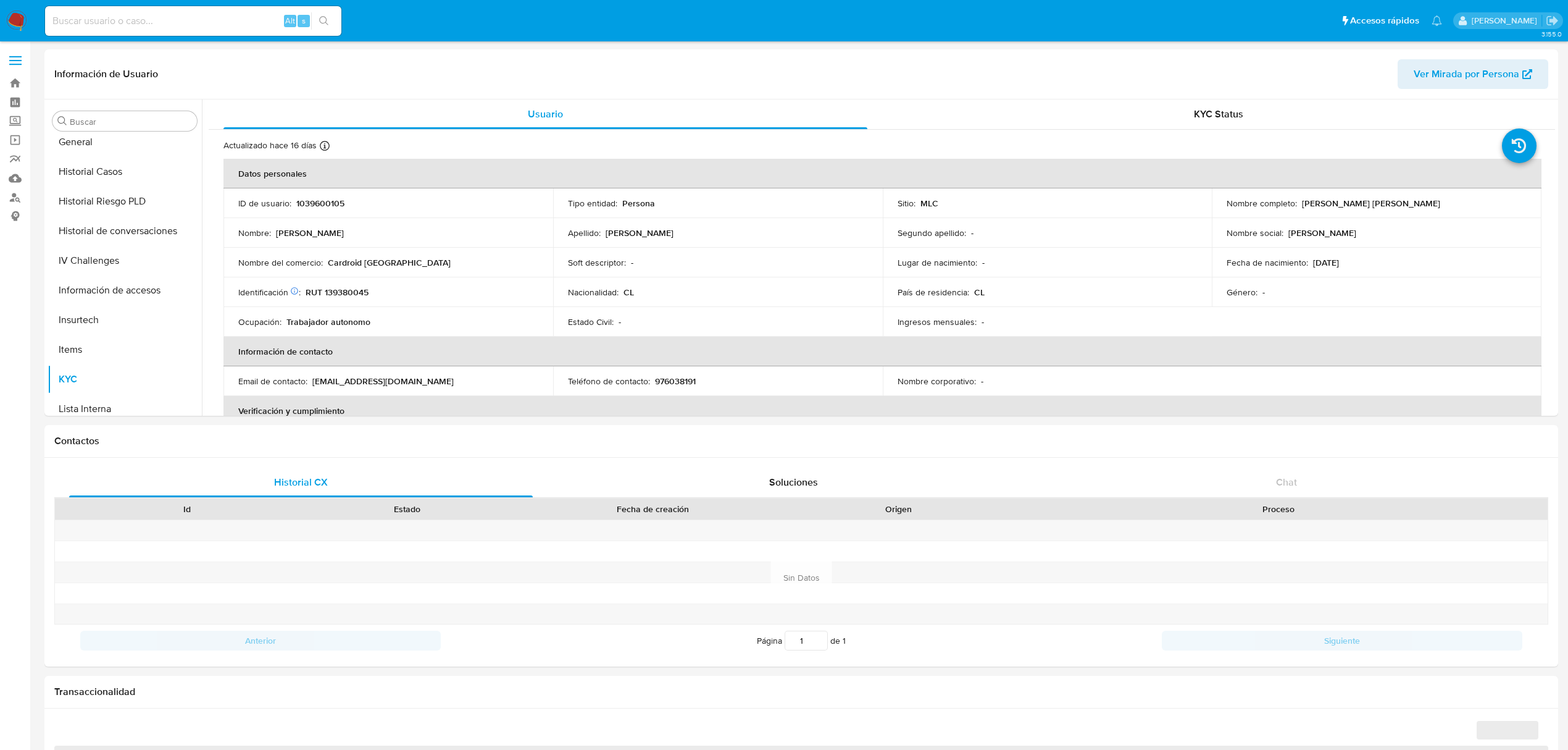
select select "10"
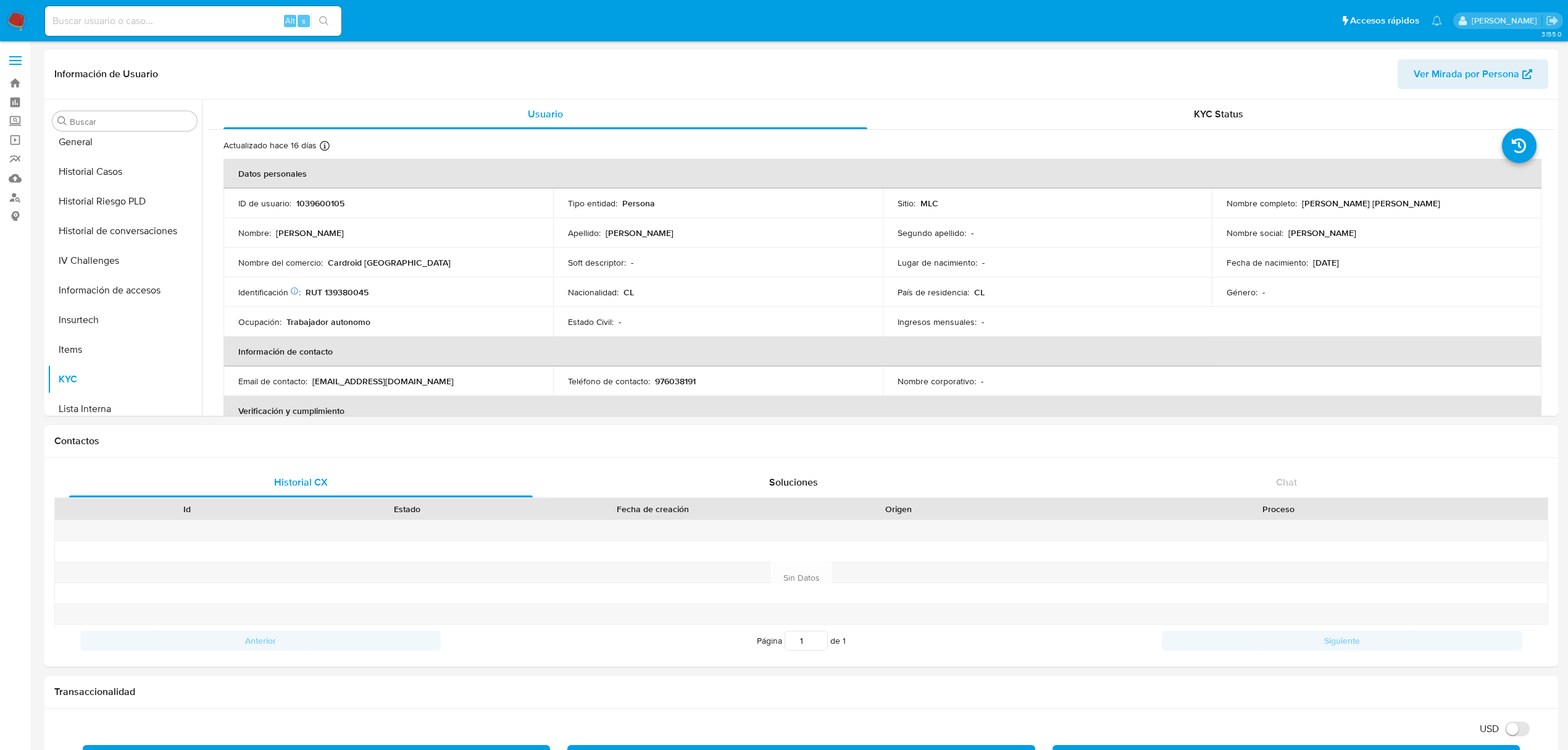
scroll to position [521, 0]
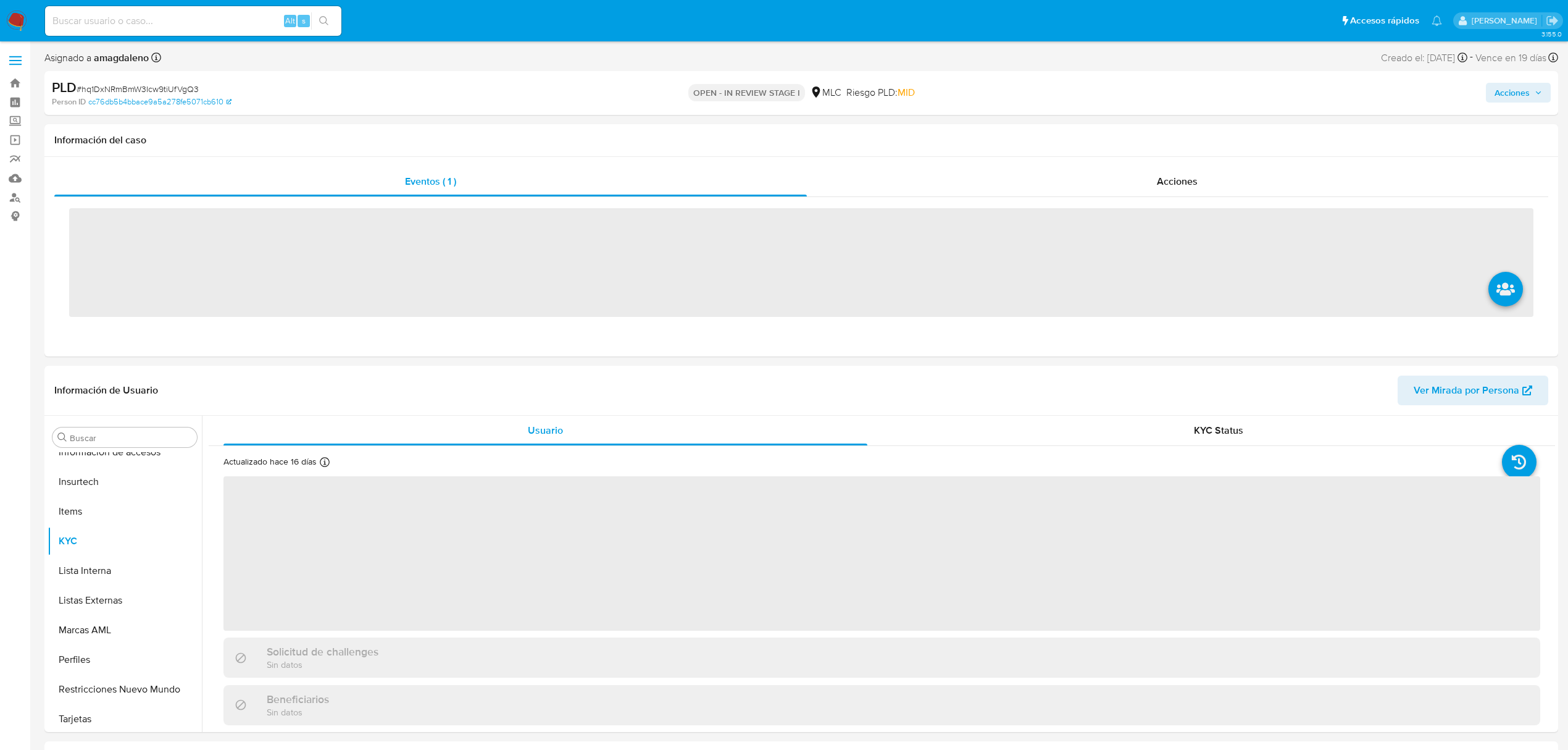
scroll to position [522, 0]
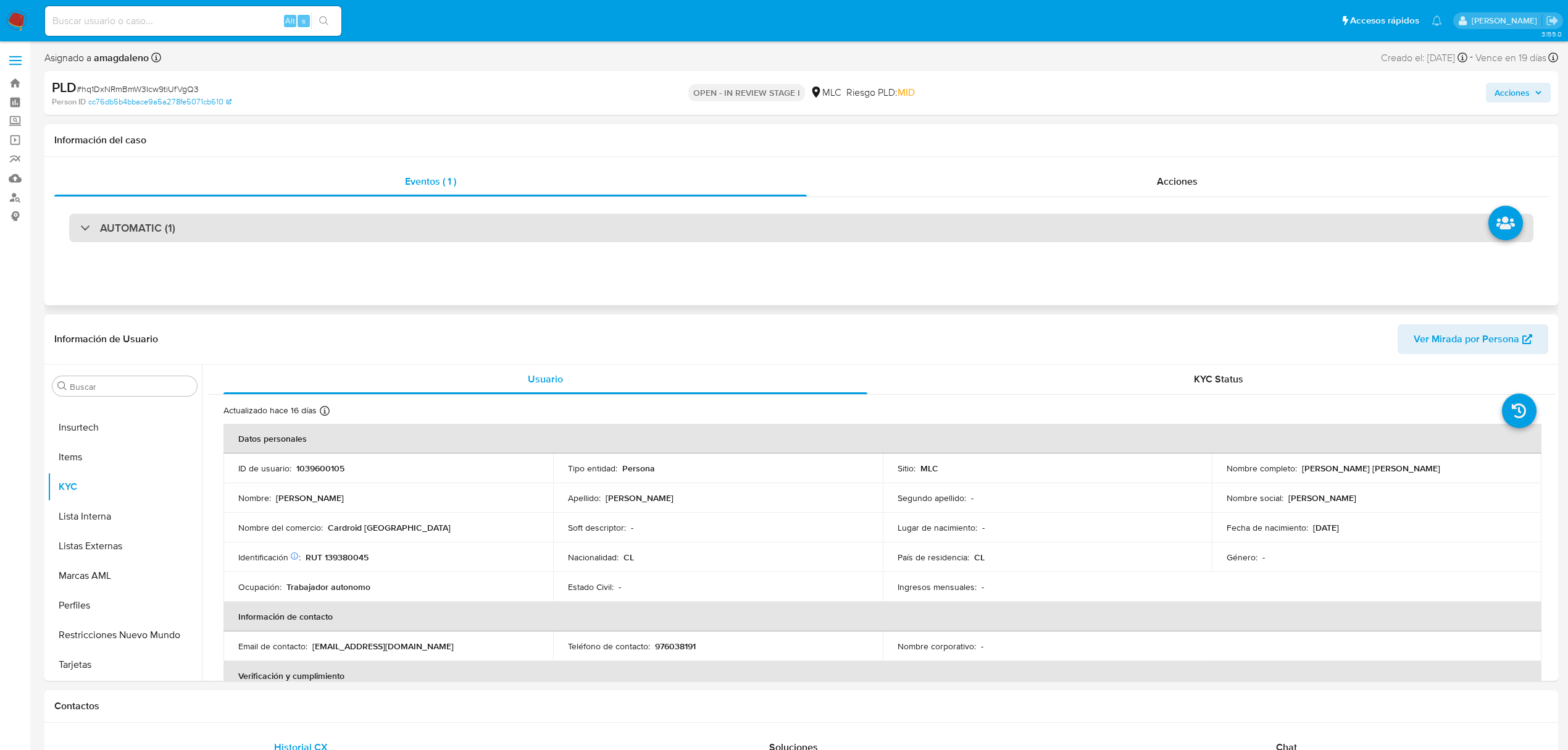
select select "10"
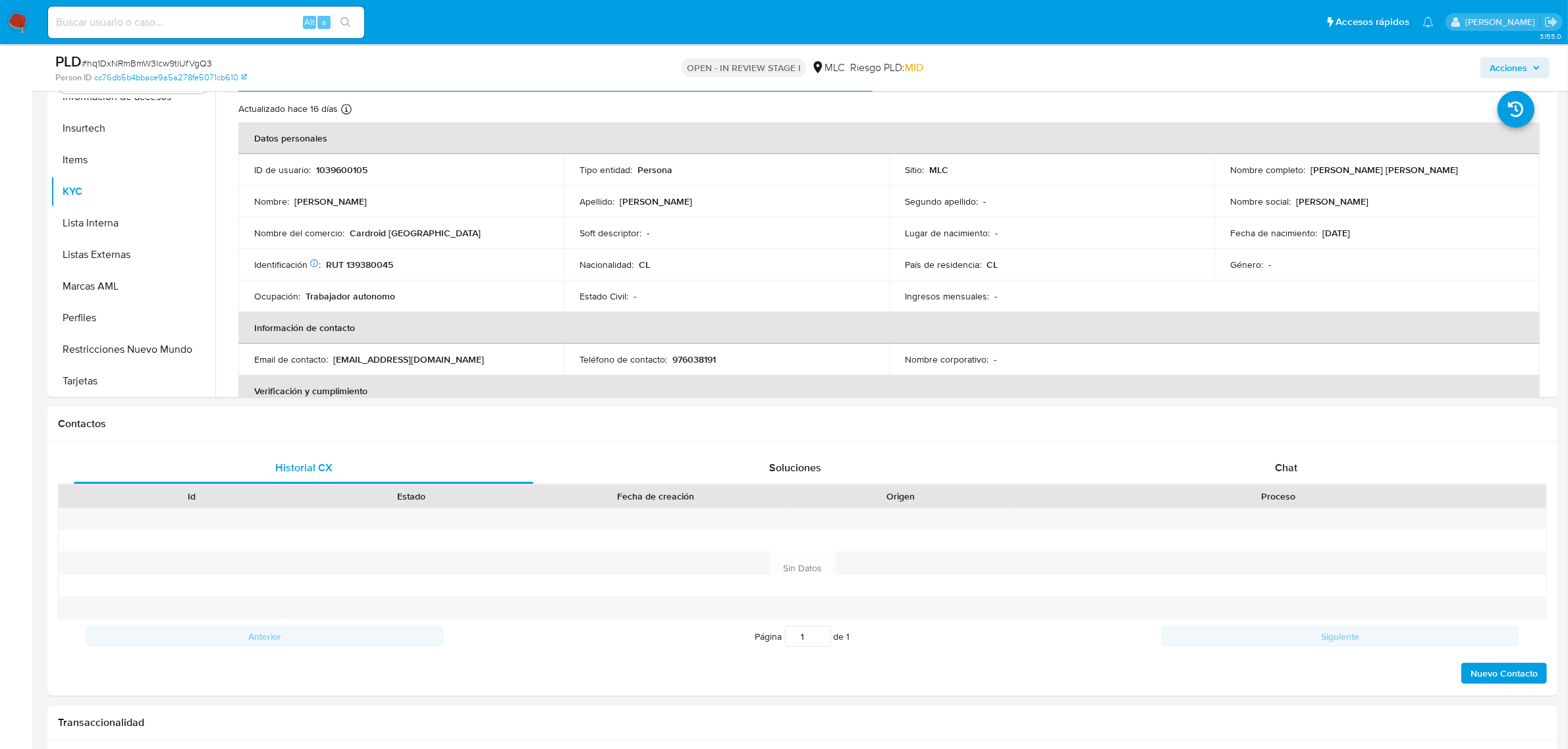
scroll to position [311, 0]
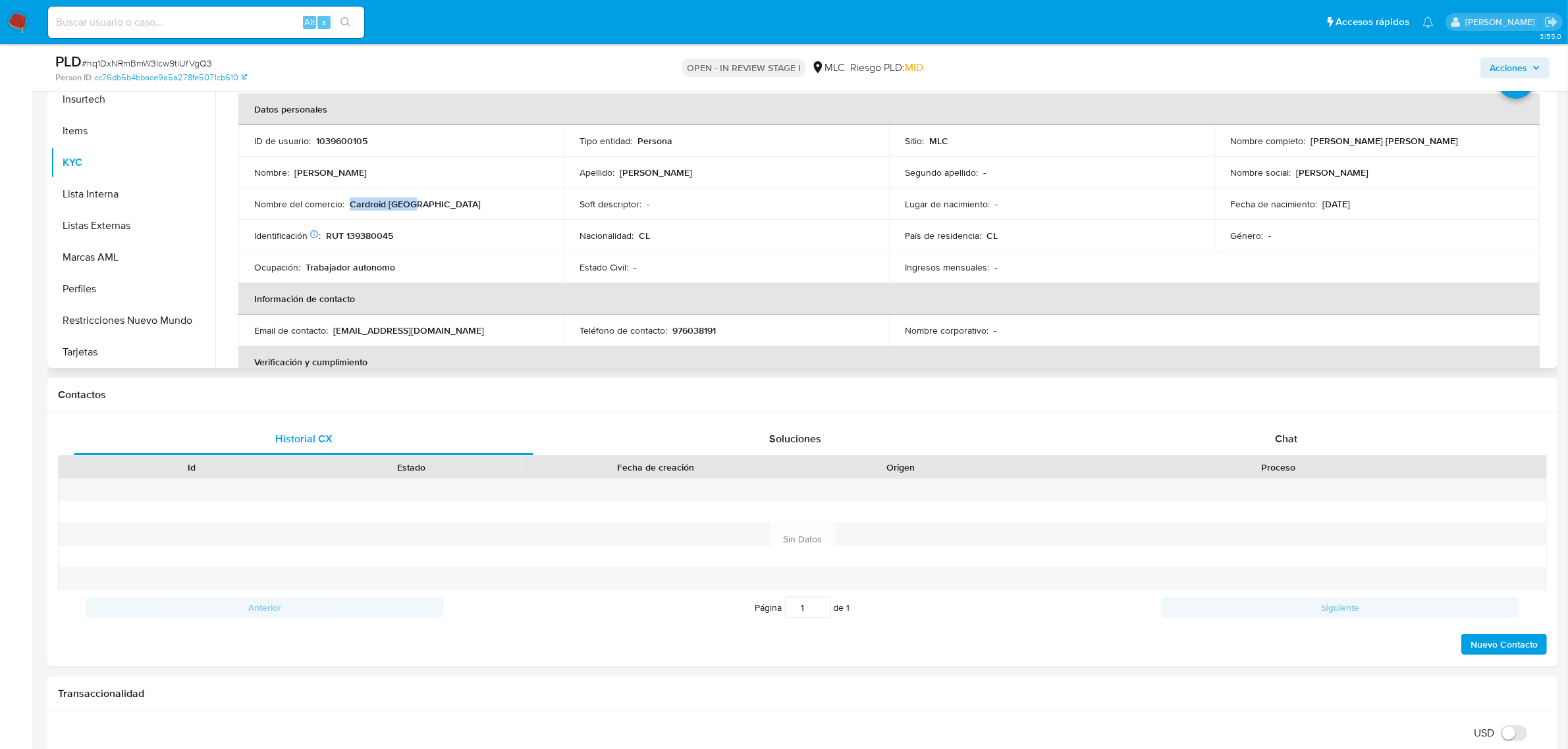
drag, startPoint x: 349, startPoint y: 202, endPoint x: 435, endPoint y: 205, distance: 86.1
click at [435, 205] on div "Nombre del comercio : Cardroid [GEOGRAPHIC_DATA]" at bounding box center [401, 204] width 294 height 12
copy p "Cardroid [GEOGRAPHIC_DATA]"
click at [371, 237] on p "RUT 139380045" at bounding box center [359, 236] width 68 height 12
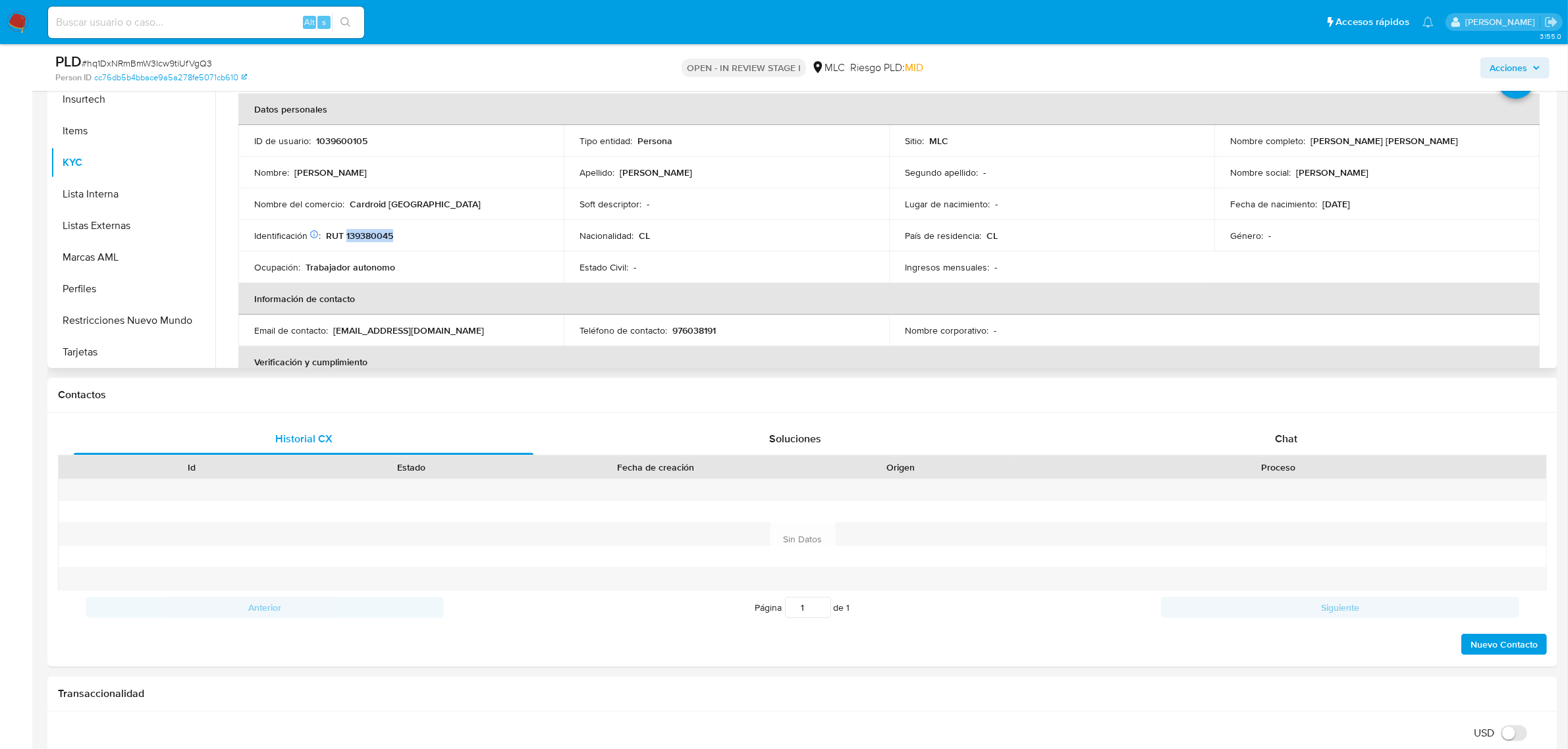
copy p "139380045"
click at [373, 234] on p "RUT 139380045" at bounding box center [359, 236] width 68 height 12
click at [382, 230] on p "RUT 139380045" at bounding box center [359, 236] width 68 height 12
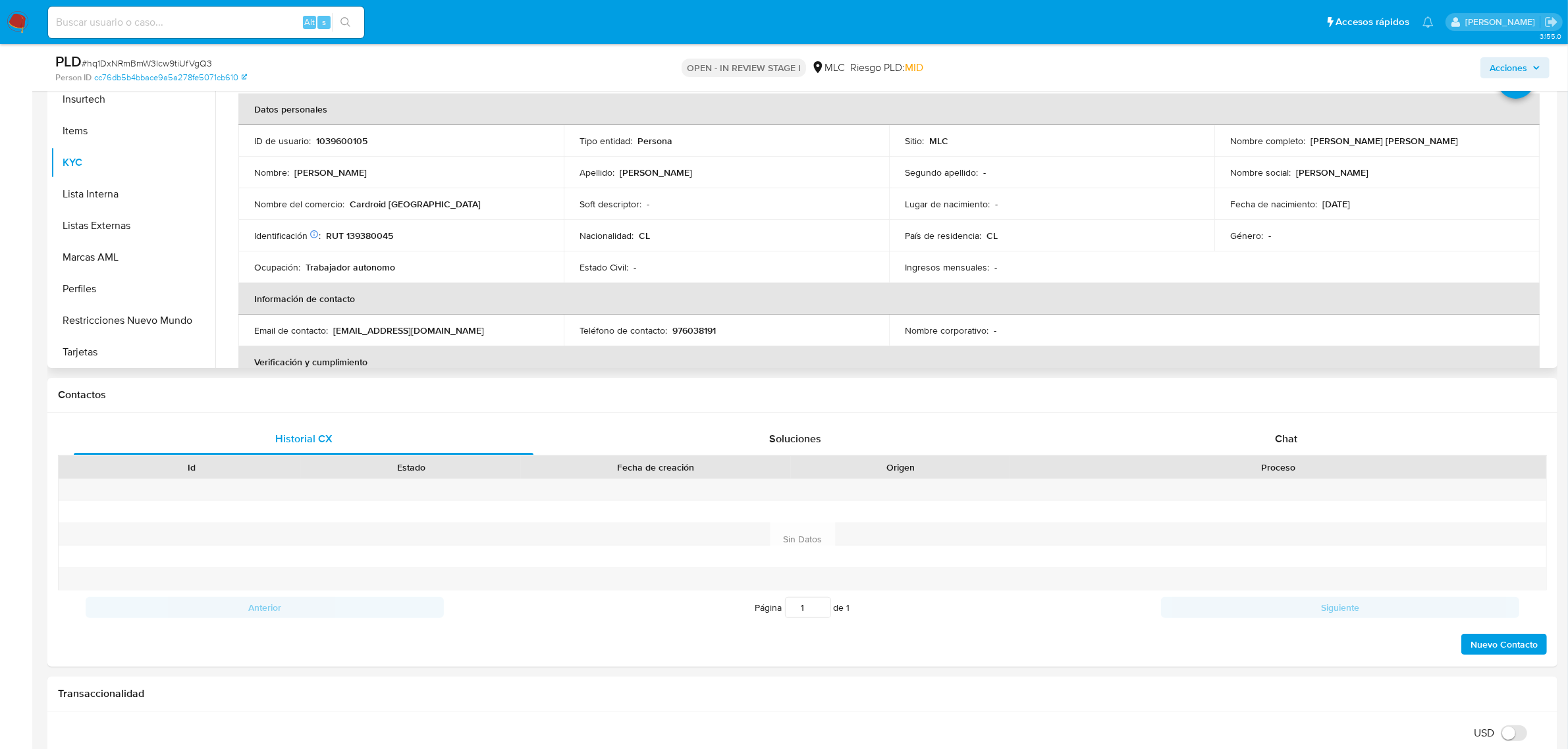
click at [380, 235] on p "RUT 139380045" at bounding box center [359, 236] width 68 height 12
copy p "139380045"
click at [137, 182] on button "Cruces y Relaciones" at bounding box center [127, 180] width 154 height 32
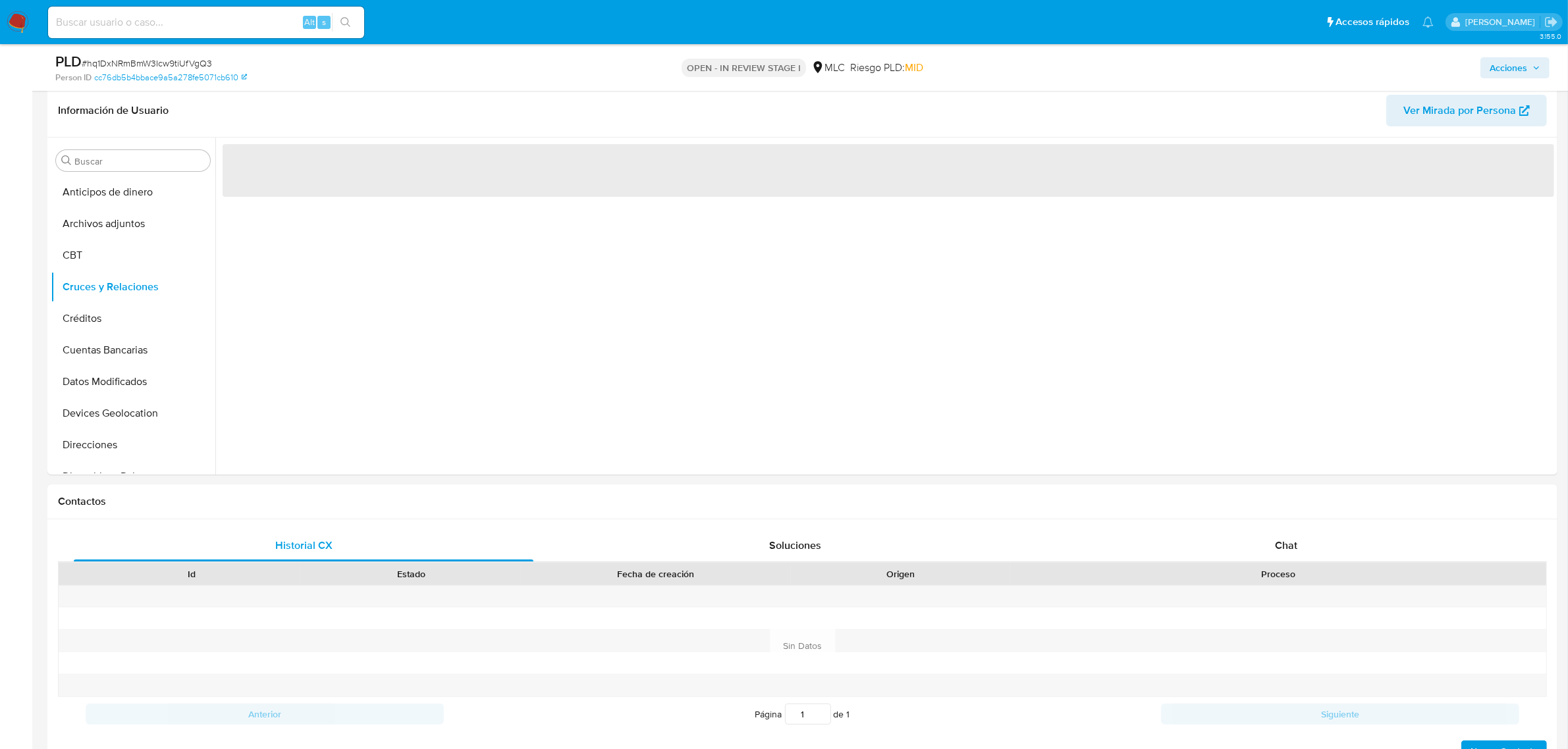
scroll to position [172, 0]
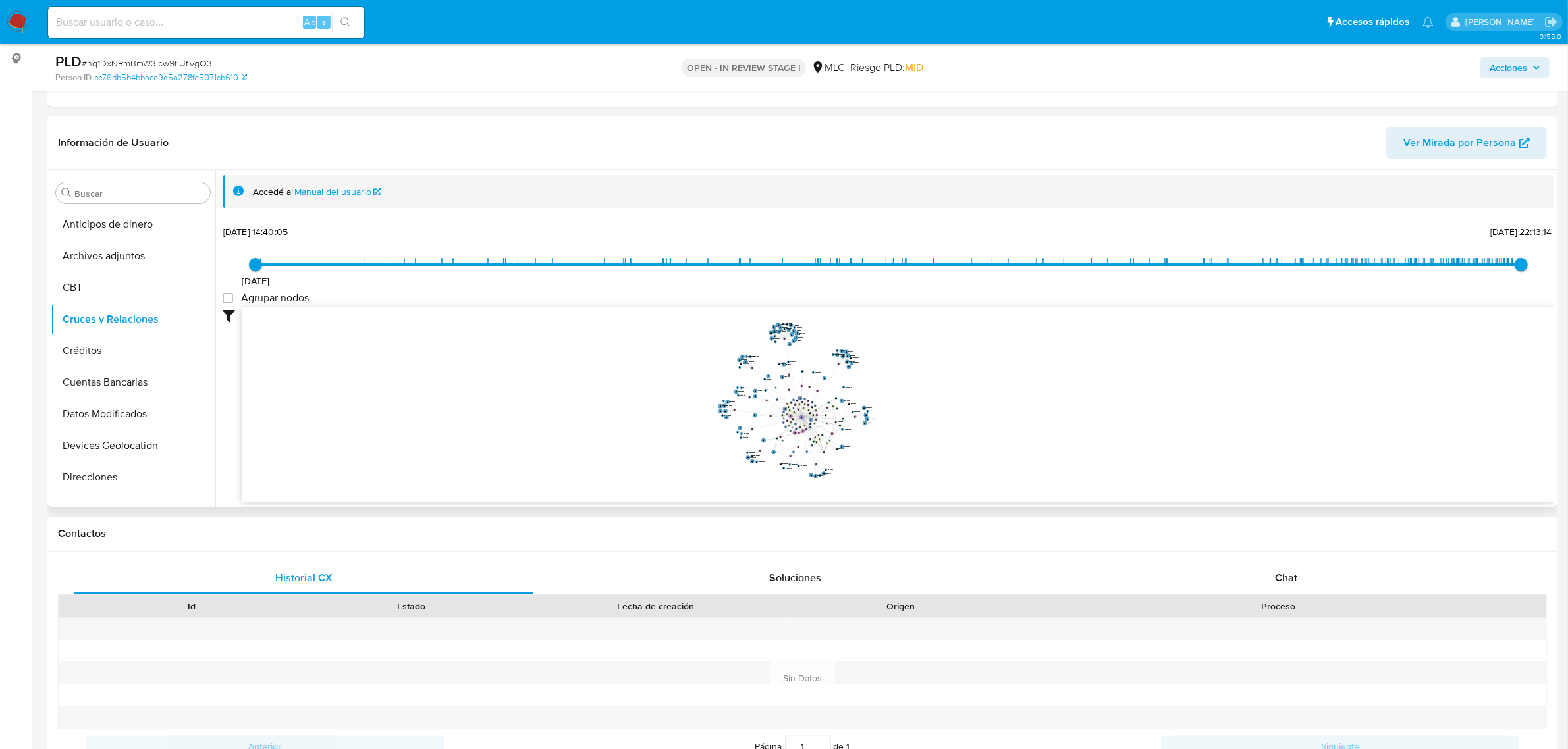
drag, startPoint x: 972, startPoint y: 425, endPoint x: 943, endPoint y: 449, distance: 37.6
click at [946, 449] on icon "user-1039600105  1039600105 phone-7a5052b1666c2e6dcd02c5a4345c9e51  person-cc…" at bounding box center [898, 402] width 1313 height 190
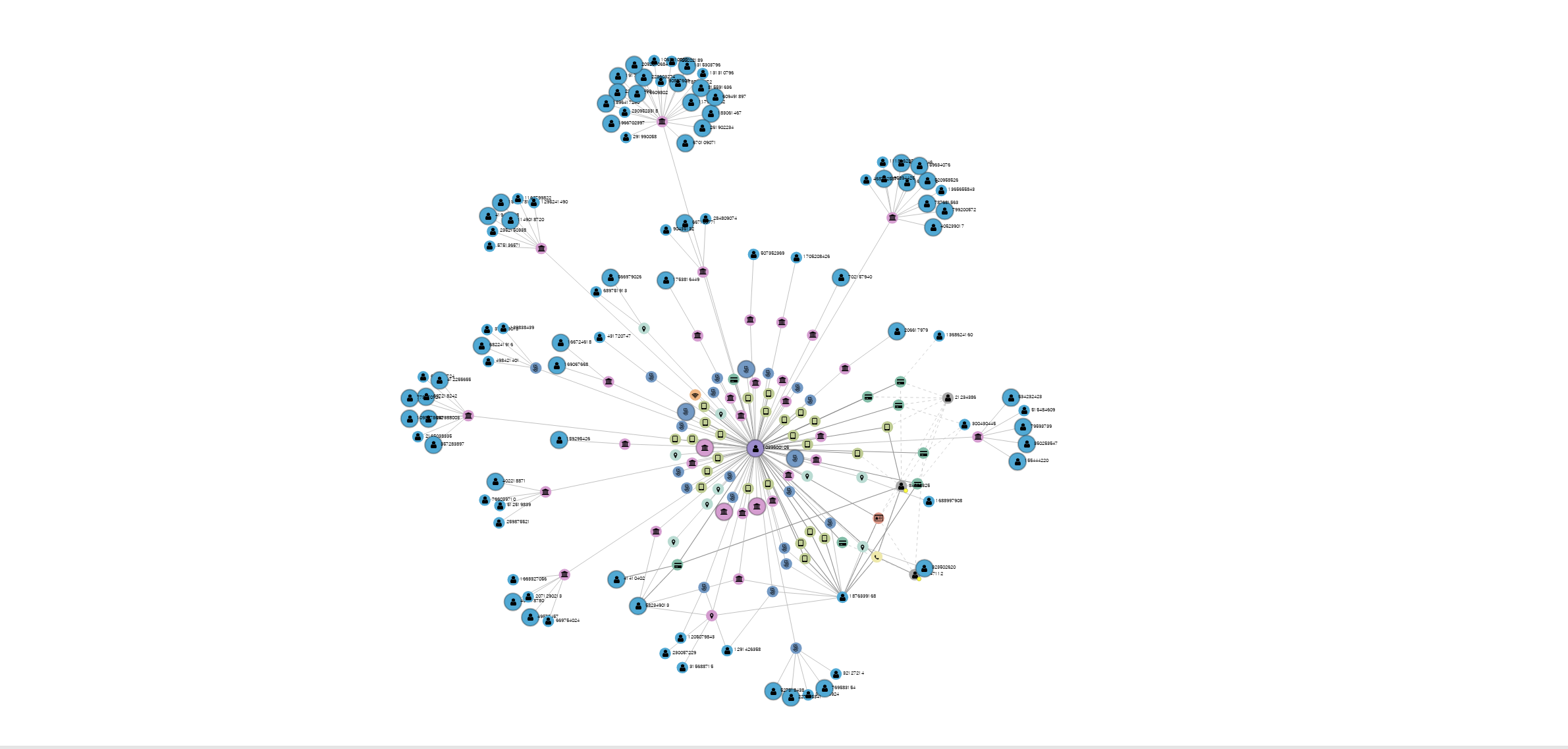
click at [900, 435] on icon "user-1039600105  1039600105 phone-7a5052b1666c2e6dcd02c5a4345c9e51  person-cc…" at bounding box center [898, 402] width 1313 height 190
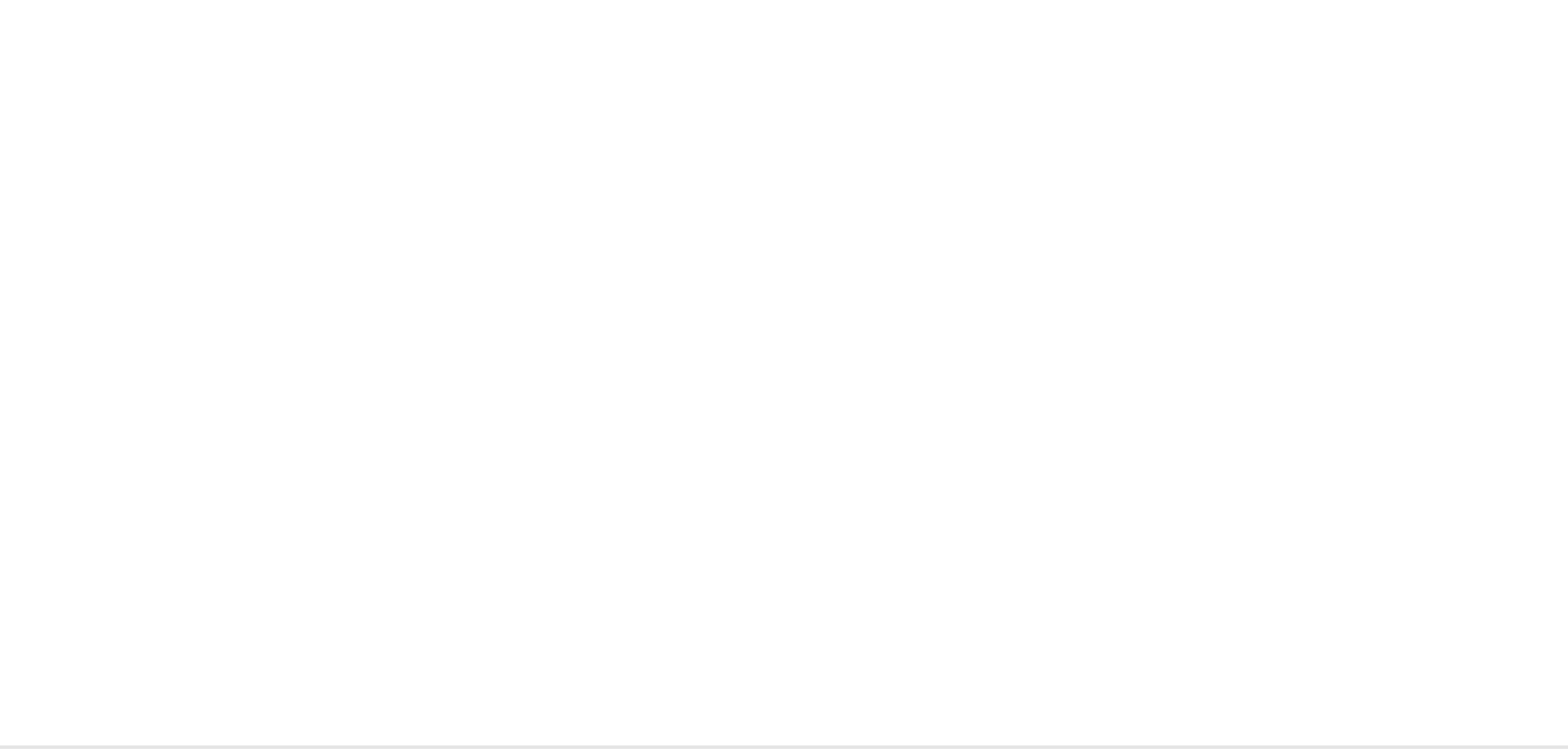
scroll to position [108, 0]
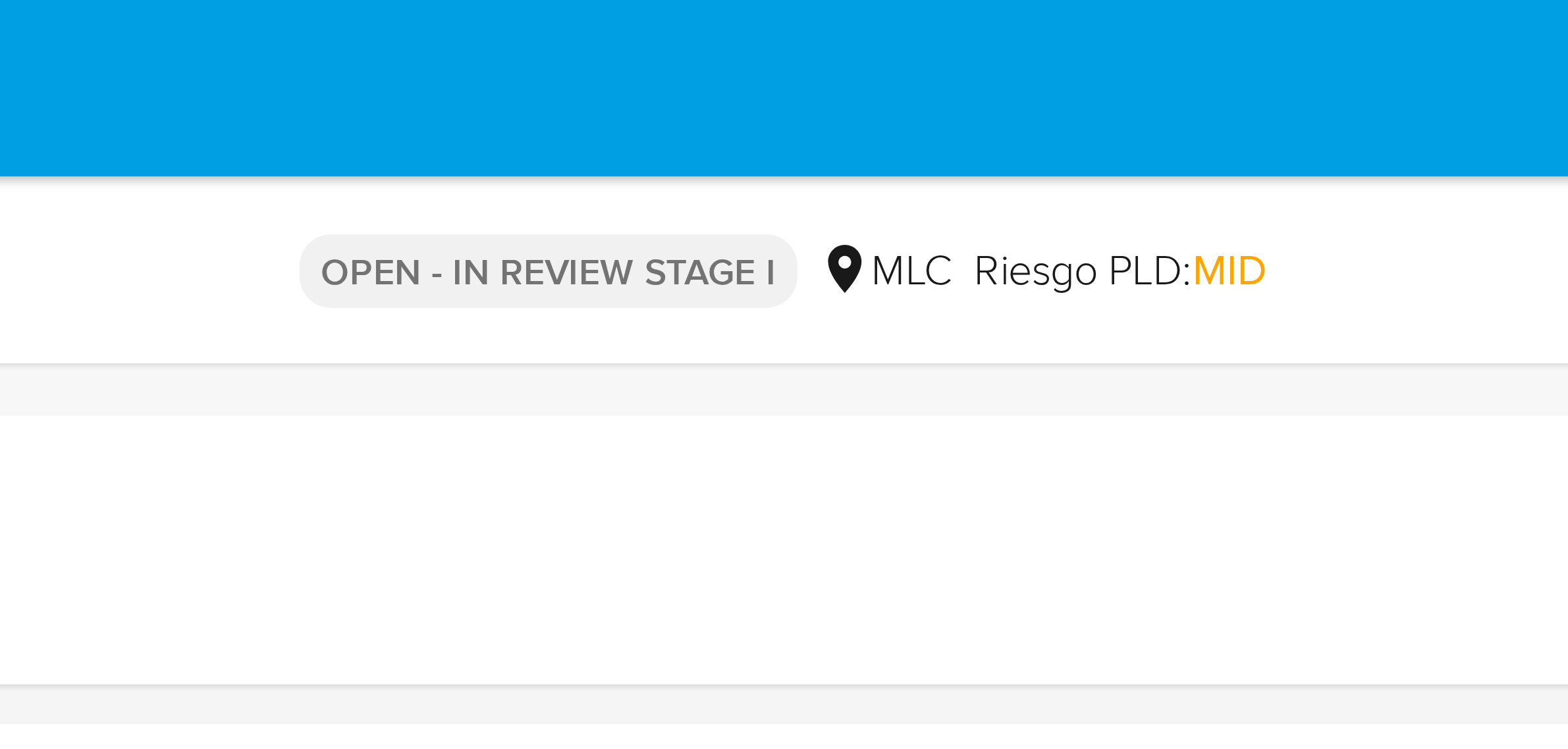
drag, startPoint x: 1001, startPoint y: 377, endPoint x: 1001, endPoint y: 43, distance: 334.0
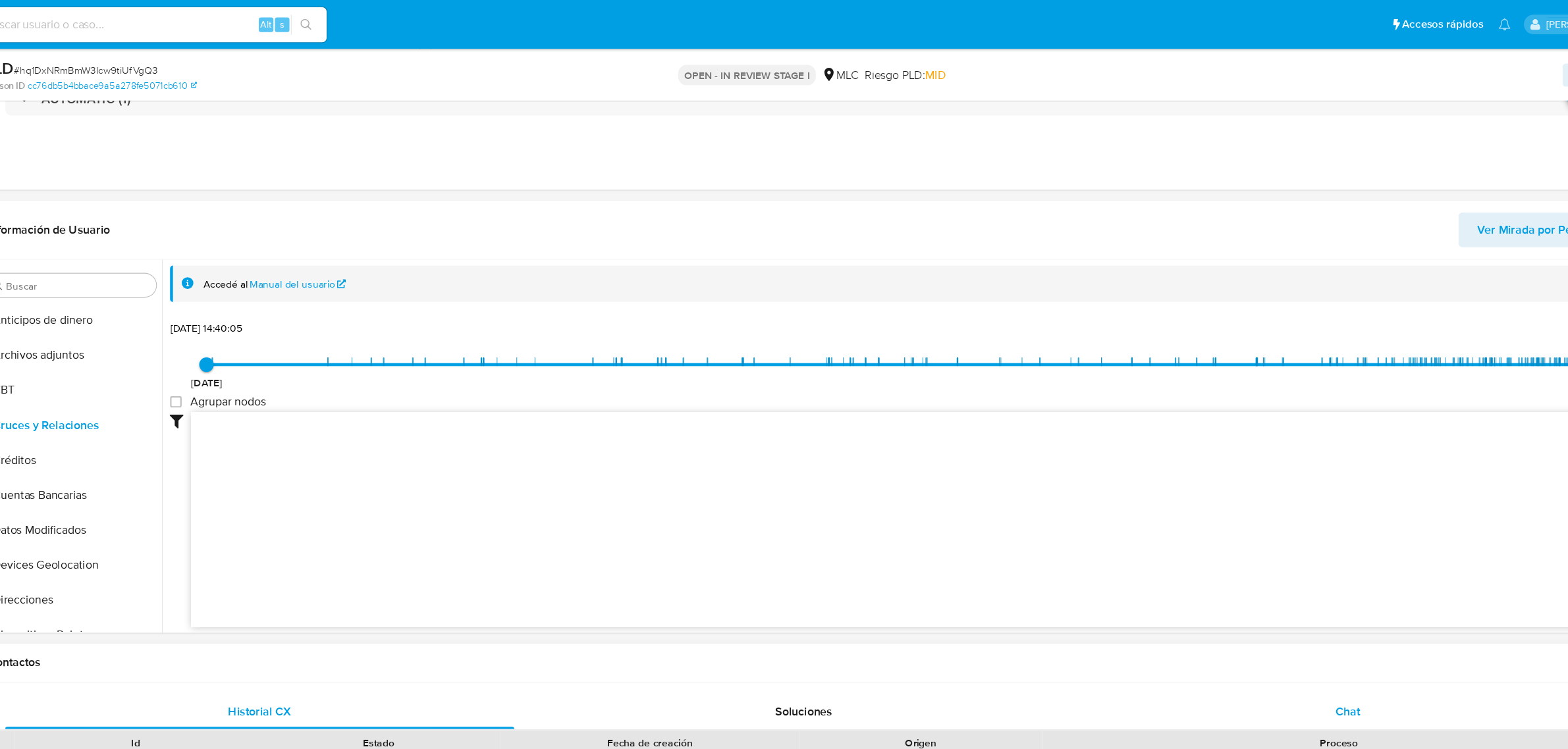
click at [1252, 647] on div "Chat" at bounding box center [1286, 642] width 460 height 32
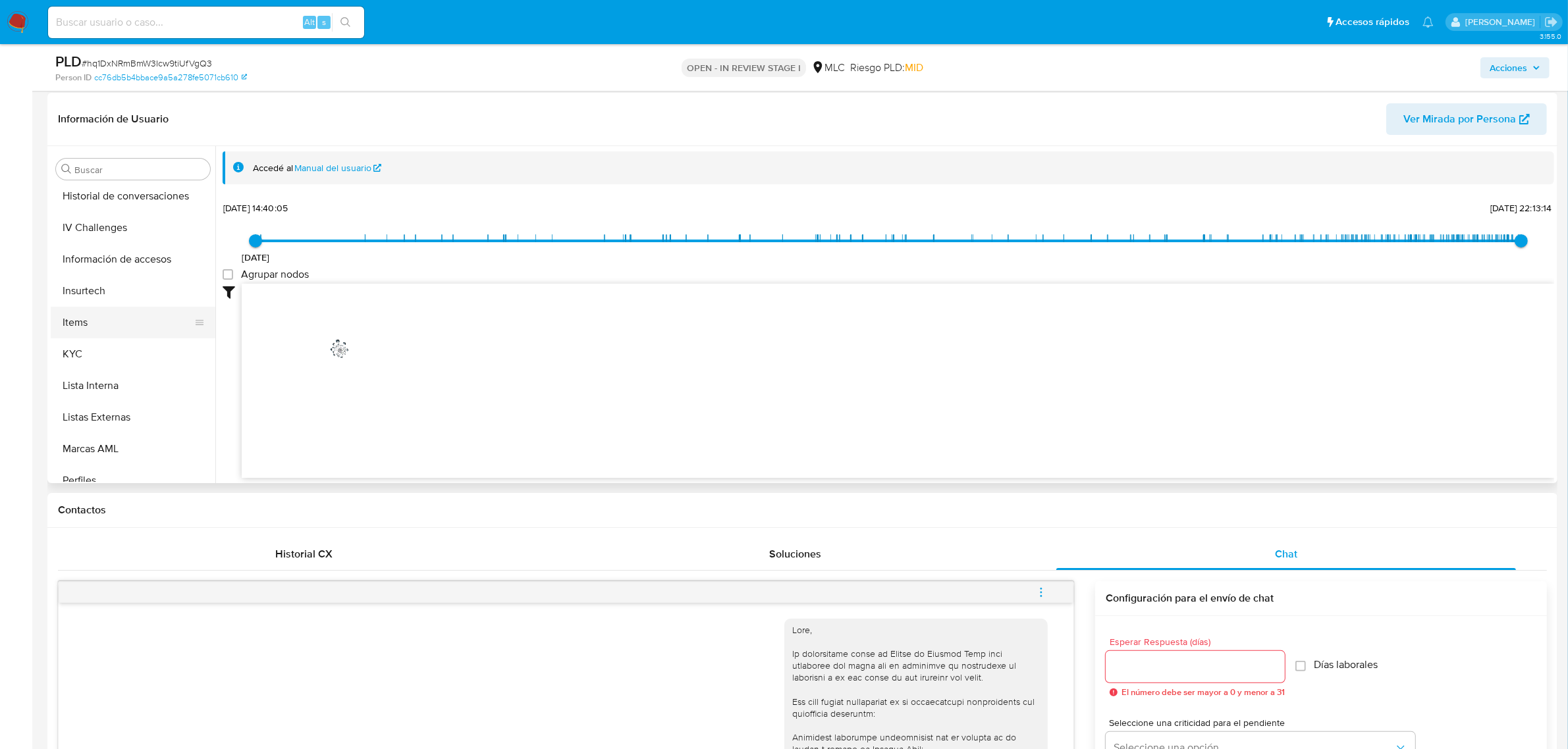
scroll to position [555, 0]
click at [85, 272] on button "KYC" at bounding box center [127, 278] width 154 height 32
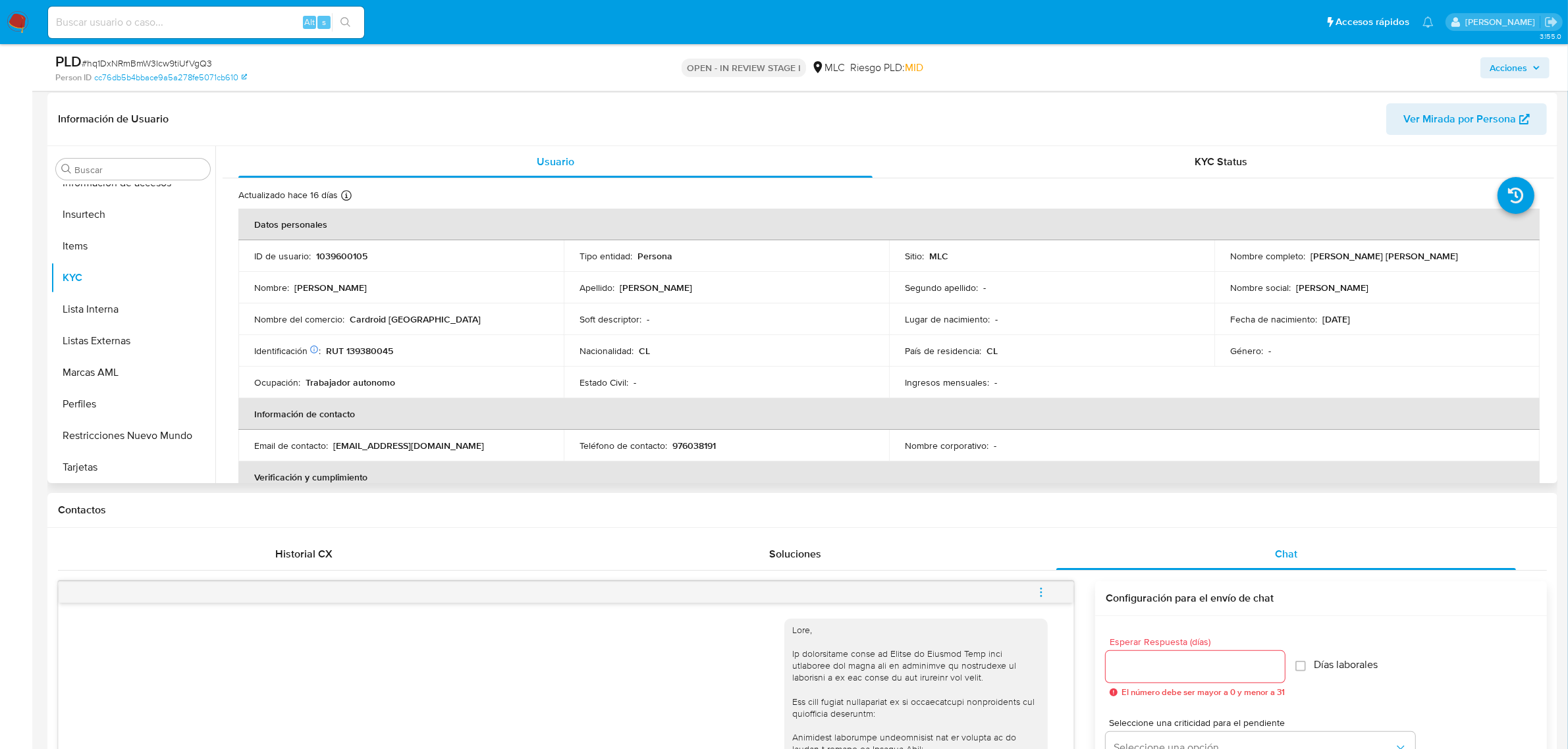
drag, startPoint x: 1306, startPoint y: 257, endPoint x: 1533, endPoint y: 257, distance: 227.0
click at [1533, 257] on td "Nombre completo : [PERSON_NAME] [PERSON_NAME]" at bounding box center [1377, 255] width 326 height 32
copy p "[PERSON_NAME] [PERSON_NAME]"
